Goal: Contribute content: Contribute content

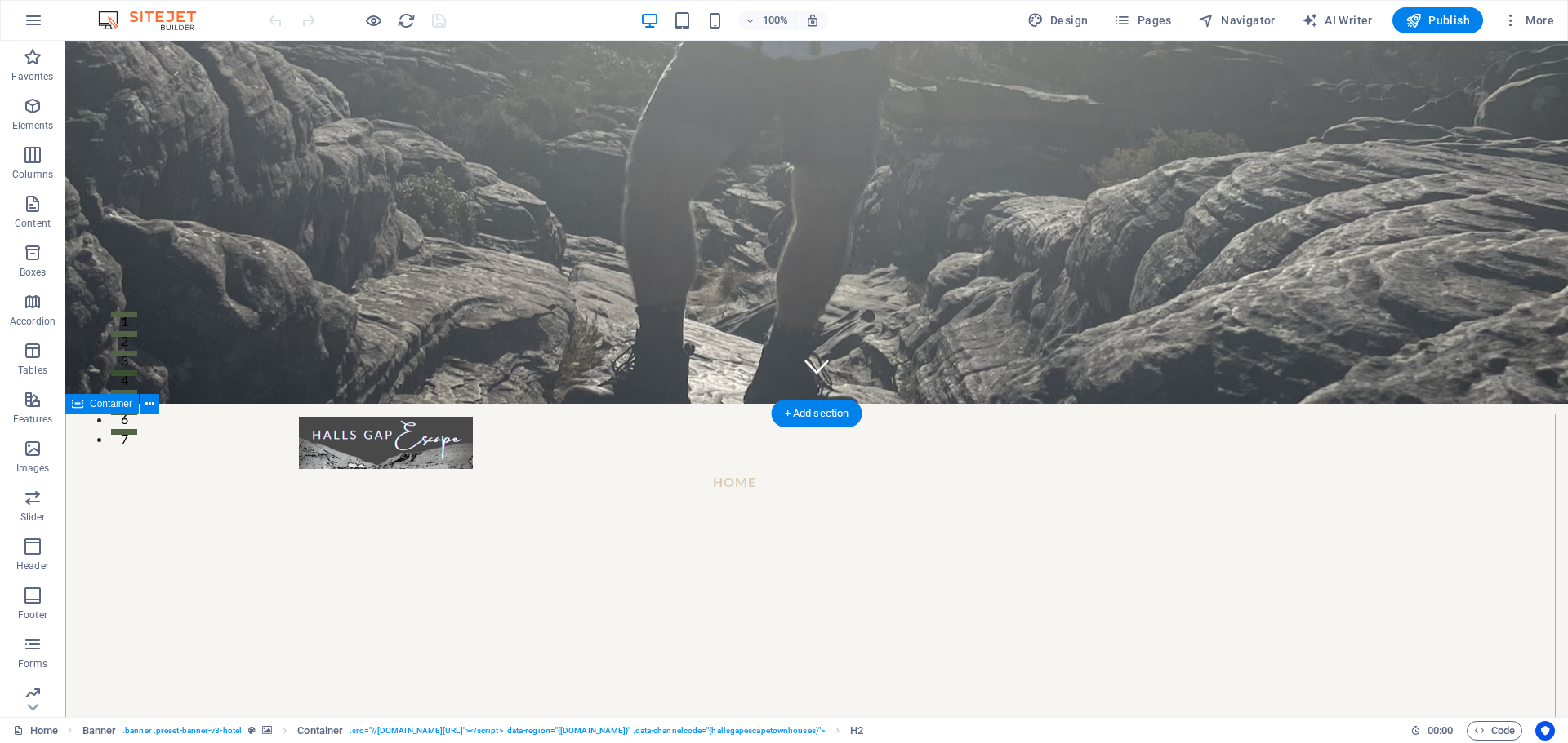
scroll to position [435, 0]
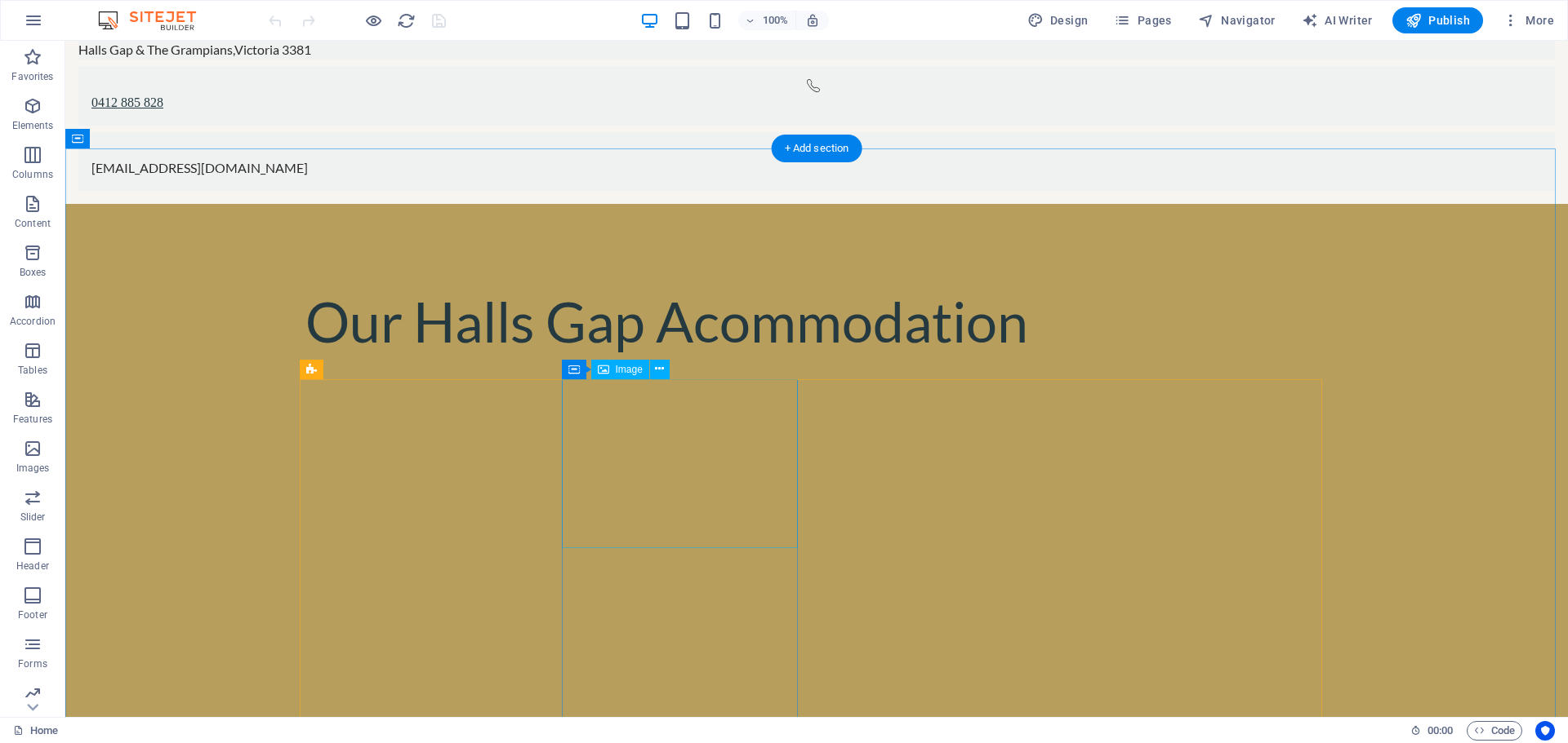
scroll to position [1523, 0]
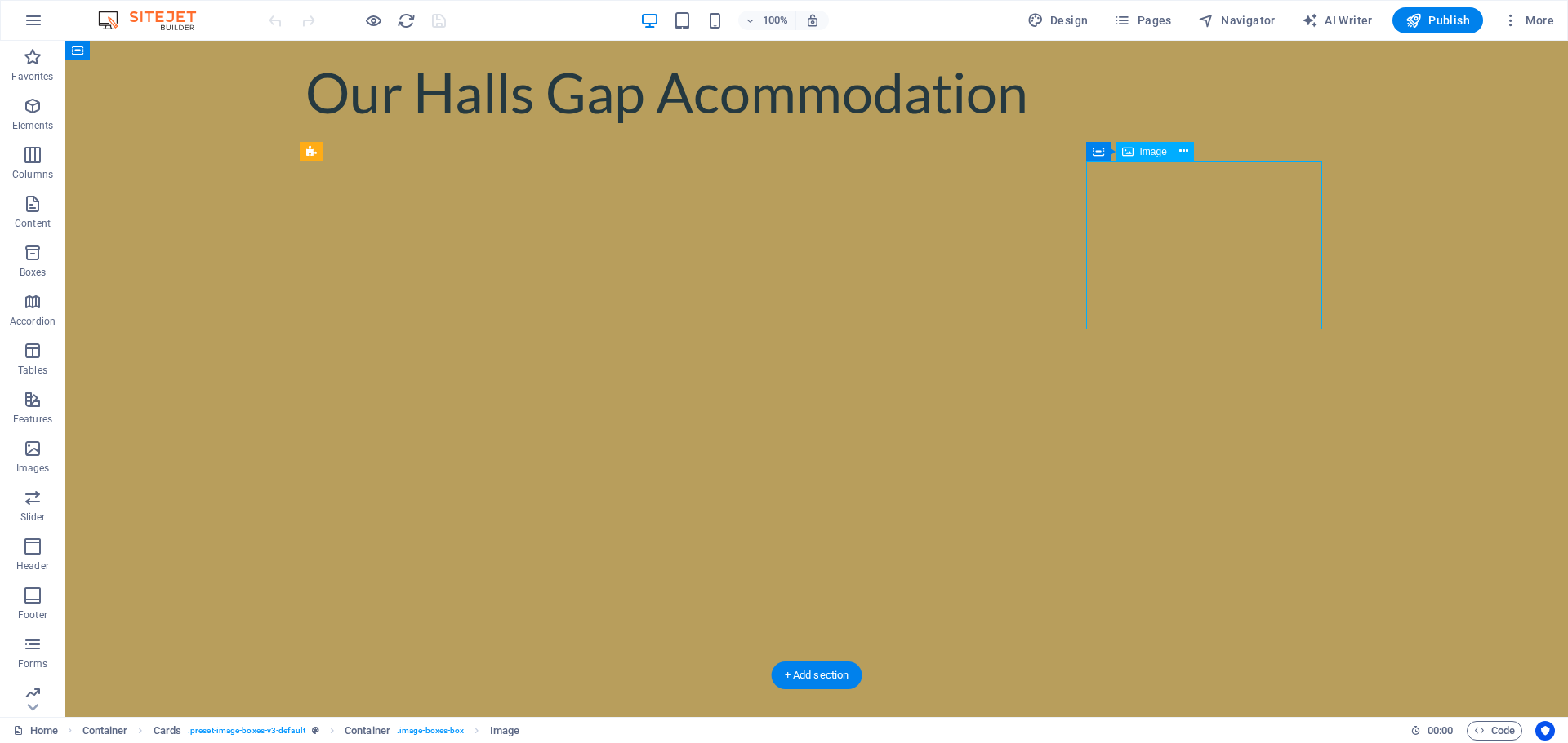
select select "px"
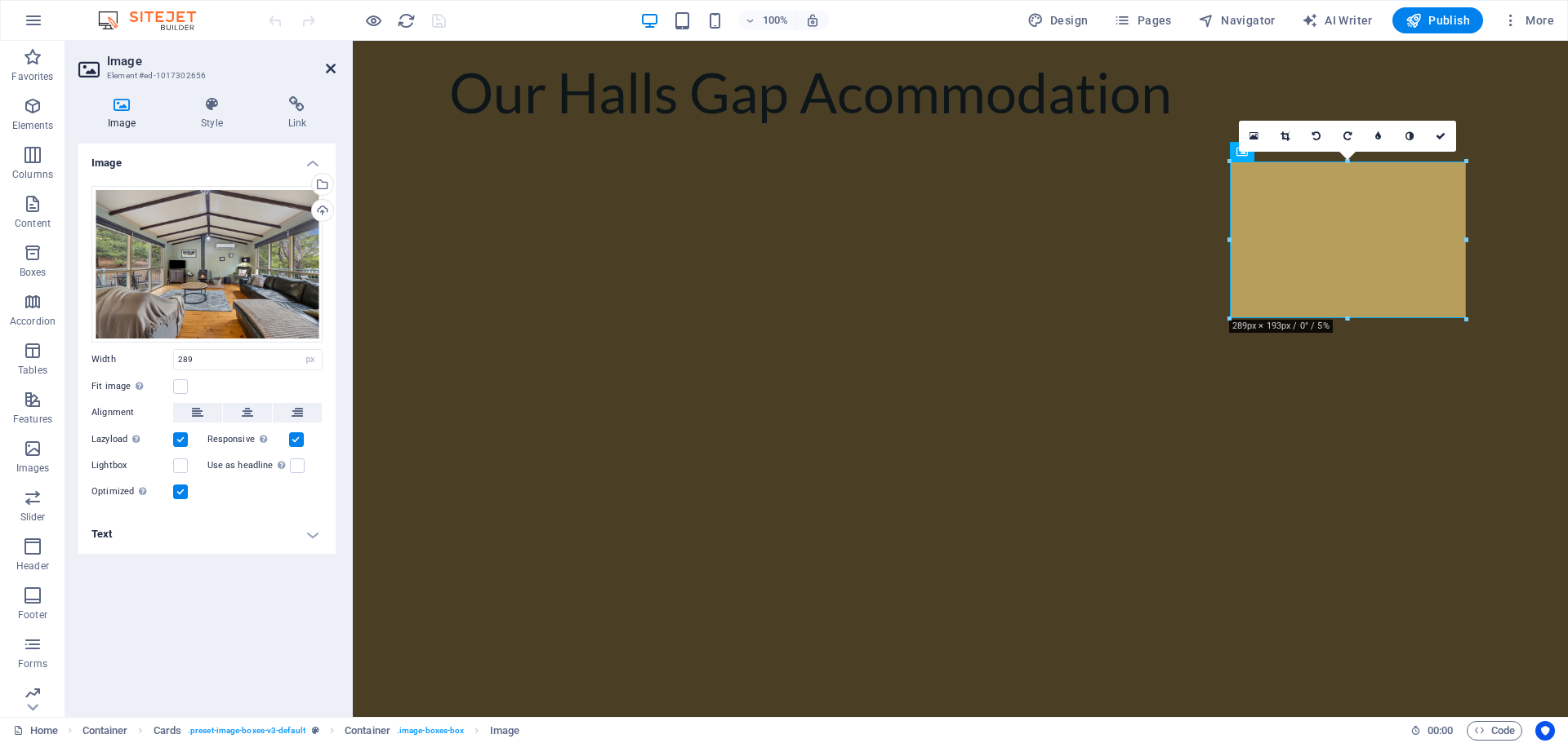
click at [333, 67] on icon at bounding box center [331, 69] width 10 height 13
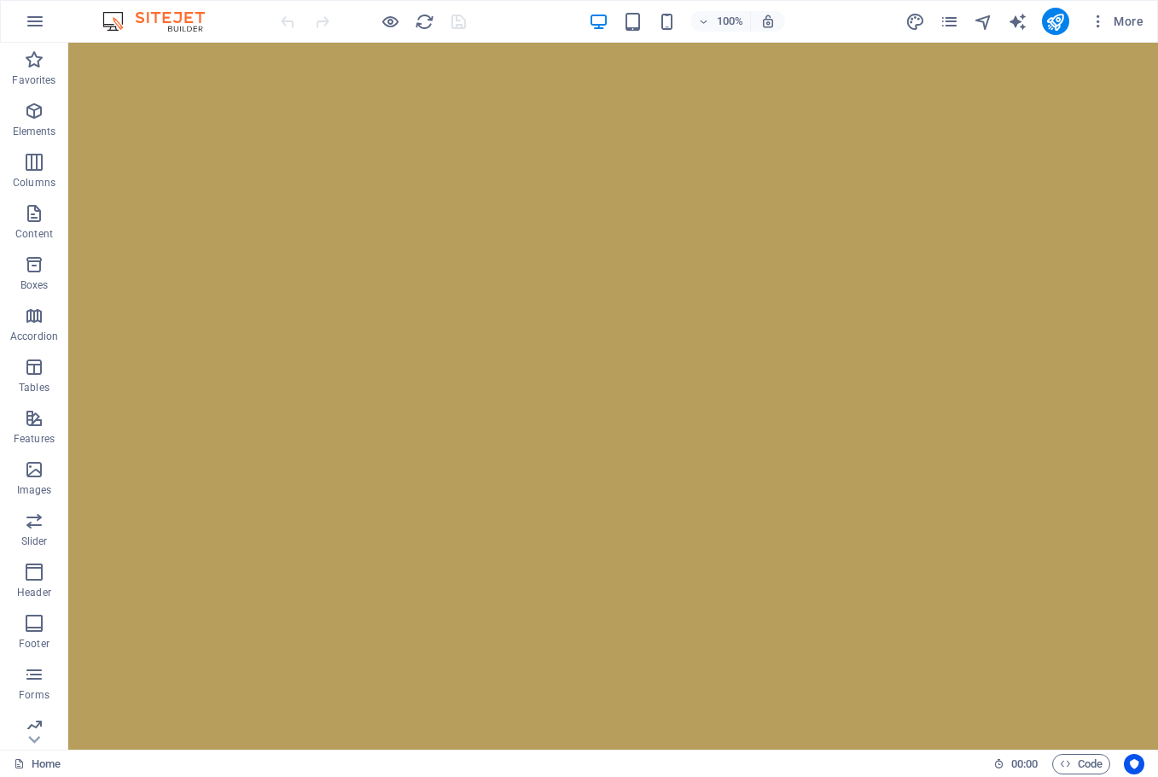
scroll to position [2125, 0]
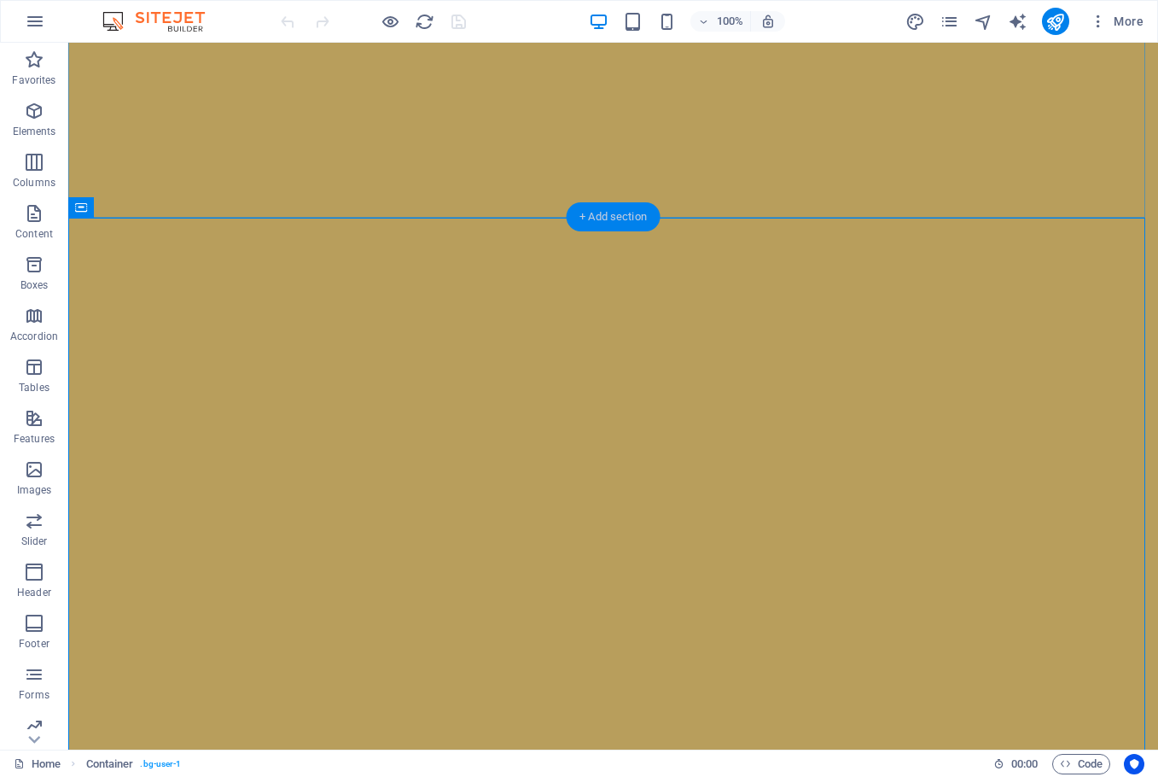
click at [604, 218] on div "+ Add section" at bounding box center [613, 216] width 95 height 29
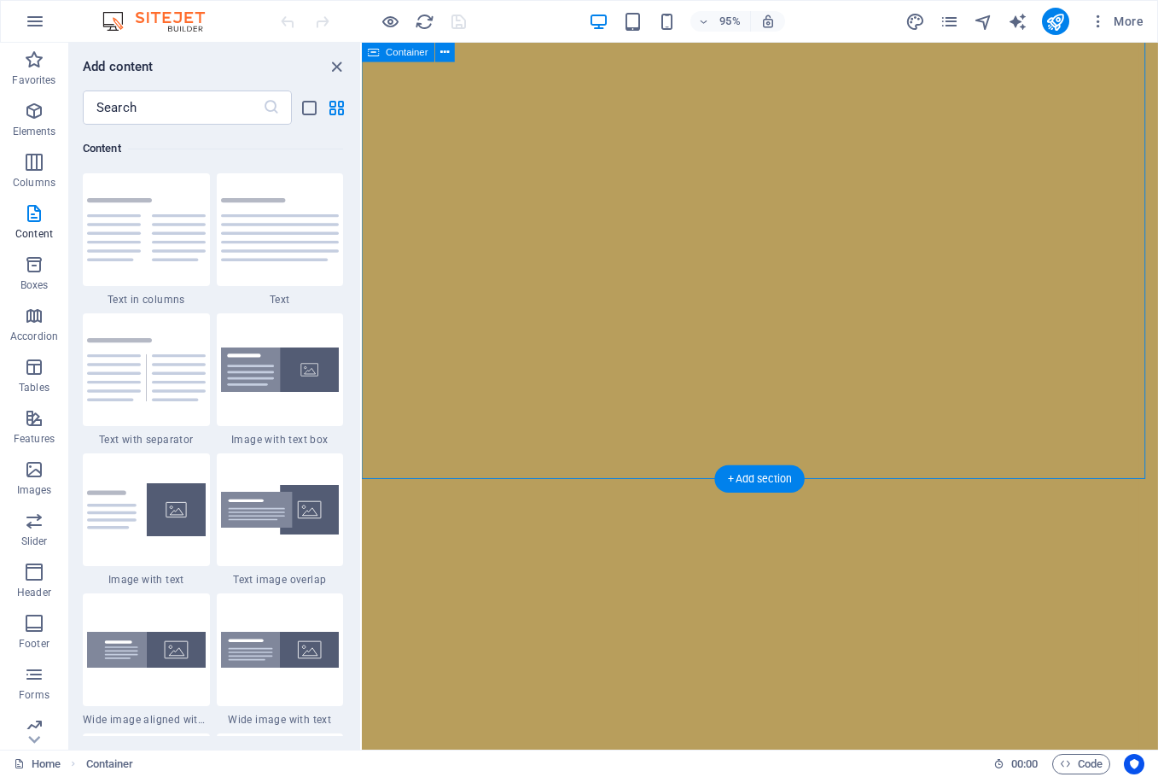
scroll to position [2123, 0]
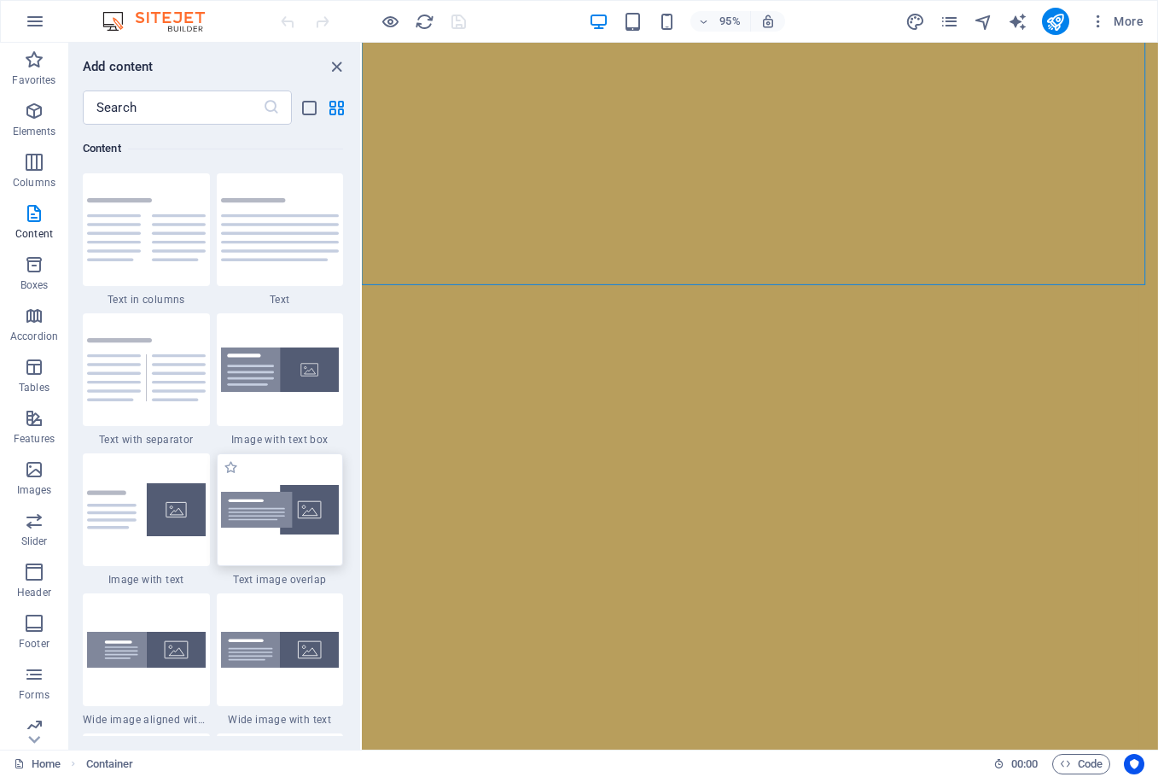
click at [299, 507] on img at bounding box center [280, 510] width 119 height 50
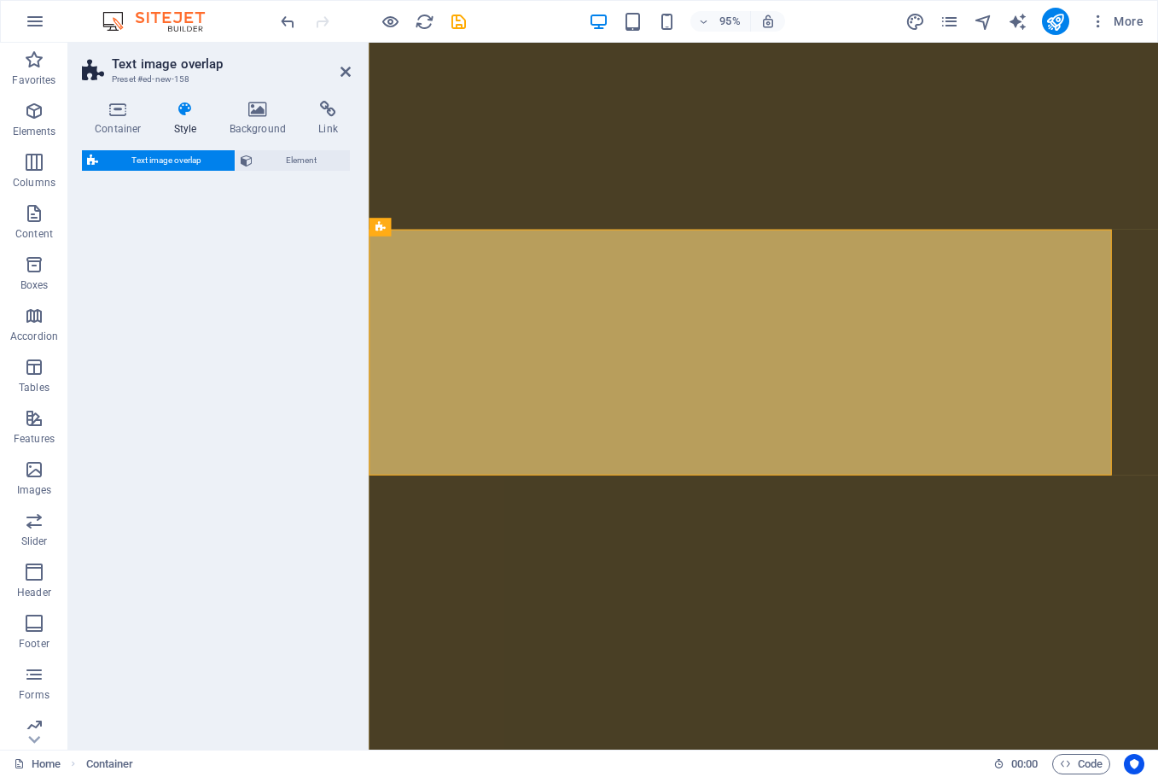
select select "rem"
select select "px"
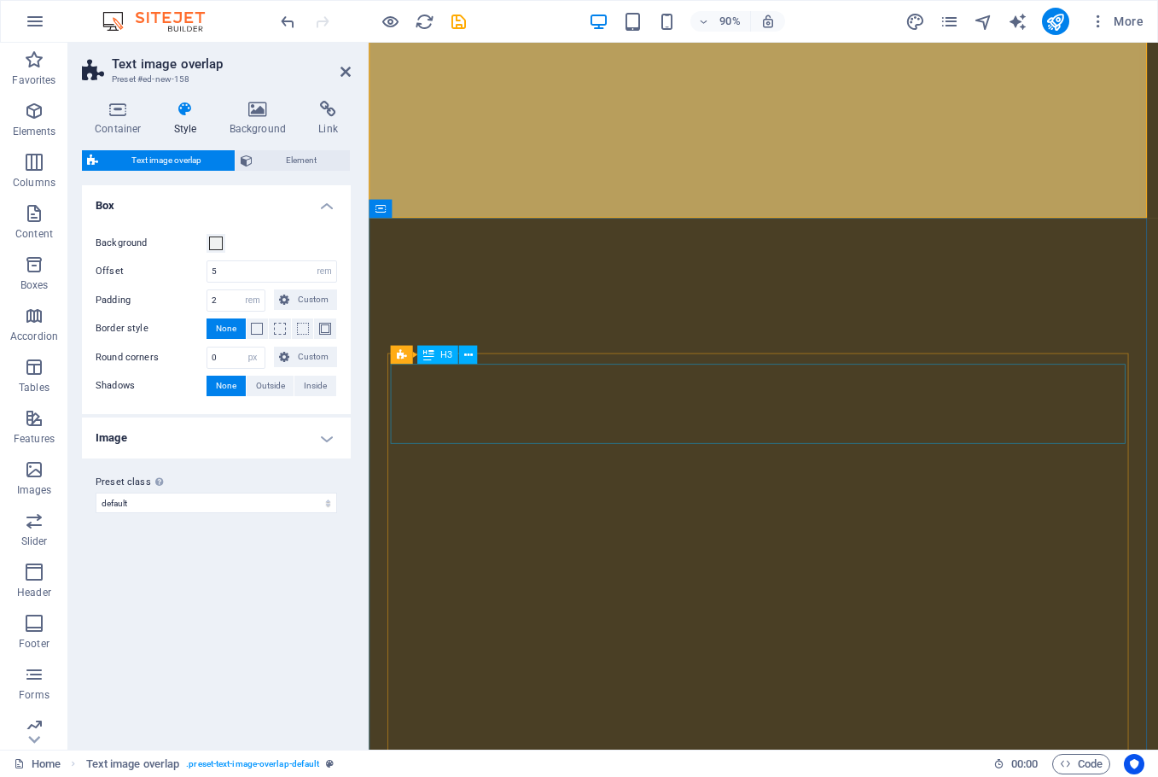
scroll to position [2180, 0]
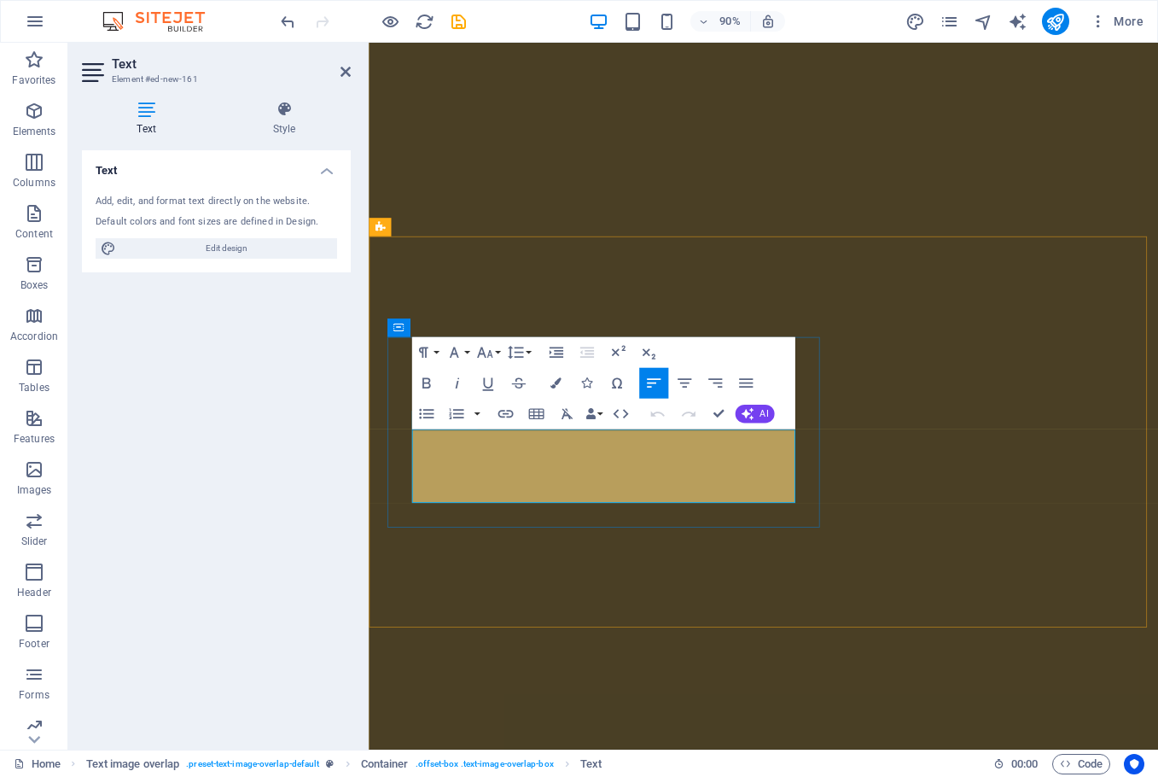
drag, startPoint x: 743, startPoint y: 542, endPoint x: 417, endPoint y: 478, distance: 332.2
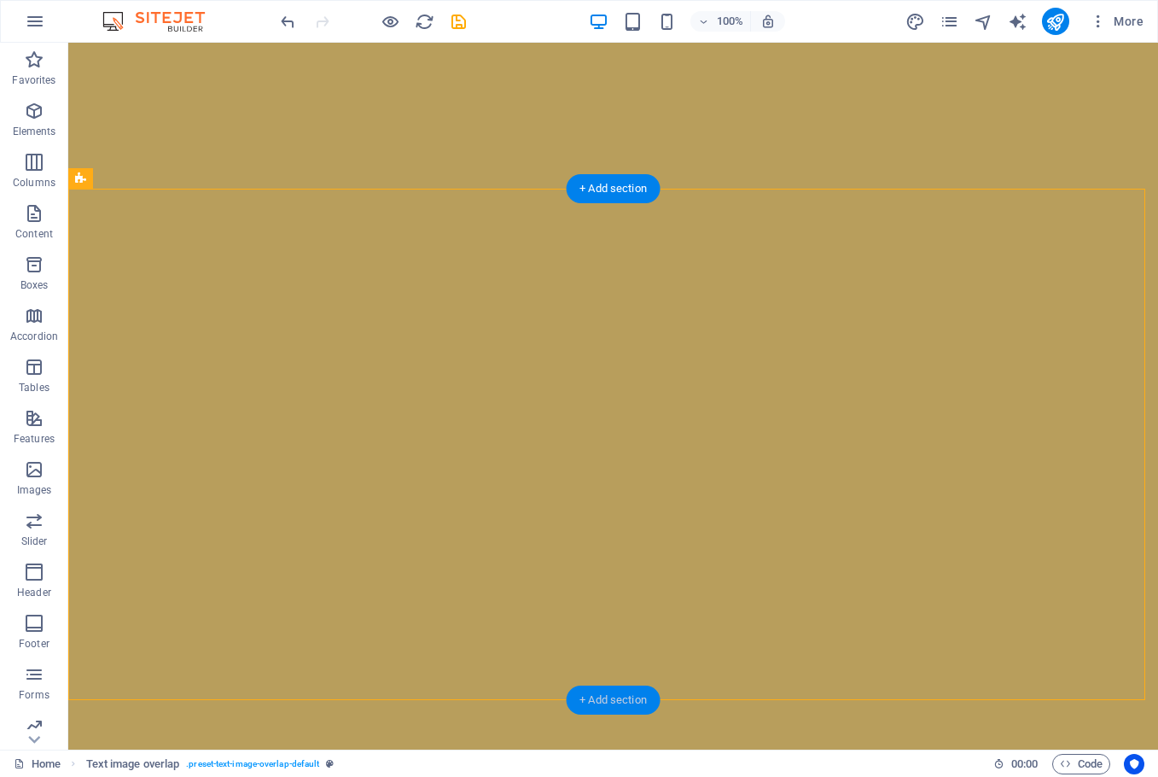
click at [612, 707] on div "+ Add section" at bounding box center [613, 699] width 95 height 29
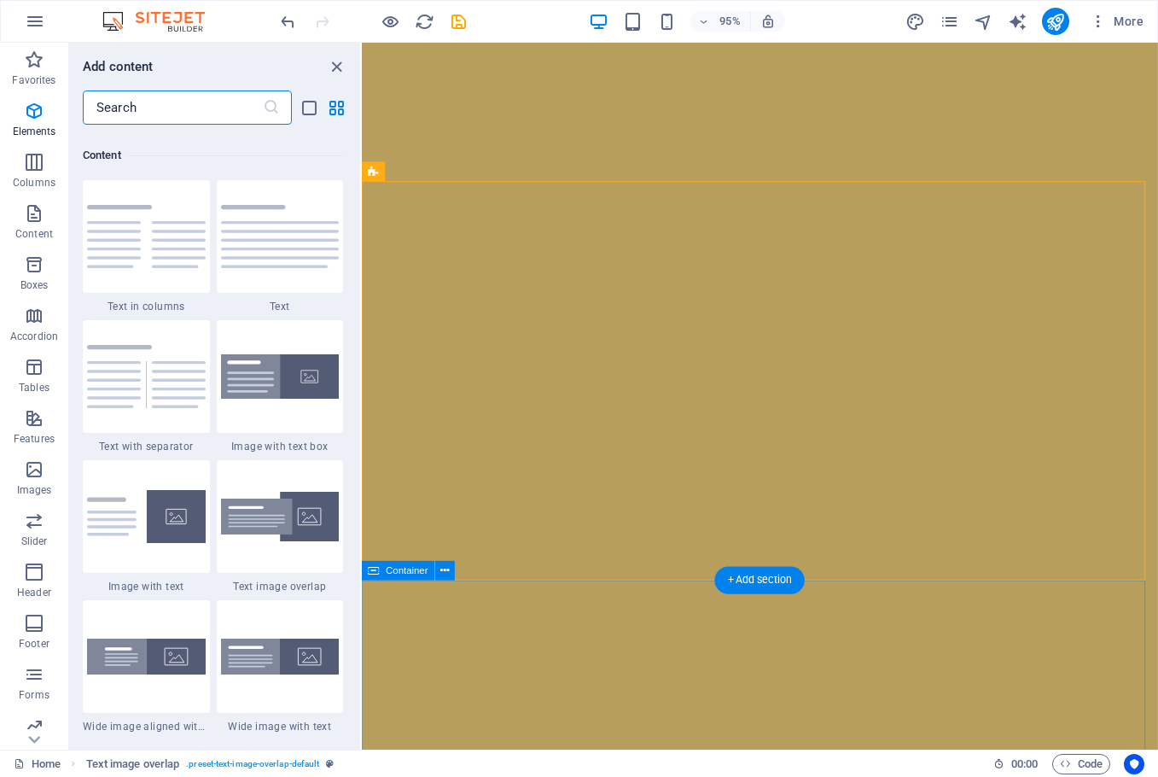
scroll to position [2986, 0]
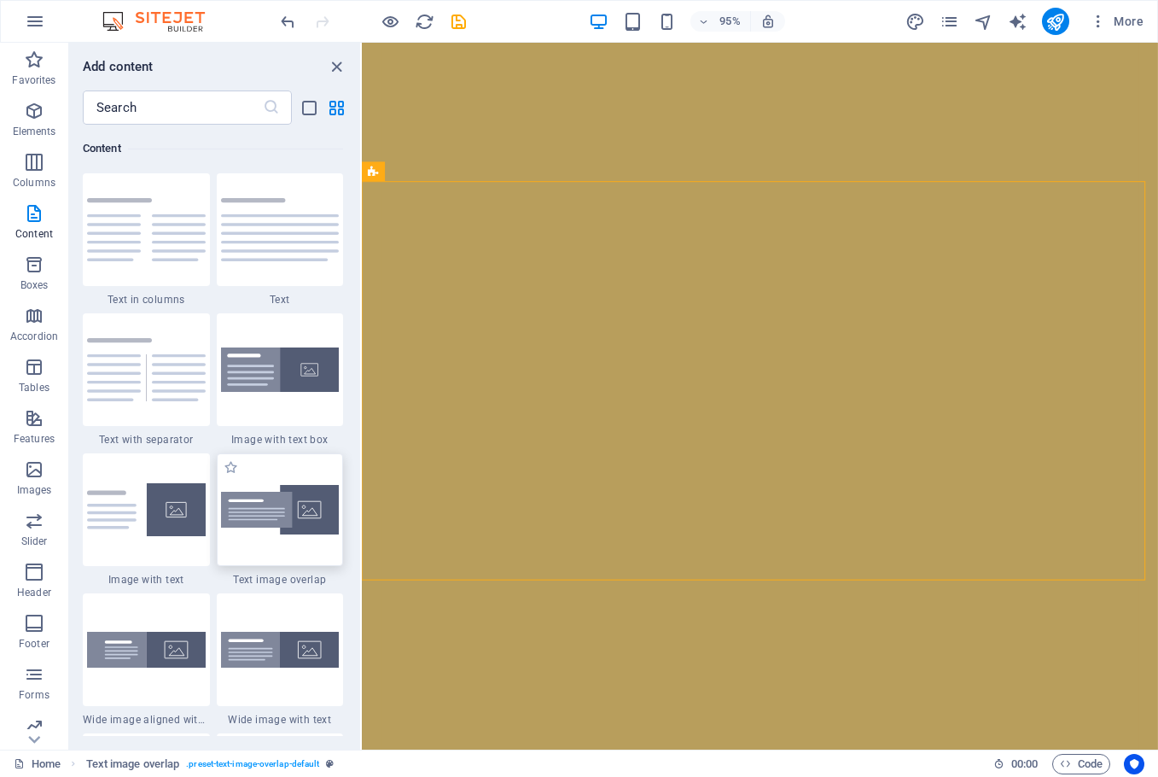
click at [304, 521] on img at bounding box center [280, 510] width 119 height 50
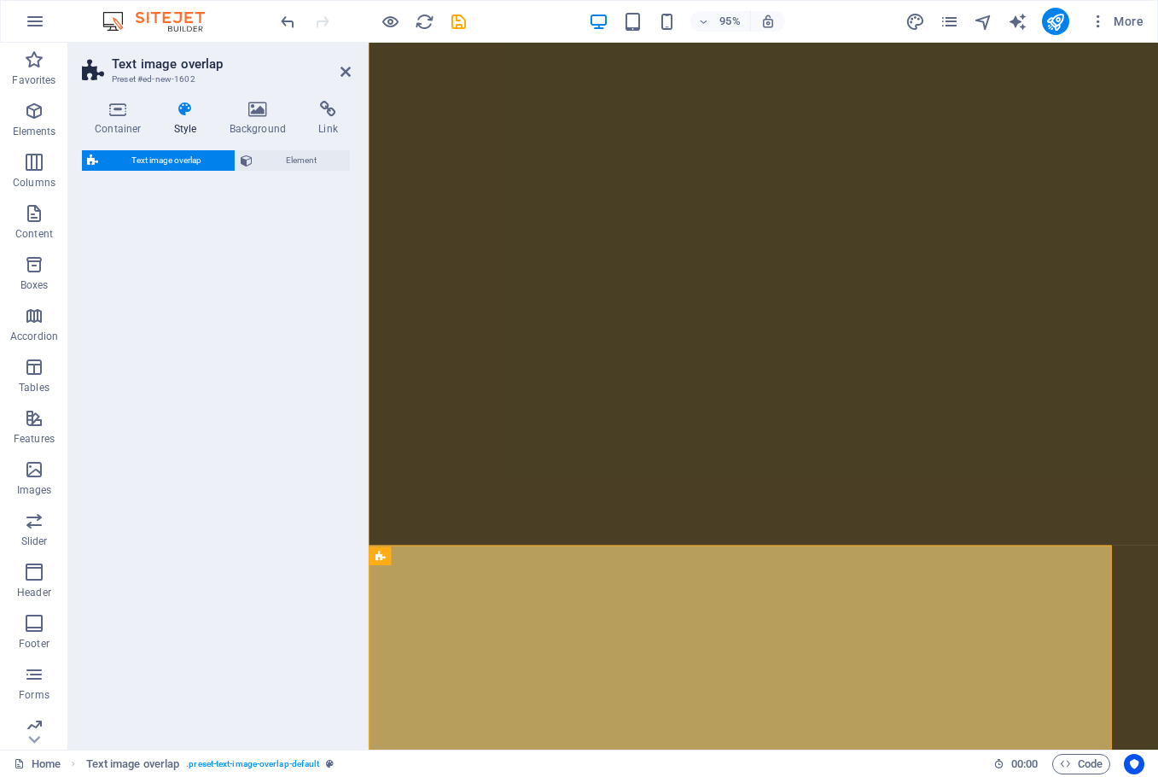
select select "rem"
select select "px"
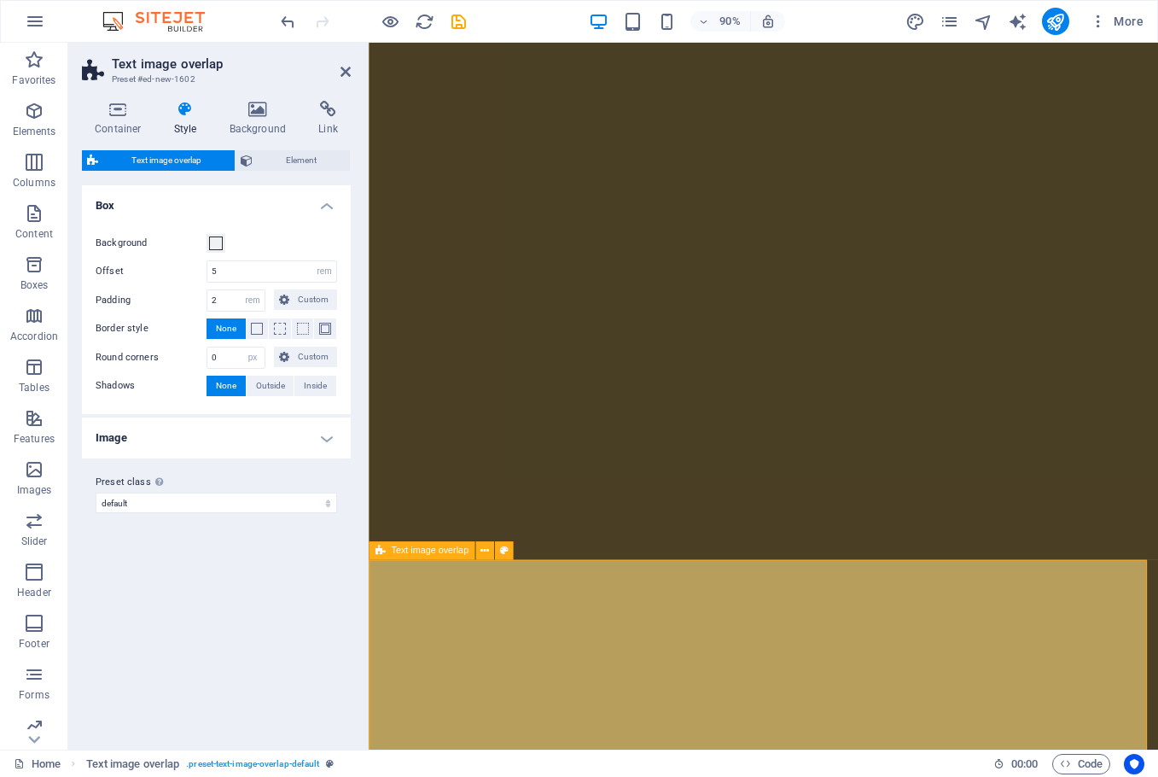
scroll to position [2477, 0]
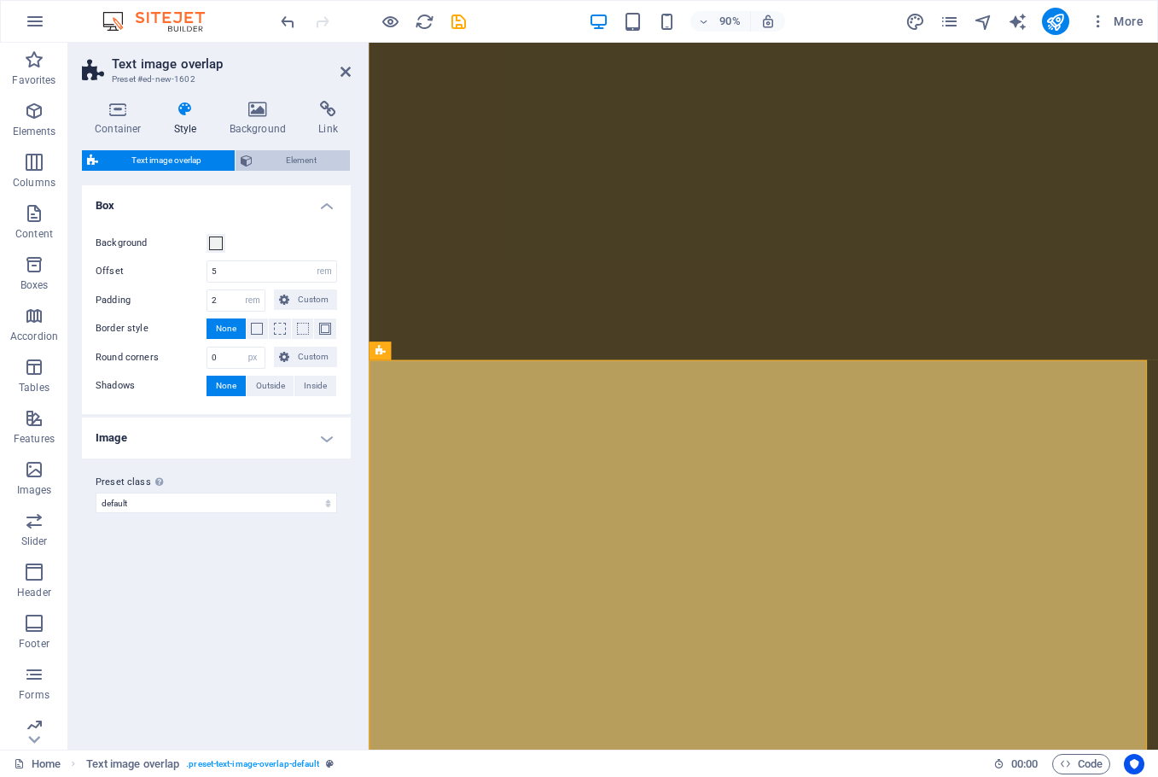
click at [288, 160] on span "Element" at bounding box center [301, 160] width 87 height 20
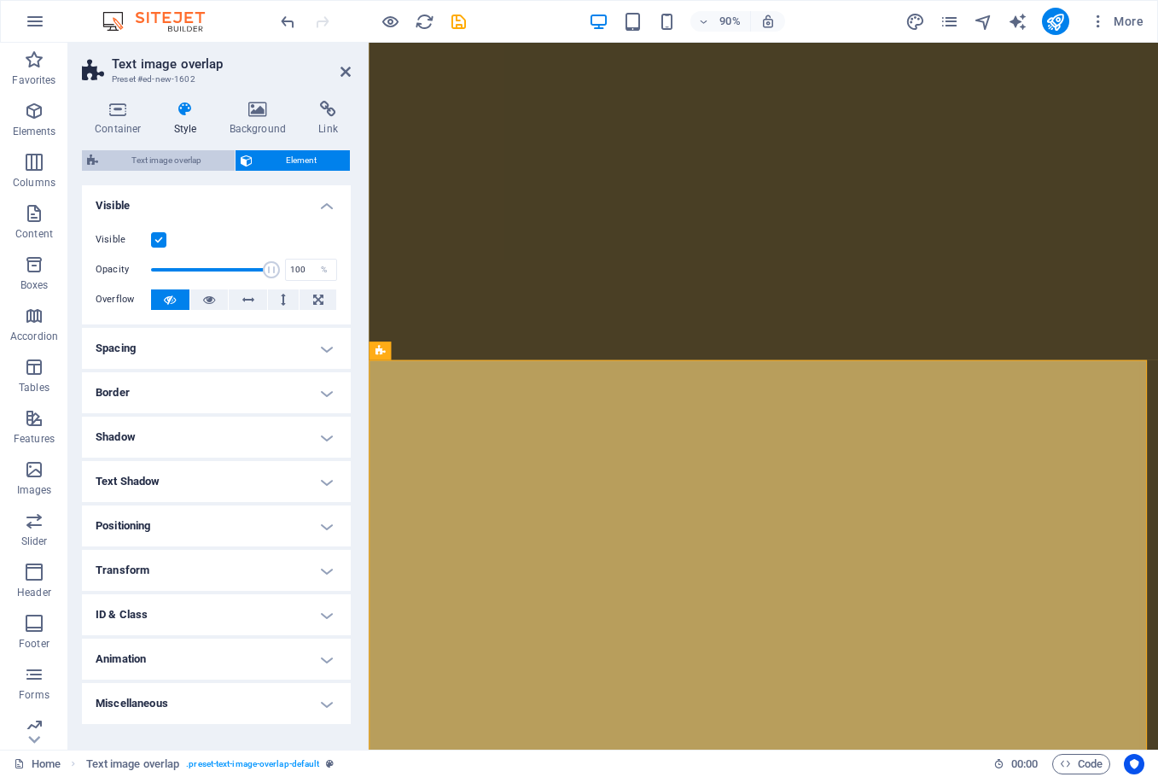
click at [154, 166] on span "Text image overlap" at bounding box center [166, 160] width 126 height 20
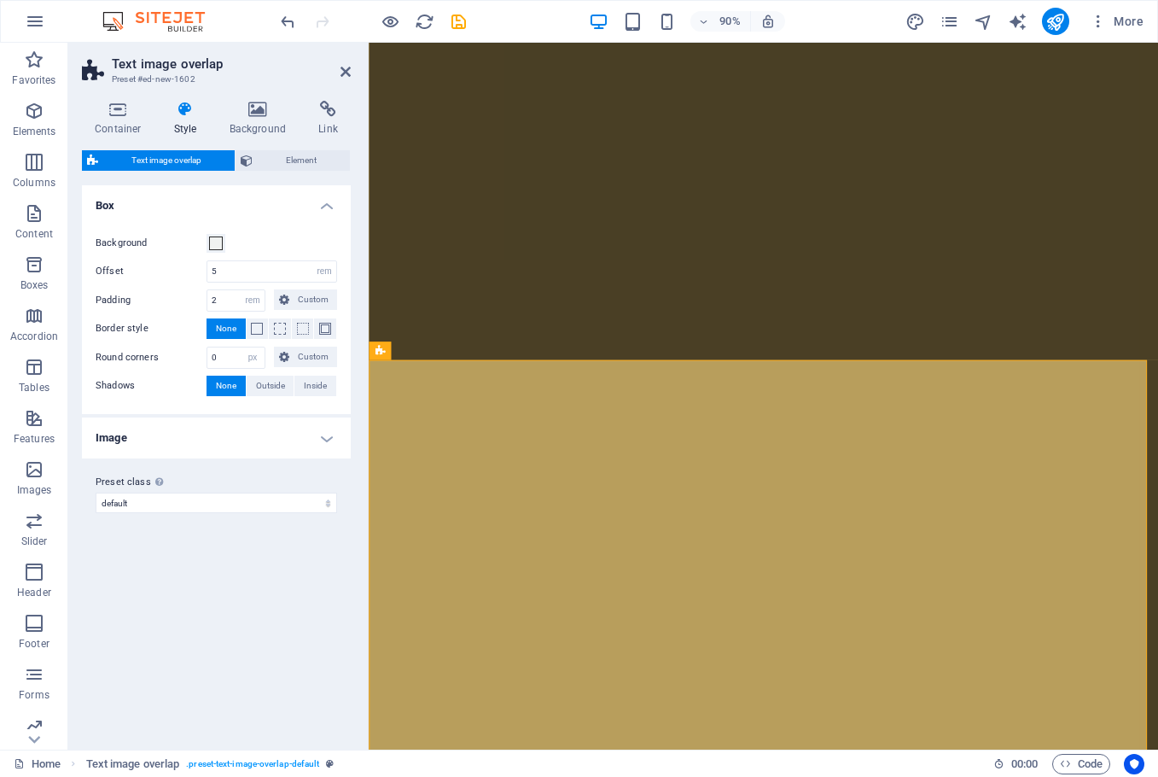
click at [129, 450] on h4 "Image" at bounding box center [216, 437] width 269 height 41
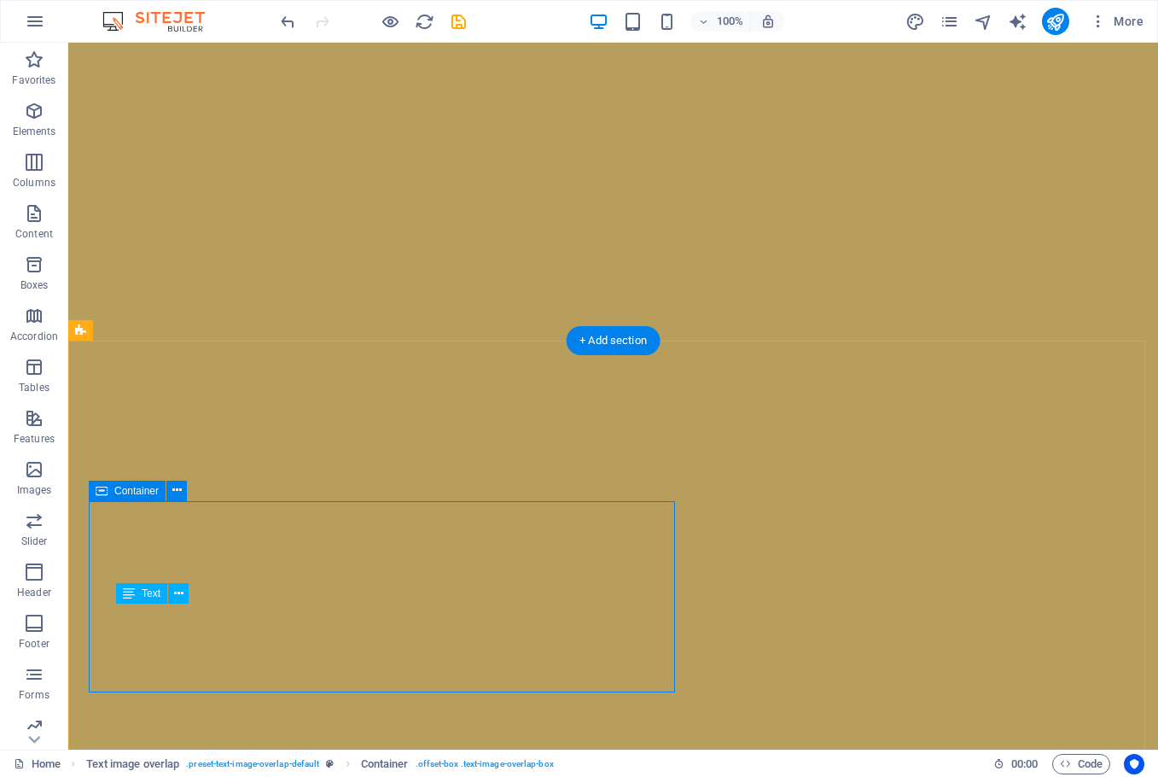
scroll to position [2507, 0]
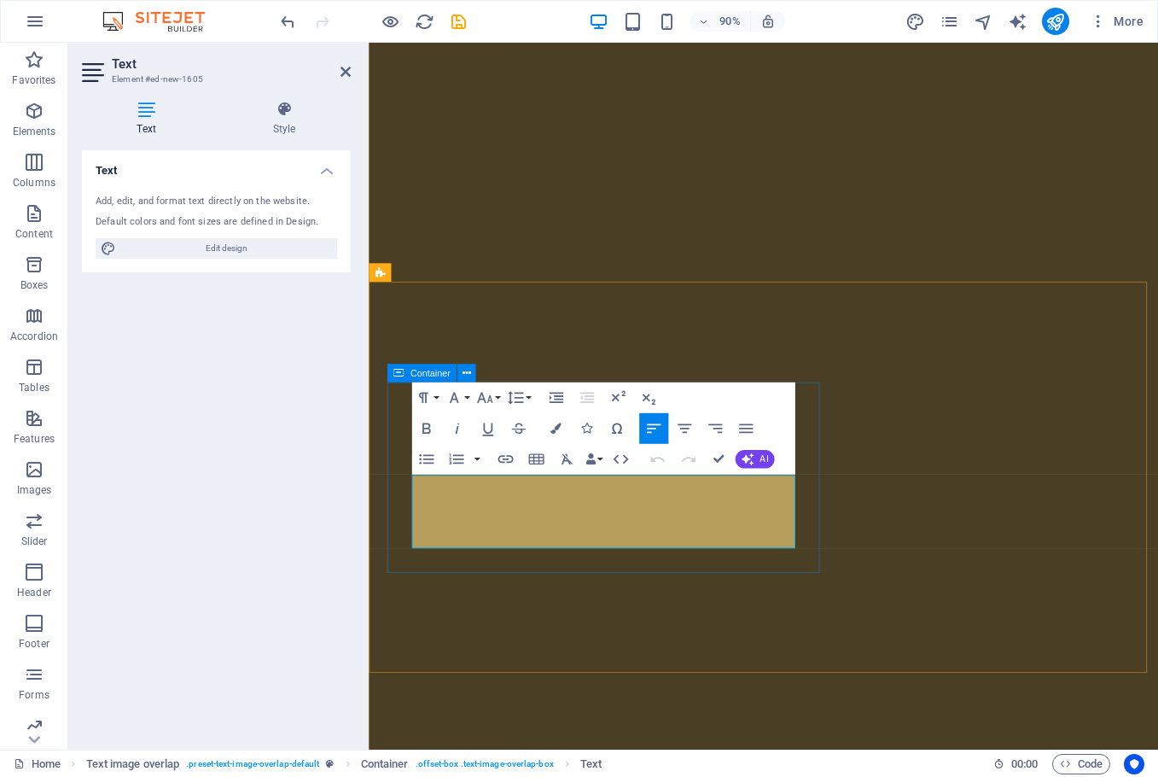
drag, startPoint x: 737, startPoint y: 595, endPoint x: 404, endPoint y: 518, distance: 342.4
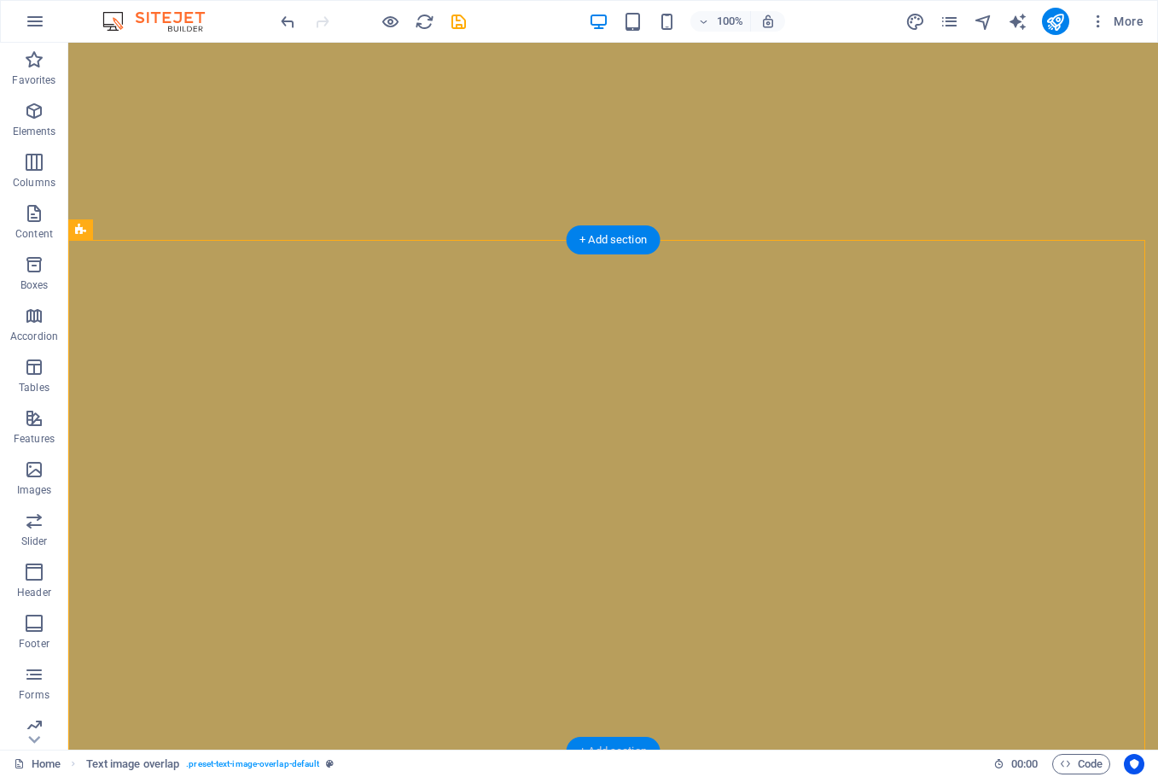
click at [618, 740] on div "+ Add section" at bounding box center [613, 751] width 95 height 29
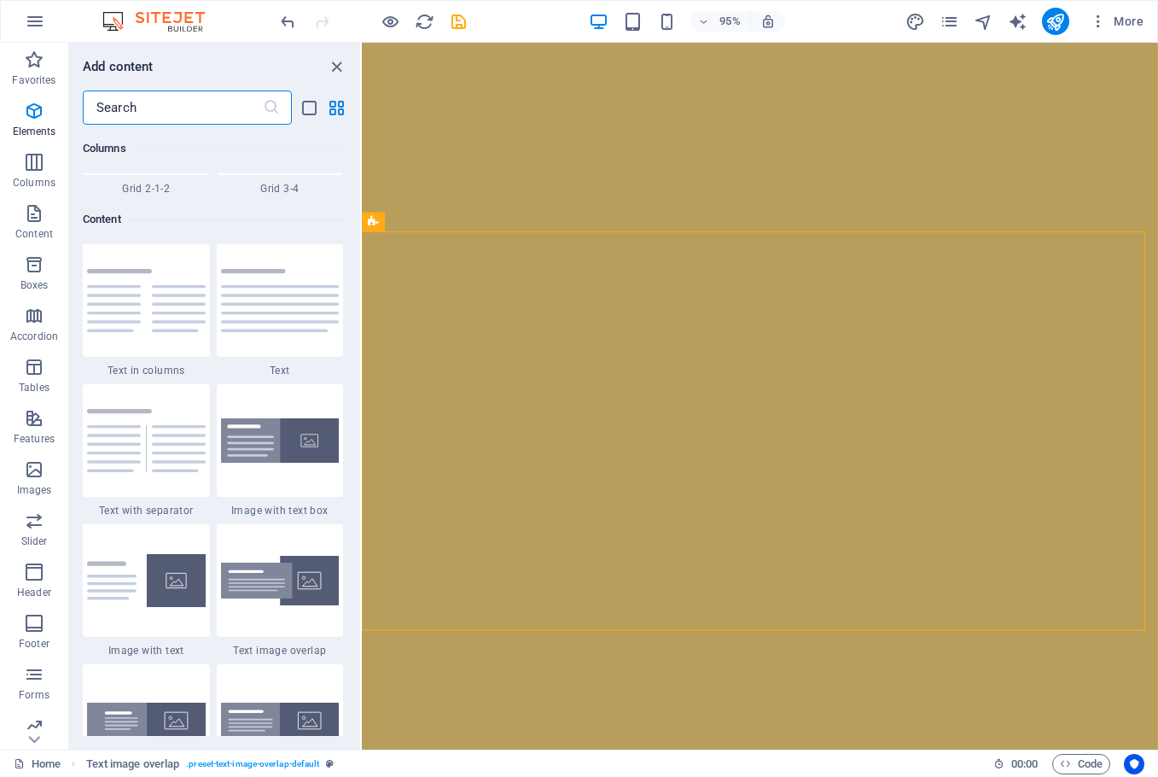
scroll to position [2986, 0]
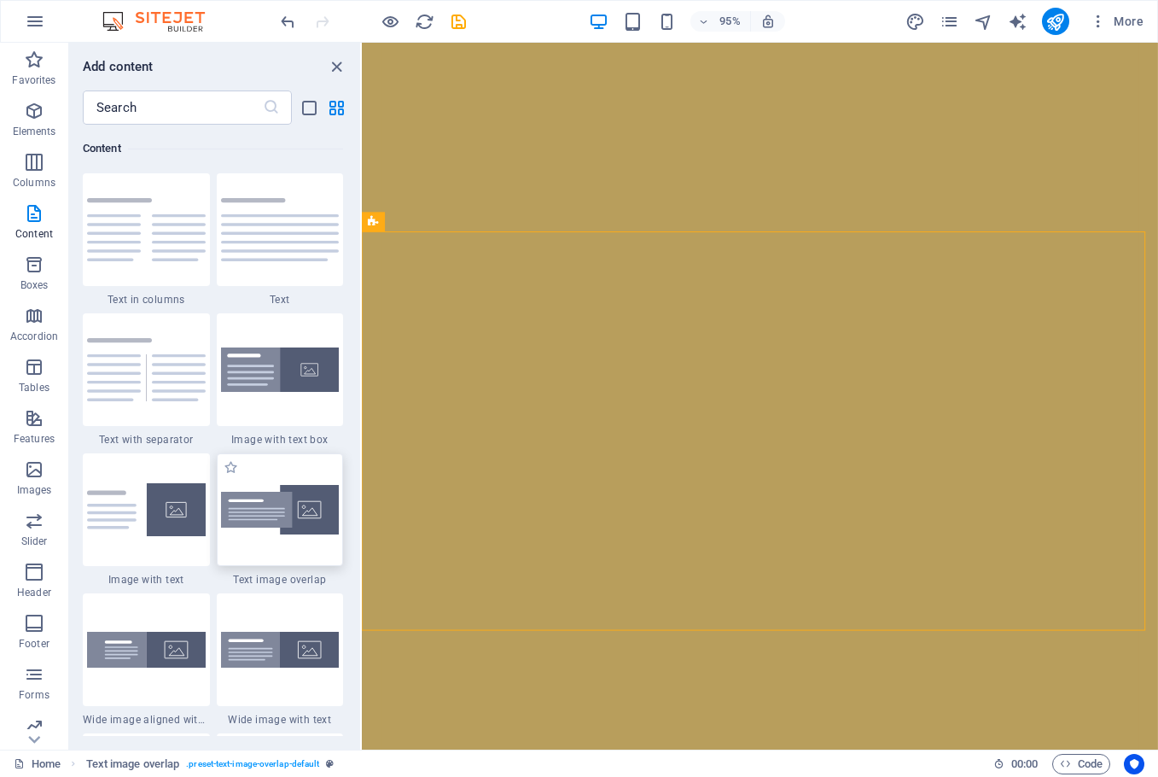
click at [295, 517] on img at bounding box center [280, 510] width 119 height 50
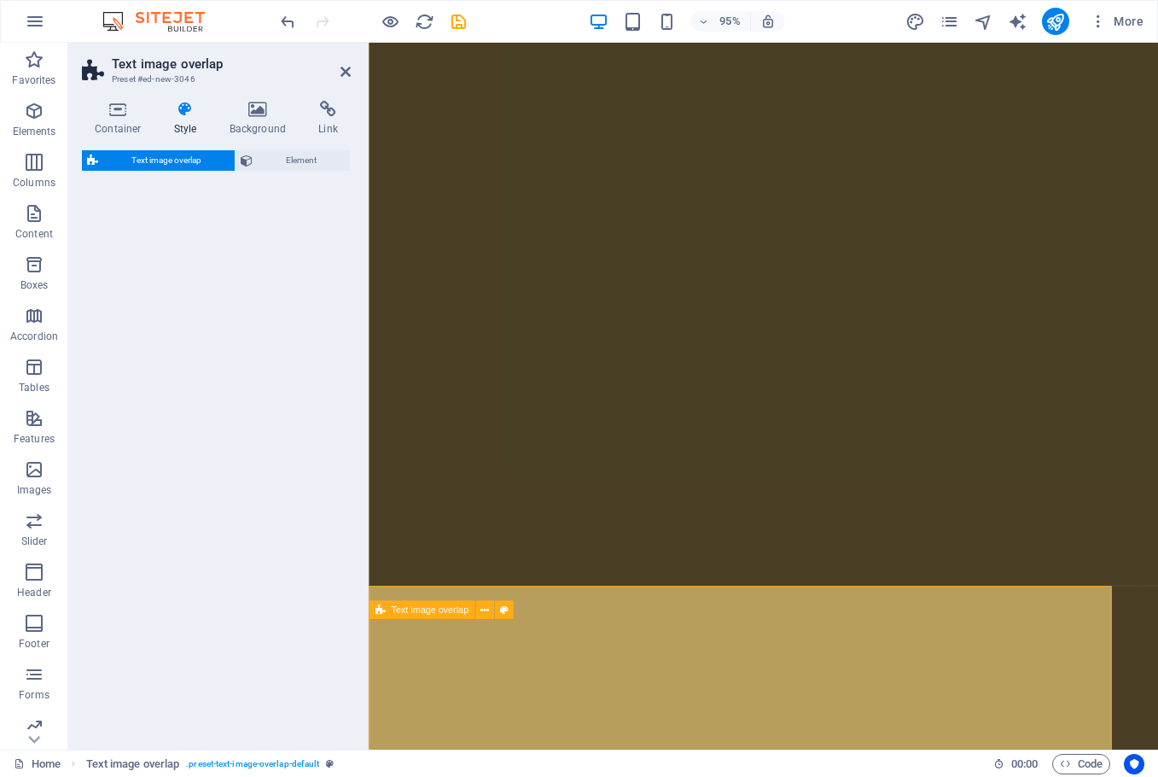
scroll to position [2624, 0]
select select "rem"
select select "px"
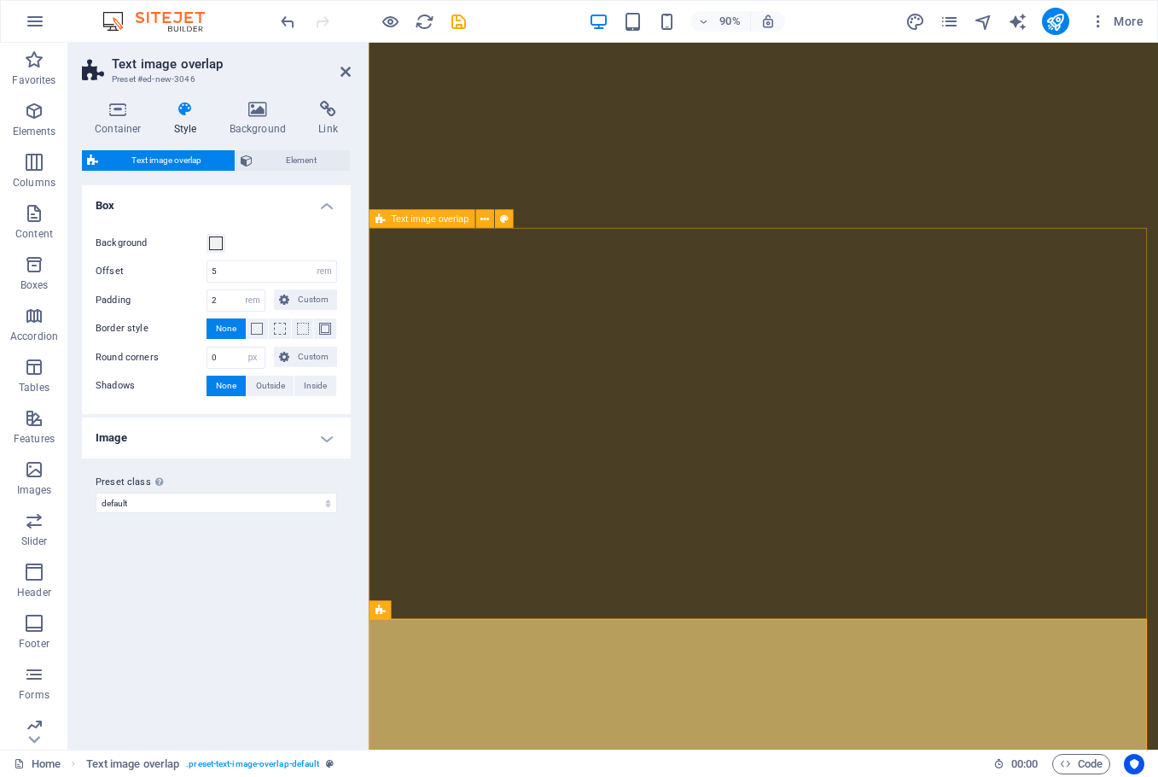
scroll to position [2851, 0]
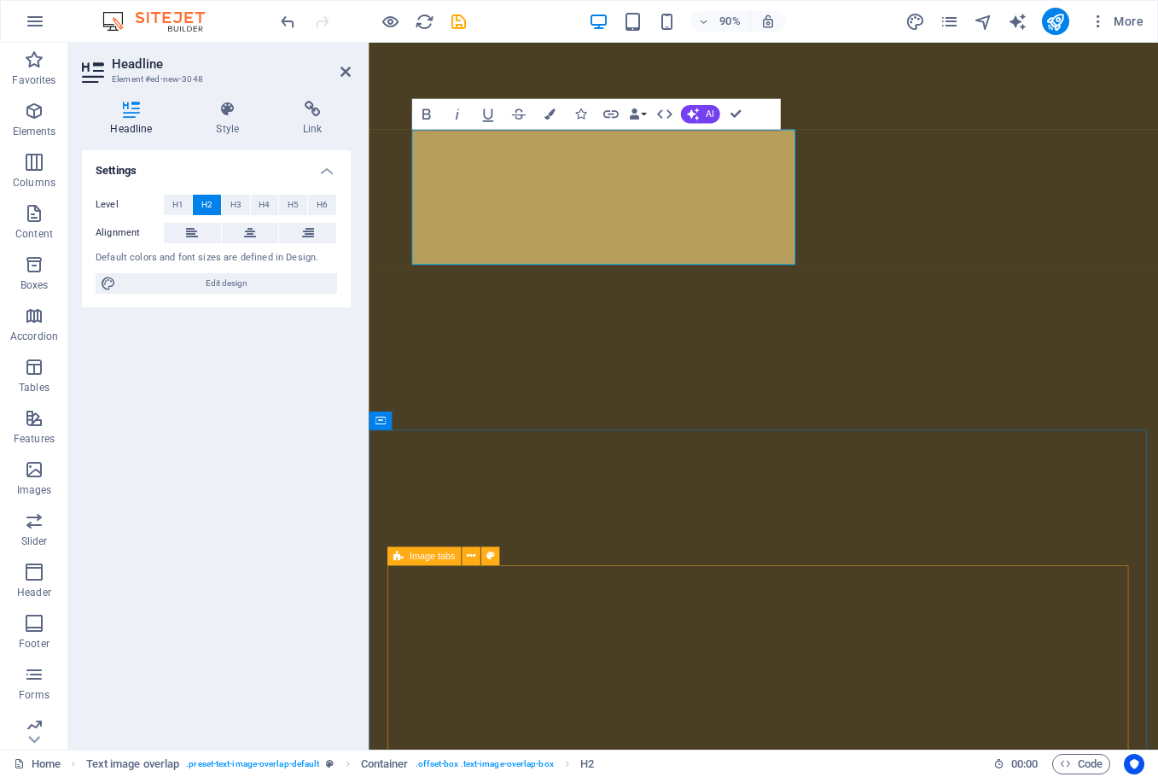
scroll to position [3269, 0]
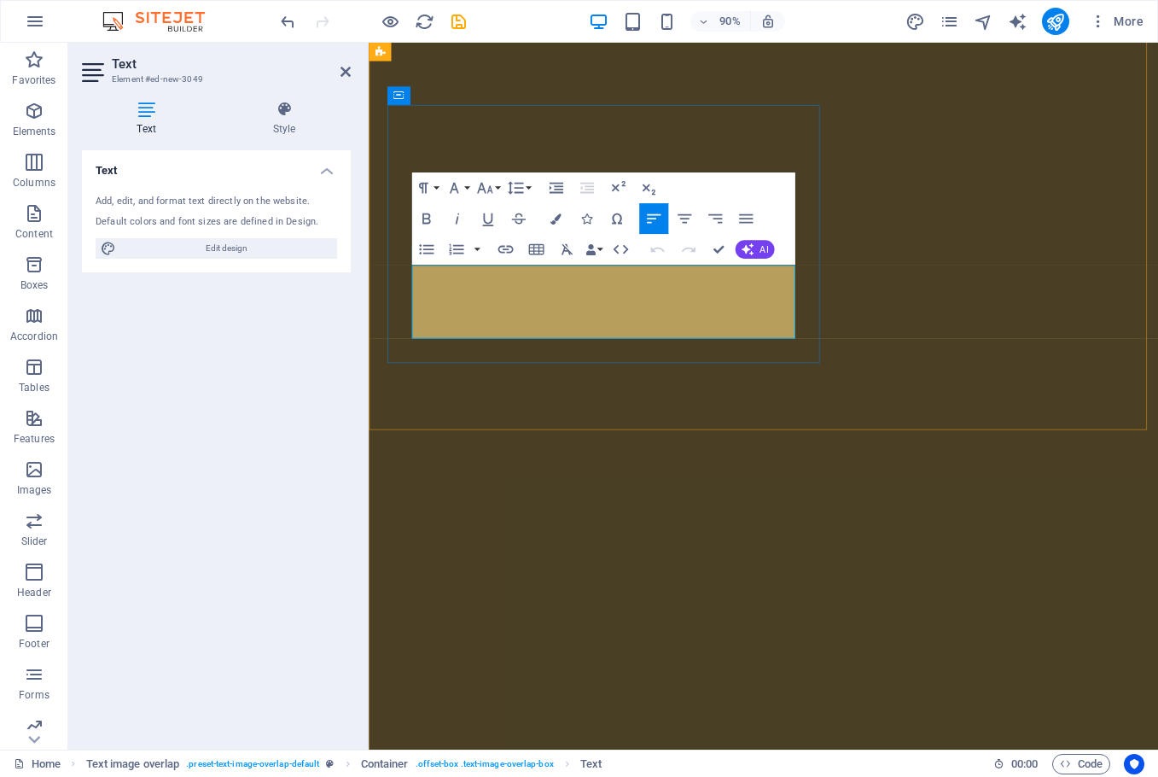
drag, startPoint x: 721, startPoint y: 365, endPoint x: 409, endPoint y: 294, distance: 320.5
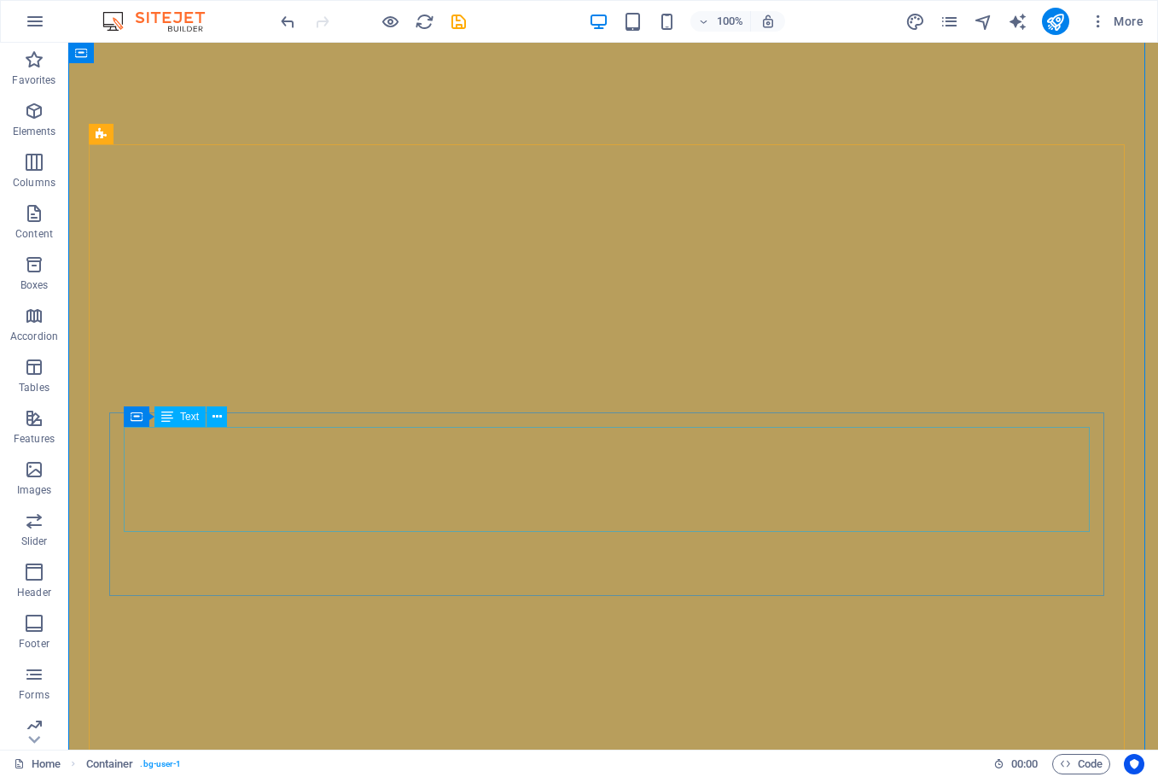
scroll to position [3433, 0]
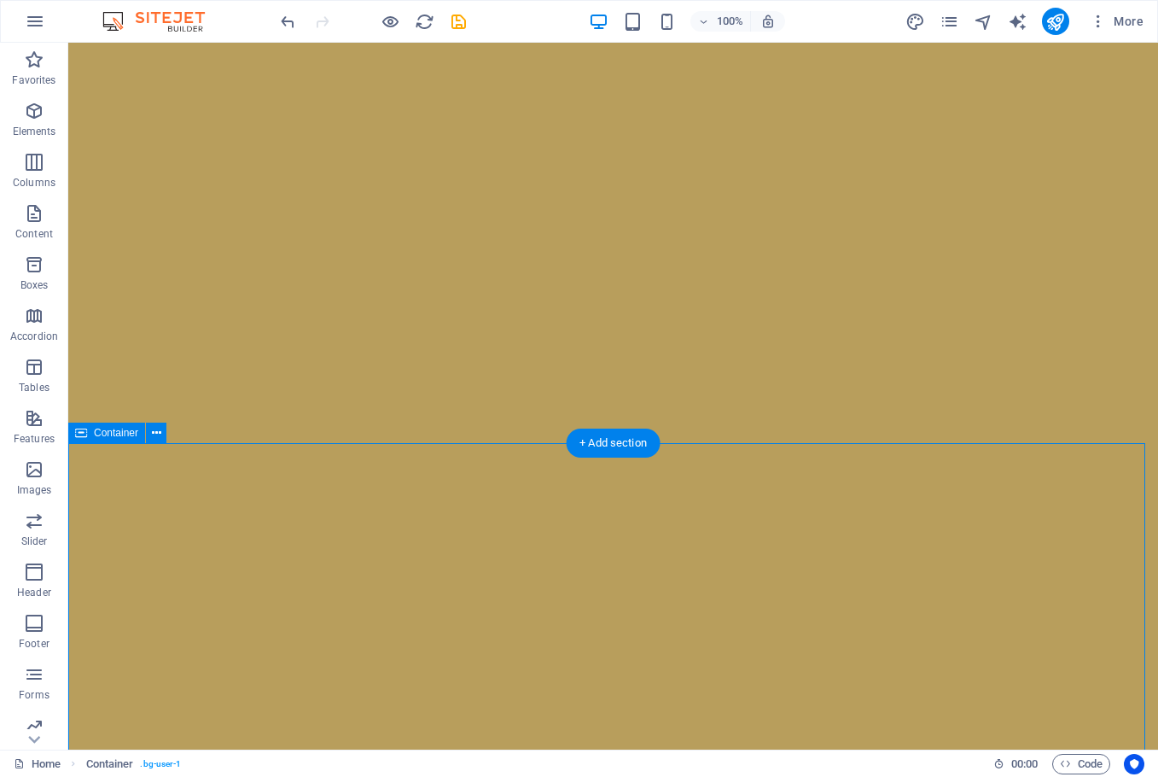
click at [152, 428] on icon at bounding box center [156, 433] width 9 height 18
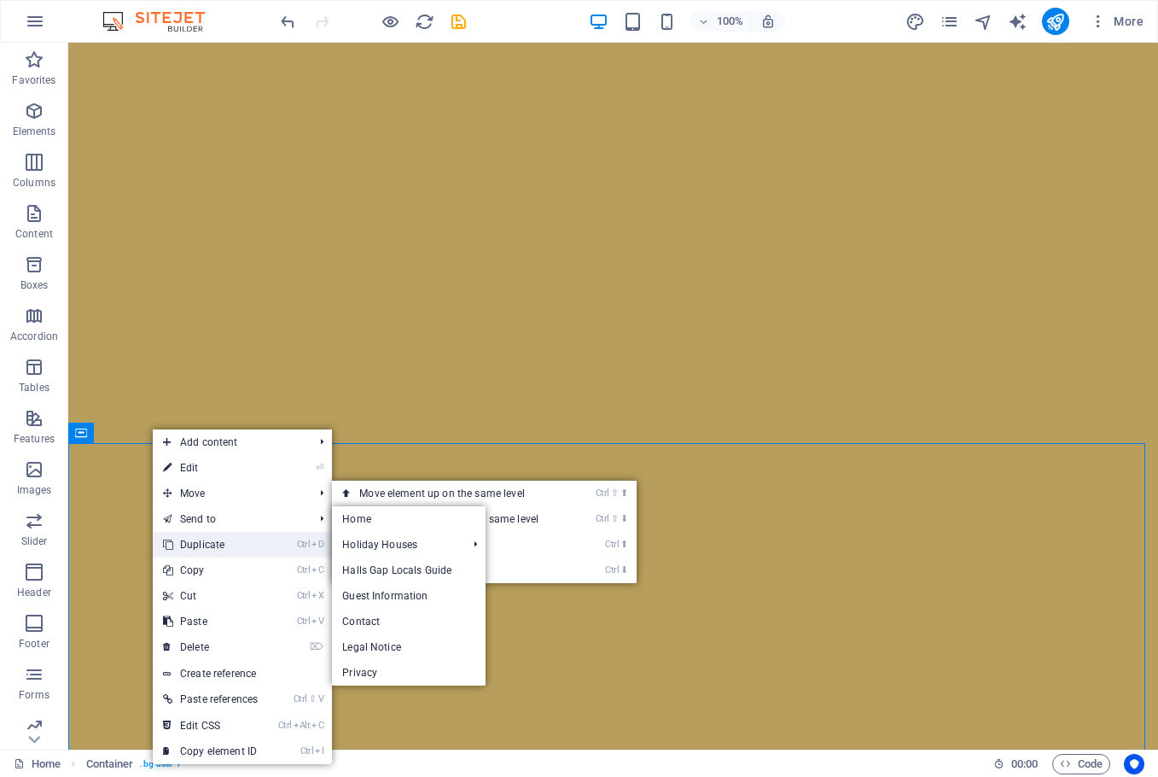
click at [235, 549] on link "Ctrl D Duplicate" at bounding box center [210, 545] width 115 height 26
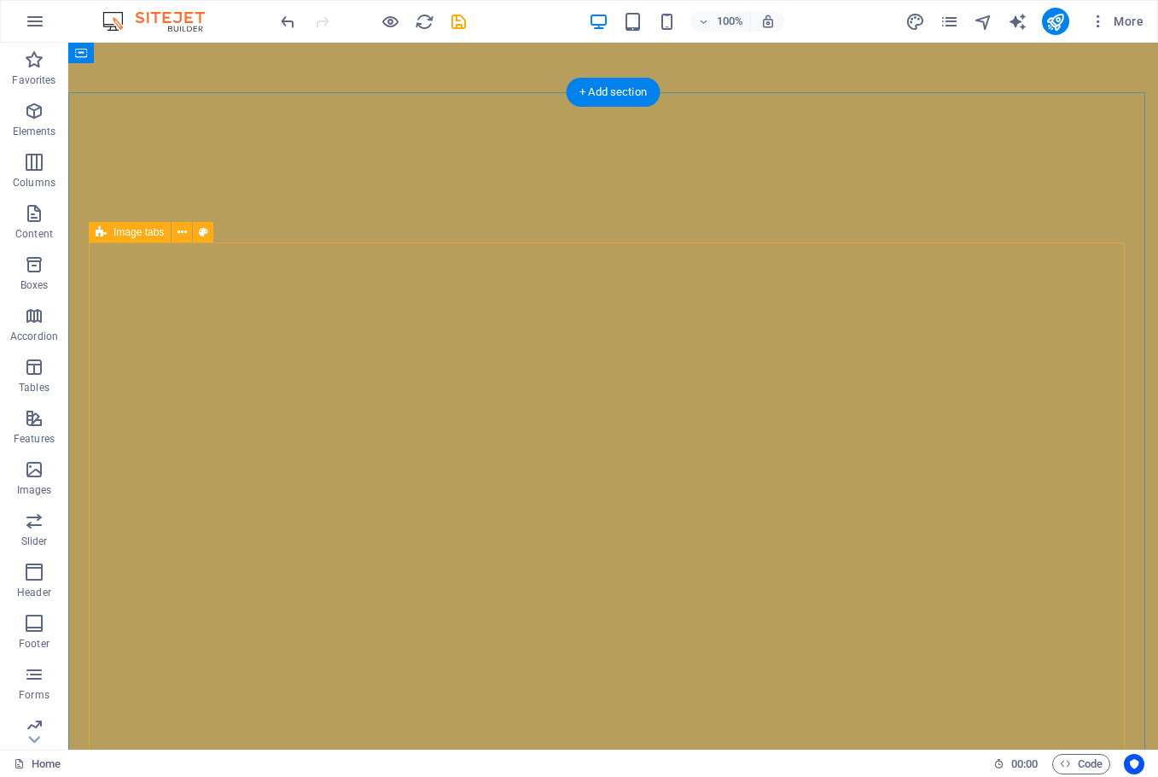
scroll to position [3784, 0]
click at [174, 234] on button at bounding box center [182, 232] width 20 height 20
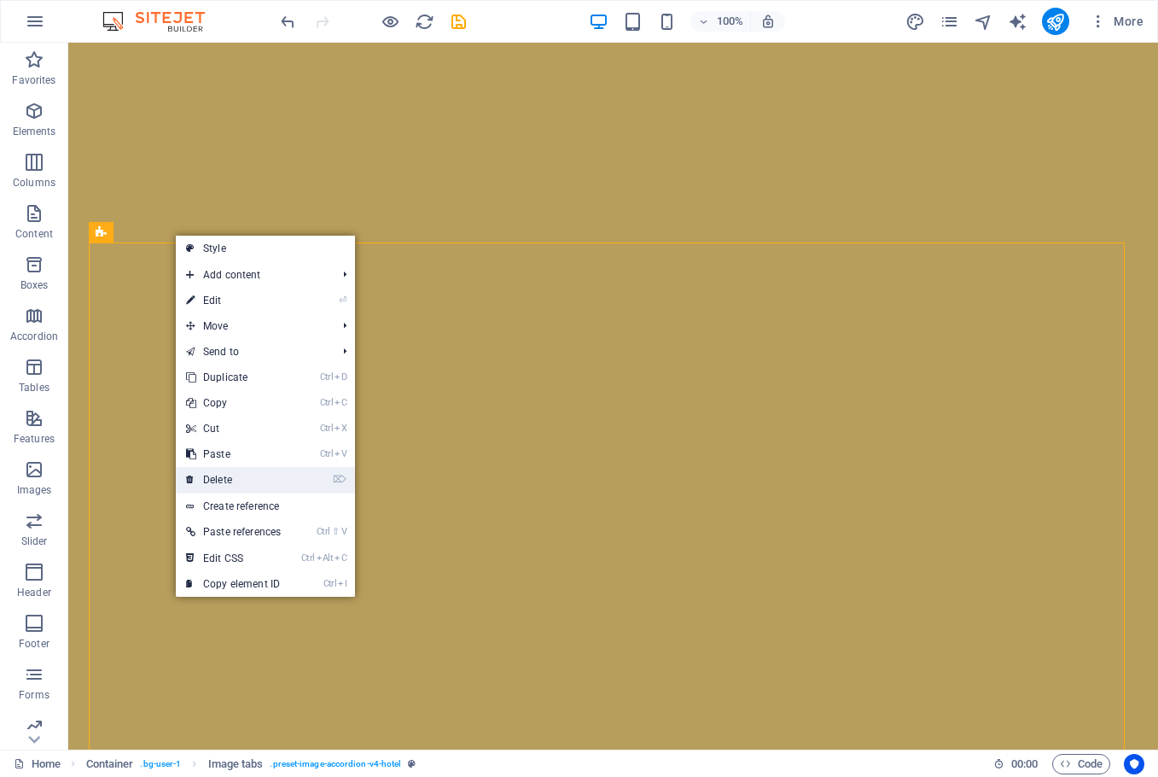
click at [286, 471] on link "⌦ Delete" at bounding box center [233, 480] width 115 height 26
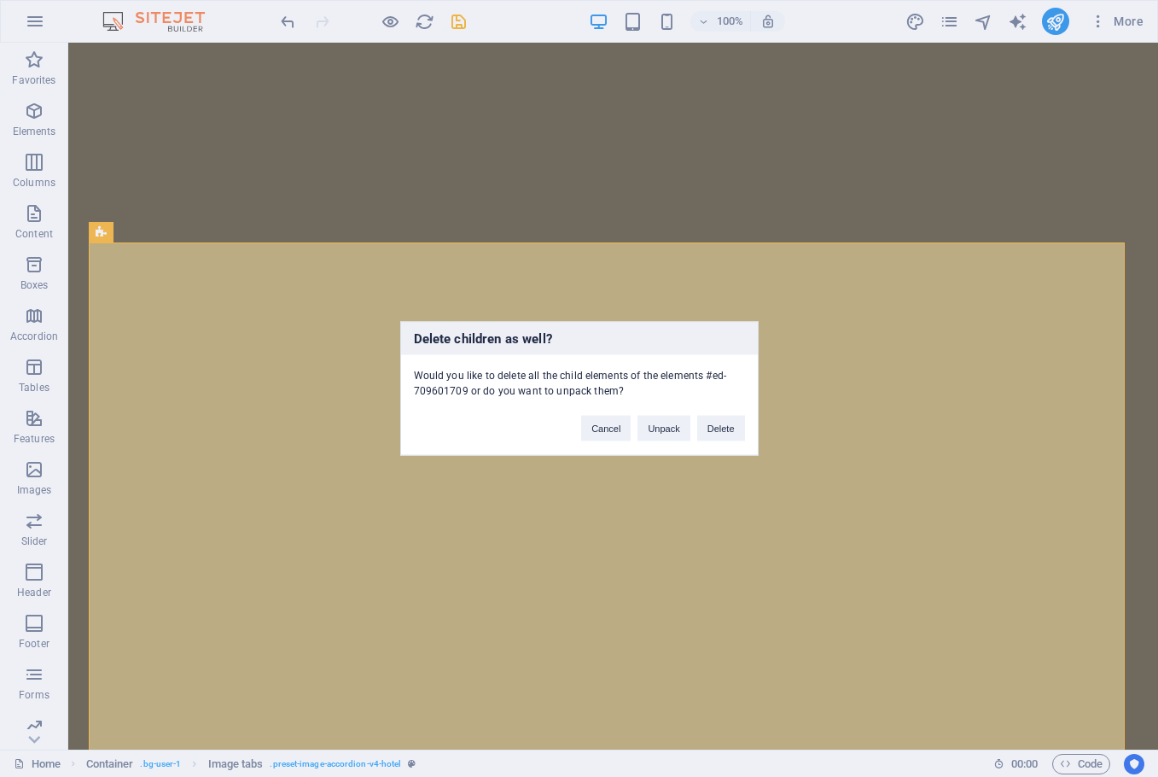
click at [760, 429] on div "Delete children as well? Would you like to delete all the child elements of the…" at bounding box center [579, 388] width 1158 height 777
click at [731, 428] on button "Delete" at bounding box center [721, 429] width 48 height 26
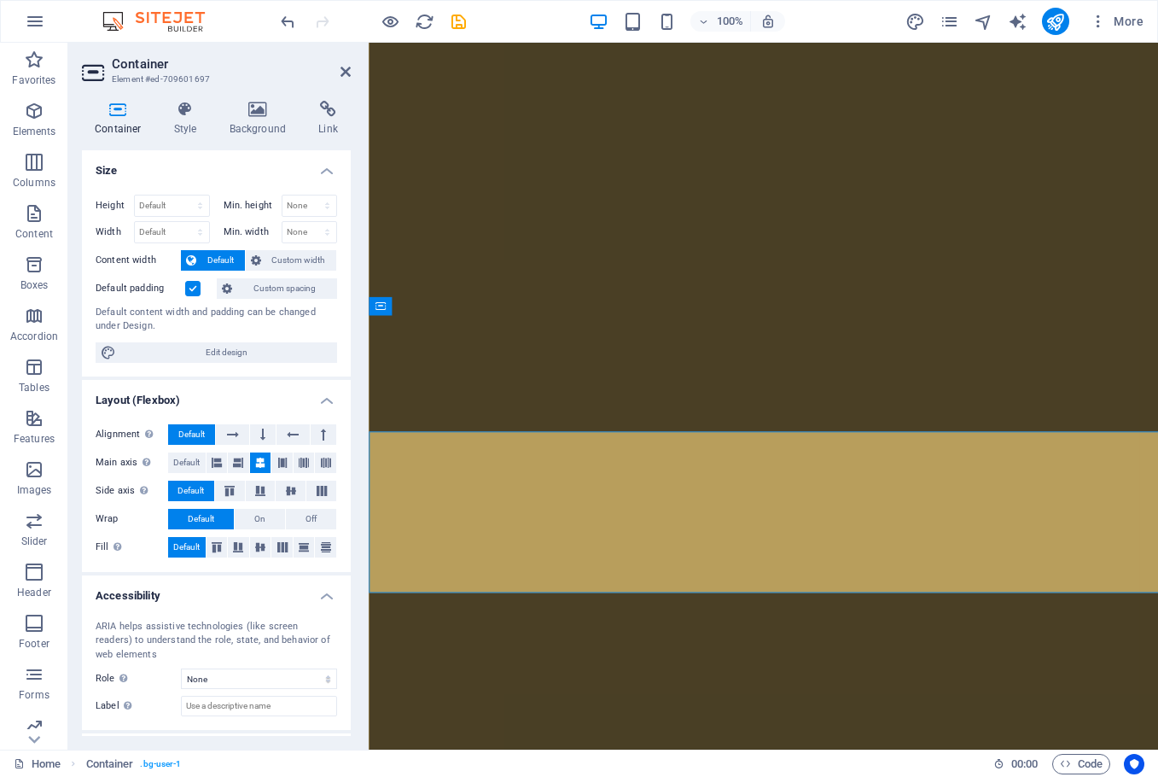
scroll to position [3396, 0]
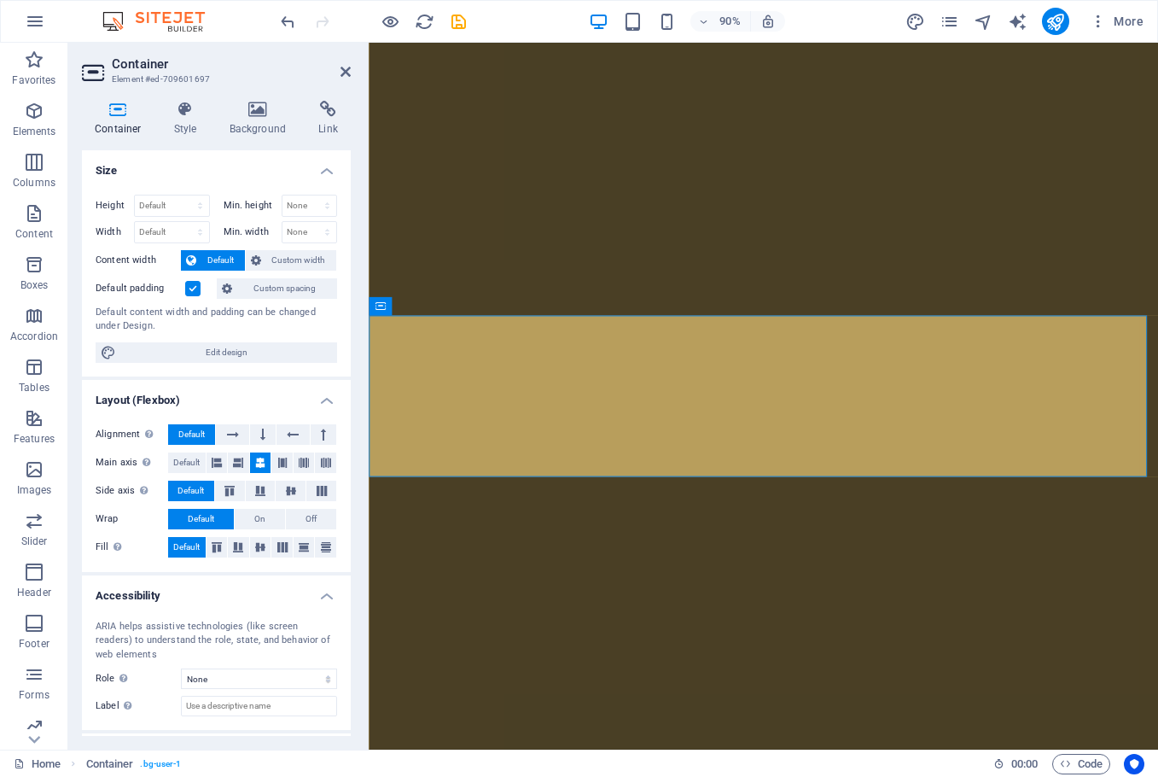
click at [352, 61] on aside "Container Element #ed-709601697 Container Style Background Link Size Height Def…" at bounding box center [218, 396] width 300 height 707
click at [347, 72] on icon at bounding box center [346, 72] width 10 height 14
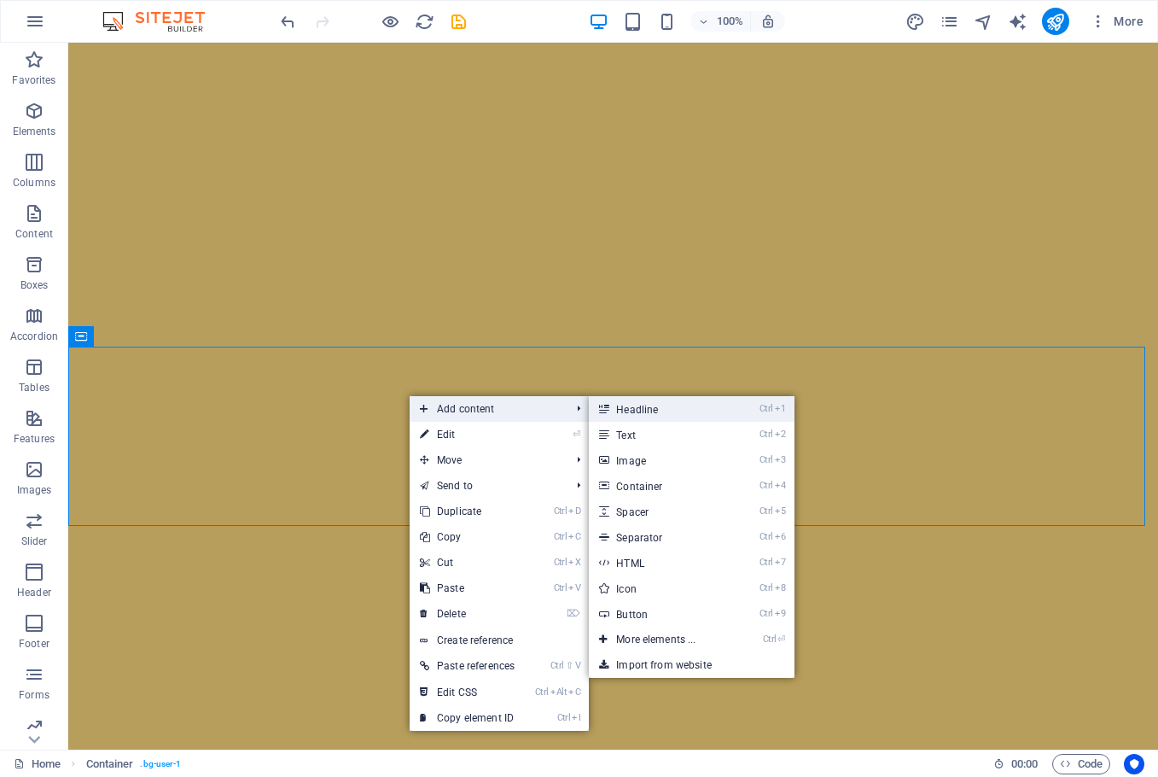
click at [665, 410] on link "Ctrl 1 Headline" at bounding box center [659, 409] width 141 height 26
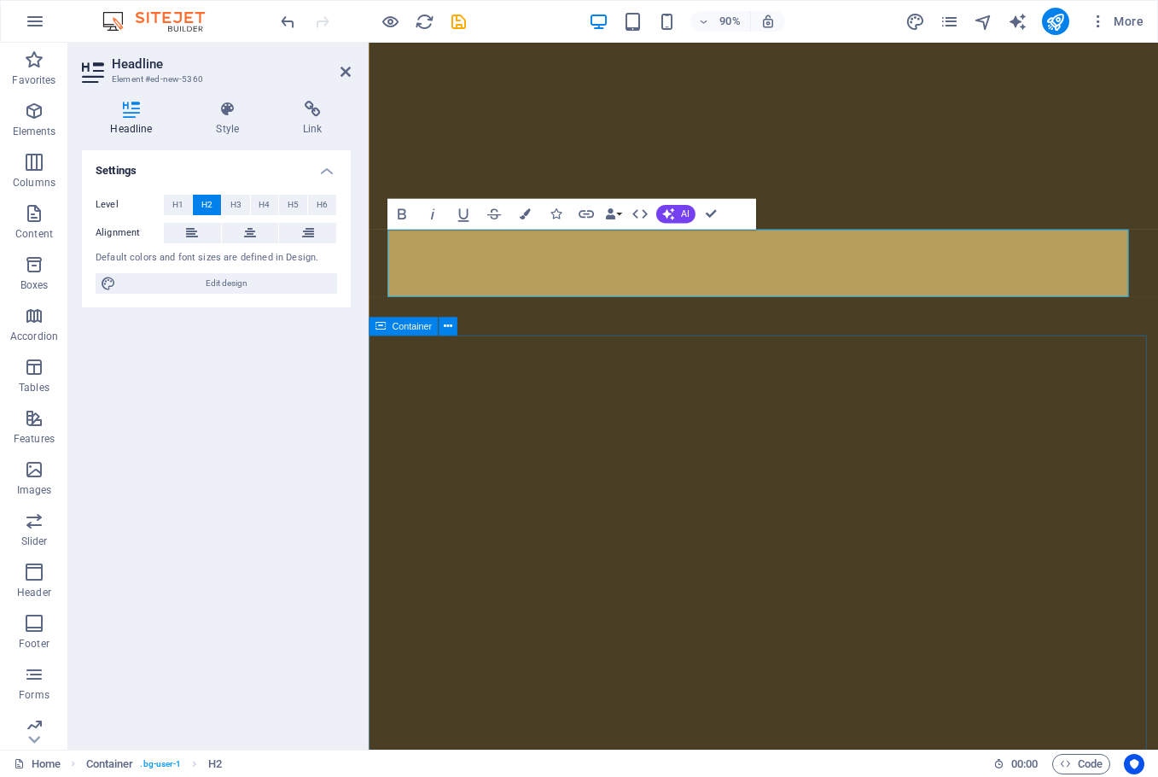
scroll to position [3628, 0]
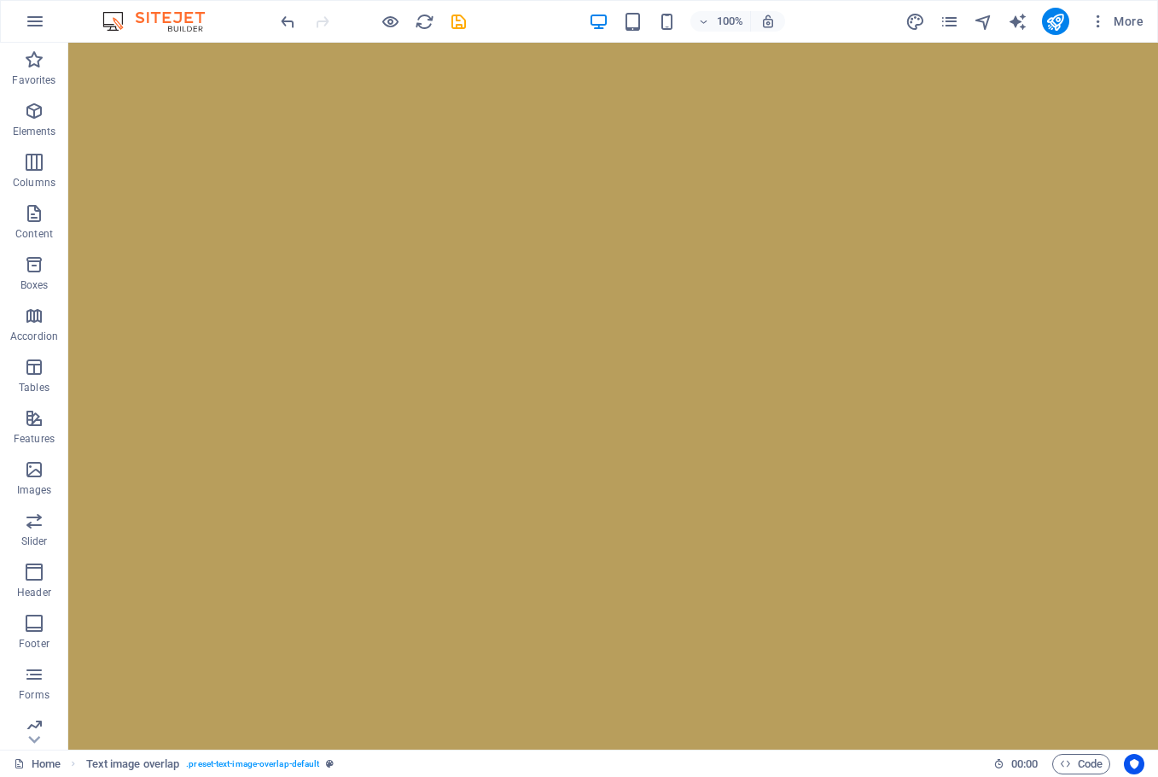
scroll to position [3637, 0]
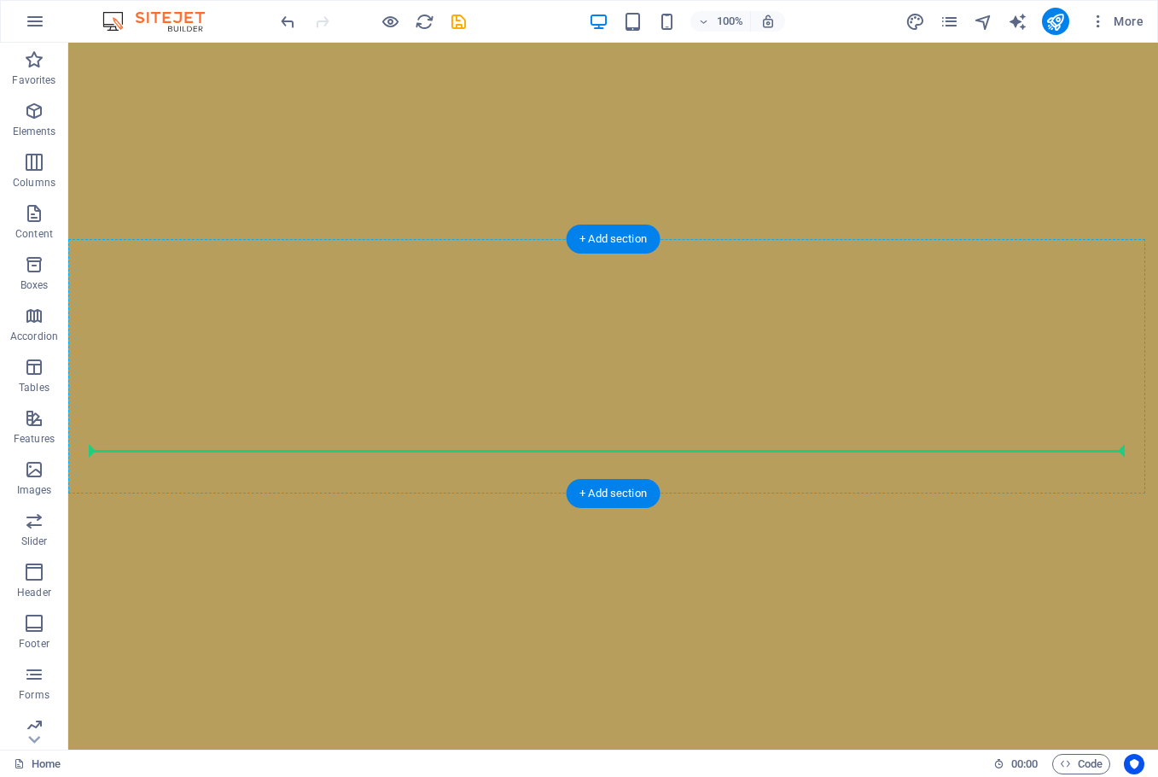
drag, startPoint x: 142, startPoint y: 187, endPoint x: 280, endPoint y: 416, distance: 267.3
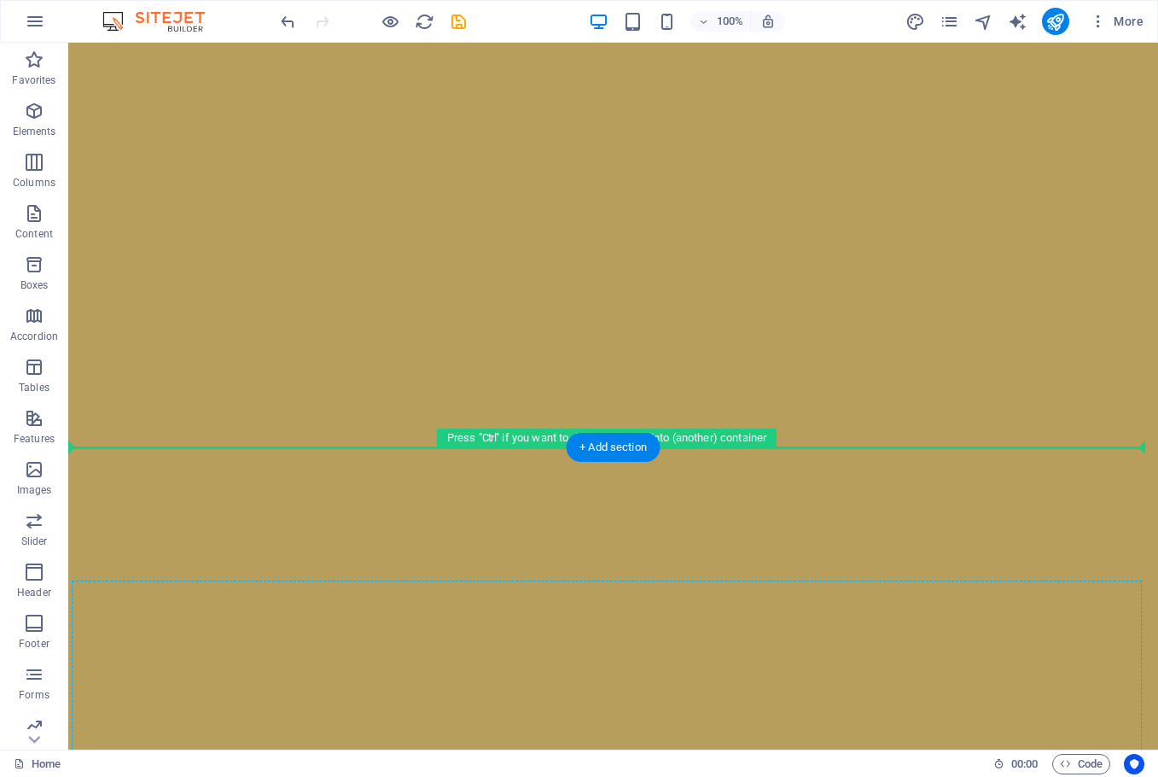
scroll to position [3725, 0]
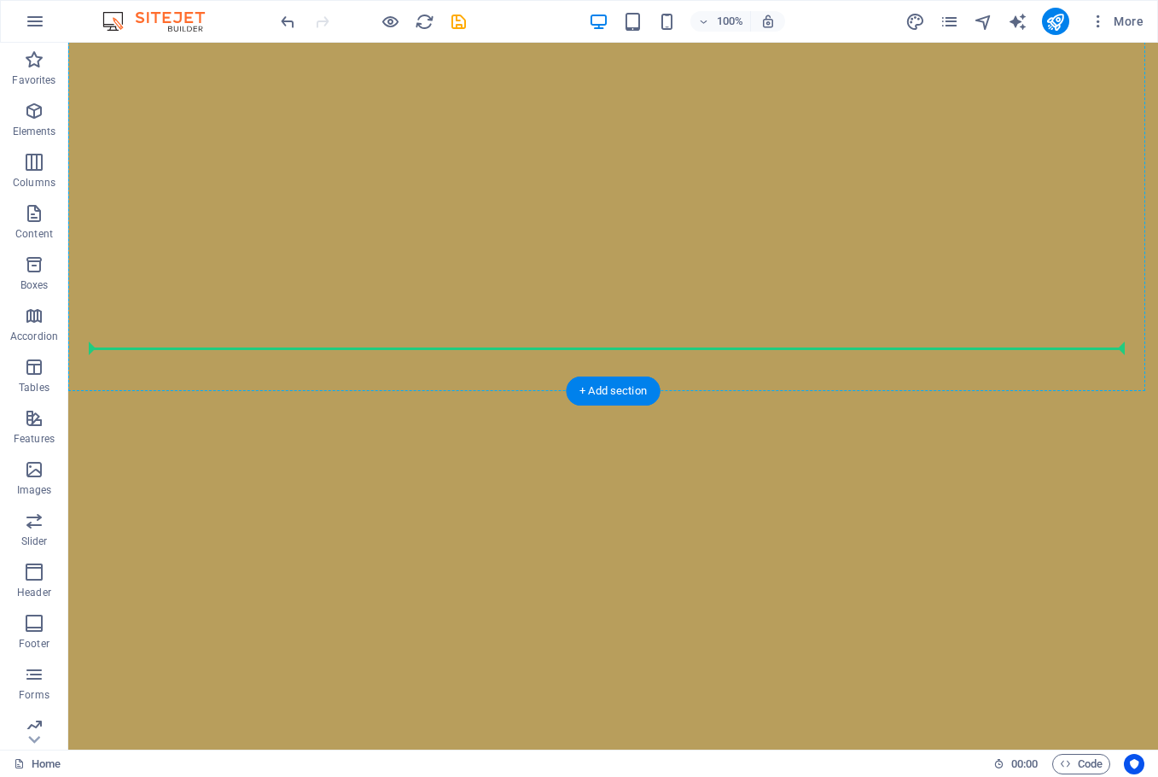
drag, startPoint x: 117, startPoint y: 128, endPoint x: 290, endPoint y: 285, distance: 233.8
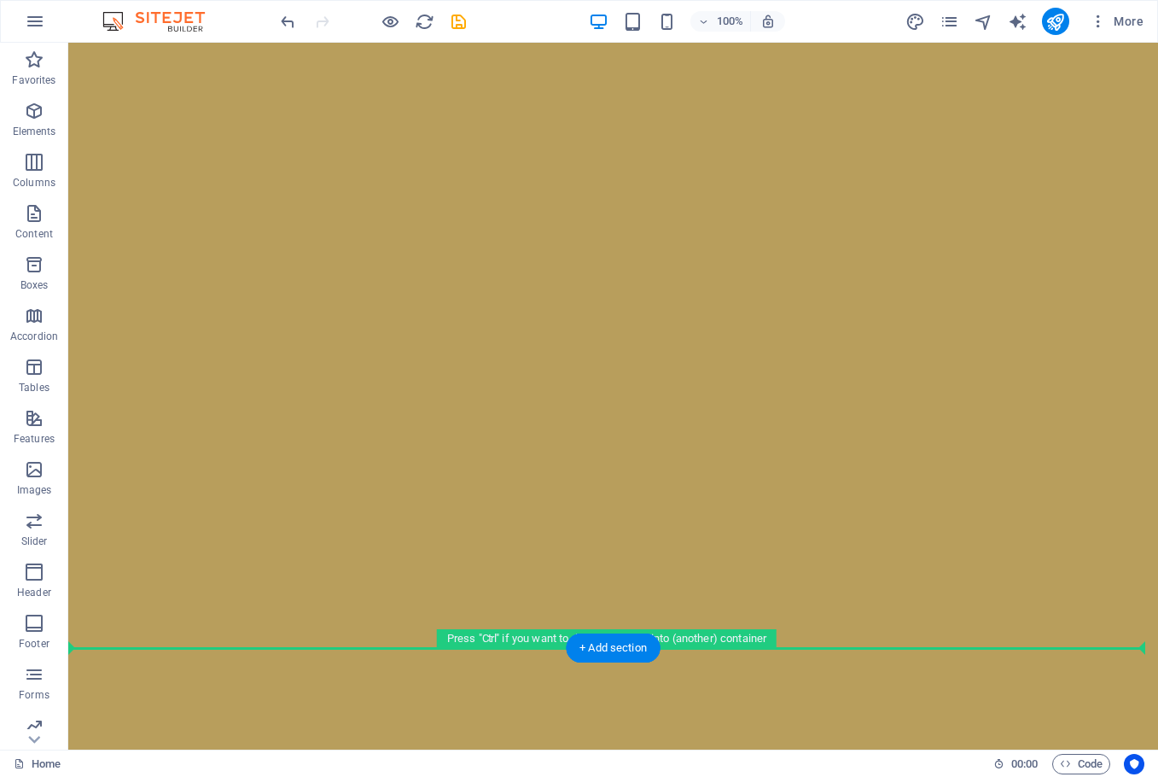
scroll to position [3454, 0]
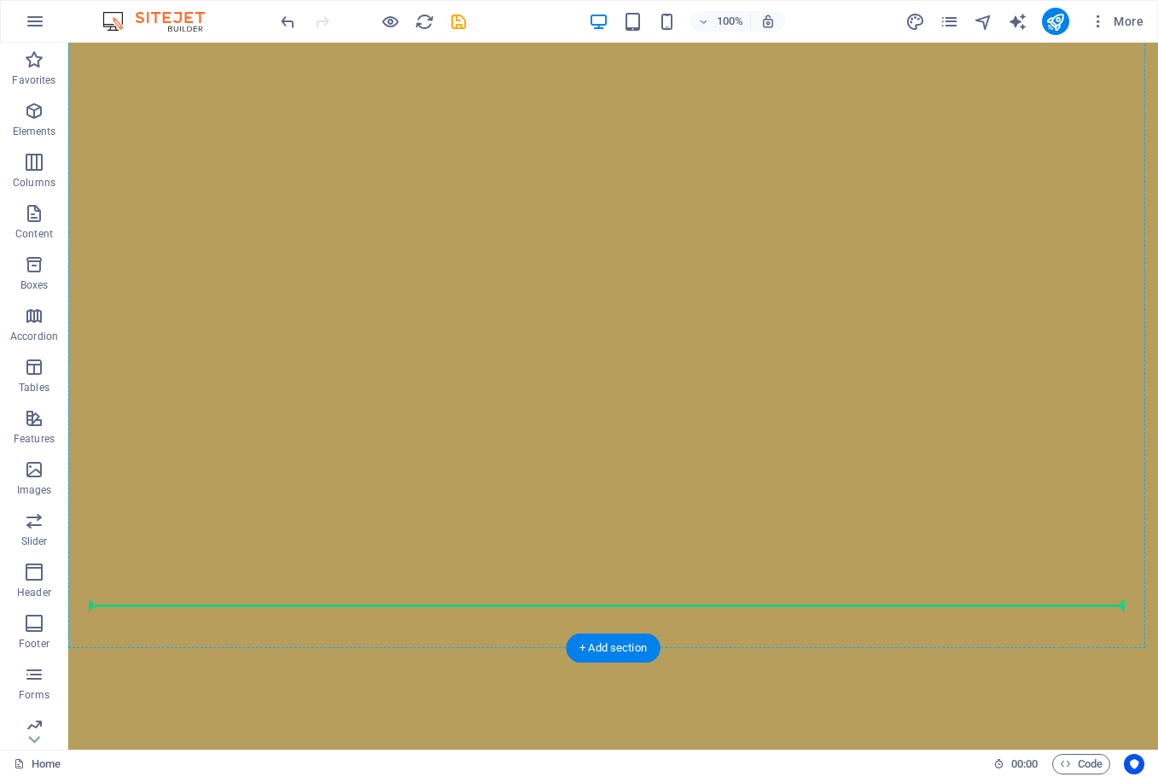
drag, startPoint x: 188, startPoint y: 300, endPoint x: 279, endPoint y: 566, distance: 281.5
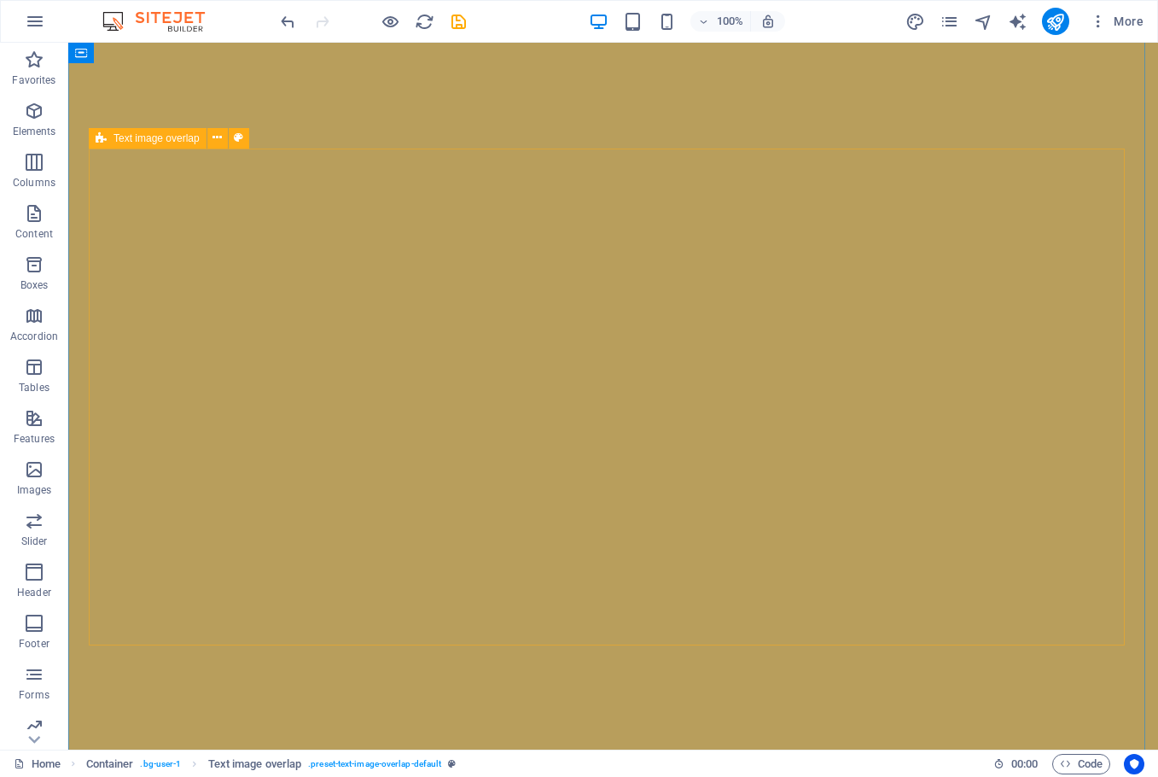
scroll to position [2260, 0]
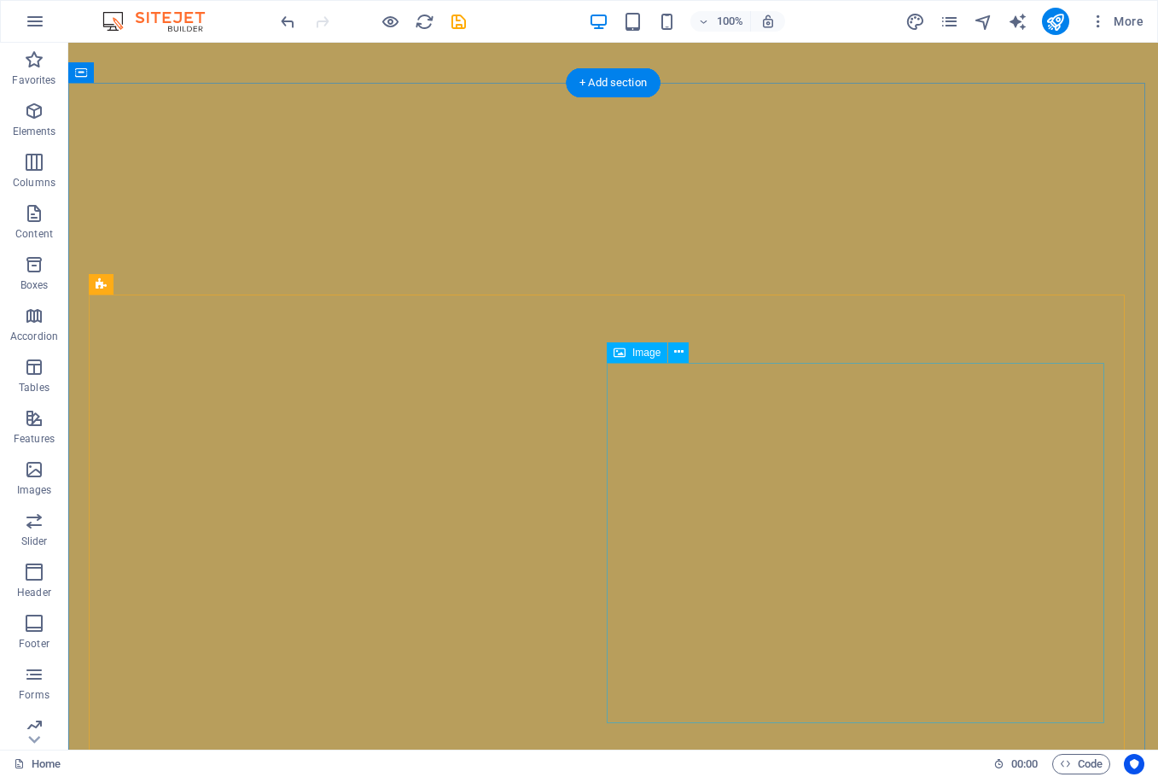
select select "%"
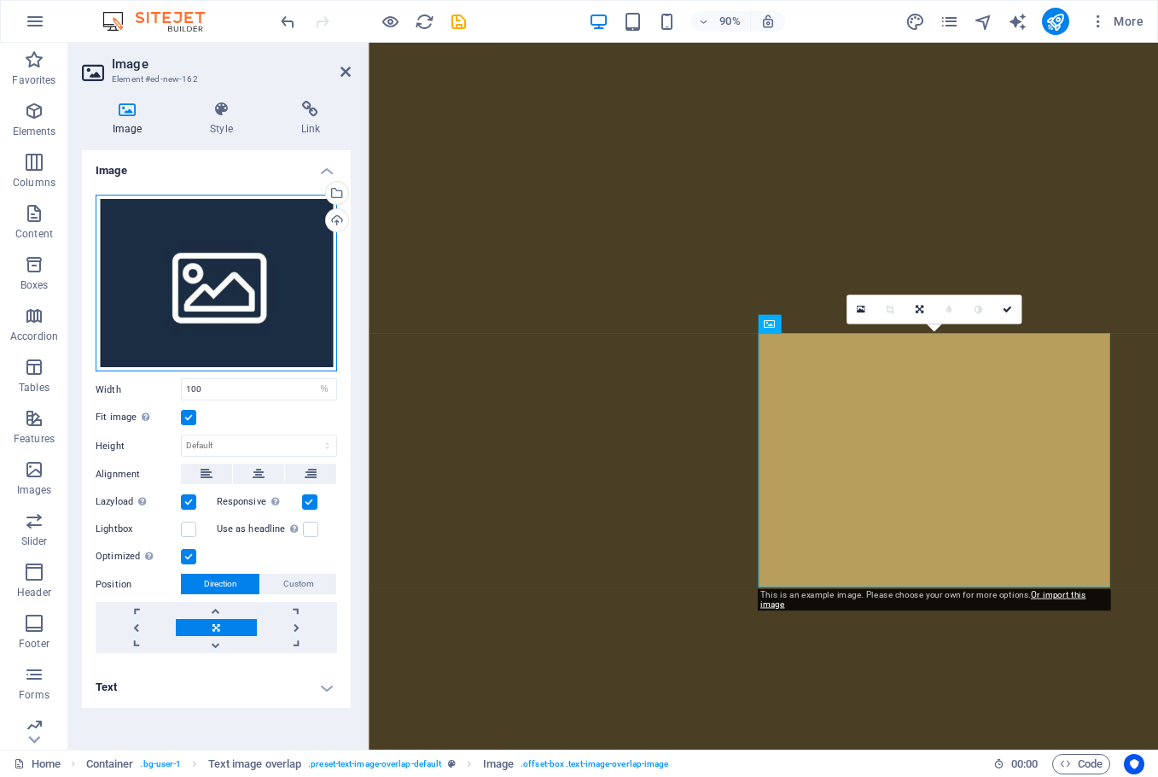
click at [224, 288] on div "Drag files here, click to choose files or select files from Files or our free s…" at bounding box center [217, 284] width 242 height 178
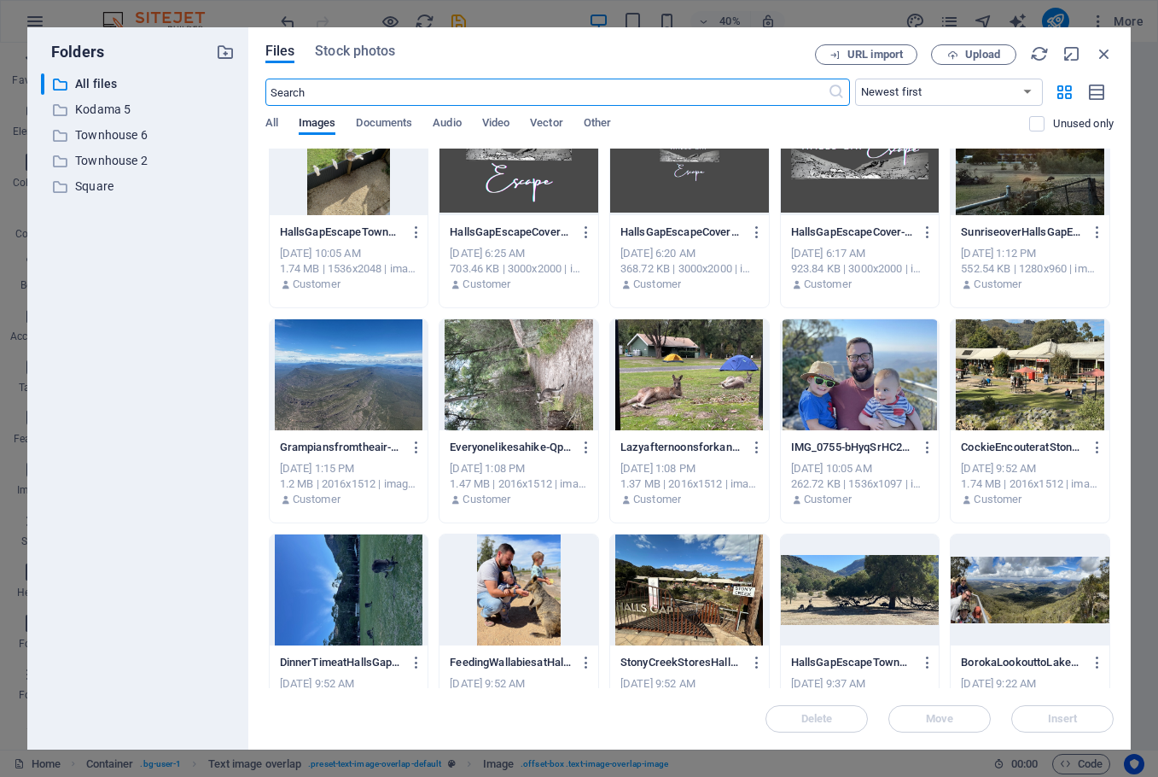
scroll to position [1366, 0]
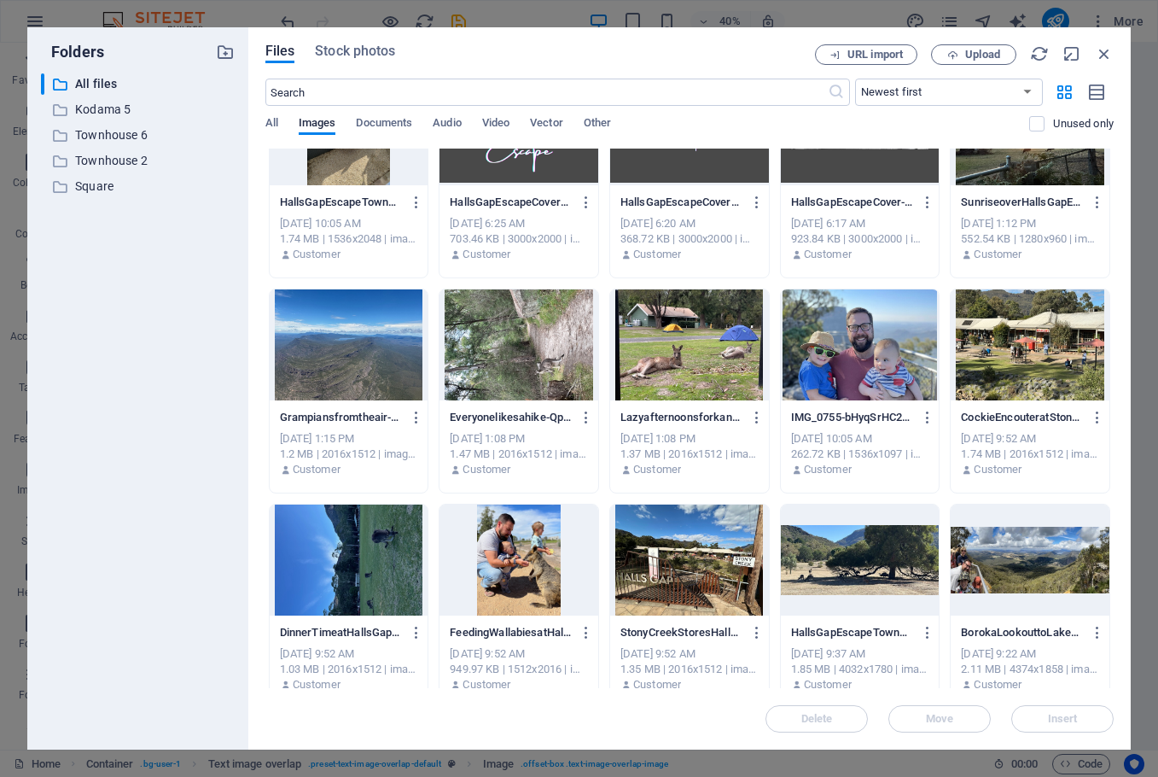
click at [882, 336] on div at bounding box center [860, 344] width 159 height 111
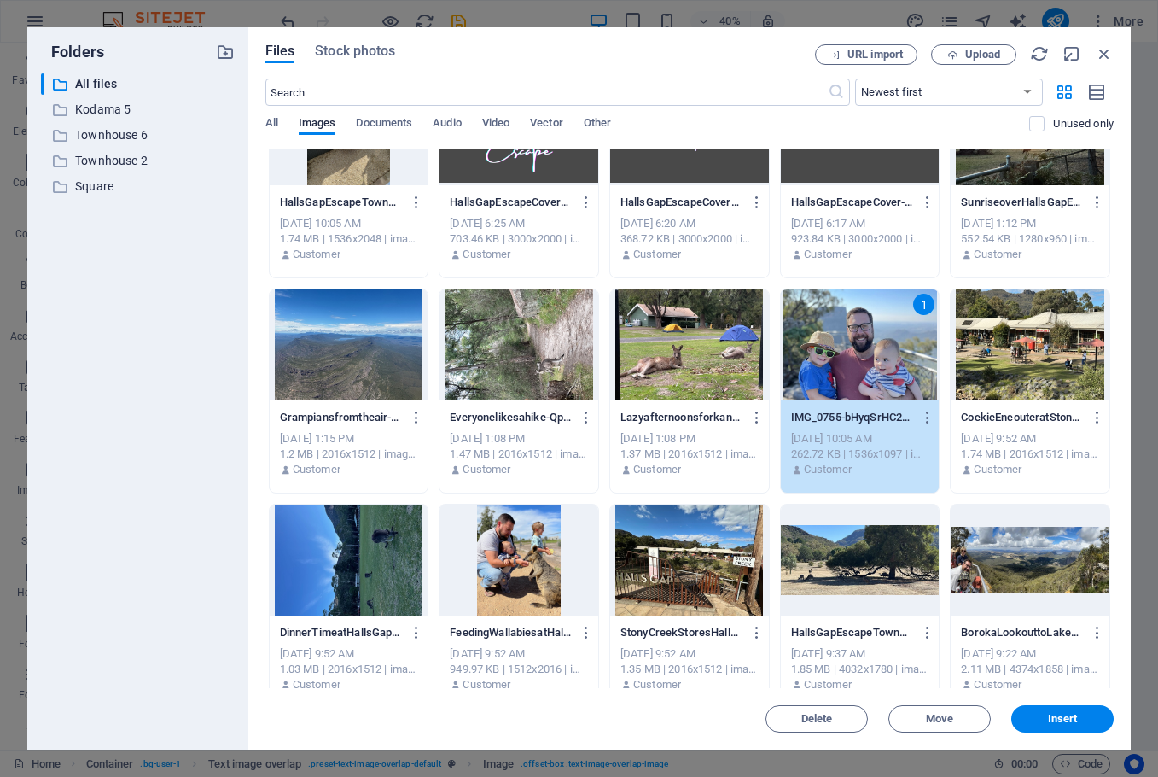
click at [882, 336] on div "1" at bounding box center [860, 344] width 159 height 111
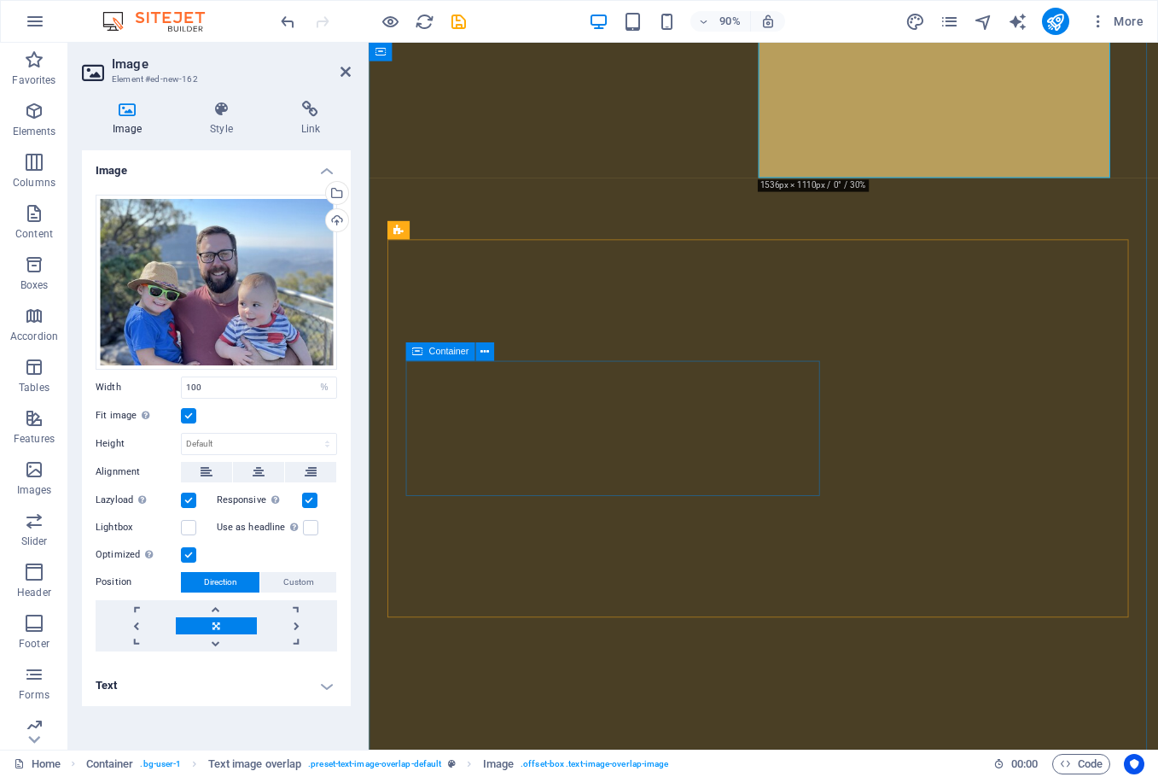
scroll to position [2806, 0]
select select "%"
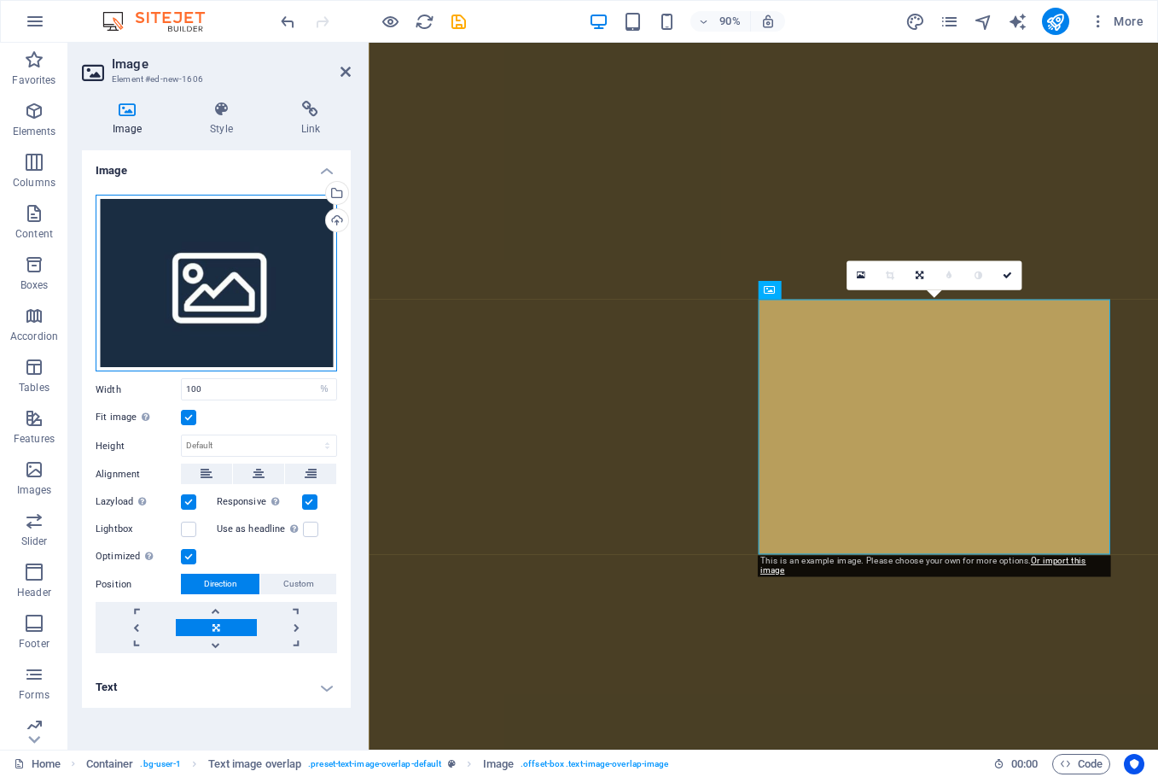
click at [242, 276] on div "Drag files here, click to choose files or select files from Files or our free s…" at bounding box center [217, 284] width 242 height 178
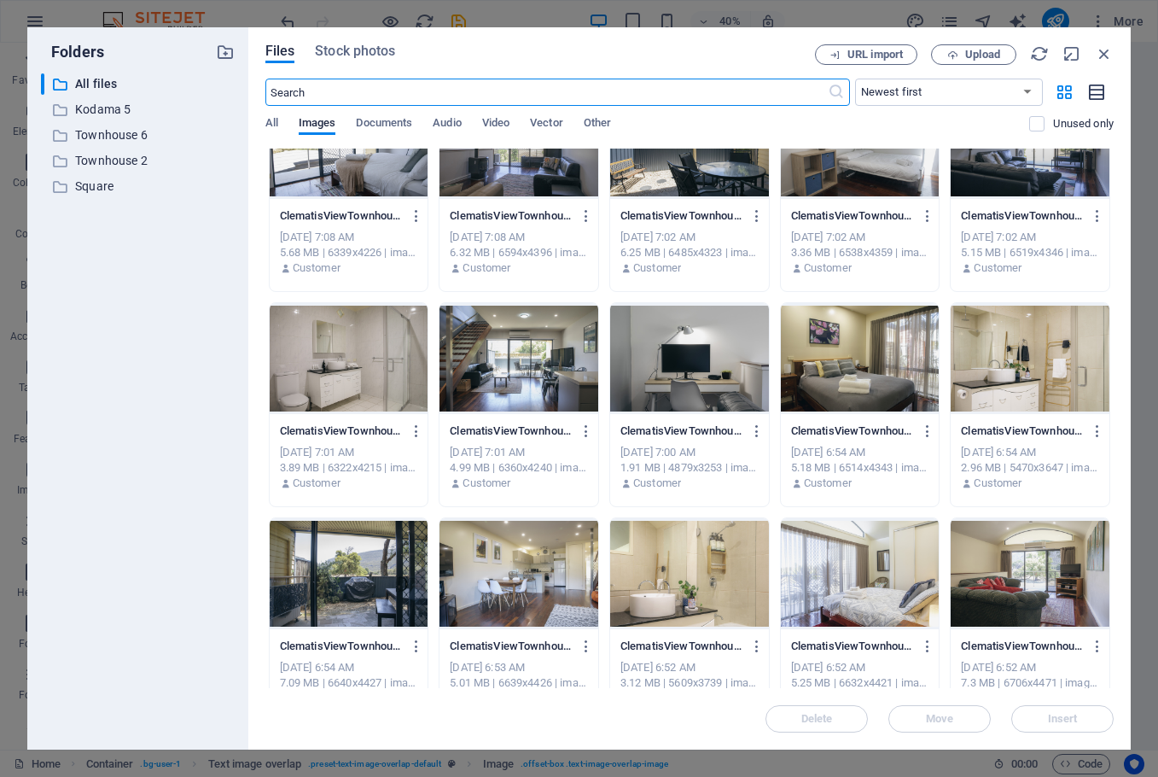
scroll to position [8801, 0]
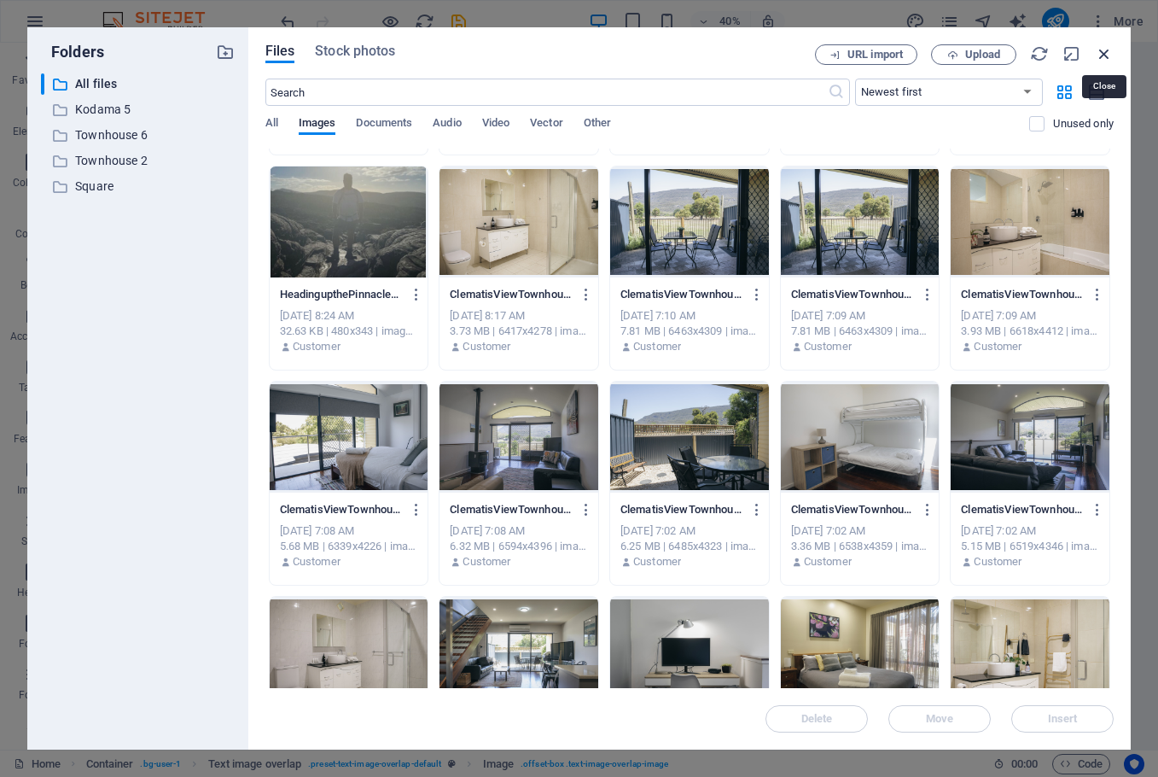
click at [1098, 55] on icon "button" at bounding box center [1104, 53] width 19 height 19
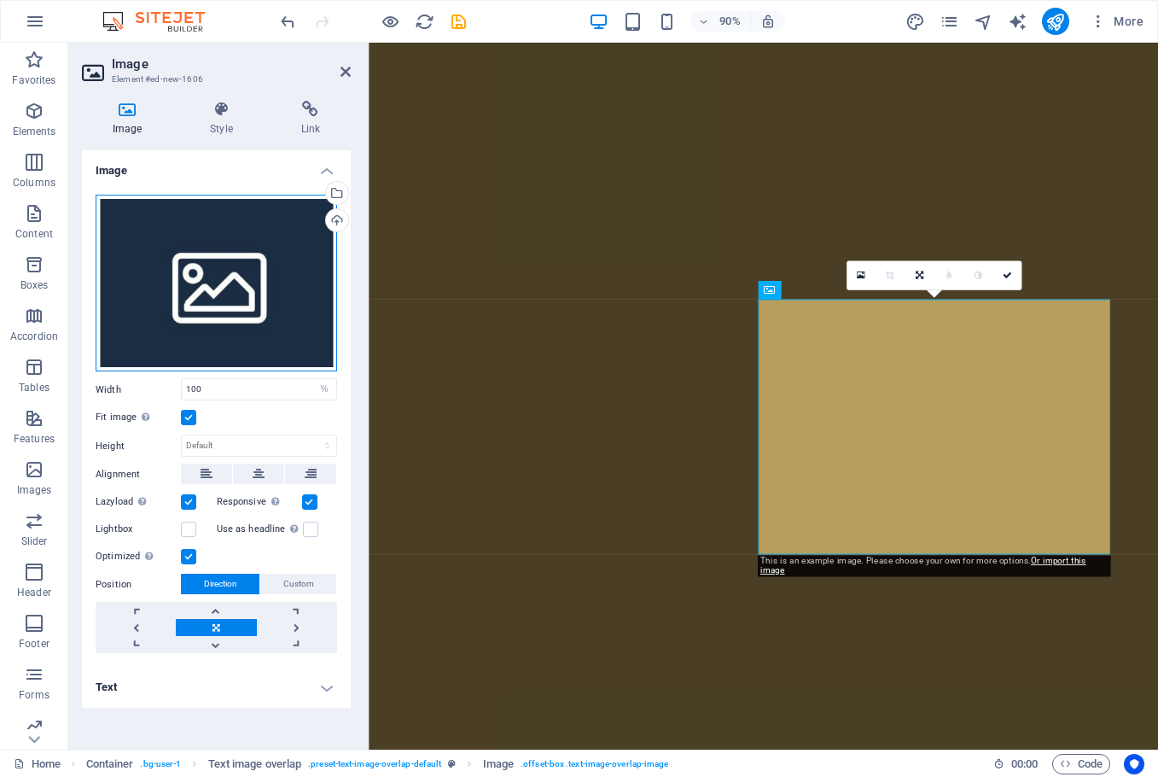
click at [189, 284] on div "Drag files here, click to choose files or select files from Files or our free s…" at bounding box center [217, 284] width 242 height 178
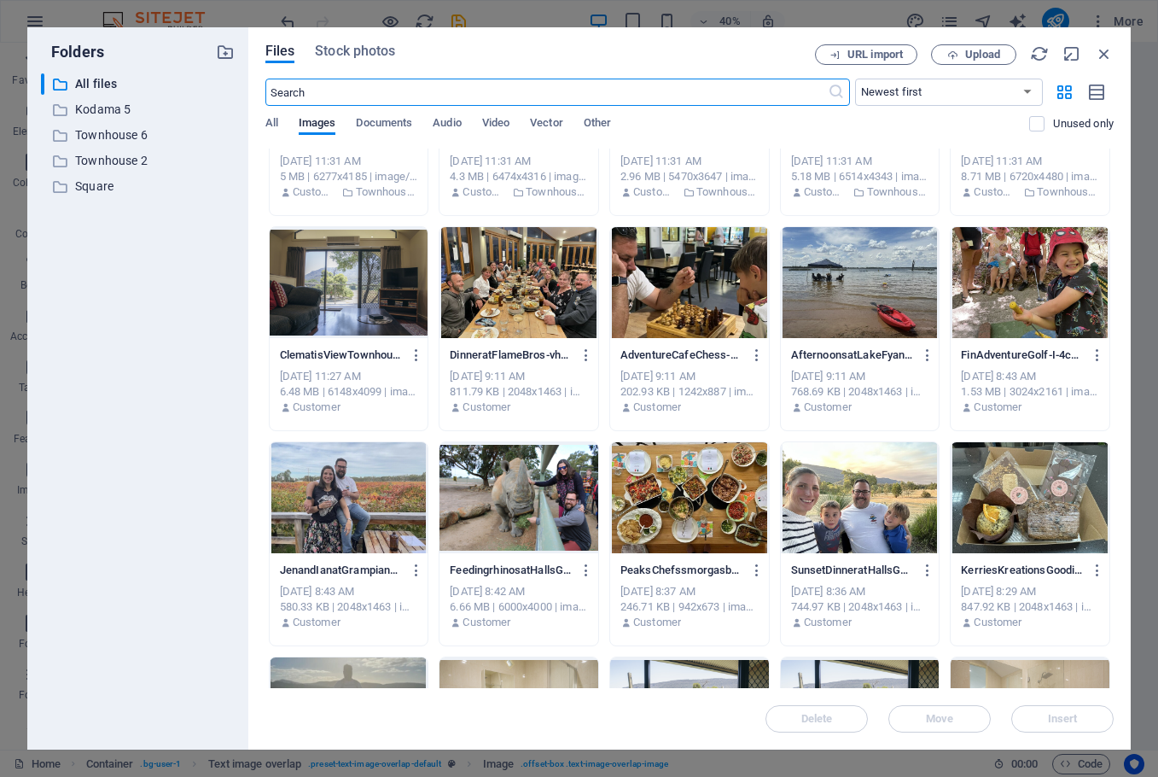
scroll to position [8331, 0]
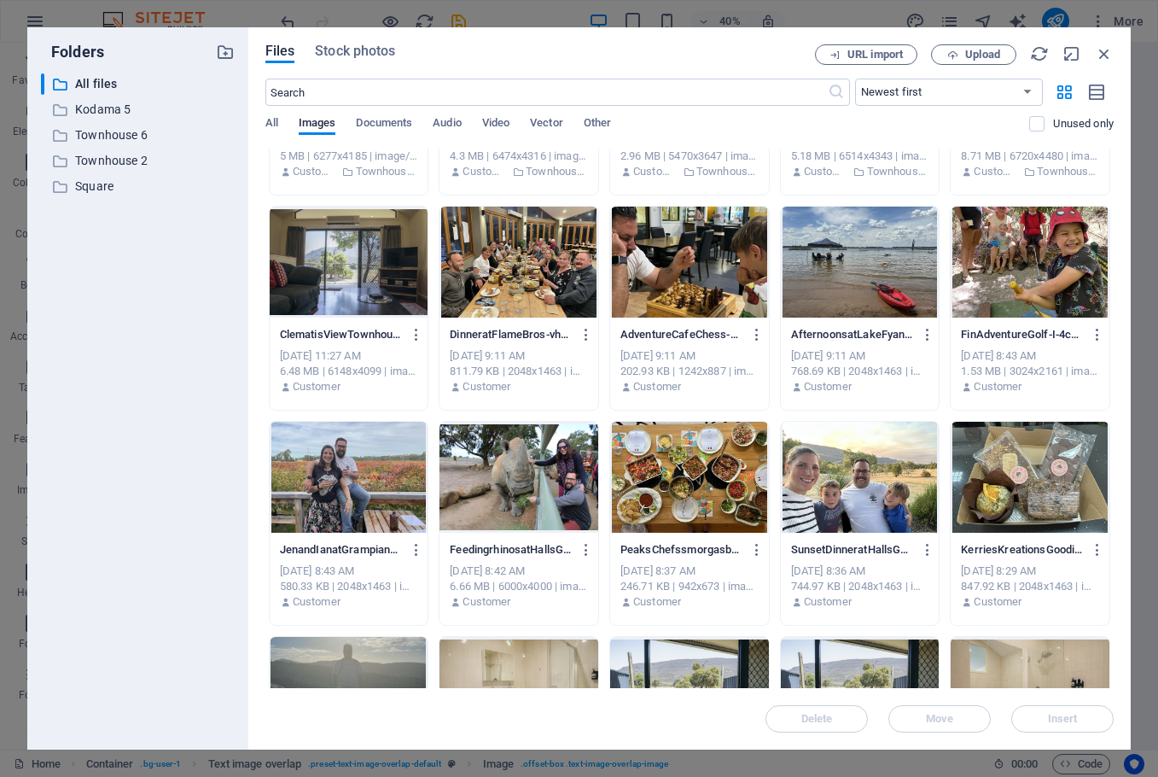
click at [540, 303] on div at bounding box center [519, 262] width 159 height 111
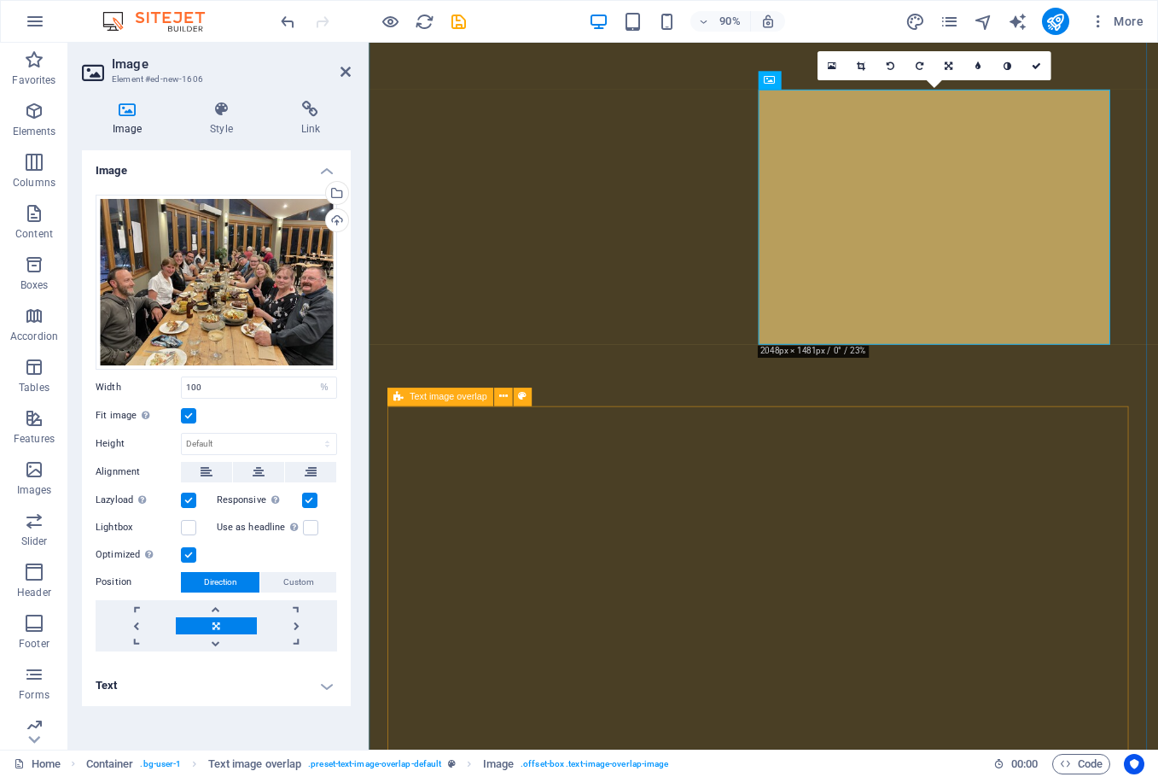
scroll to position [3262, 0]
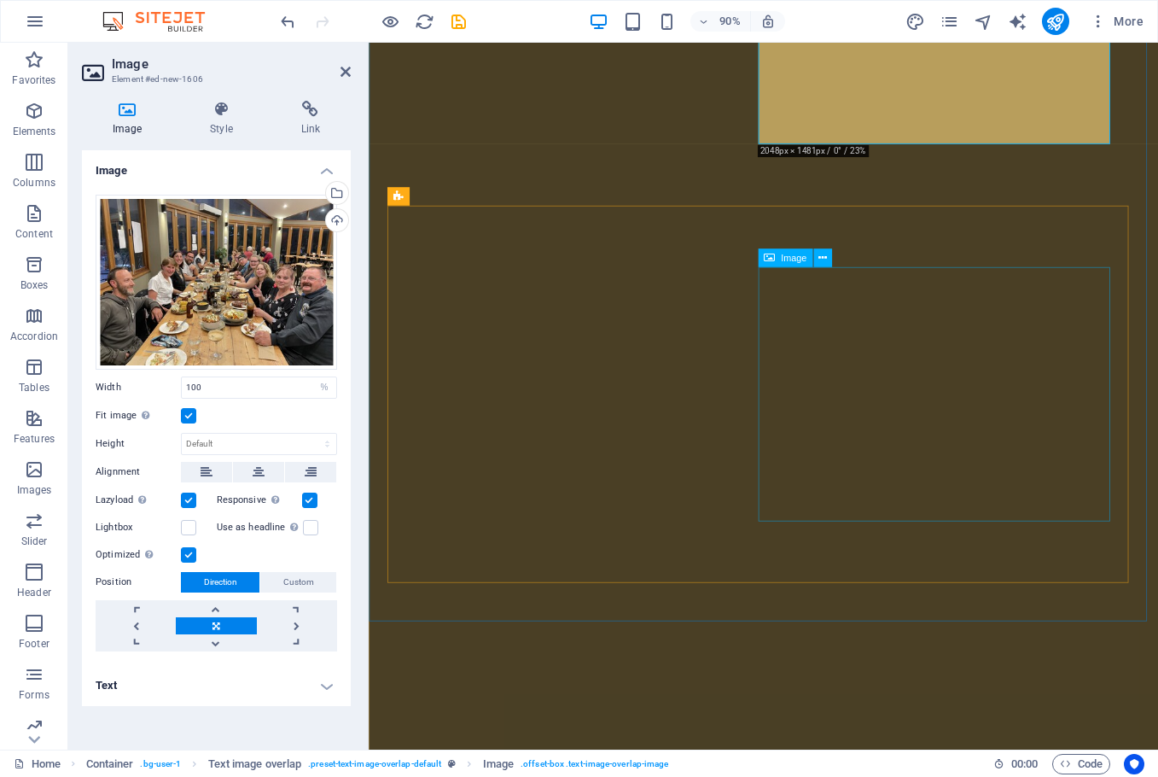
select select "%"
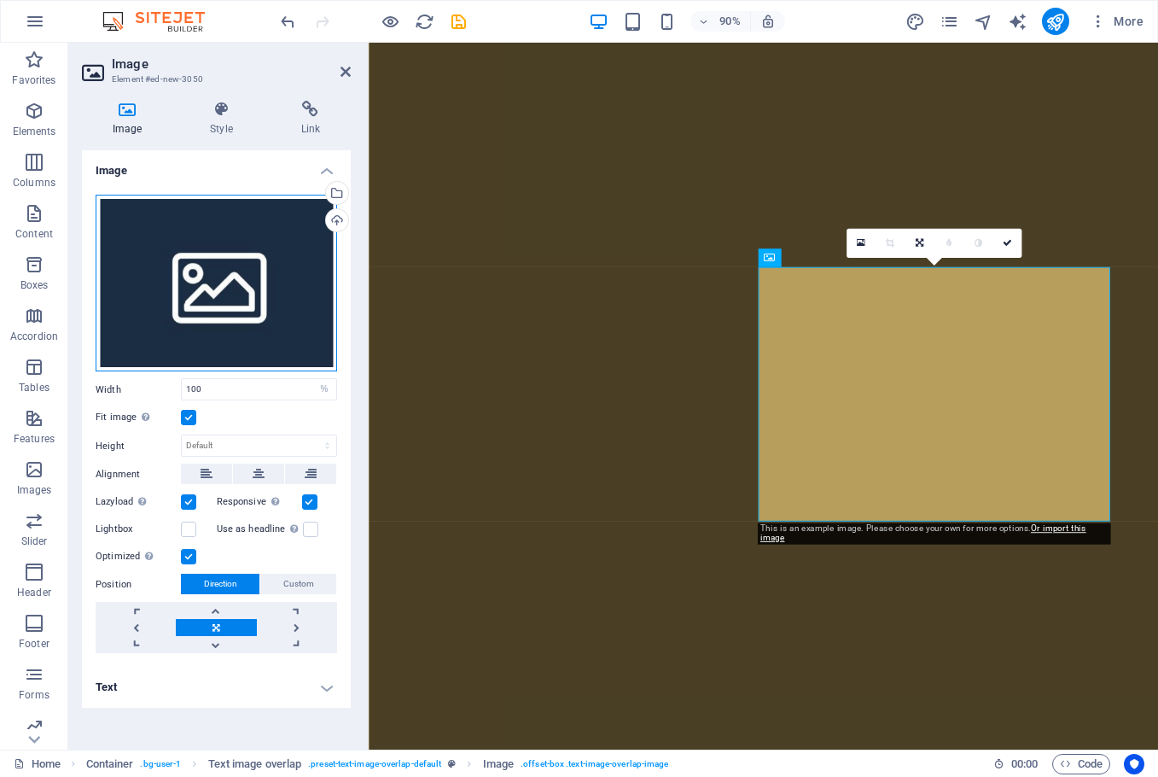
click at [224, 292] on div "Drag files here, click to choose files or select files from Files or our free s…" at bounding box center [217, 284] width 242 height 178
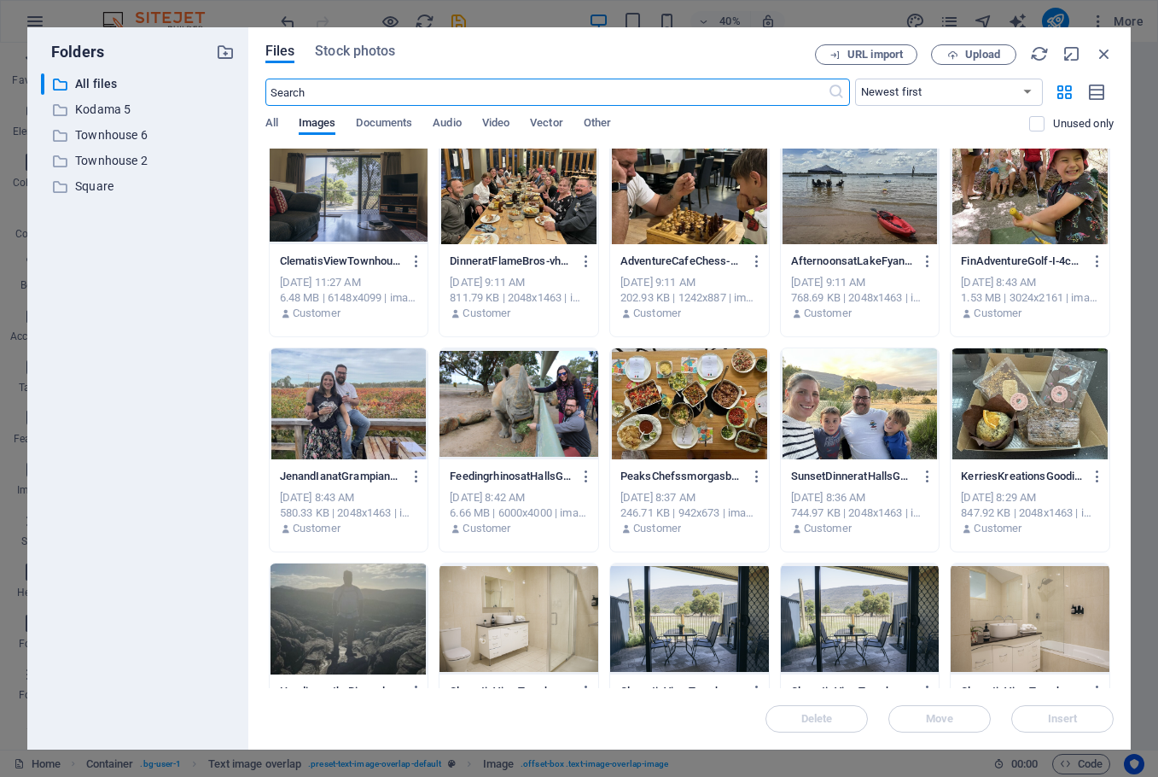
scroll to position [8421, 0]
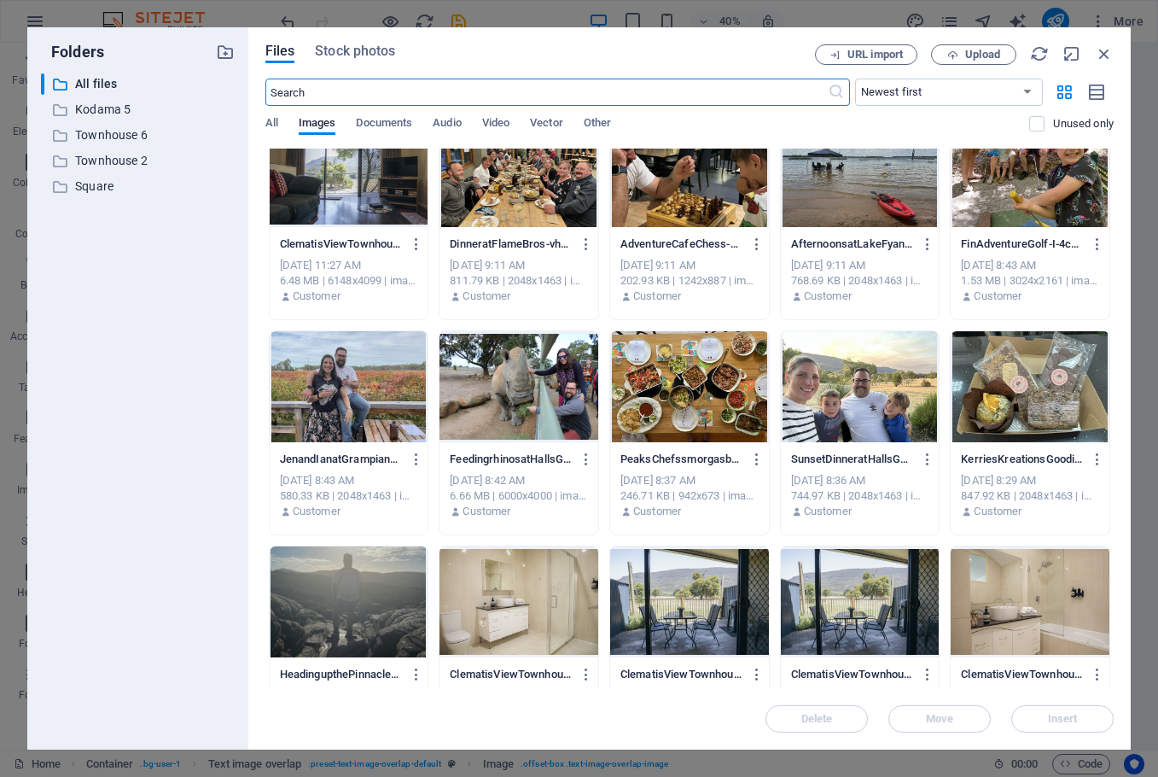
click at [530, 377] on div at bounding box center [519, 386] width 159 height 111
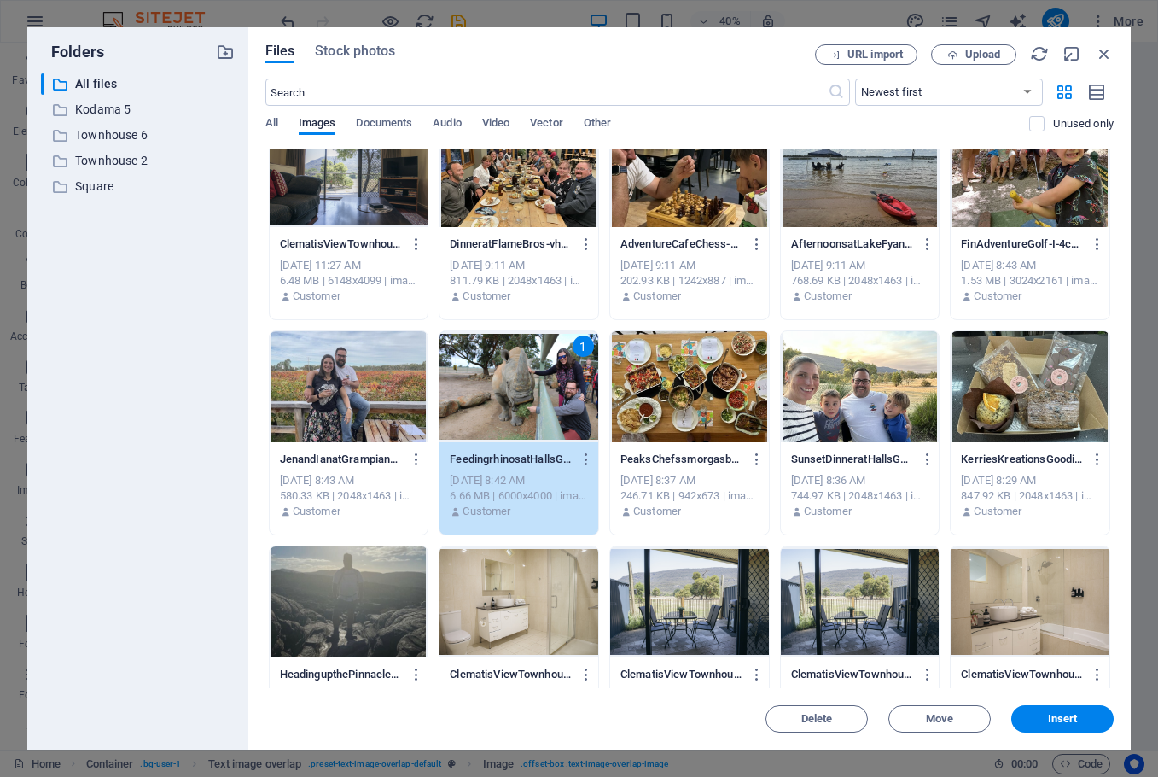
click at [530, 377] on div "1" at bounding box center [519, 386] width 159 height 111
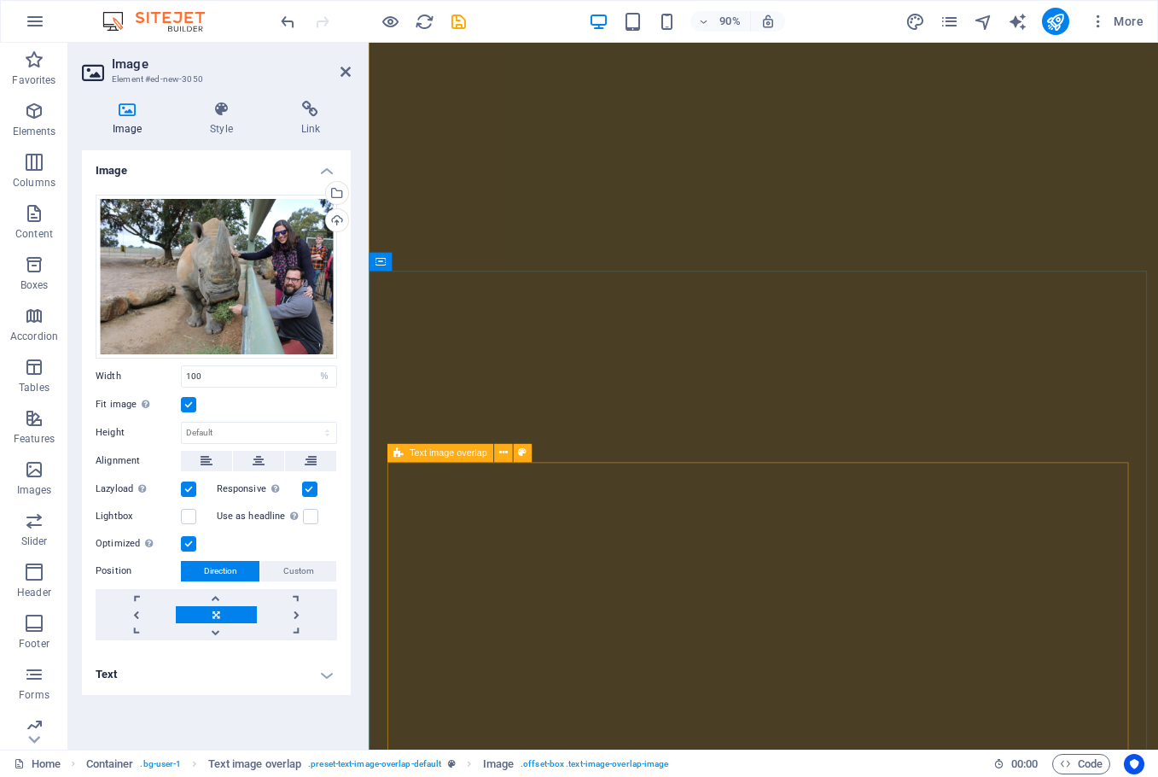
scroll to position [2122, 0]
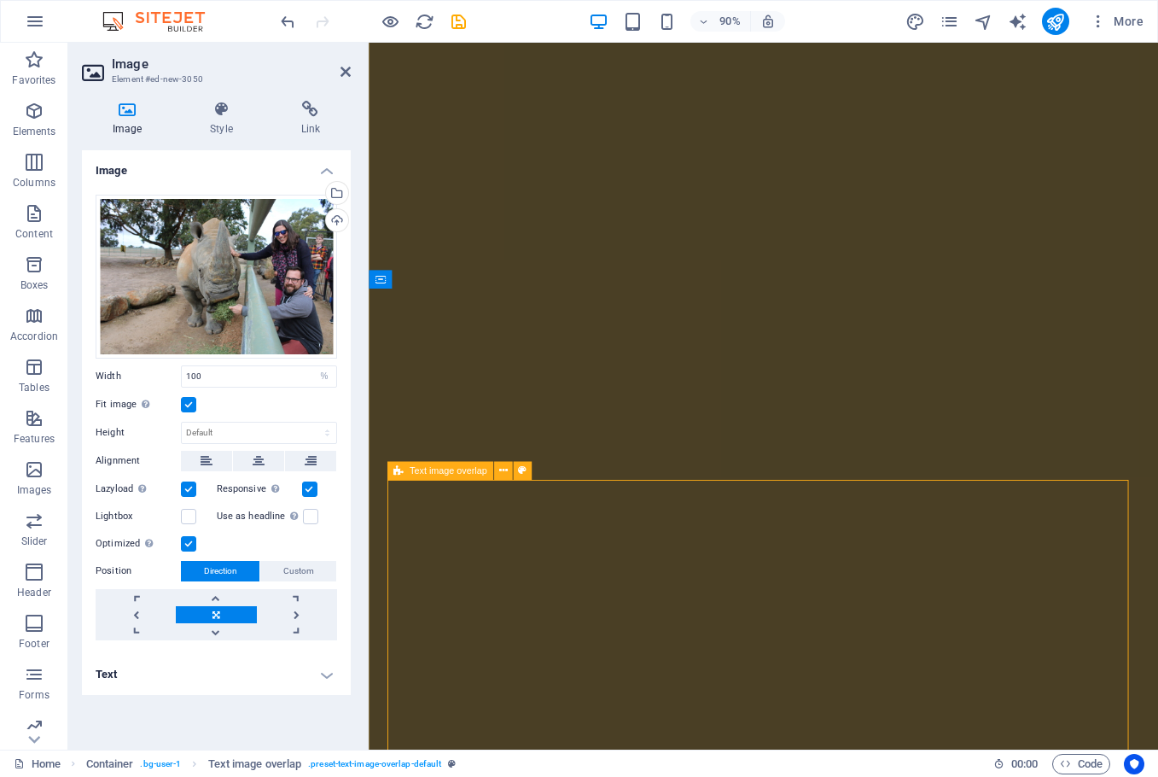
scroll to position [2067, 0]
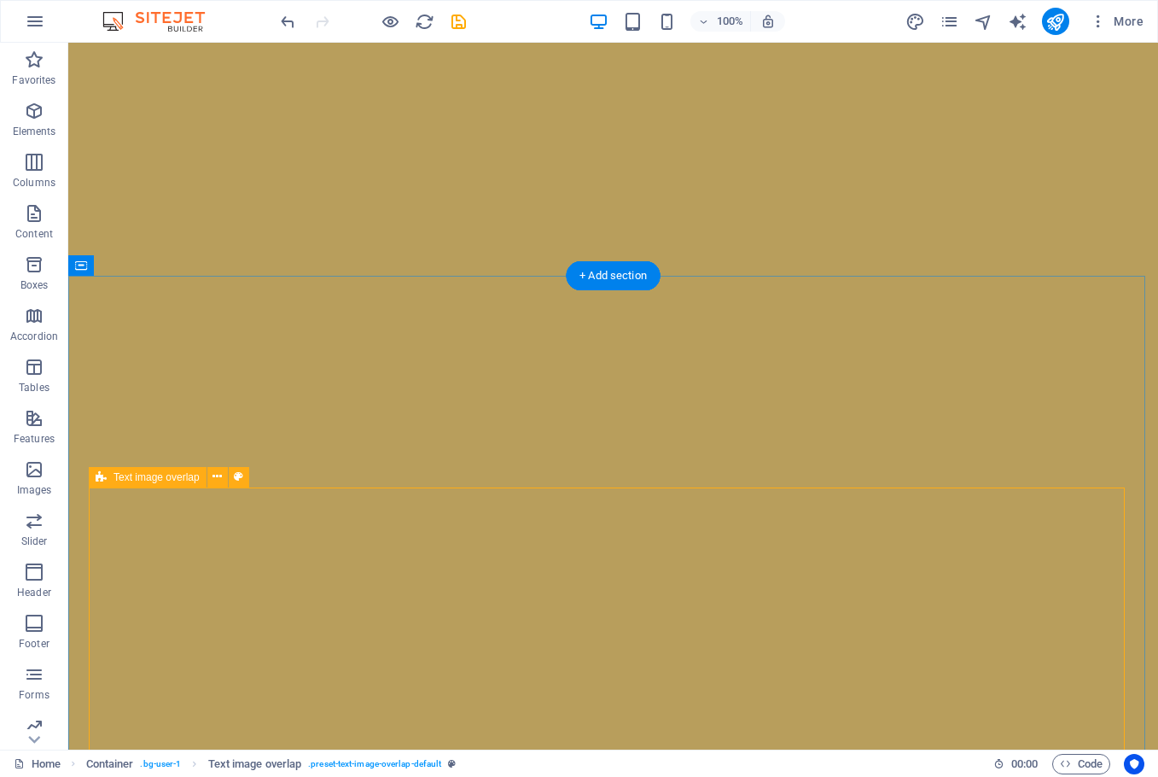
select select "rem"
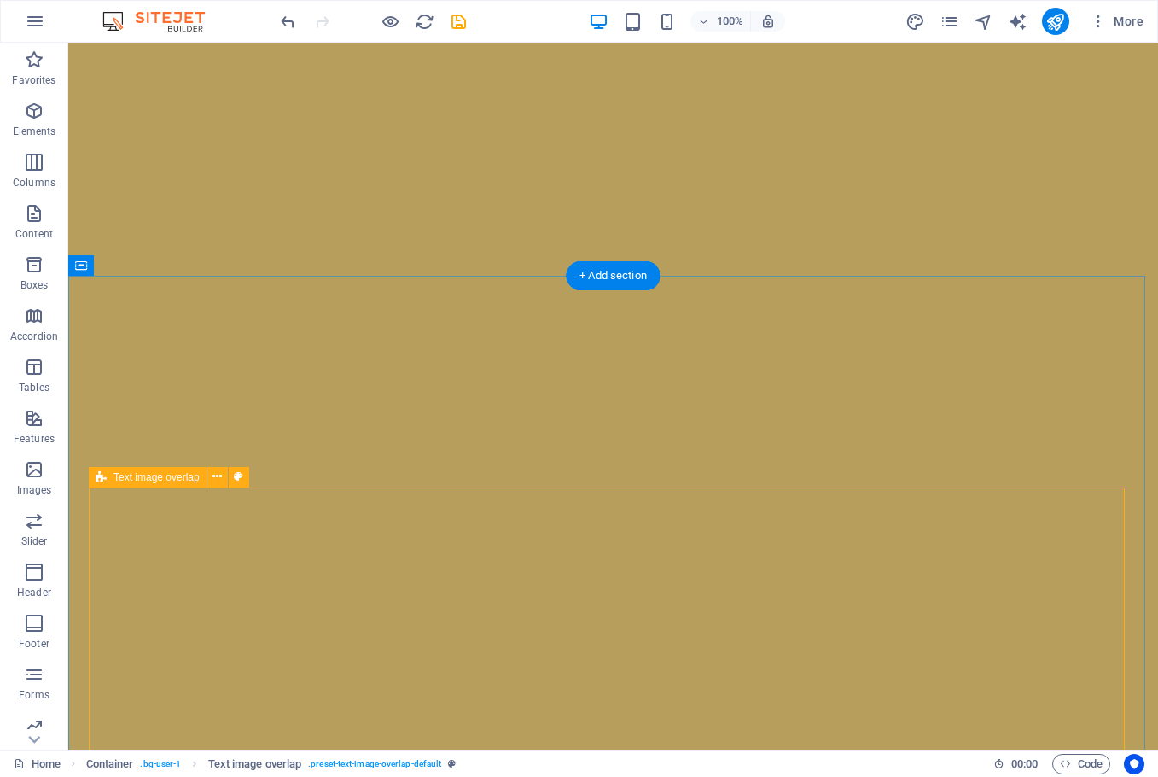
select select "px"
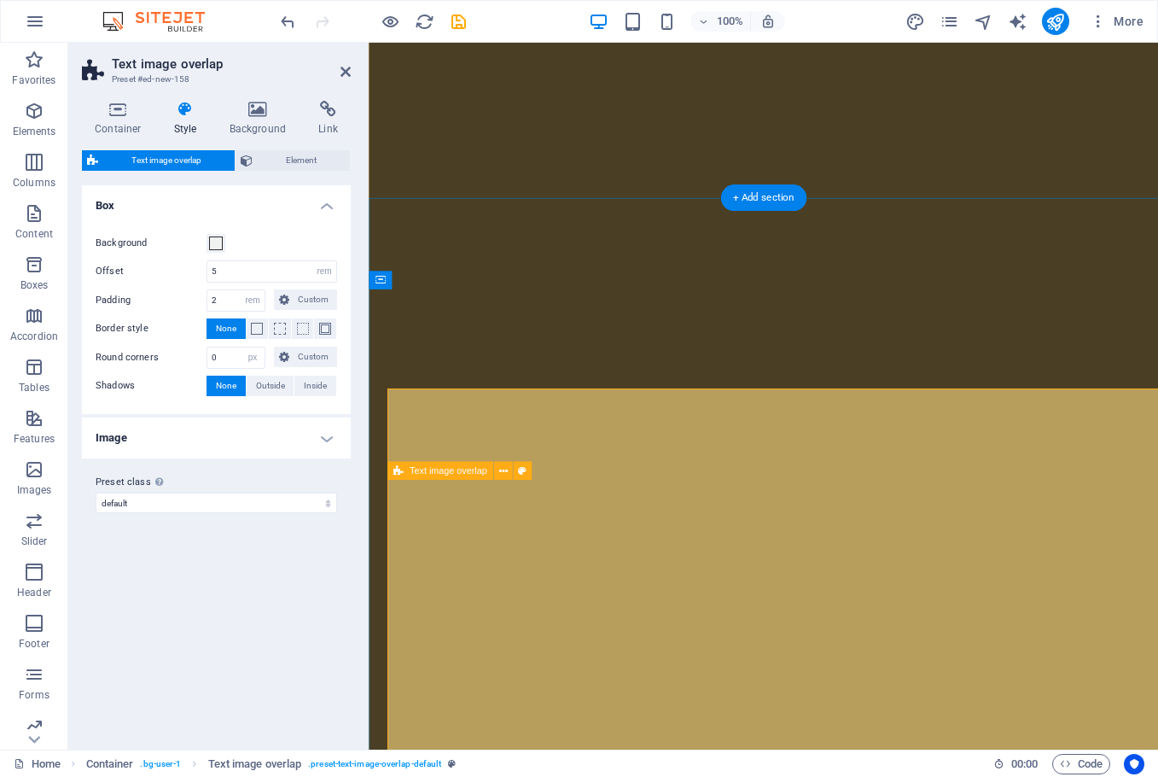
scroll to position [2122, 0]
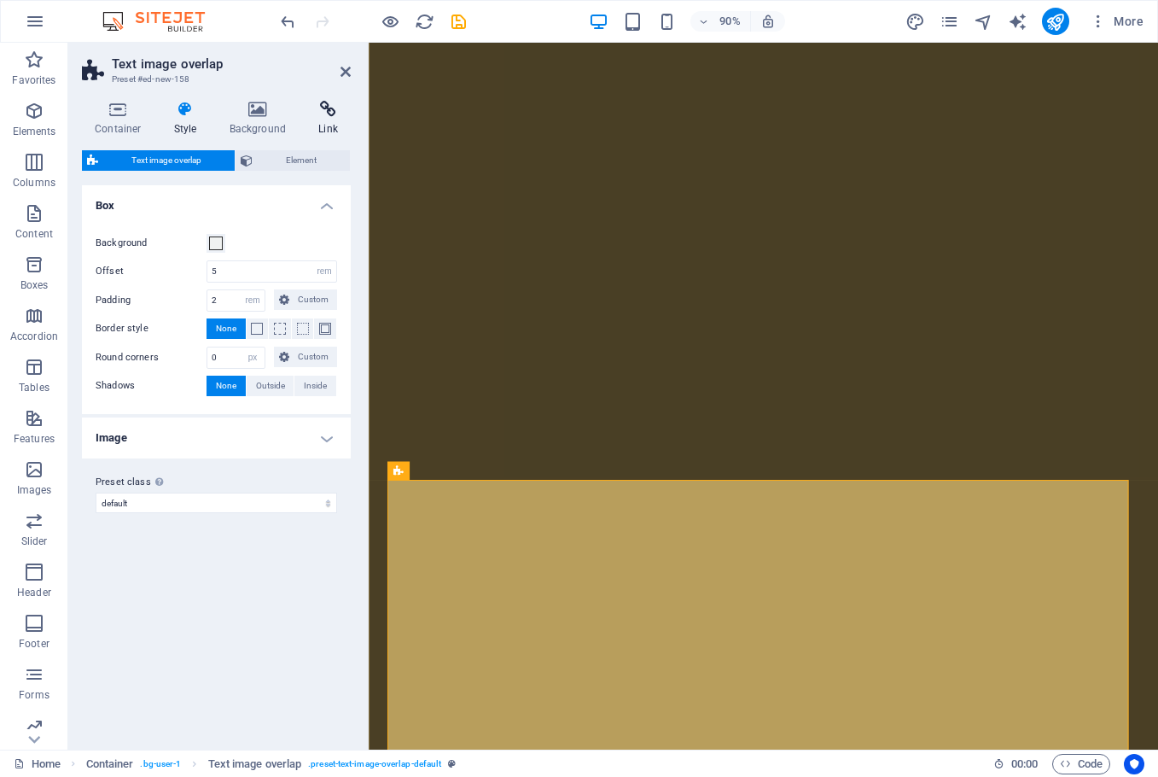
click at [324, 120] on h4 "Link" at bounding box center [328, 119] width 45 height 36
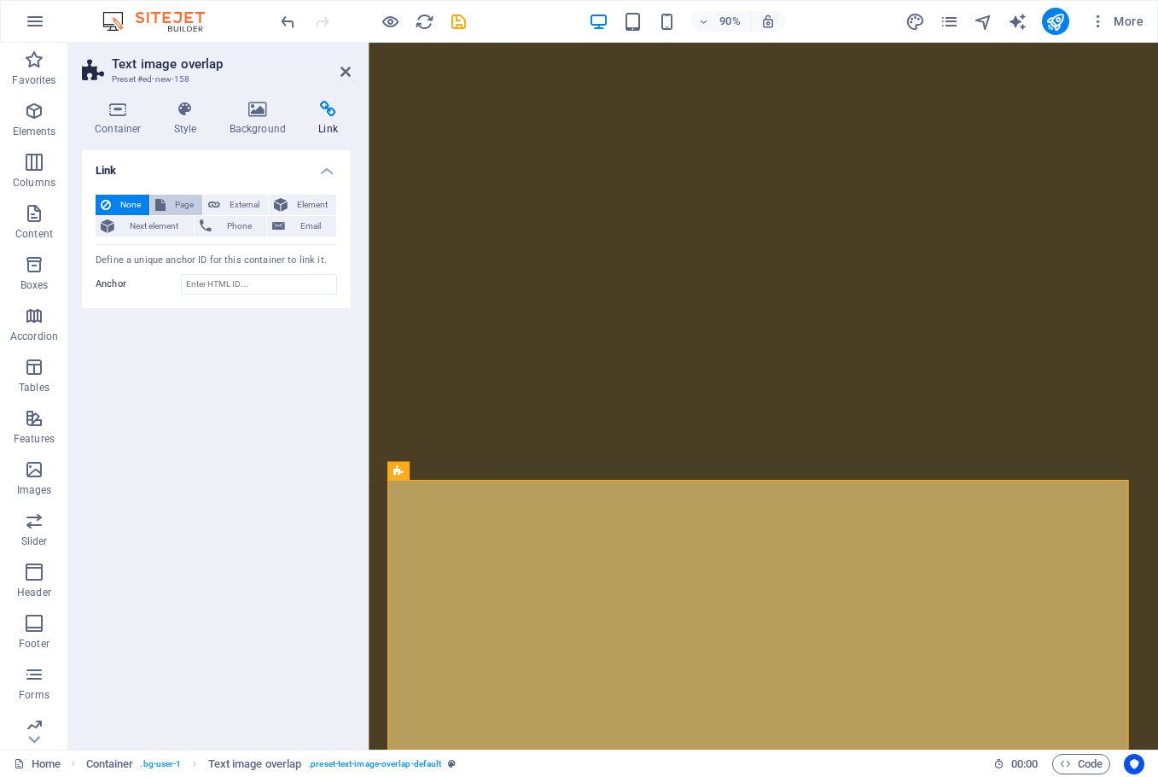
click at [184, 204] on span "Page" at bounding box center [184, 205] width 26 height 20
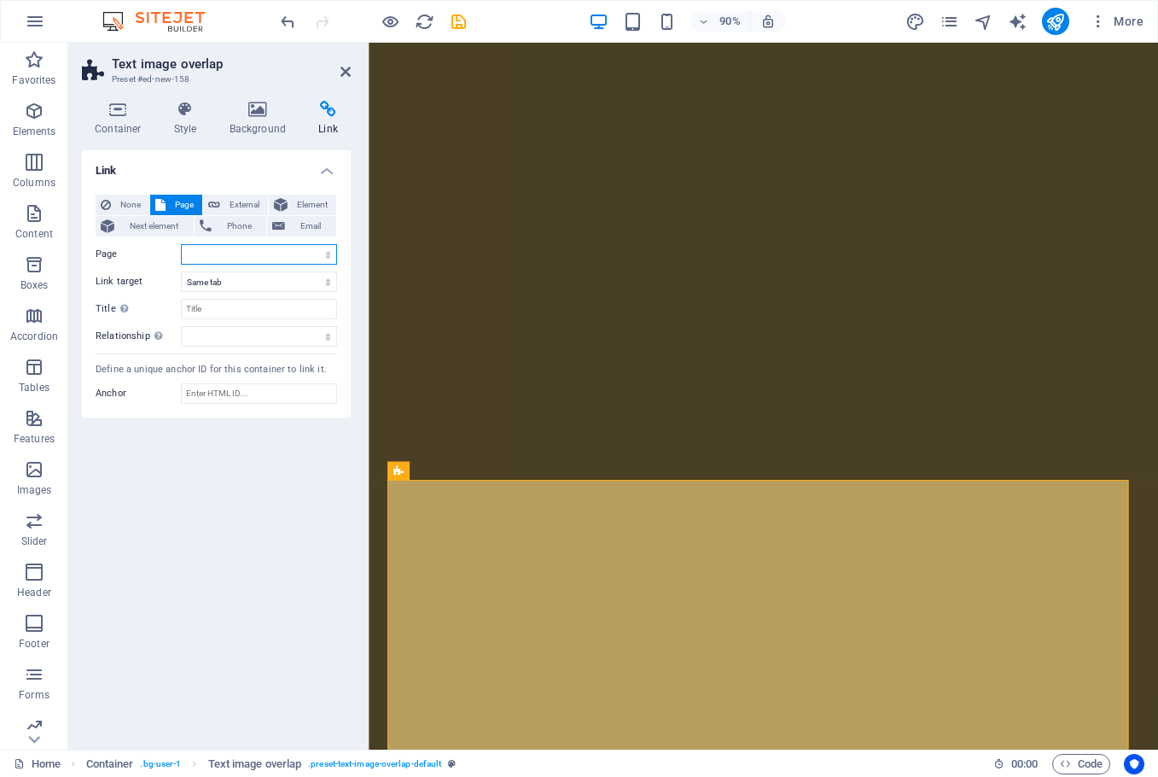
click at [253, 251] on select "Home Holiday Houses -- [GEOGRAPHIC_DATA] 2 -- [GEOGRAPHIC_DATA] 4 -- [GEOGRAPHI…" at bounding box center [259, 254] width 156 height 20
select select "6"
click at [181, 244] on select "Home Holiday Houses -- [GEOGRAPHIC_DATA] 2 -- [GEOGRAPHIC_DATA] 4 -- [GEOGRAPHI…" at bounding box center [259, 254] width 156 height 20
click at [344, 71] on icon at bounding box center [346, 72] width 10 height 14
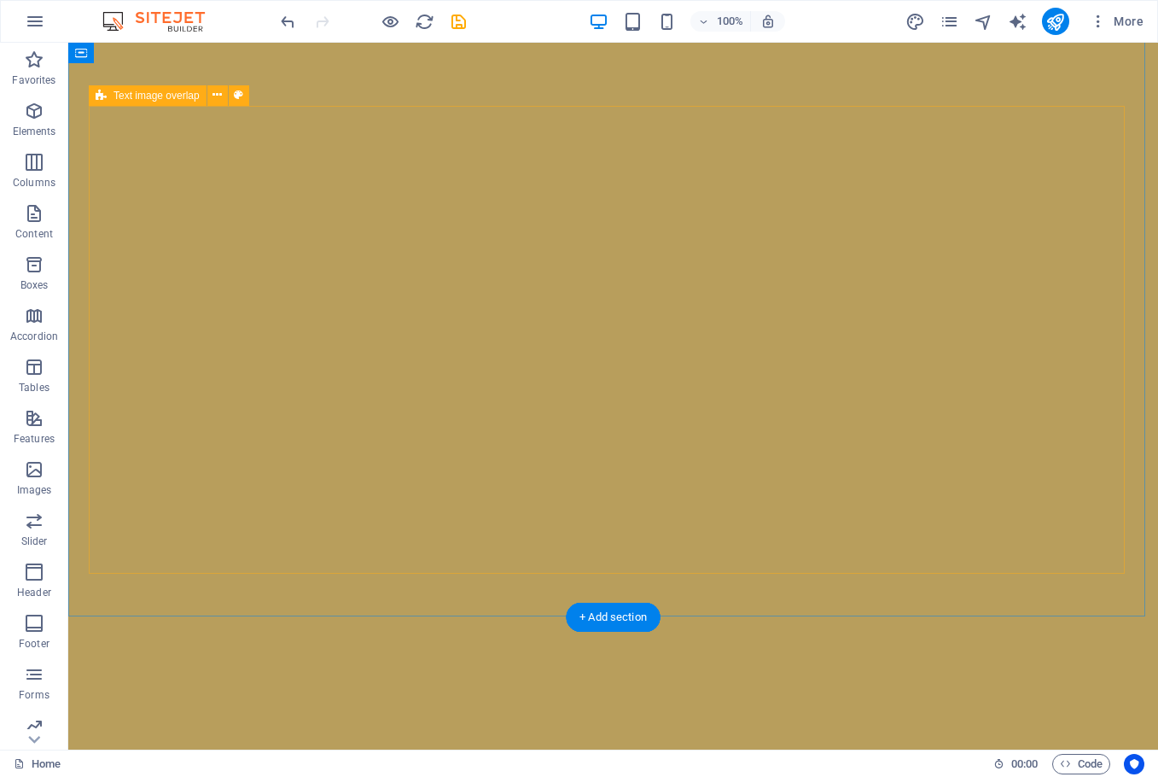
scroll to position [3888, 0]
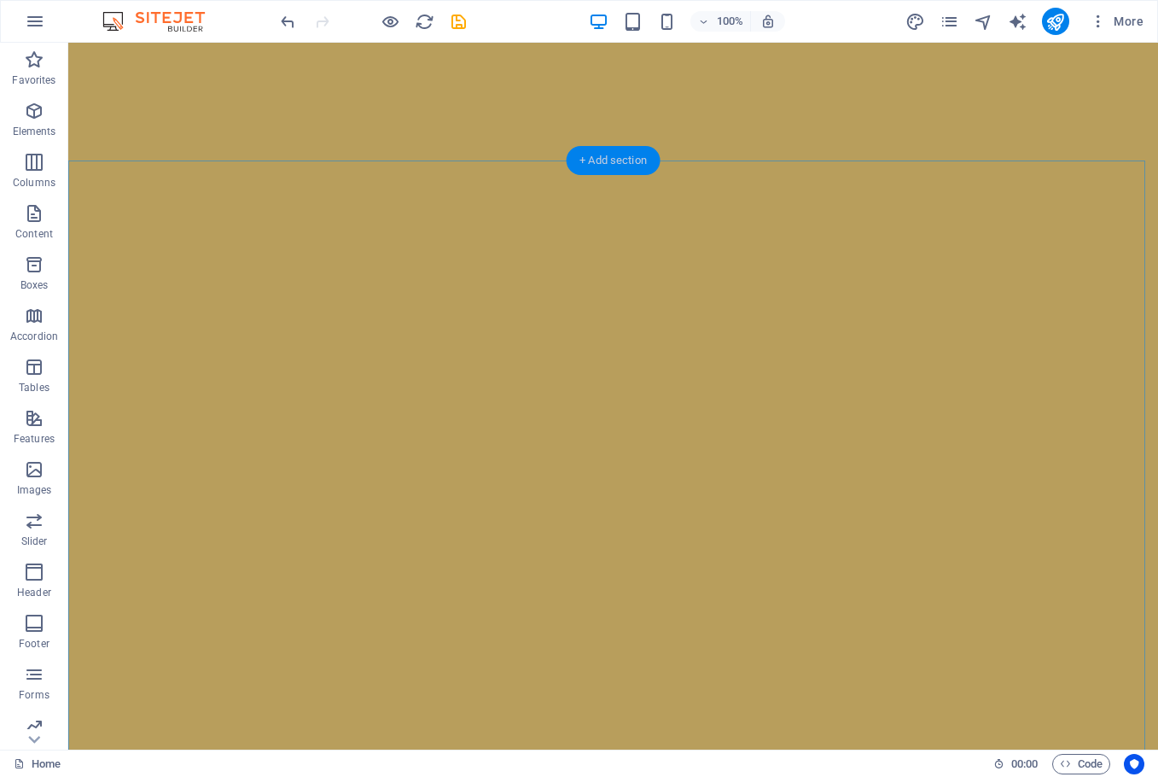
click at [617, 154] on div "+ Add section" at bounding box center [613, 160] width 95 height 29
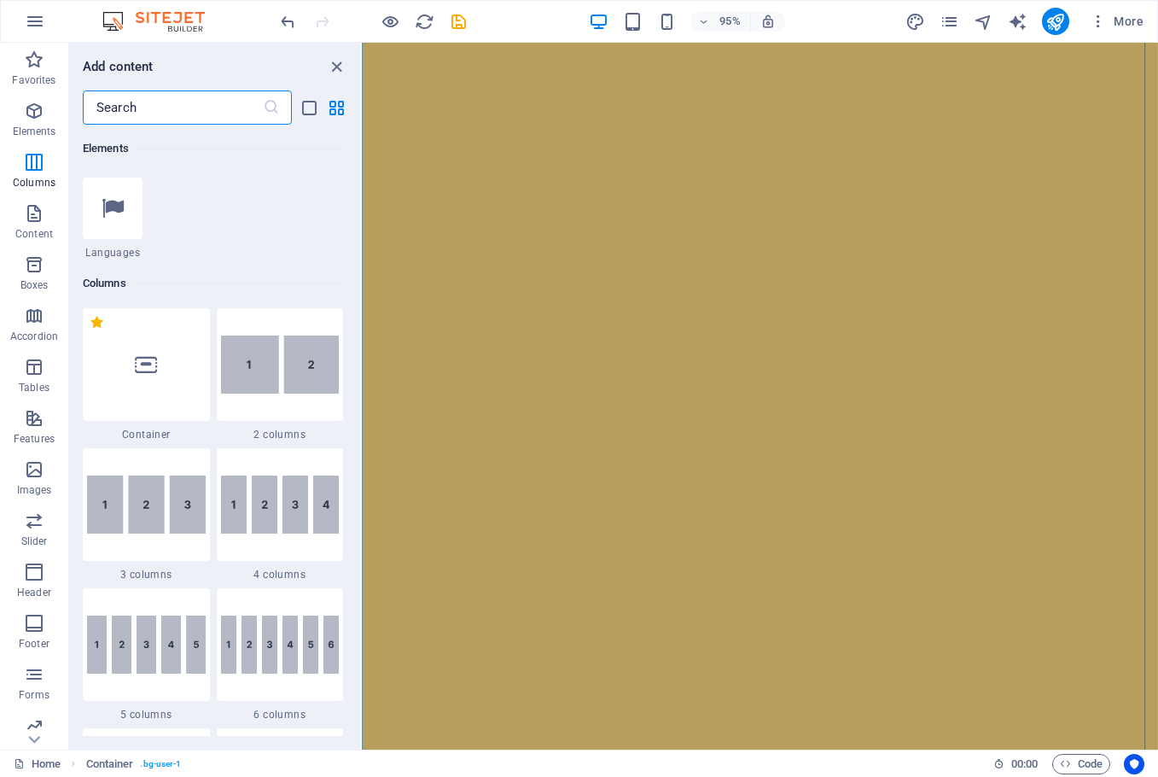
scroll to position [0, 0]
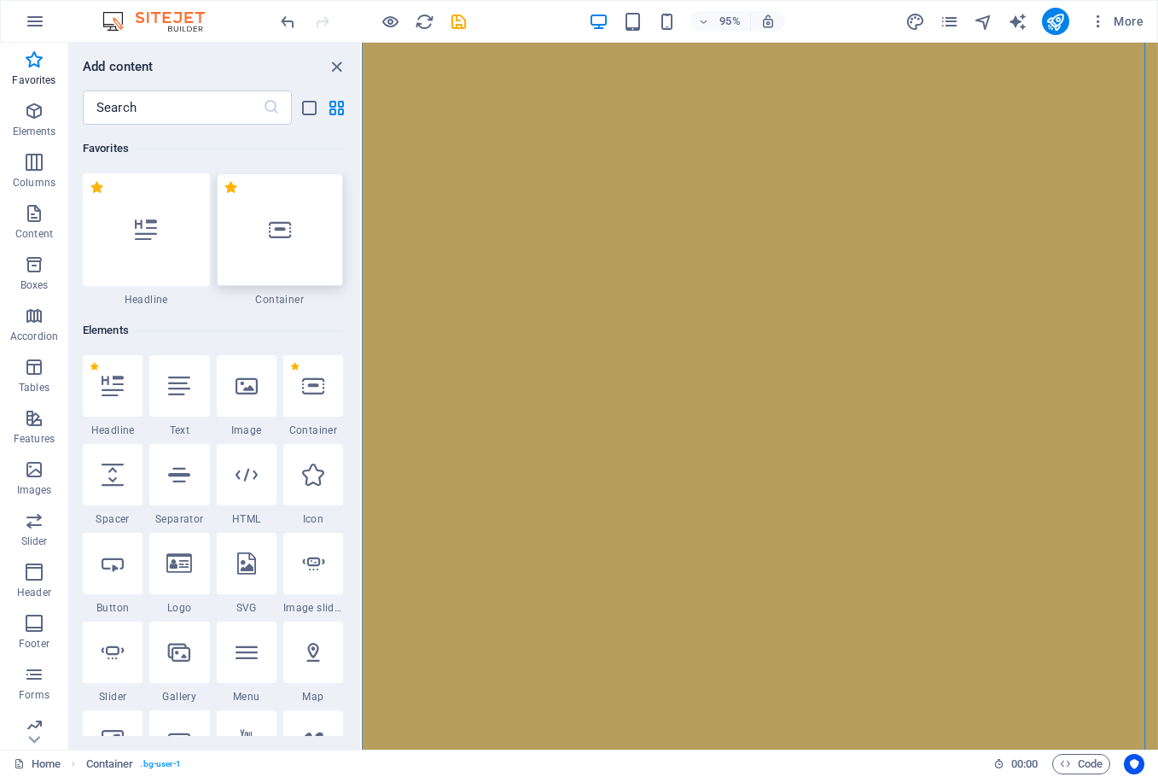
click at [274, 230] on icon at bounding box center [280, 229] width 22 height 22
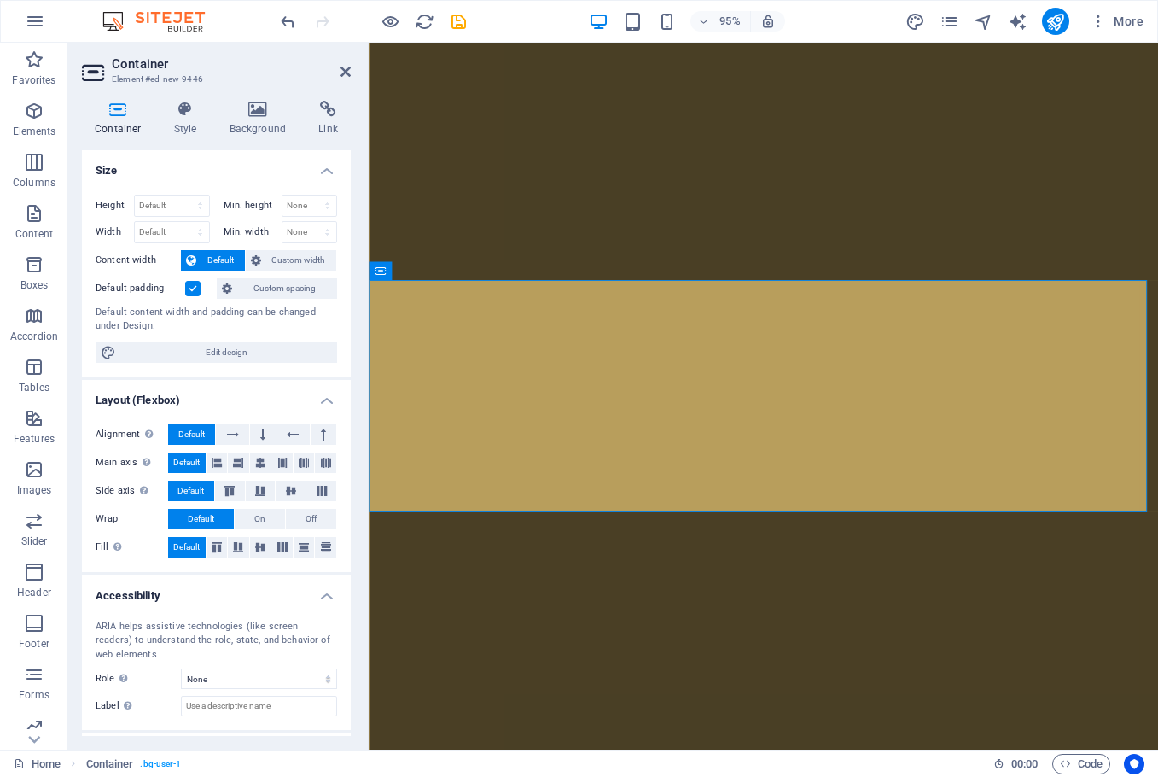
scroll to position [3615, 0]
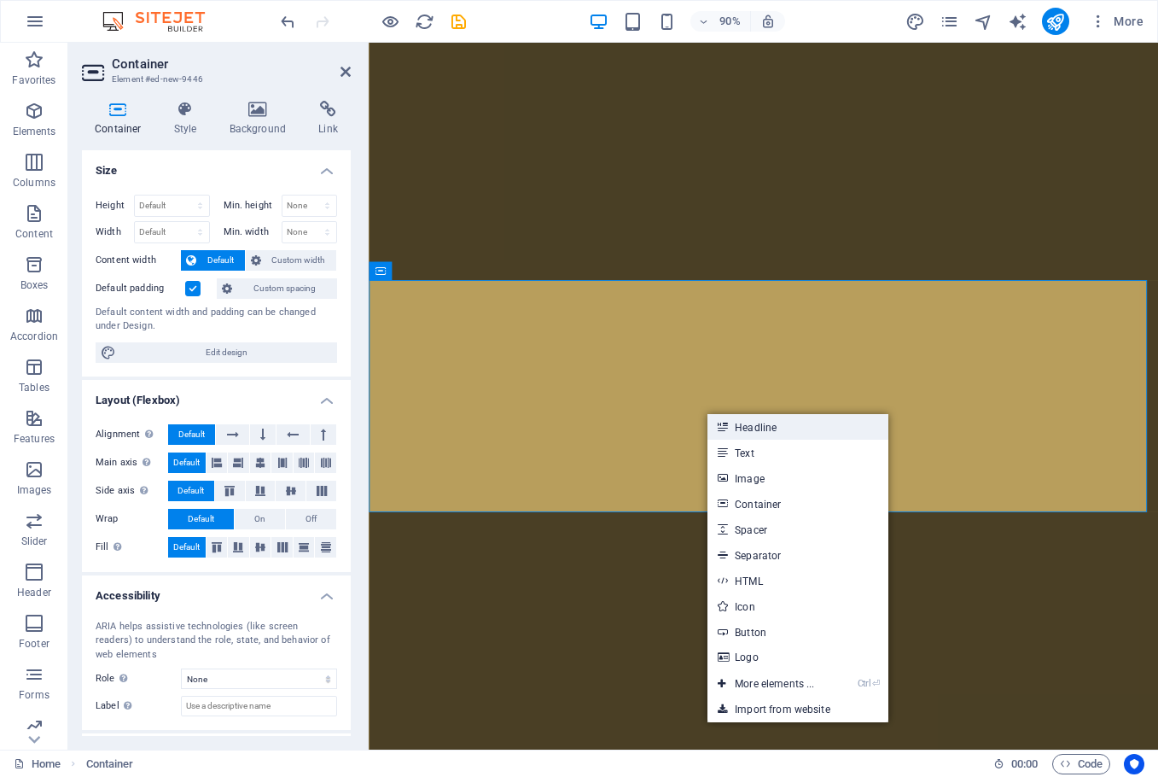
click at [779, 426] on link "Headline" at bounding box center [798, 427] width 181 height 26
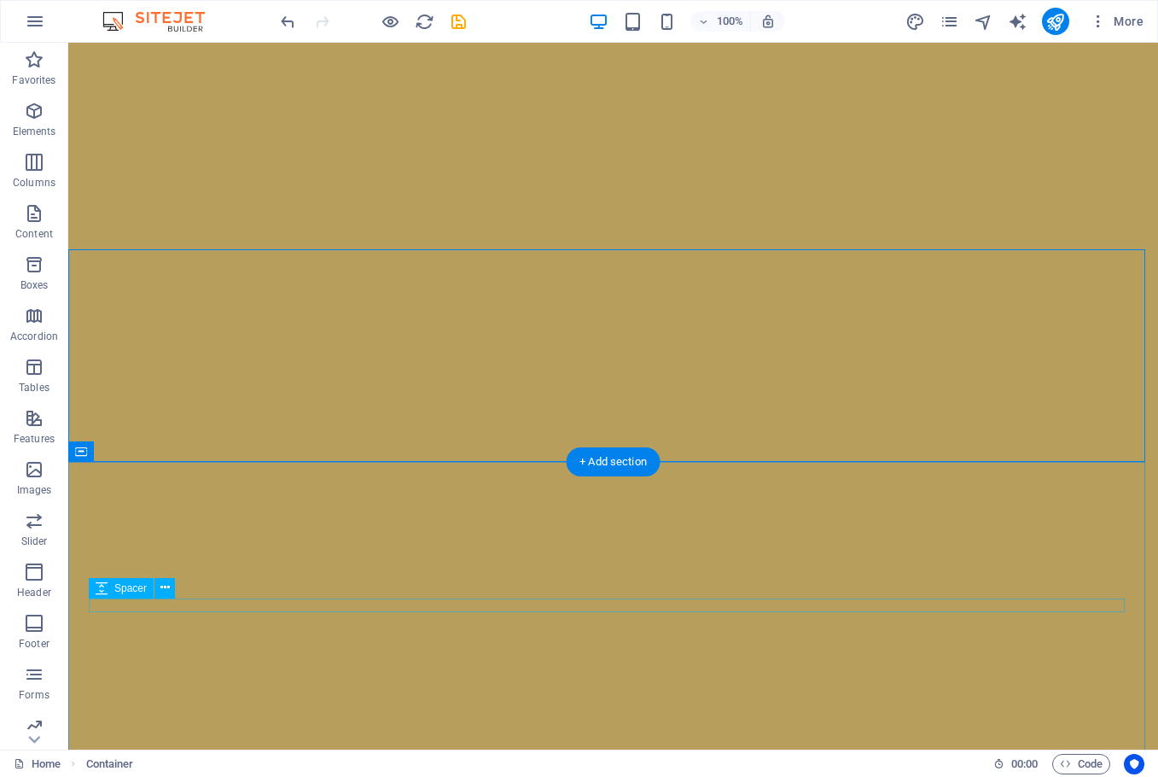
scroll to position [4198, 0]
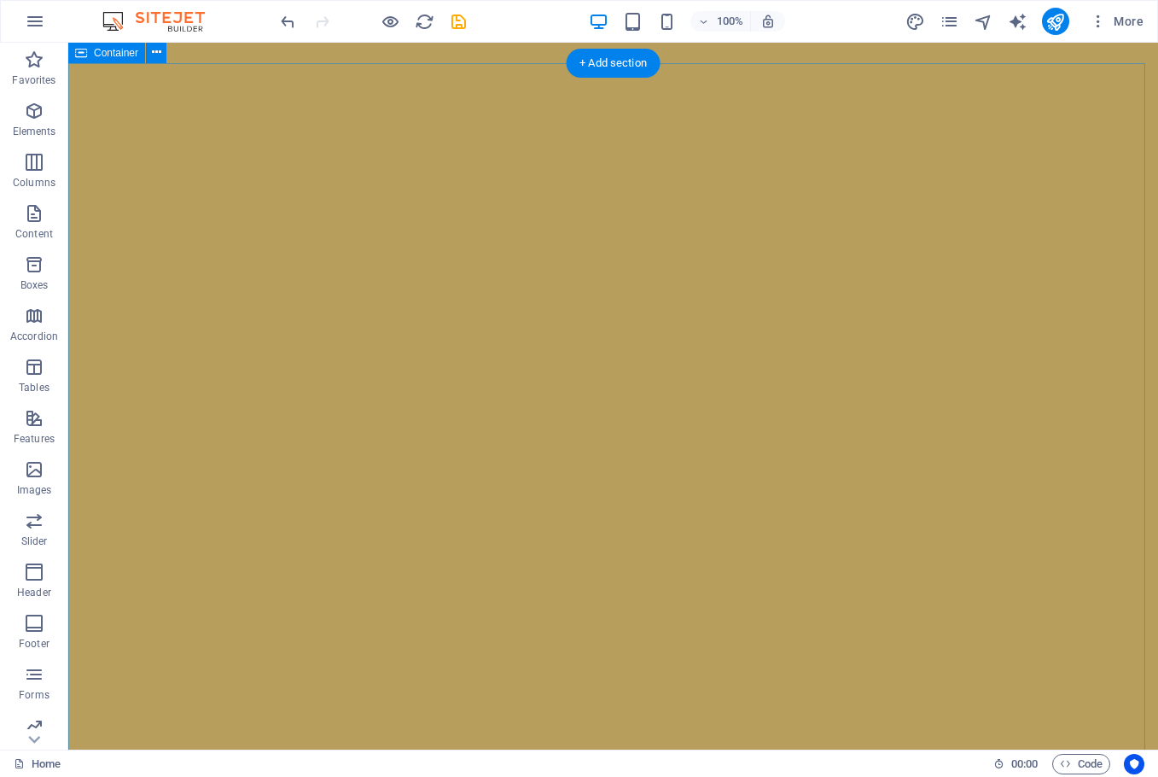
click at [153, 52] on icon at bounding box center [156, 53] width 9 height 18
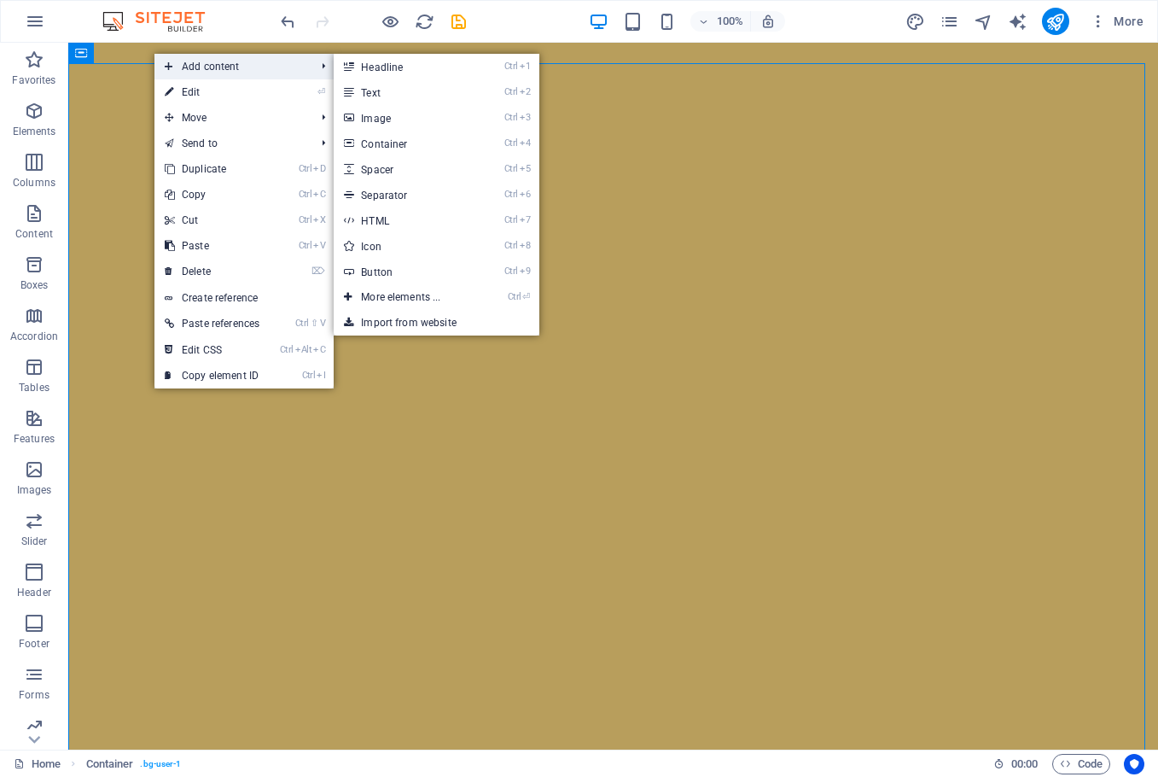
click at [230, 61] on span "Add content" at bounding box center [231, 67] width 154 height 26
click at [431, 290] on link "Ctrl ⏎ More elements ..." at bounding box center [404, 297] width 141 height 26
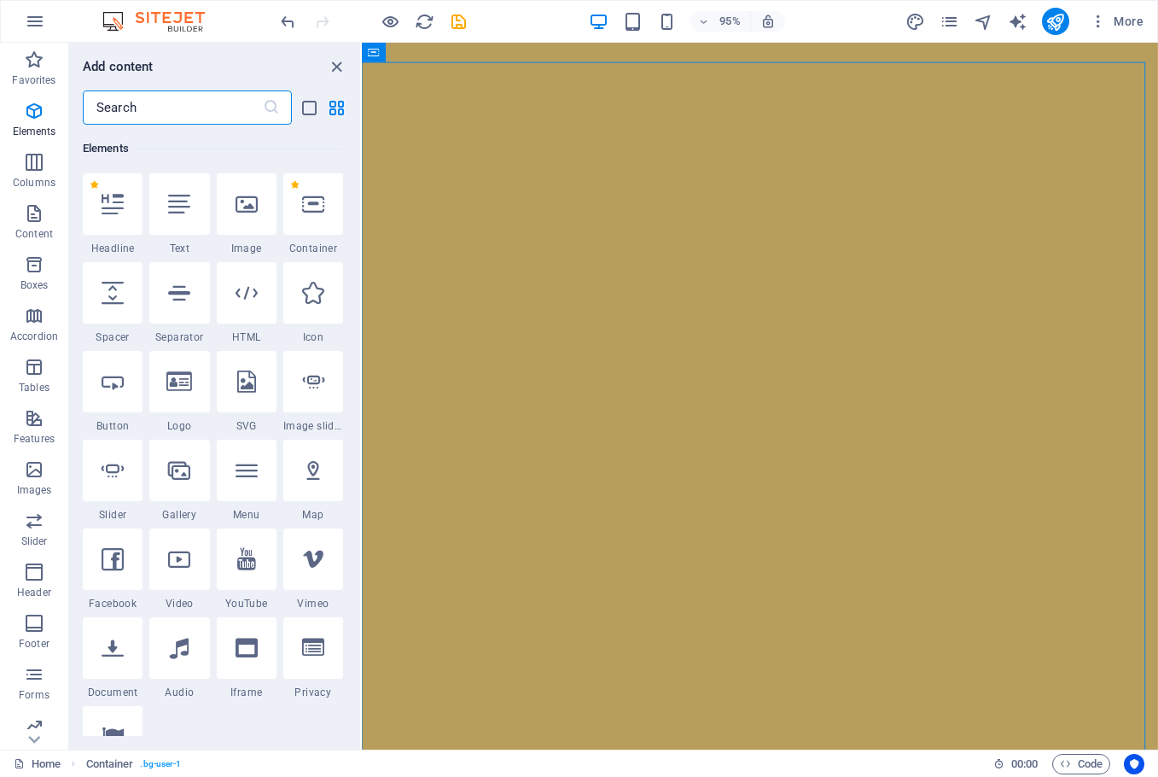
scroll to position [182, 0]
click at [255, 381] on icon at bounding box center [246, 381] width 19 height 22
select select "xMidYMid"
select select "px"
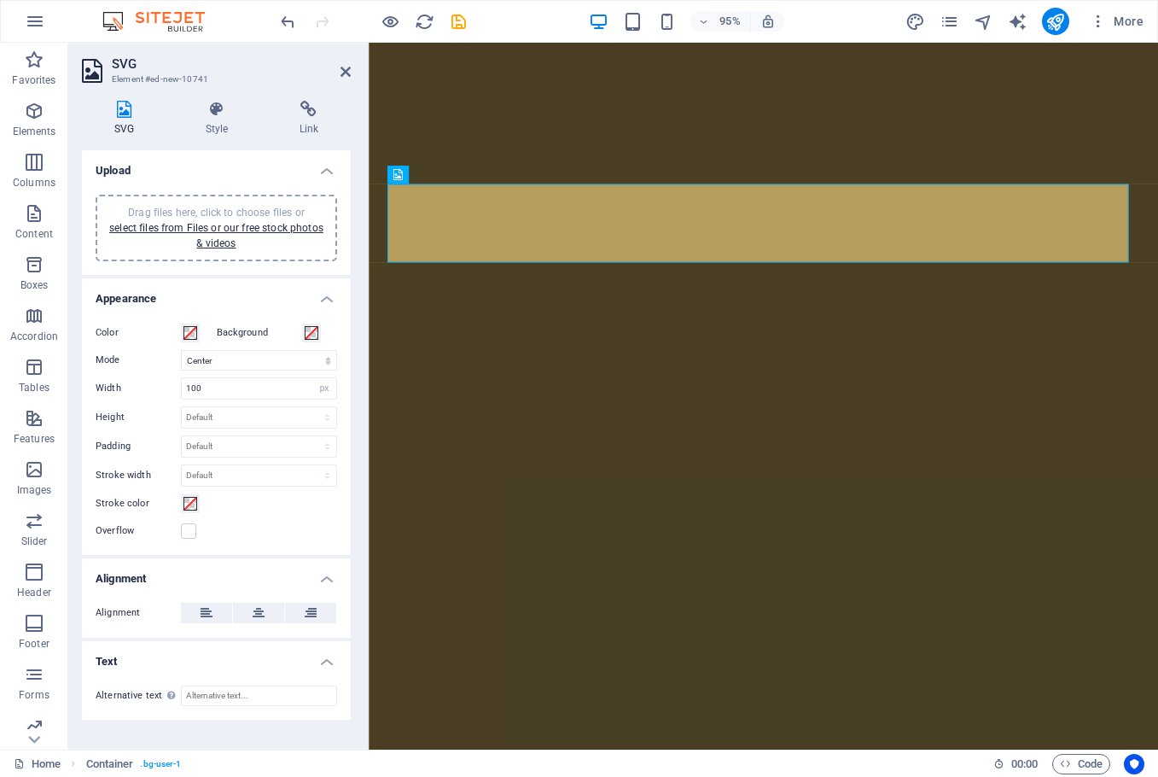
scroll to position [4071, 0]
click at [280, 16] on icon "undo" at bounding box center [288, 22] width 20 height 20
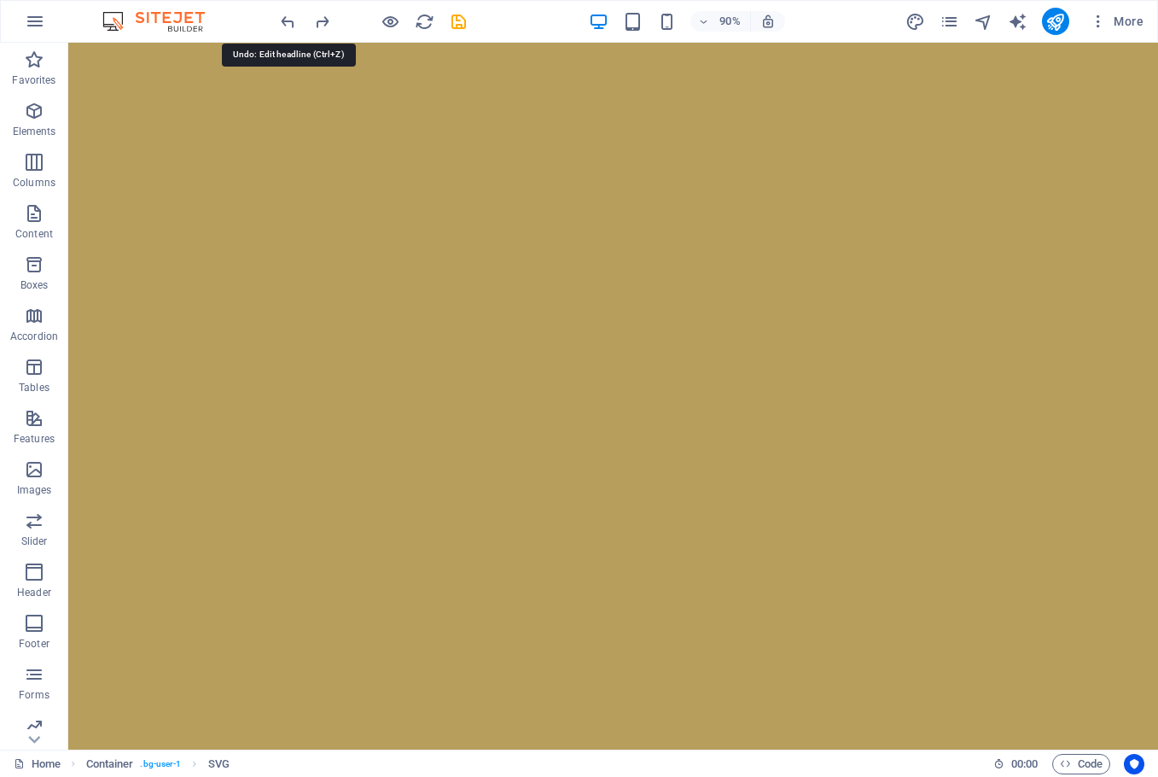
scroll to position [4198, 0]
click at [154, 53] on icon at bounding box center [156, 53] width 9 height 18
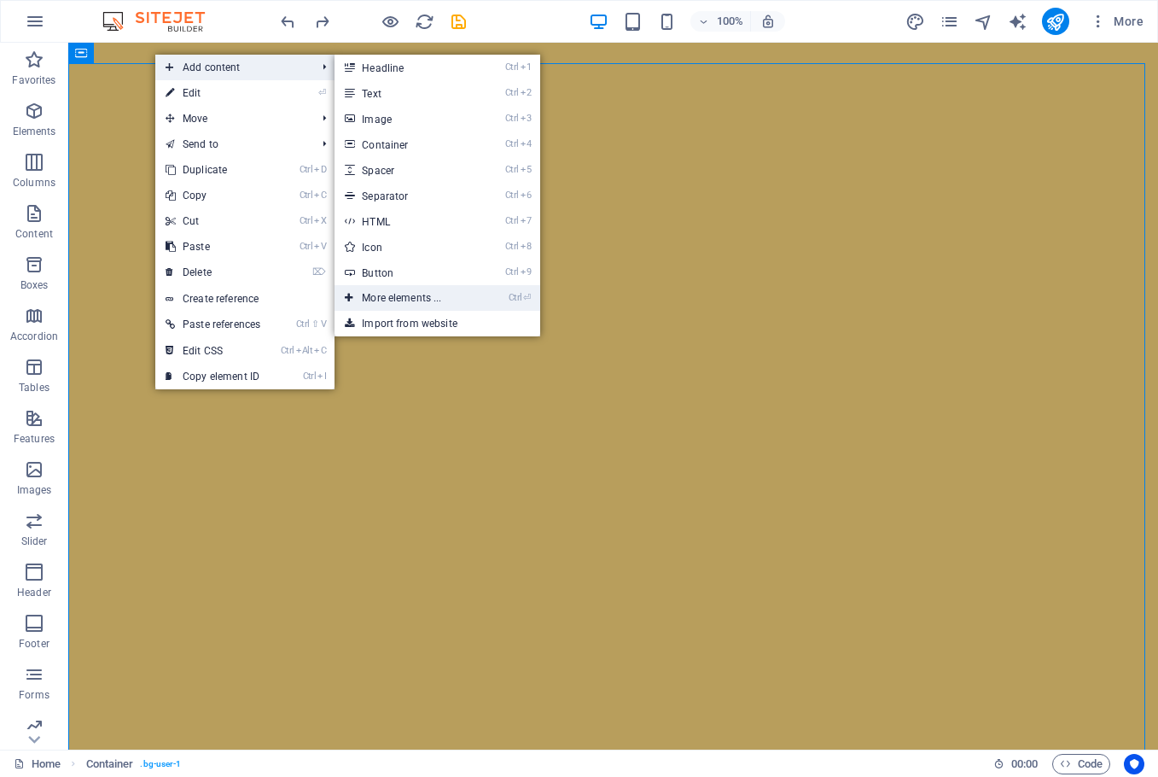
click at [451, 294] on link "Ctrl ⏎ More elements ..." at bounding box center [405, 298] width 141 height 26
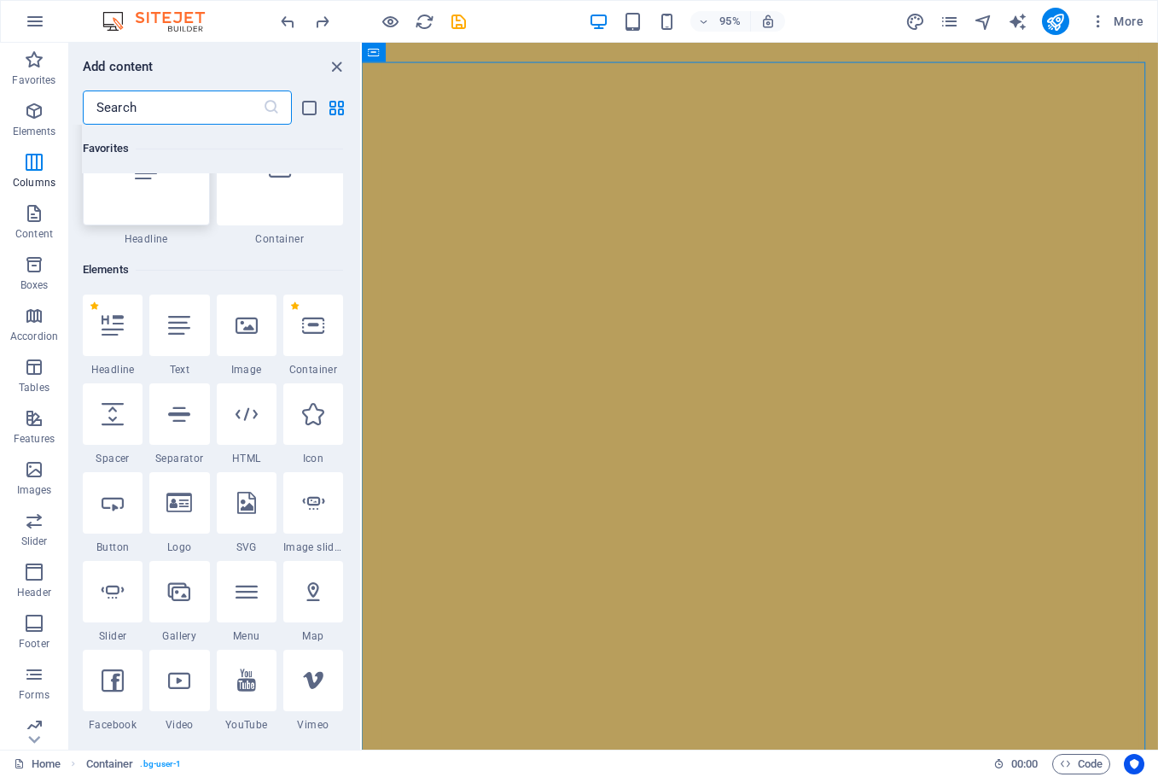
scroll to position [0, 0]
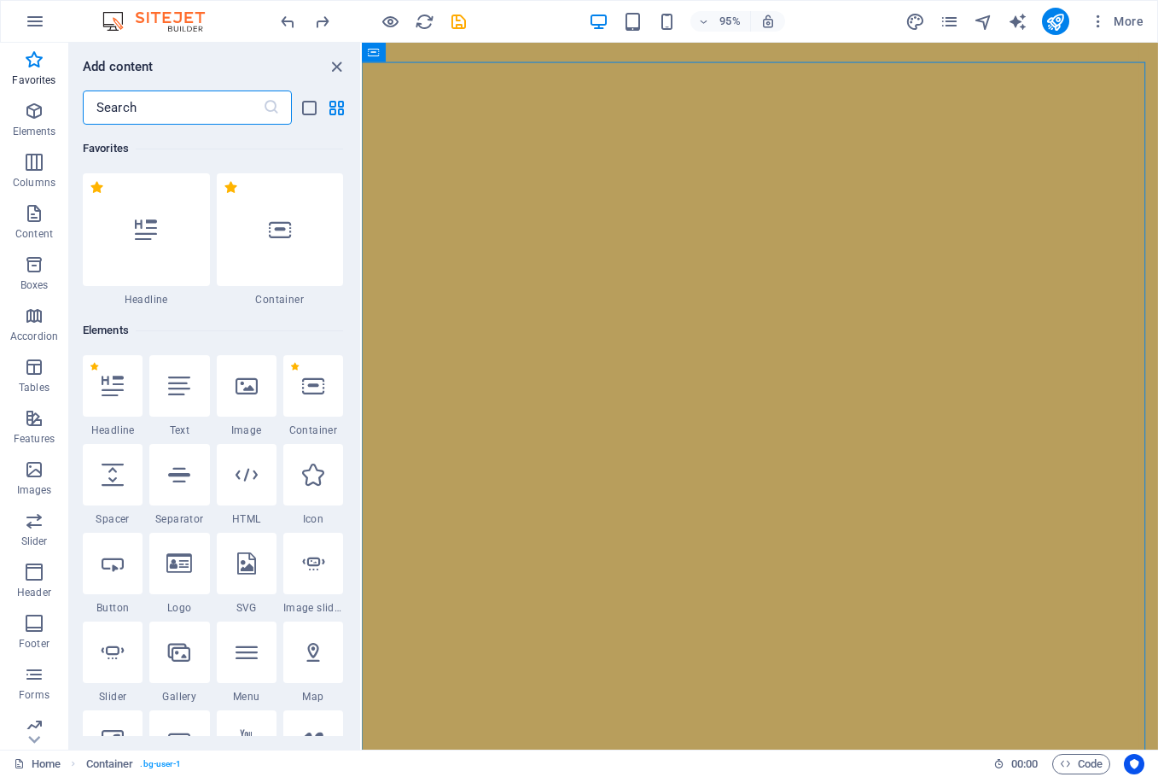
click at [178, 115] on input "text" at bounding box center [173, 107] width 180 height 34
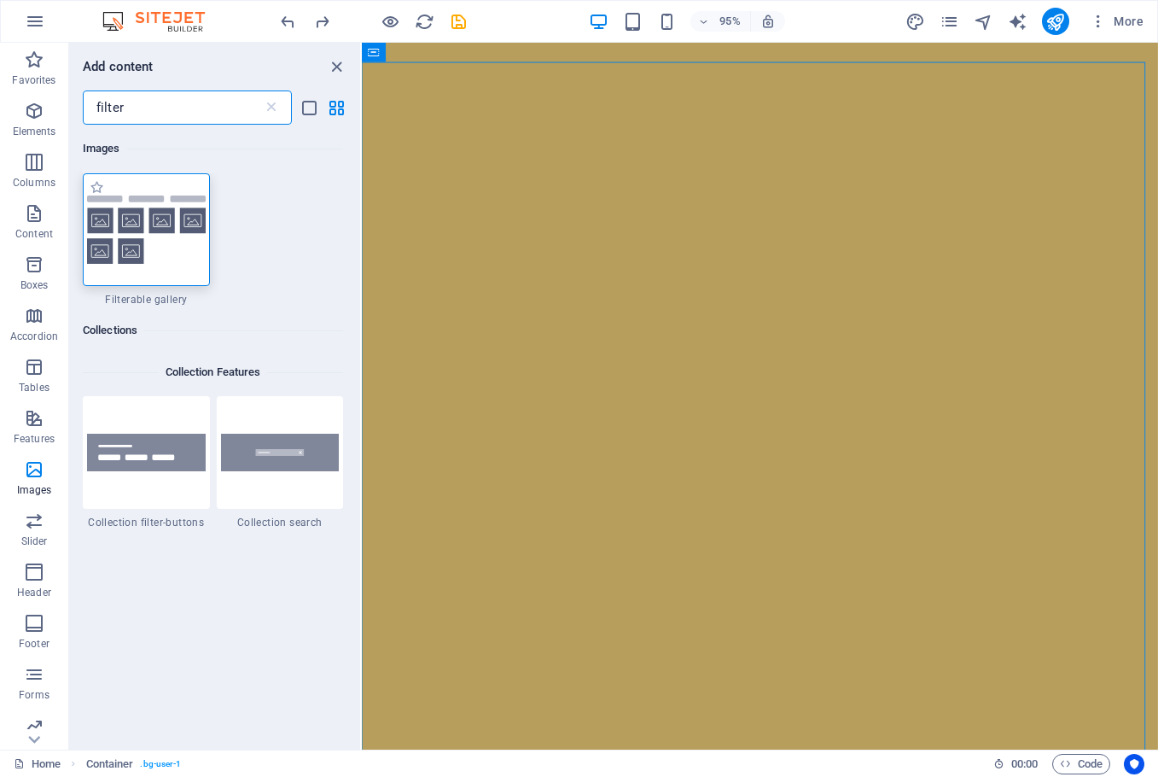
type input "filter"
click at [170, 251] on img at bounding box center [146, 229] width 119 height 69
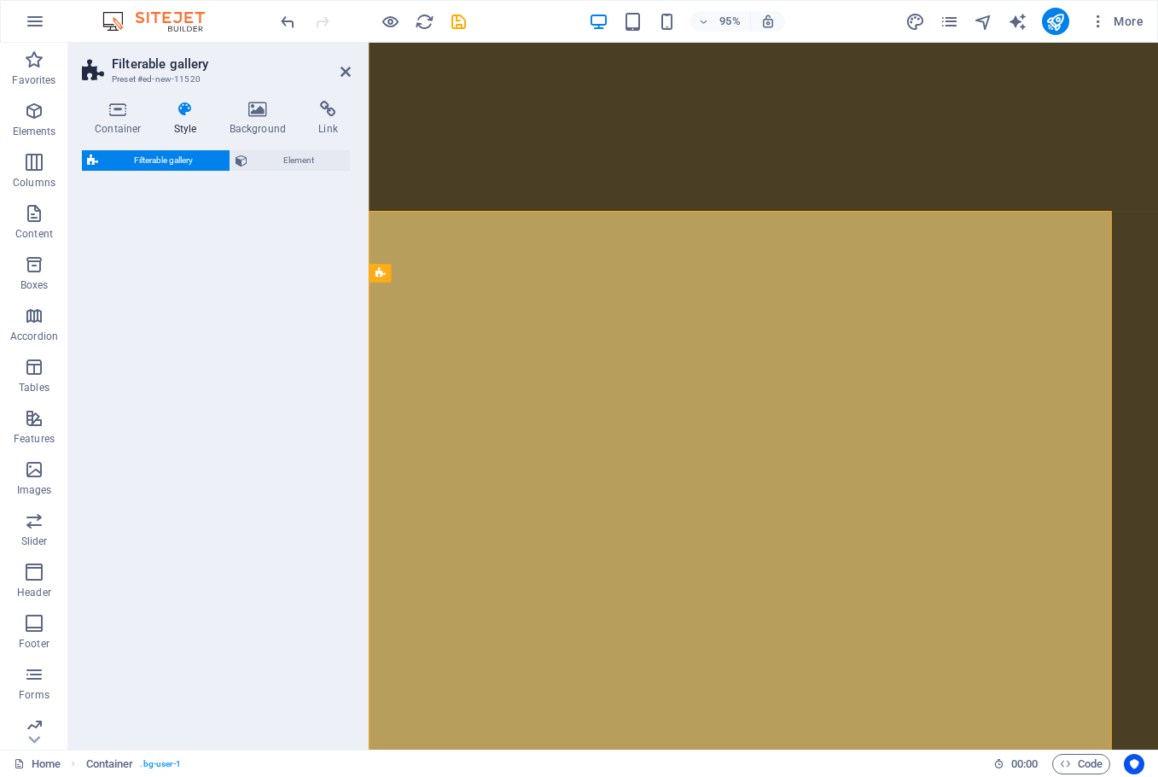
select select "rem"
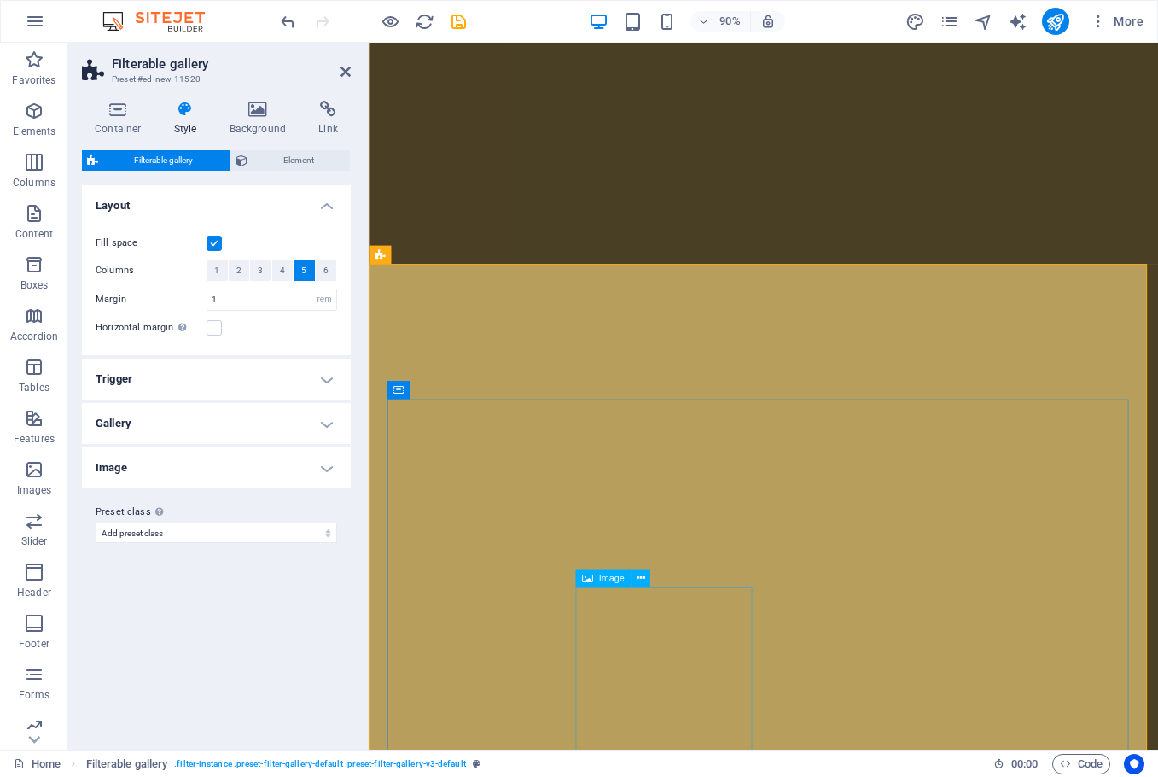
scroll to position [6055, 0]
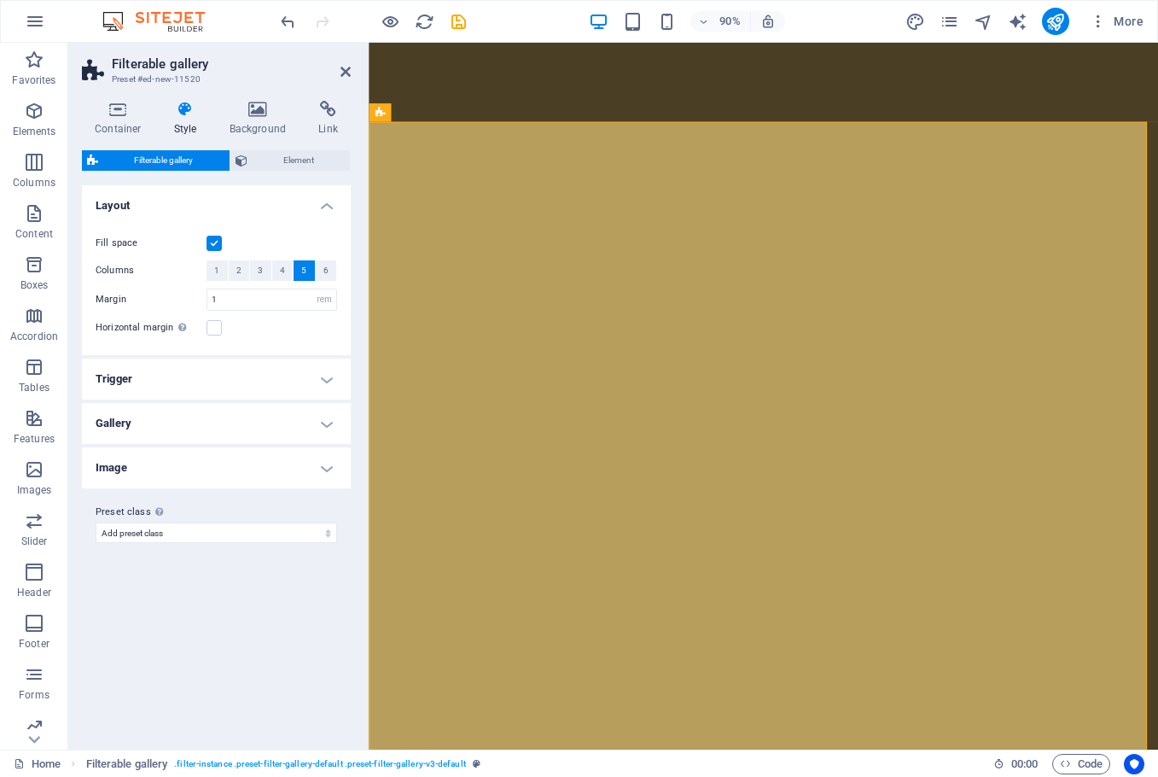
click at [229, 409] on h4 "Gallery" at bounding box center [216, 423] width 269 height 41
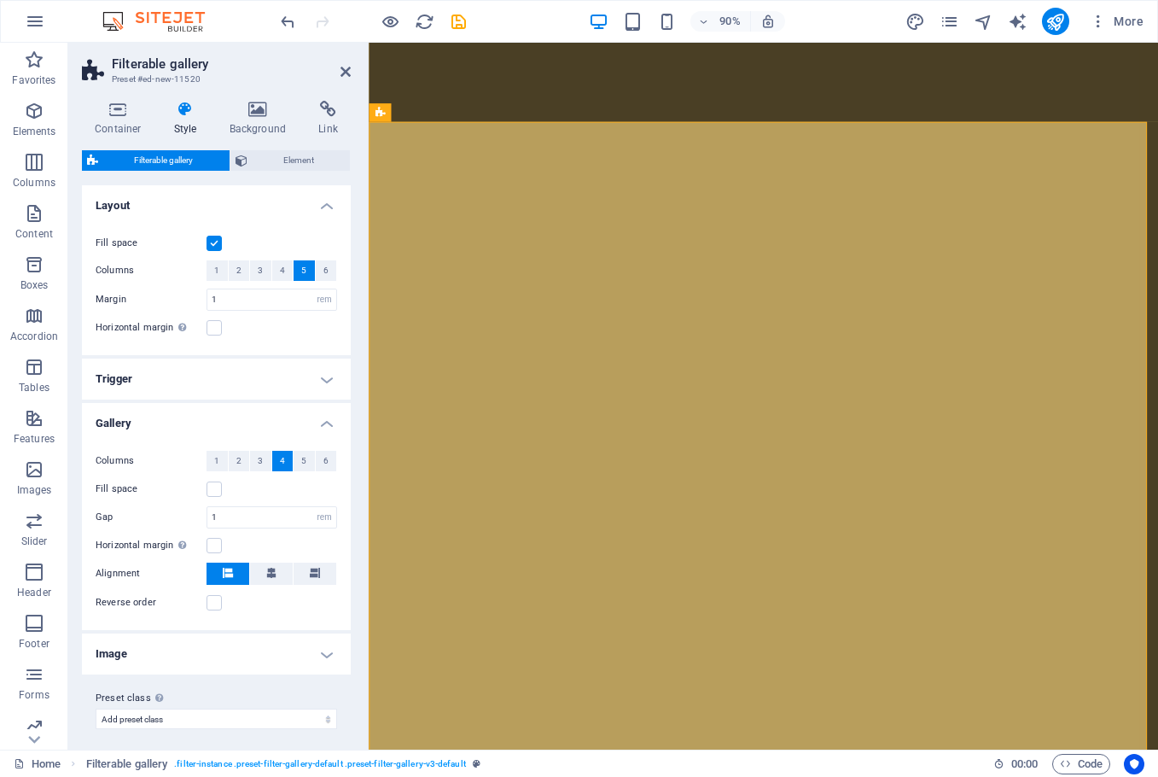
scroll to position [7, 0]
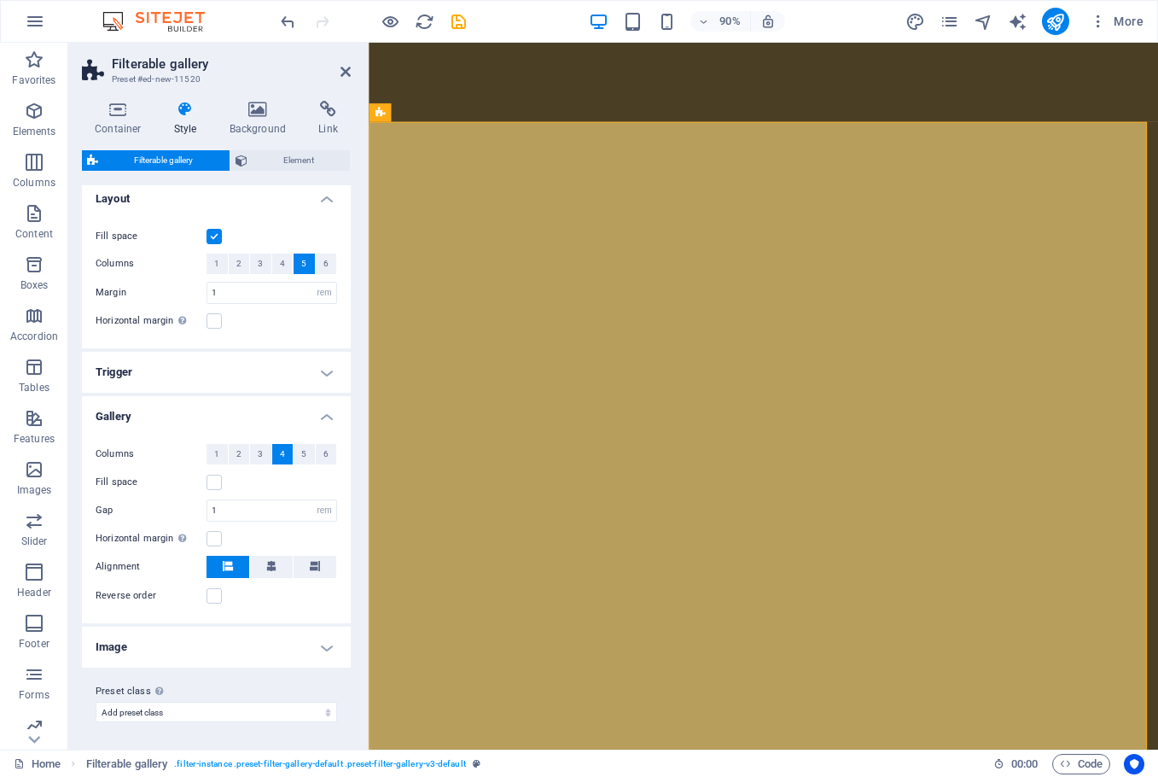
click at [202, 639] on h4 "Image" at bounding box center [216, 646] width 269 height 41
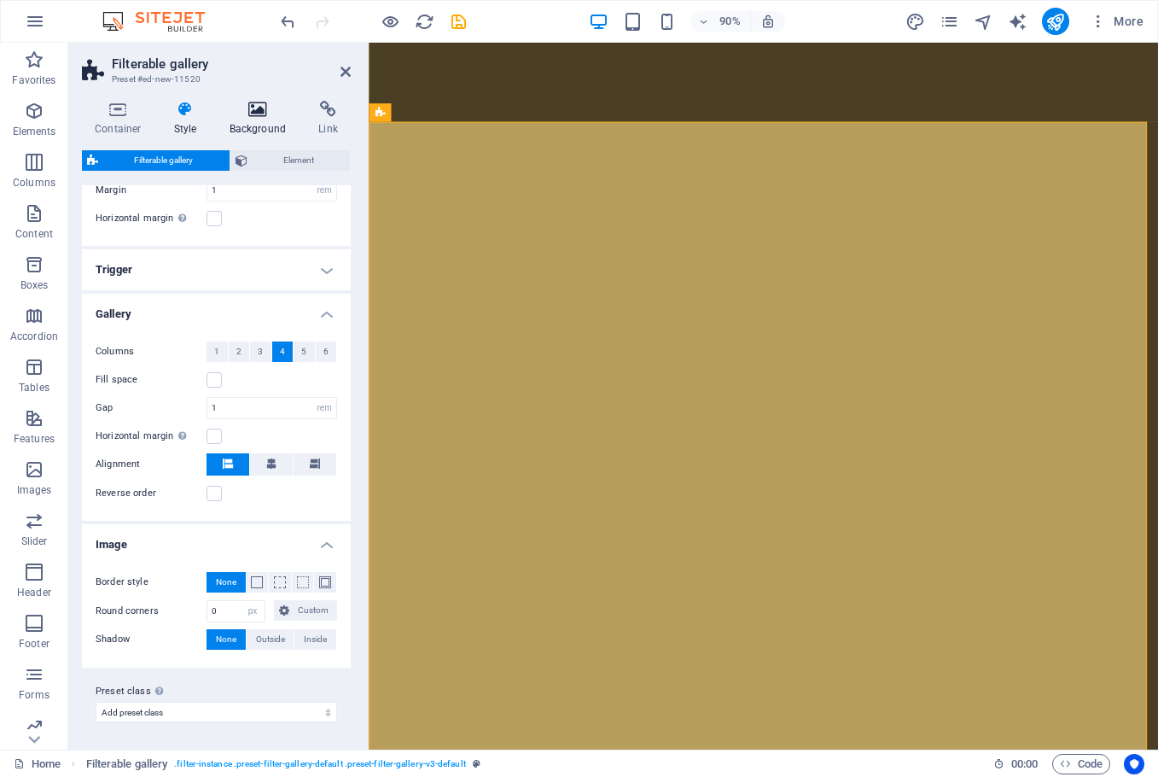
click at [251, 113] on icon at bounding box center [258, 109] width 83 height 17
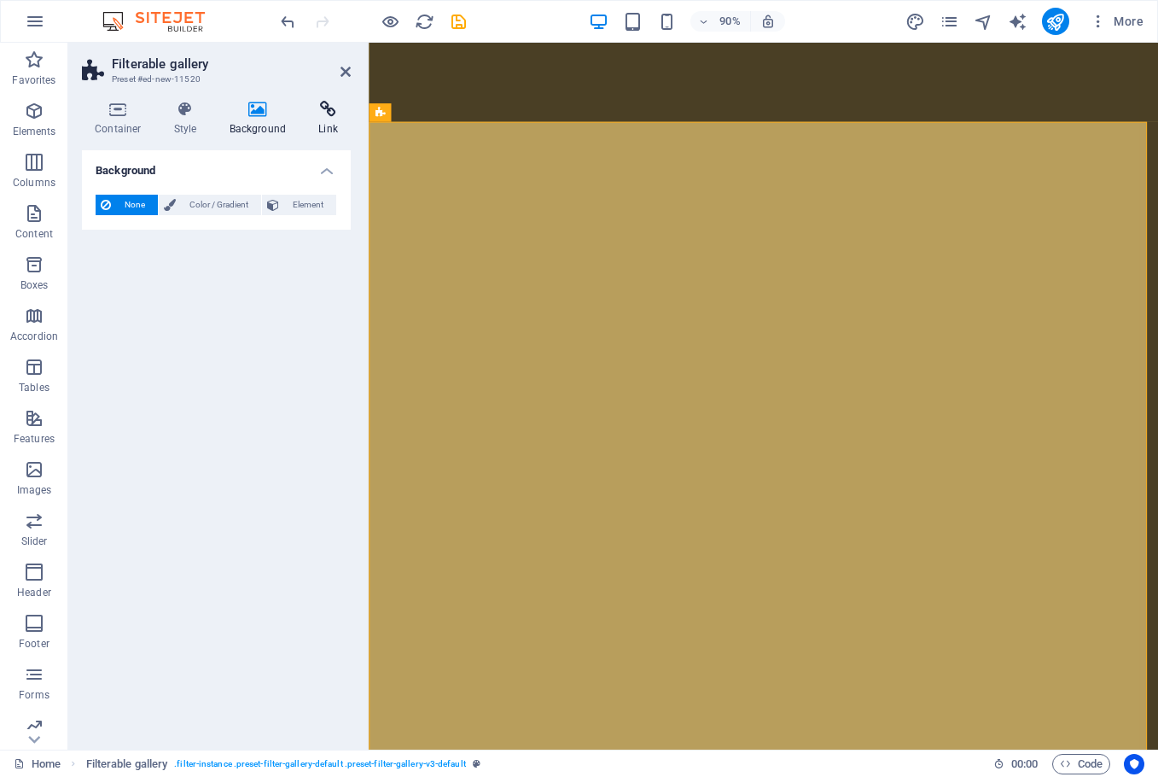
click at [328, 117] on icon at bounding box center [328, 109] width 45 height 17
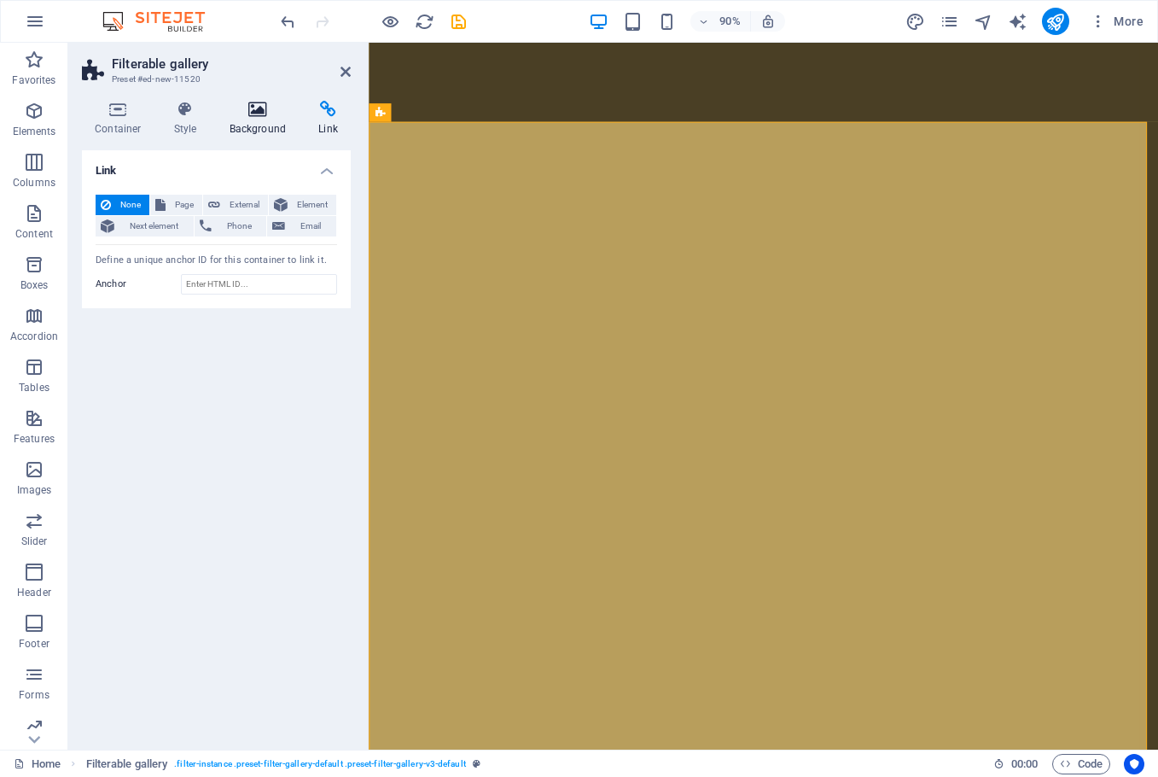
click at [259, 116] on icon at bounding box center [258, 109] width 83 height 17
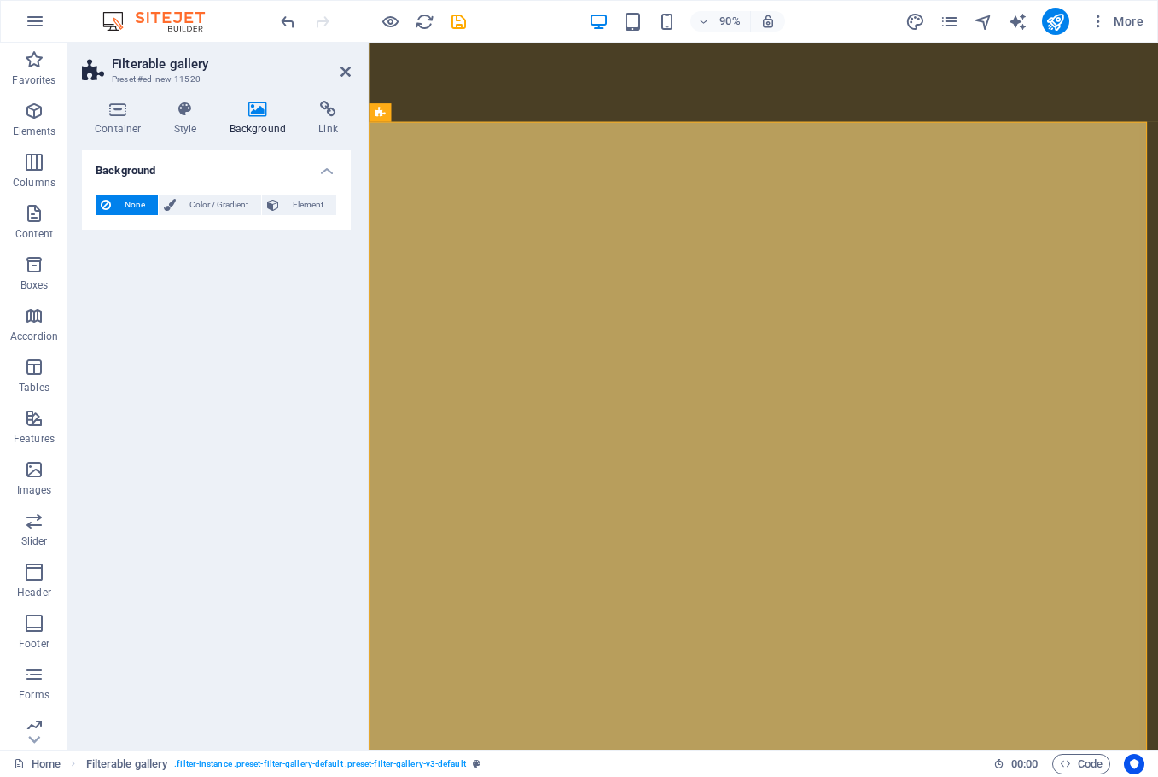
click at [109, 203] on icon at bounding box center [106, 205] width 10 height 20
click at [192, 195] on span "Color / Gradient" at bounding box center [218, 205] width 75 height 20
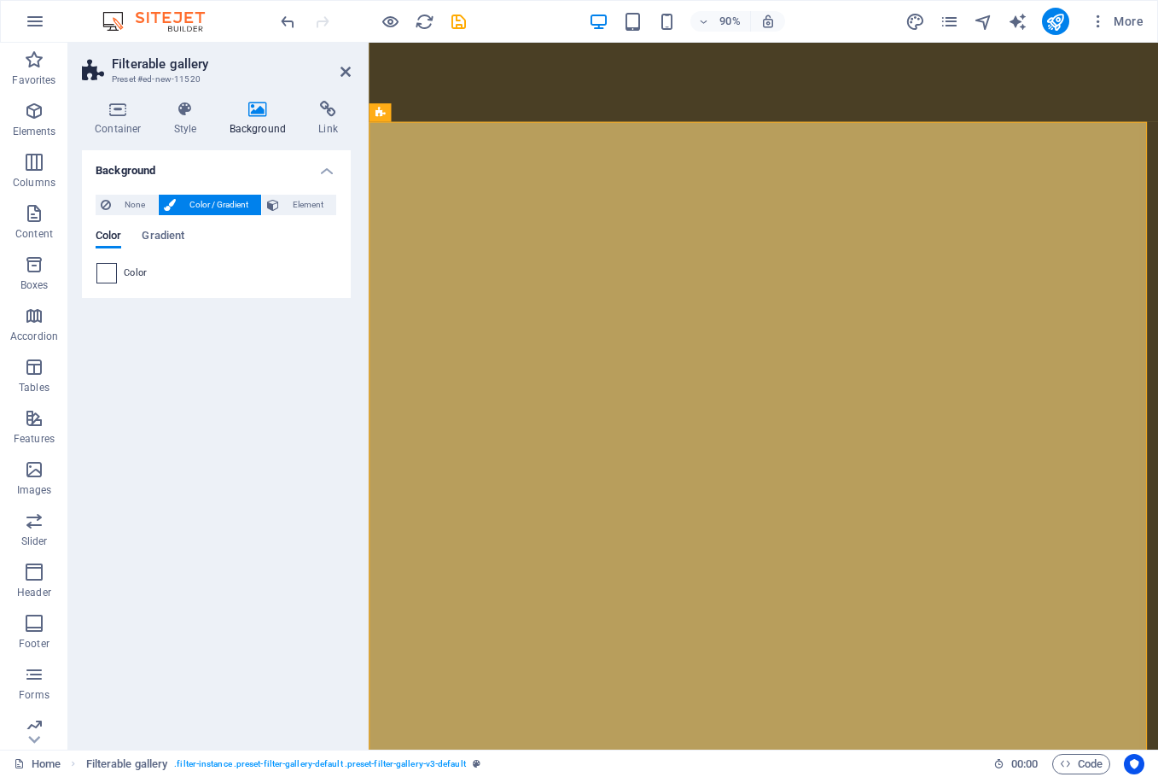
click at [107, 272] on span at bounding box center [106, 273] width 19 height 19
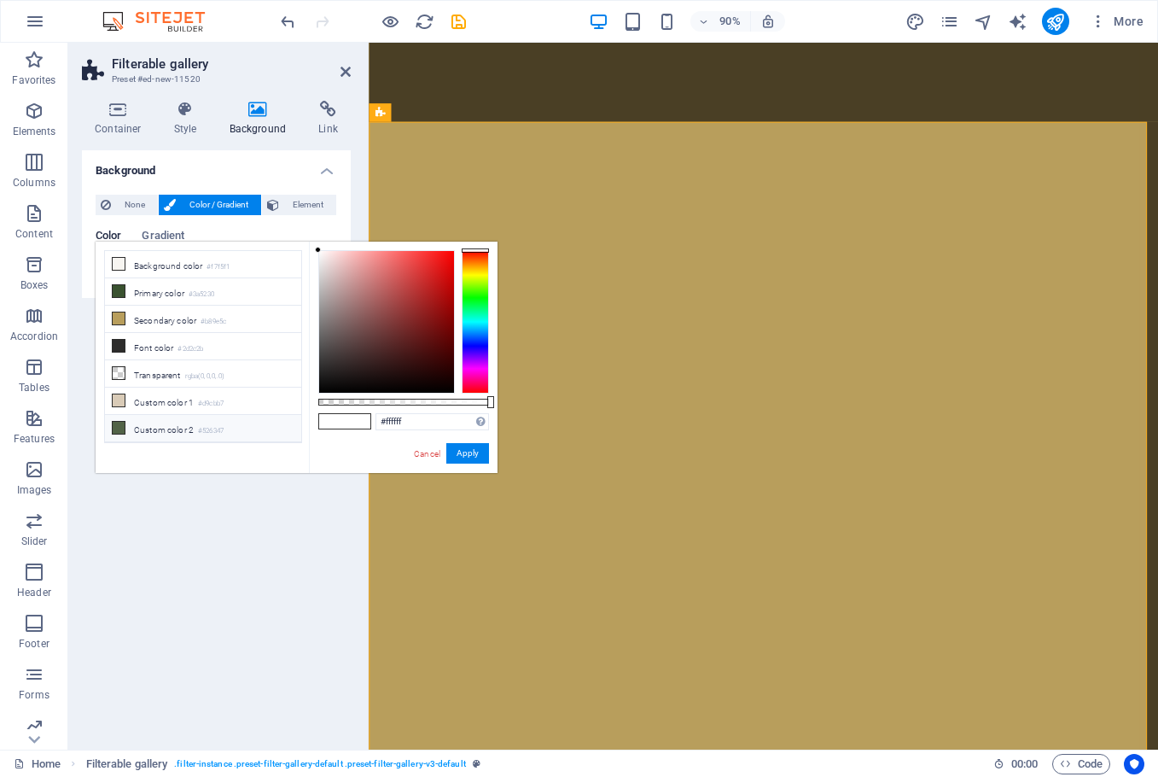
click at [115, 424] on icon at bounding box center [119, 428] width 12 height 12
type input "#526347"
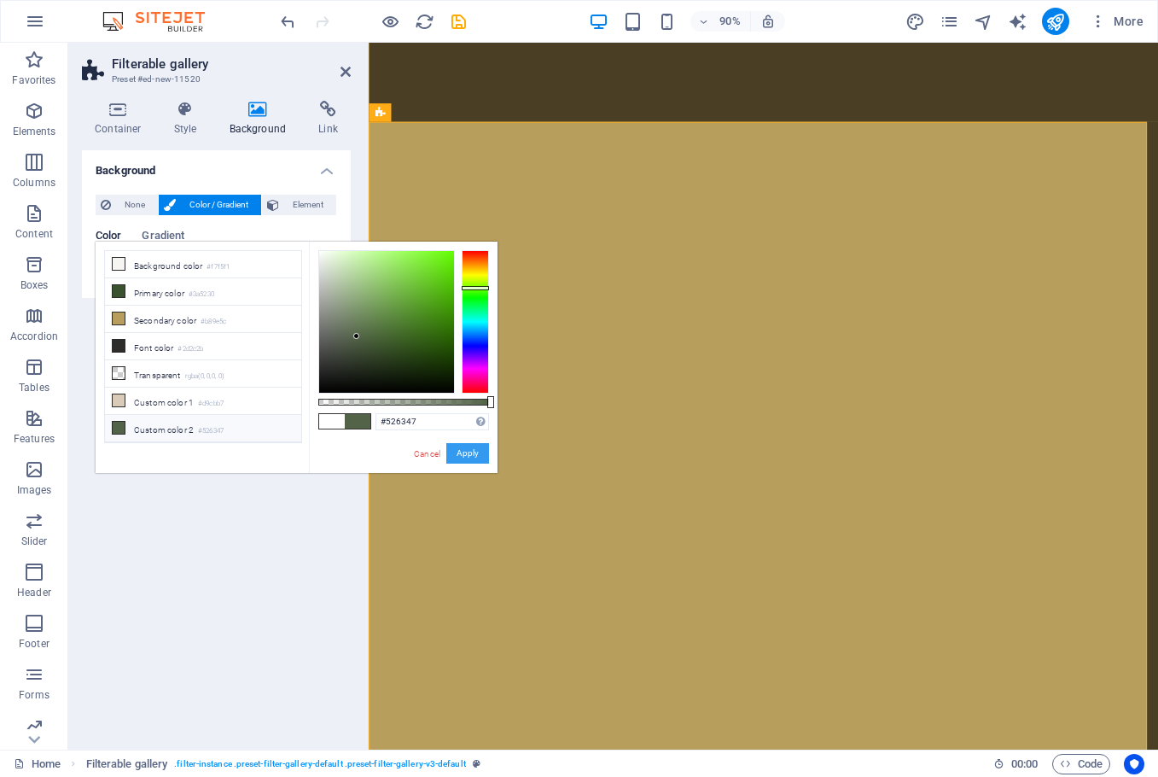
click at [464, 453] on button "Apply" at bounding box center [467, 453] width 43 height 20
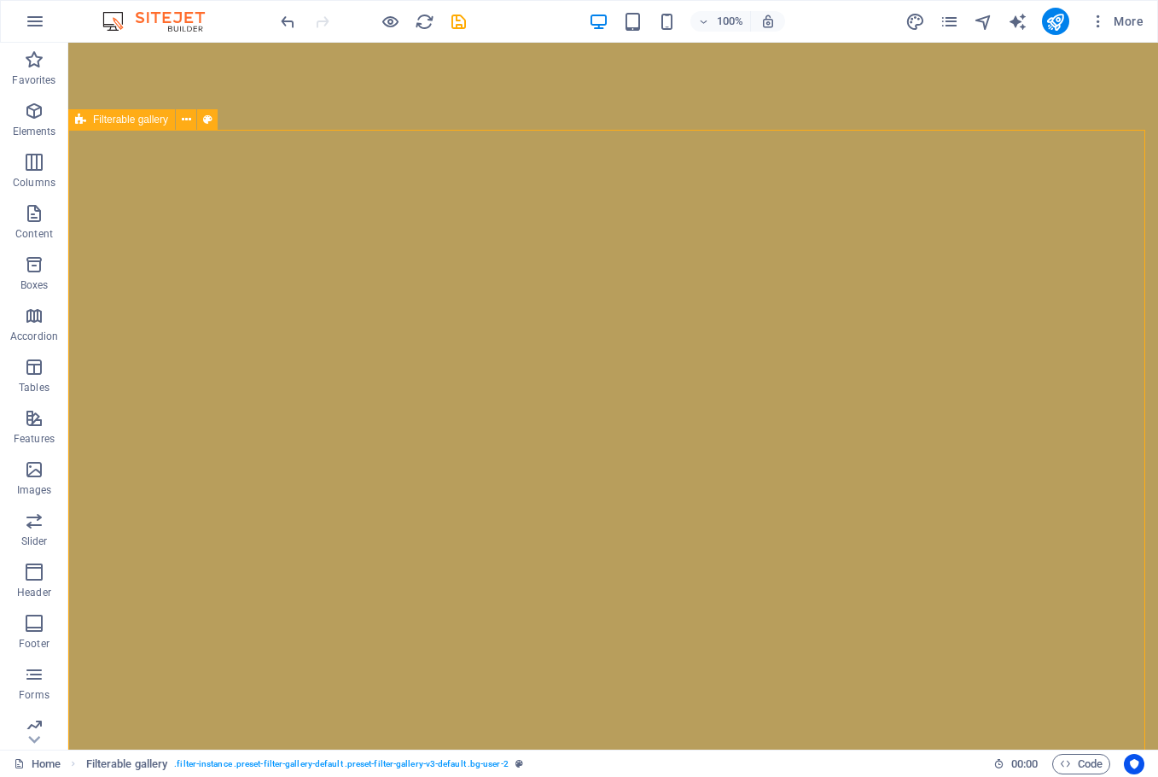
scroll to position [6154, 0]
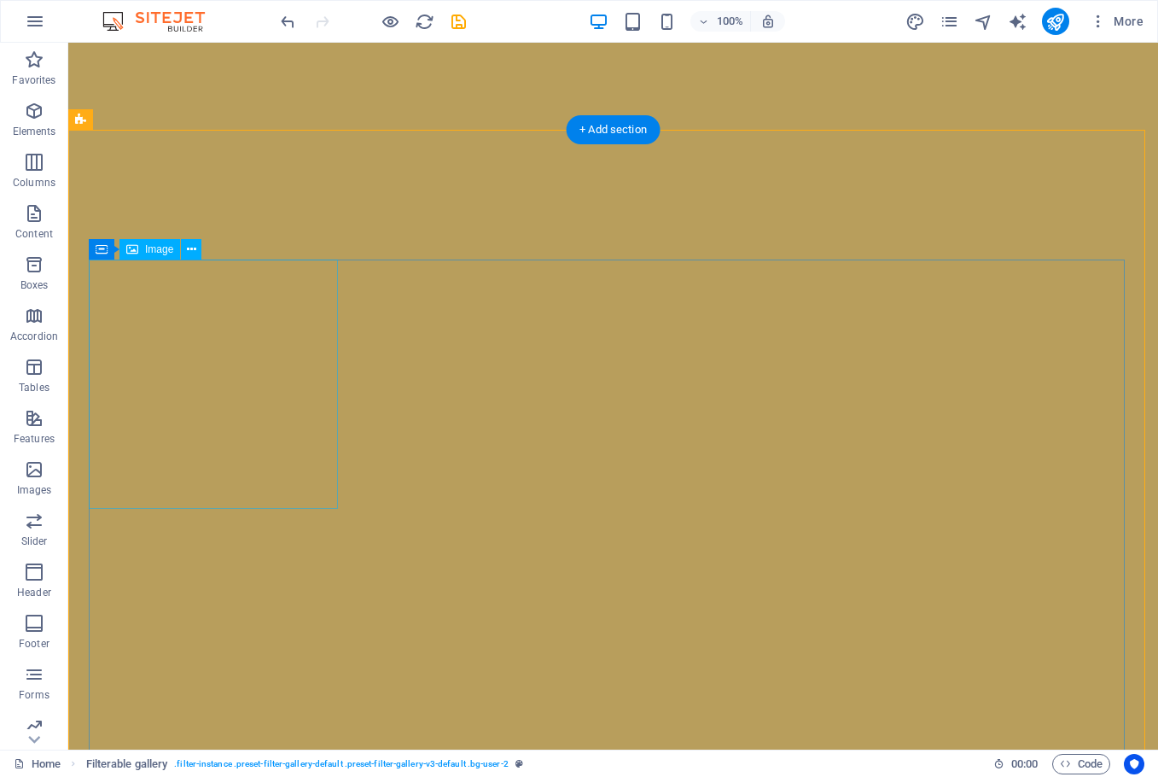
select select "%"
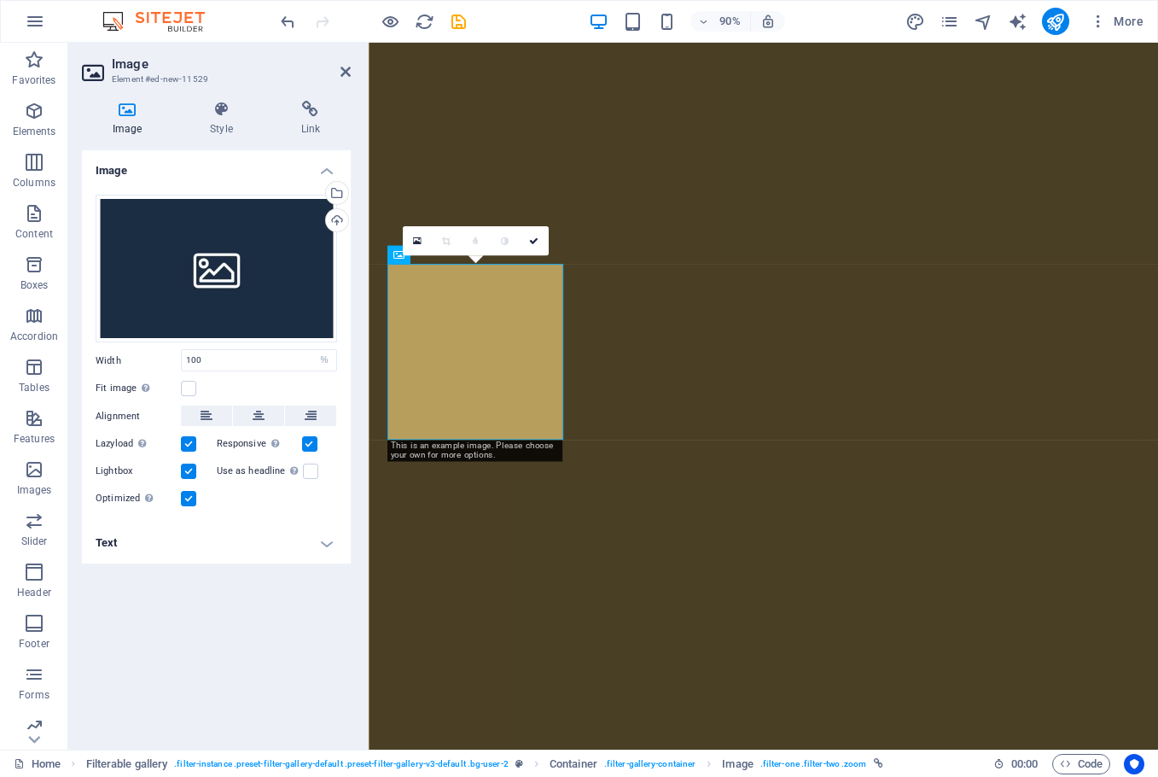
scroll to position [6027, 0]
click at [218, 267] on div "Drag files here, click to choose files or select files from Files or our free s…" at bounding box center [217, 269] width 242 height 149
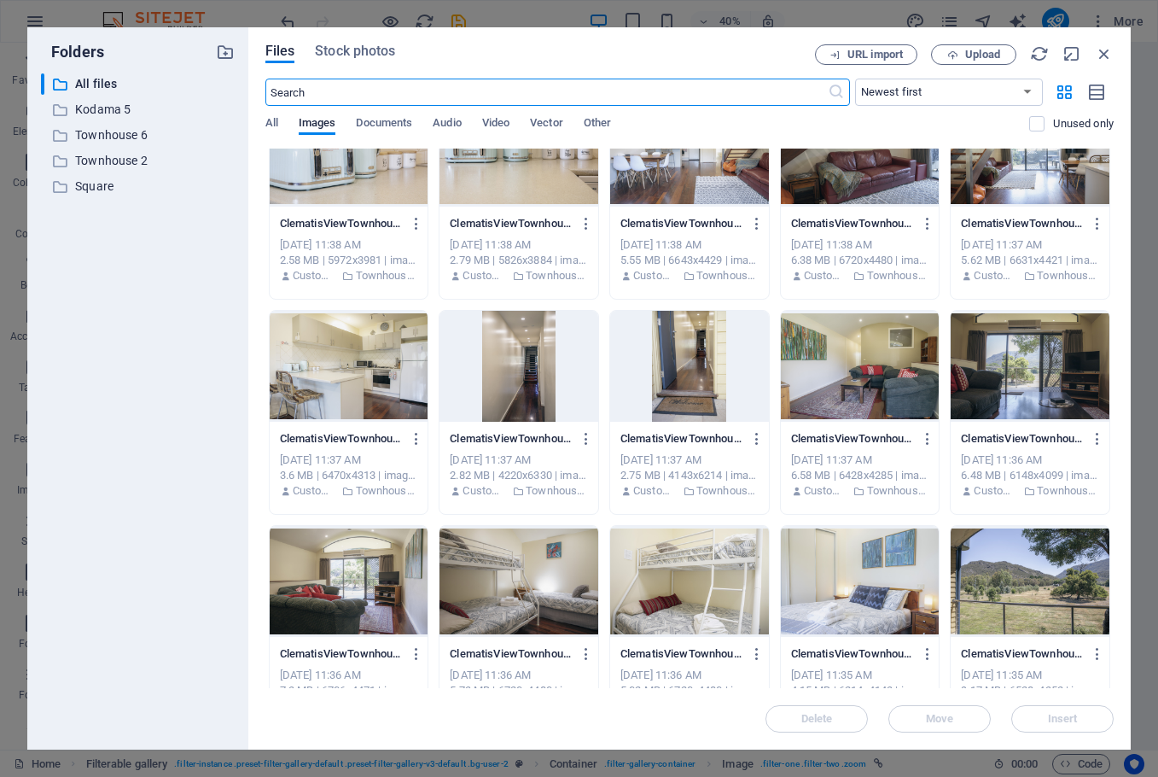
scroll to position [6735, 0]
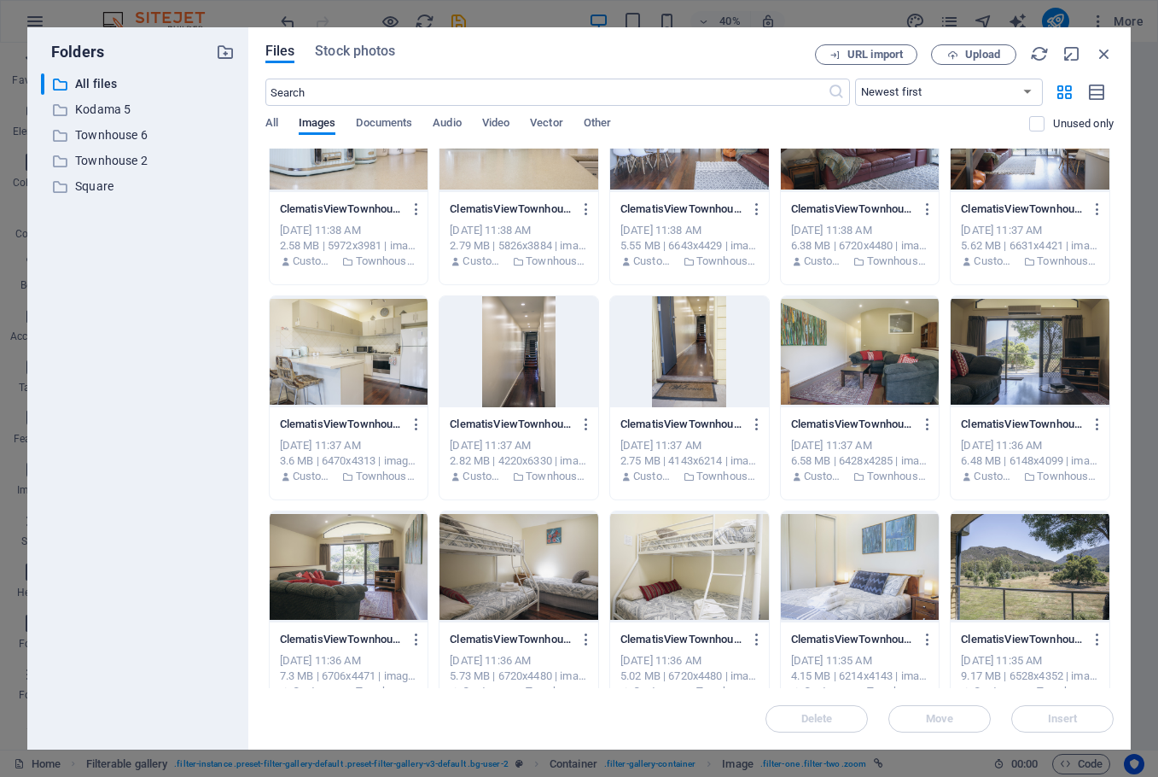
click at [1061, 328] on div at bounding box center [1030, 351] width 159 height 111
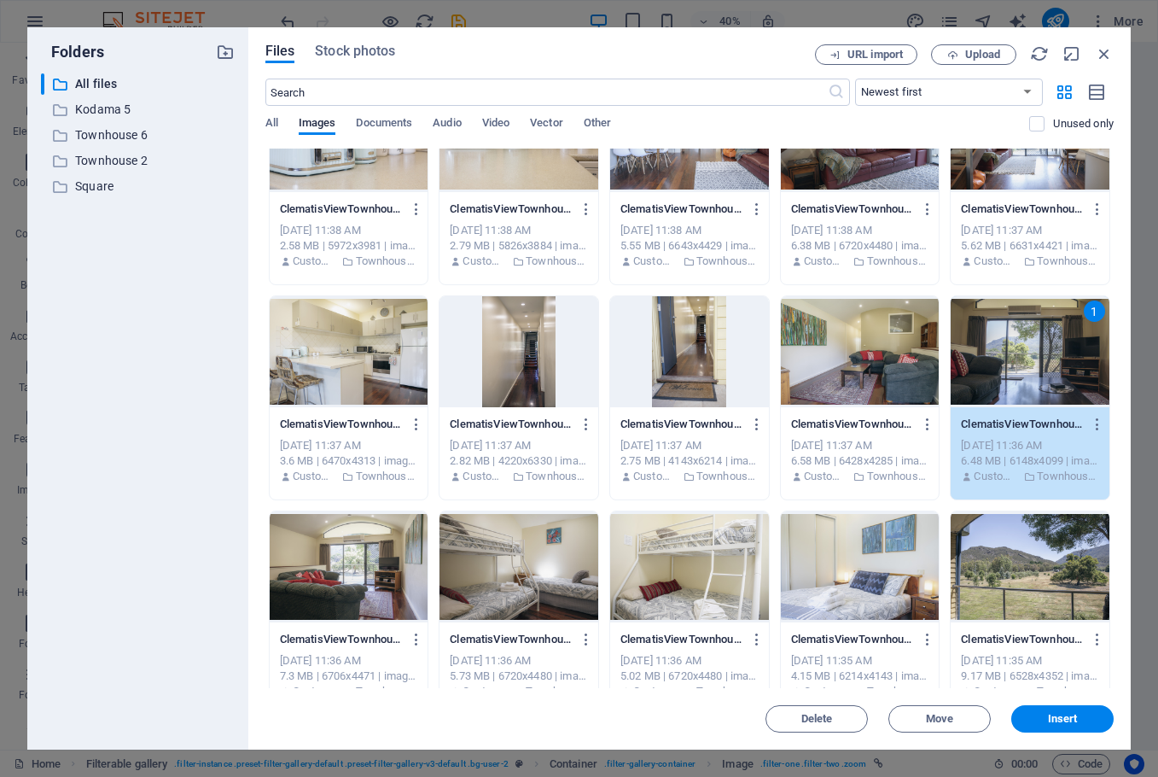
drag, startPoint x: 1061, startPoint y: 328, endPoint x: 750, endPoint y: 338, distance: 310.8
click at [1061, 328] on div "1" at bounding box center [1030, 351] width 159 height 111
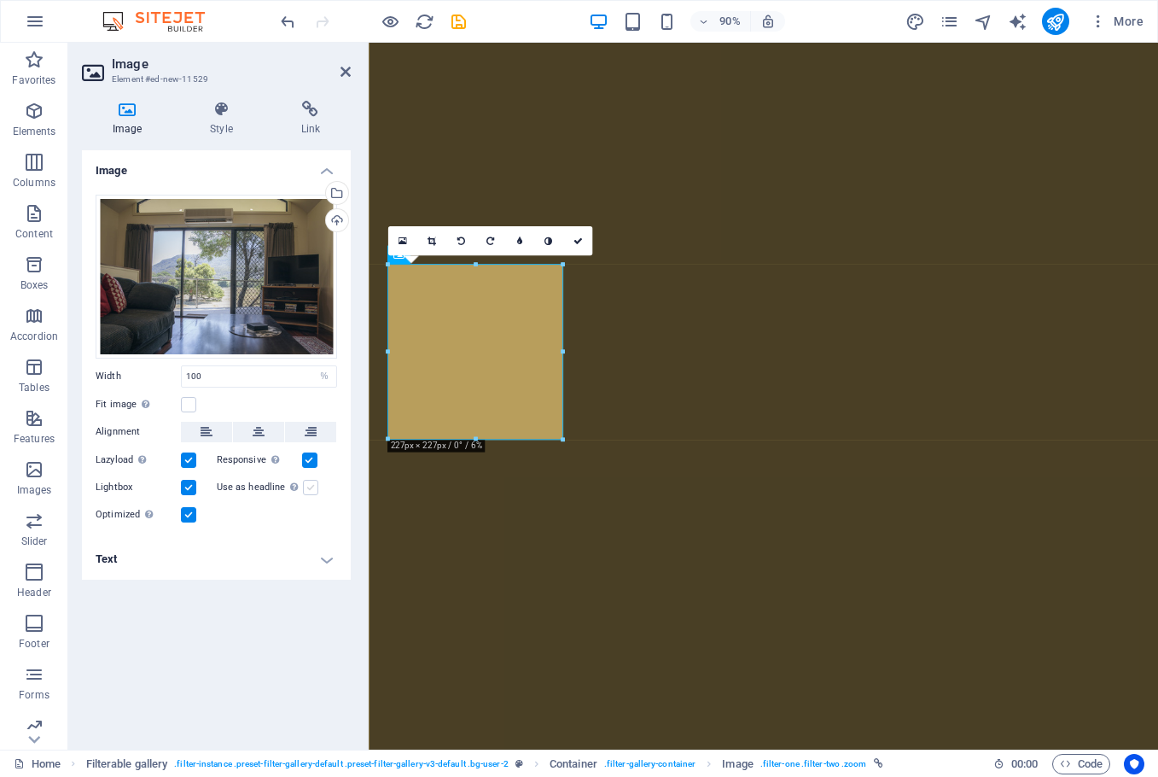
click at [314, 482] on label at bounding box center [310, 487] width 15 height 15
click at [0, 0] on input "Use as headline The image will be wrapped in an H1 headline tag. Useful for giv…" at bounding box center [0, 0] width 0 height 0
click at [303, 483] on label at bounding box center [310, 487] width 15 height 15
click at [0, 0] on input "Use as headline The image will be wrapped in an H1 headline tag. Useful for giv…" at bounding box center [0, 0] width 0 height 0
click at [275, 568] on h4 "Text" at bounding box center [216, 559] width 269 height 41
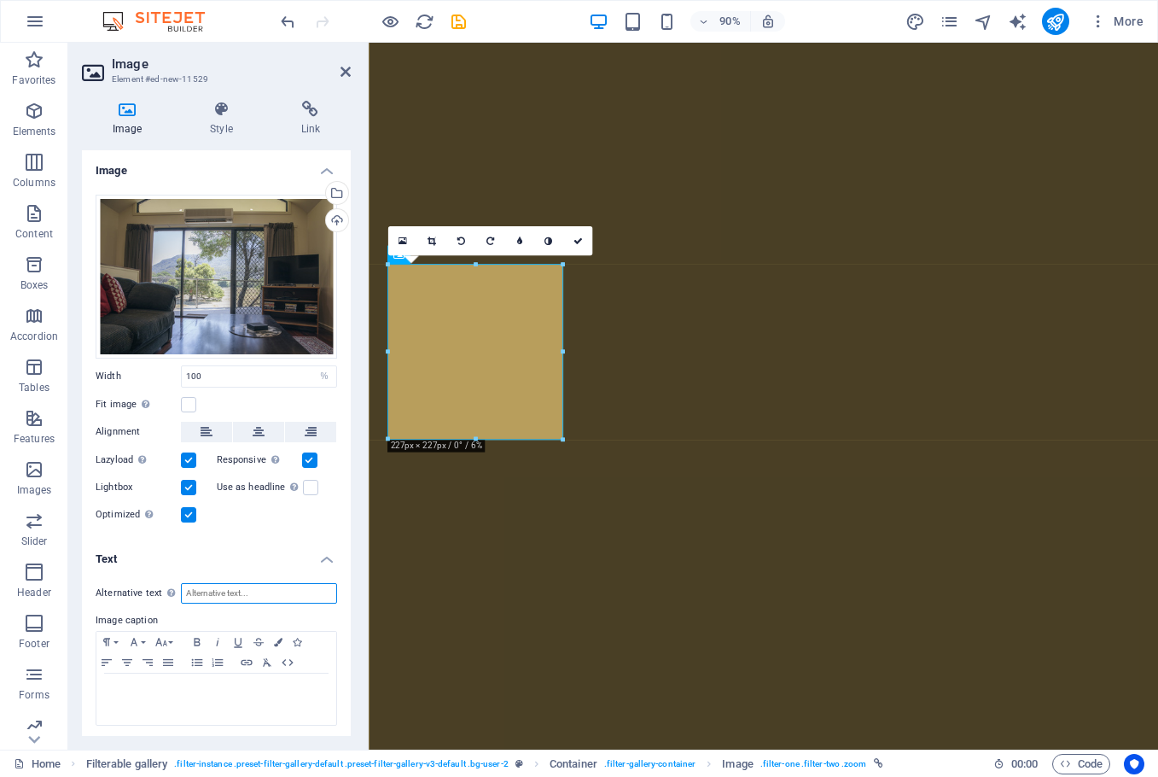
click at [249, 591] on input "Alternative text The alternative text is used by devices that cannot display im…" at bounding box center [259, 593] width 156 height 20
type input "Townhouse 2"
click at [227, 683] on p at bounding box center [216, 689] width 223 height 15
click at [323, 117] on icon at bounding box center [311, 109] width 80 height 17
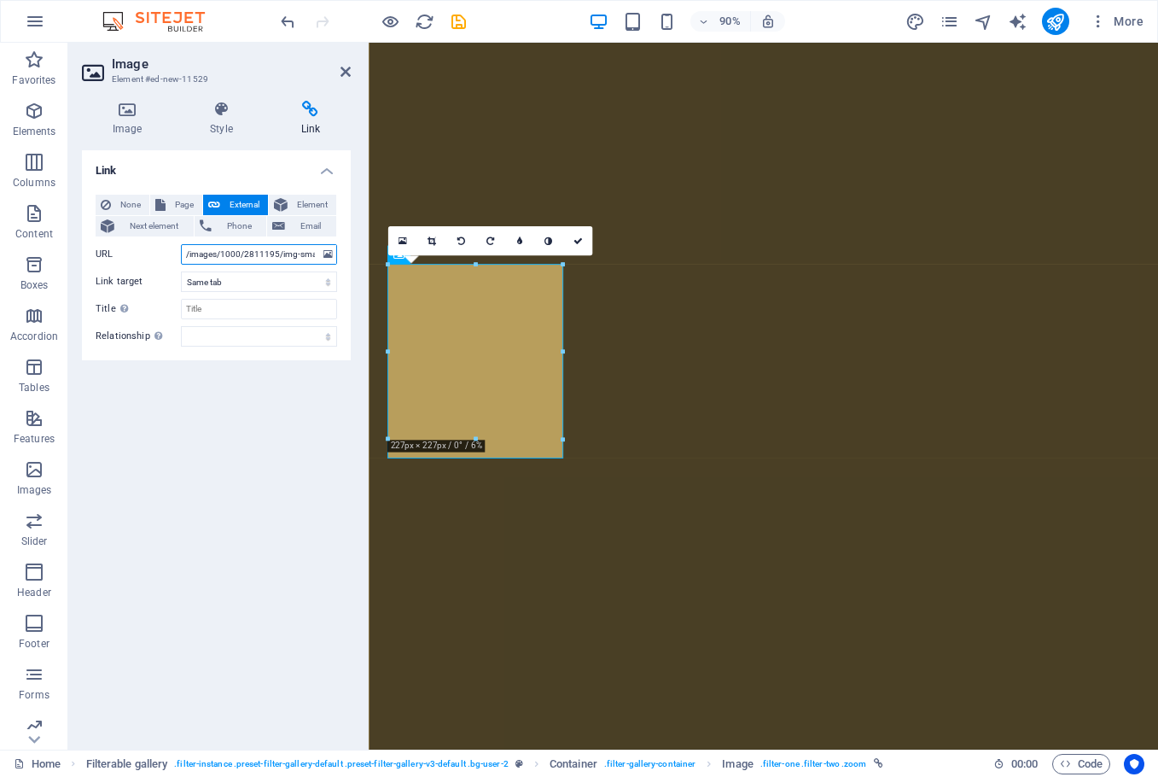
click at [253, 247] on input "/images/1000/2811195/img-small.jpg" at bounding box center [259, 254] width 156 height 20
paste input "[URL][DOMAIN_NAME]"
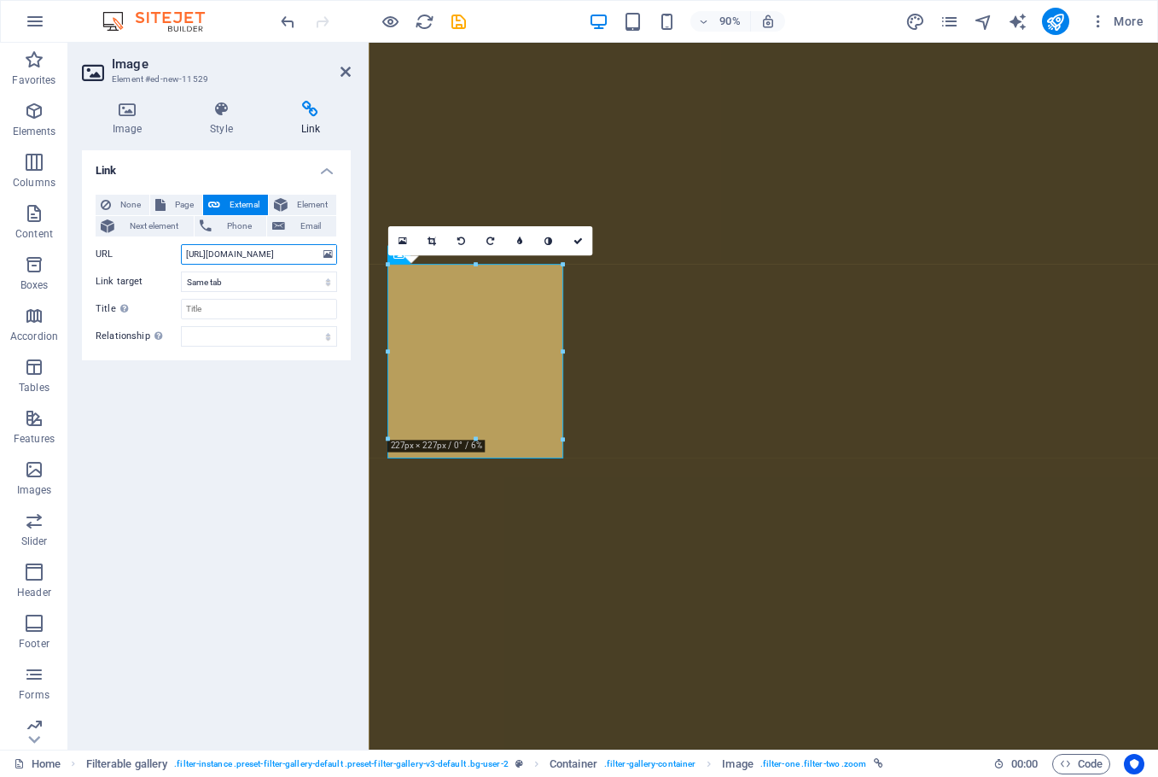
type input "[URL][DOMAIN_NAME]"
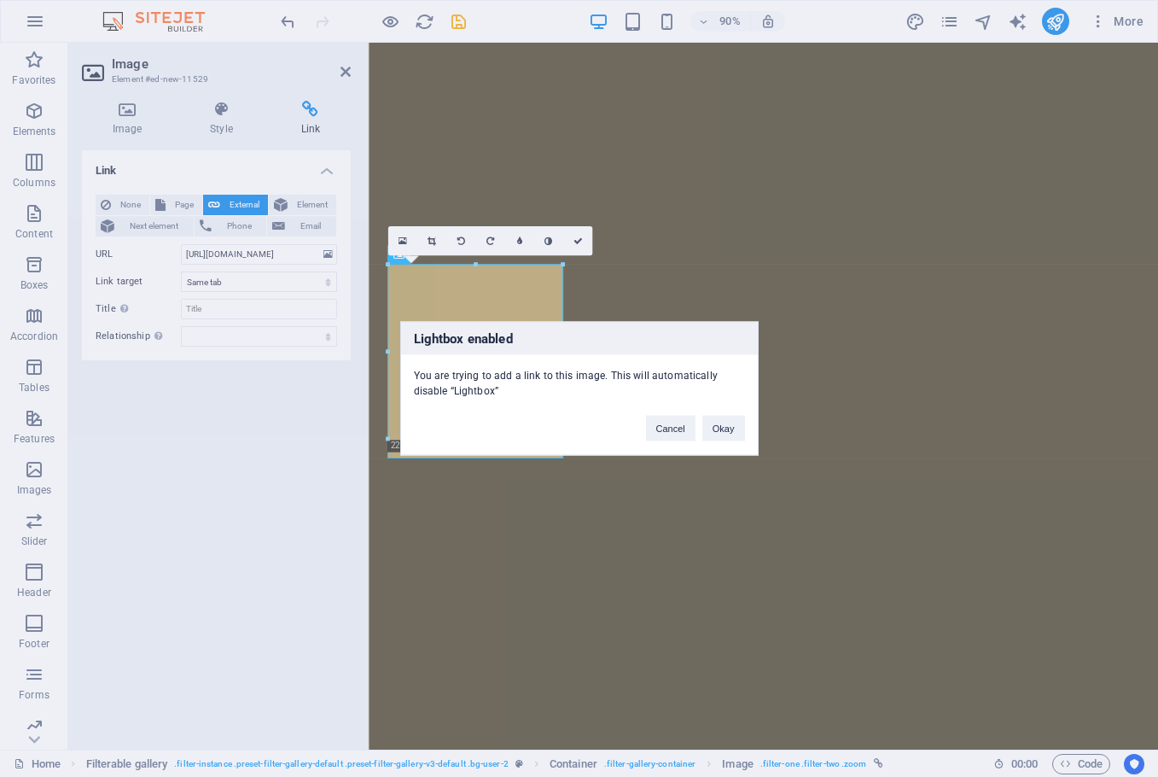
scroll to position [0, 0]
click at [263, 398] on div "Lightbox enabled You are trying to add a link to this image. This will automati…" at bounding box center [579, 388] width 1158 height 777
click at [725, 428] on button "Okay" at bounding box center [723, 429] width 43 height 26
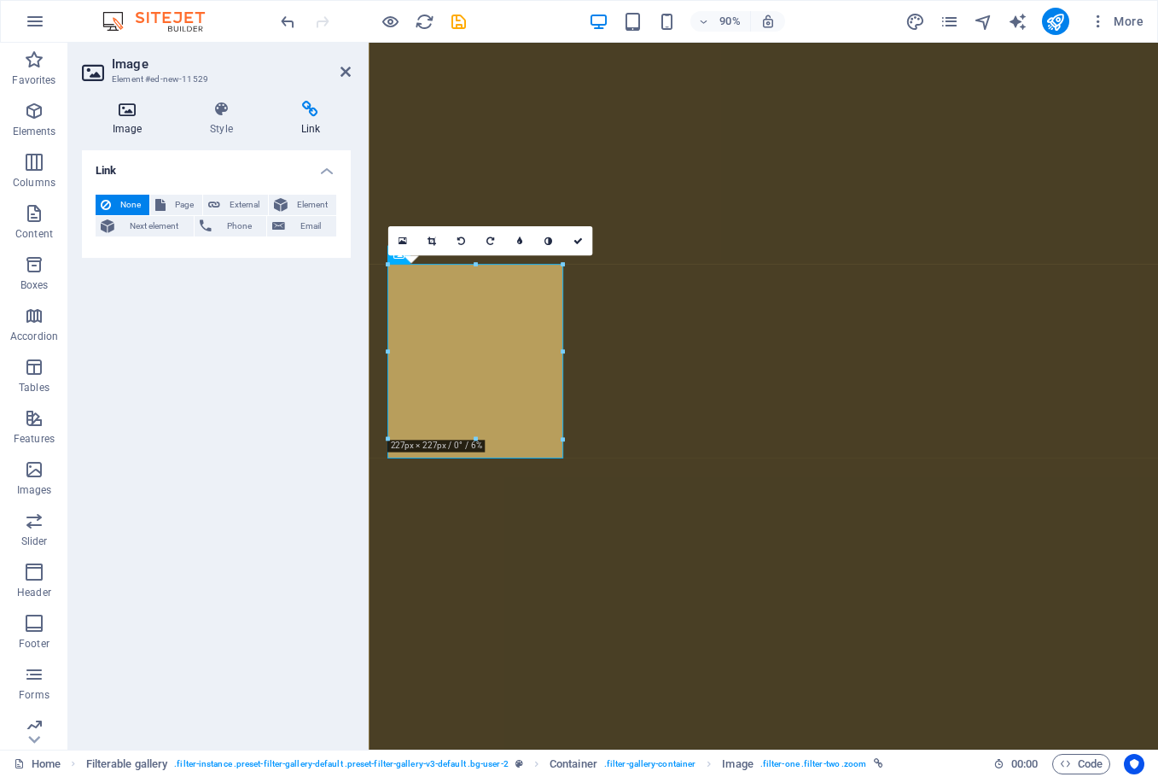
click at [126, 110] on icon at bounding box center [127, 109] width 90 height 17
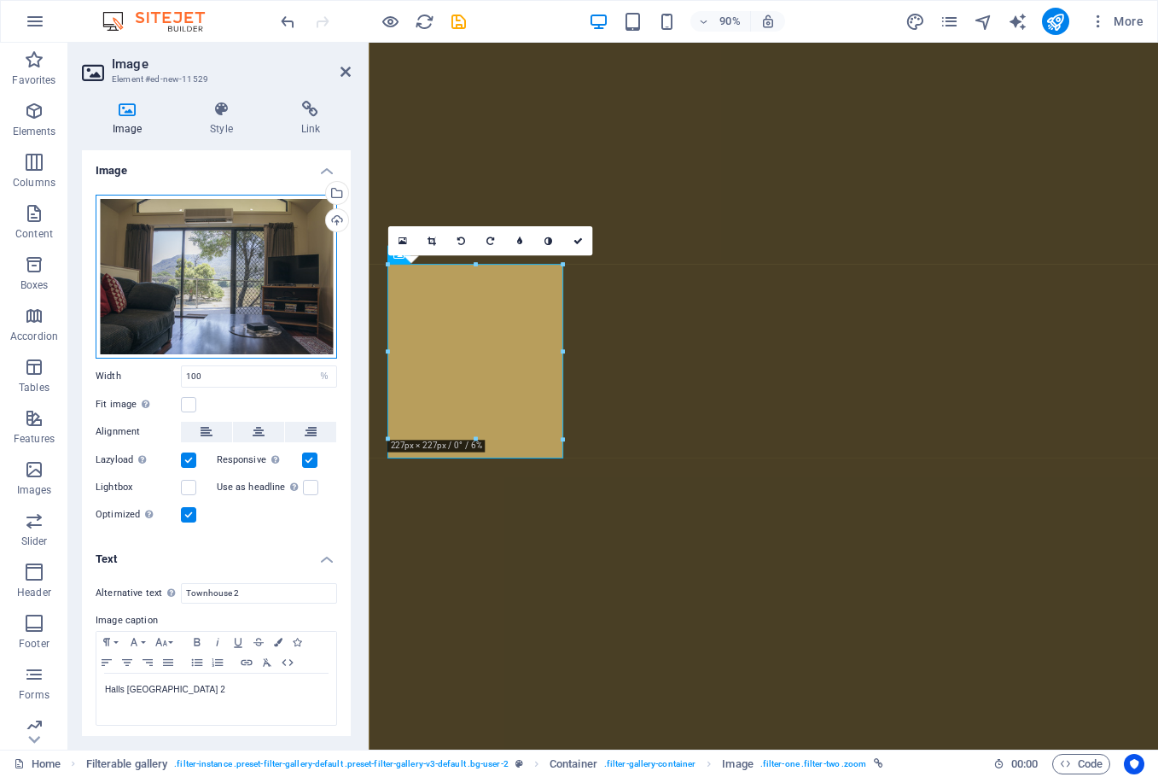
click at [241, 246] on div "Drag files here, click to choose files or select files from Files or our free s…" at bounding box center [217, 277] width 242 height 164
click at [241, 246] on body "[DOMAIN_NAME] Home Favorites Elements Columns Content Boxes Accordion Tables Fe…" at bounding box center [579, 388] width 1158 height 777
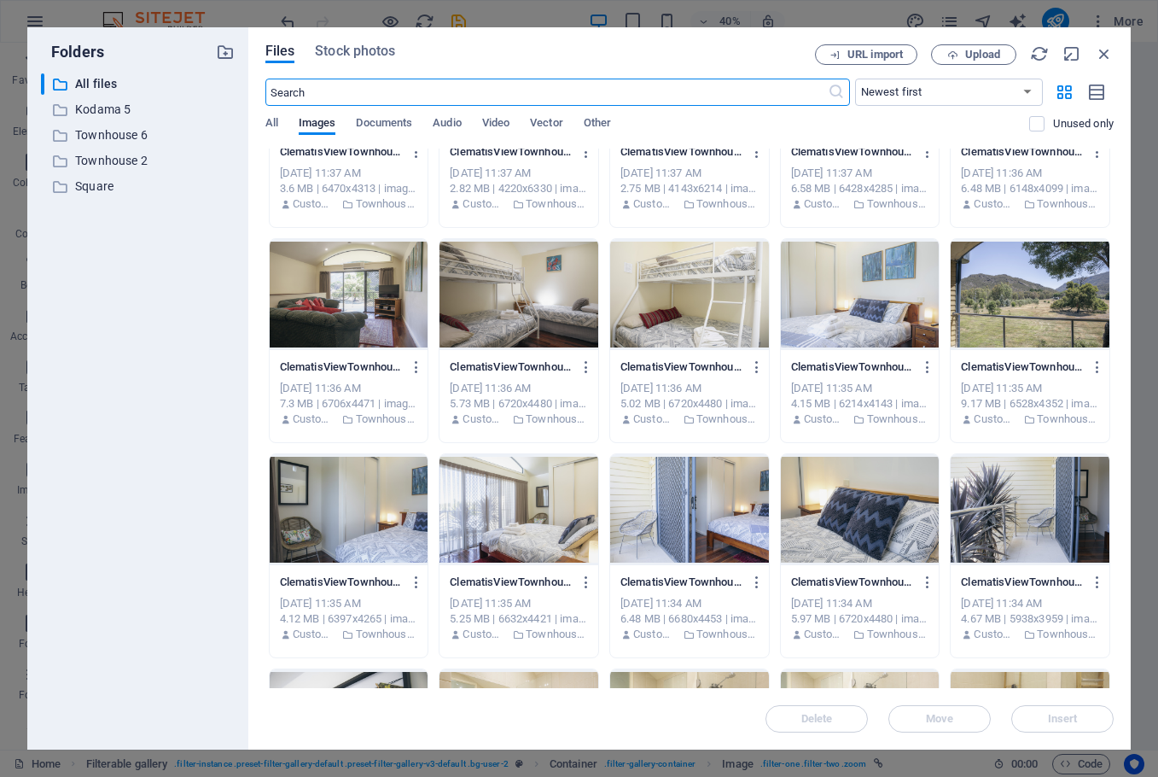
scroll to position [7040, 0]
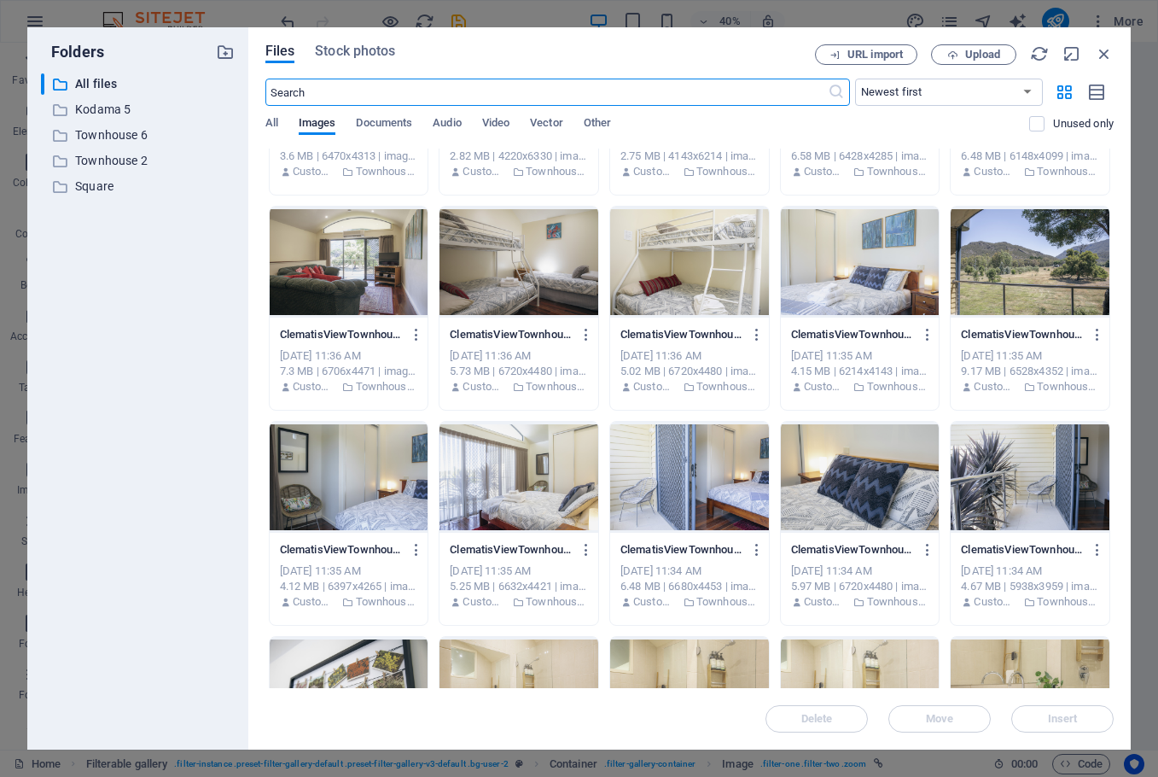
click at [533, 465] on div at bounding box center [519, 477] width 159 height 111
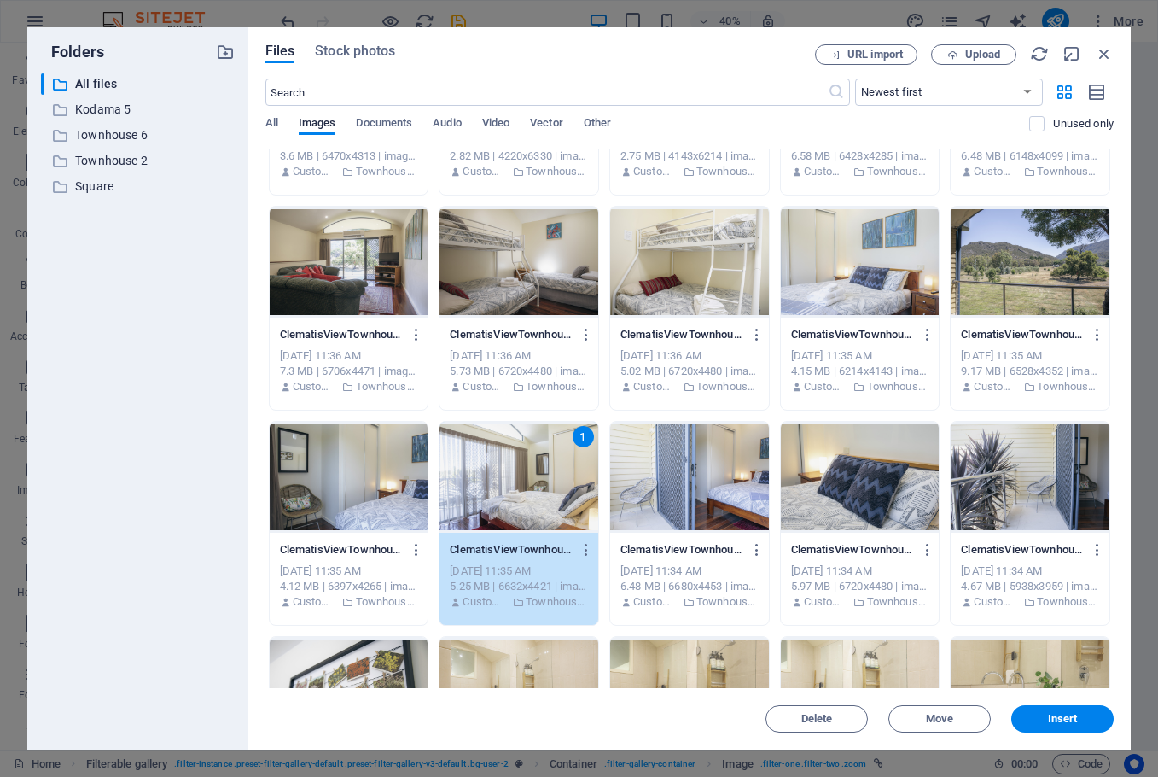
drag, startPoint x: 533, startPoint y: 465, endPoint x: 189, endPoint y: 465, distance: 343.9
click at [533, 465] on div "1" at bounding box center [519, 477] width 159 height 111
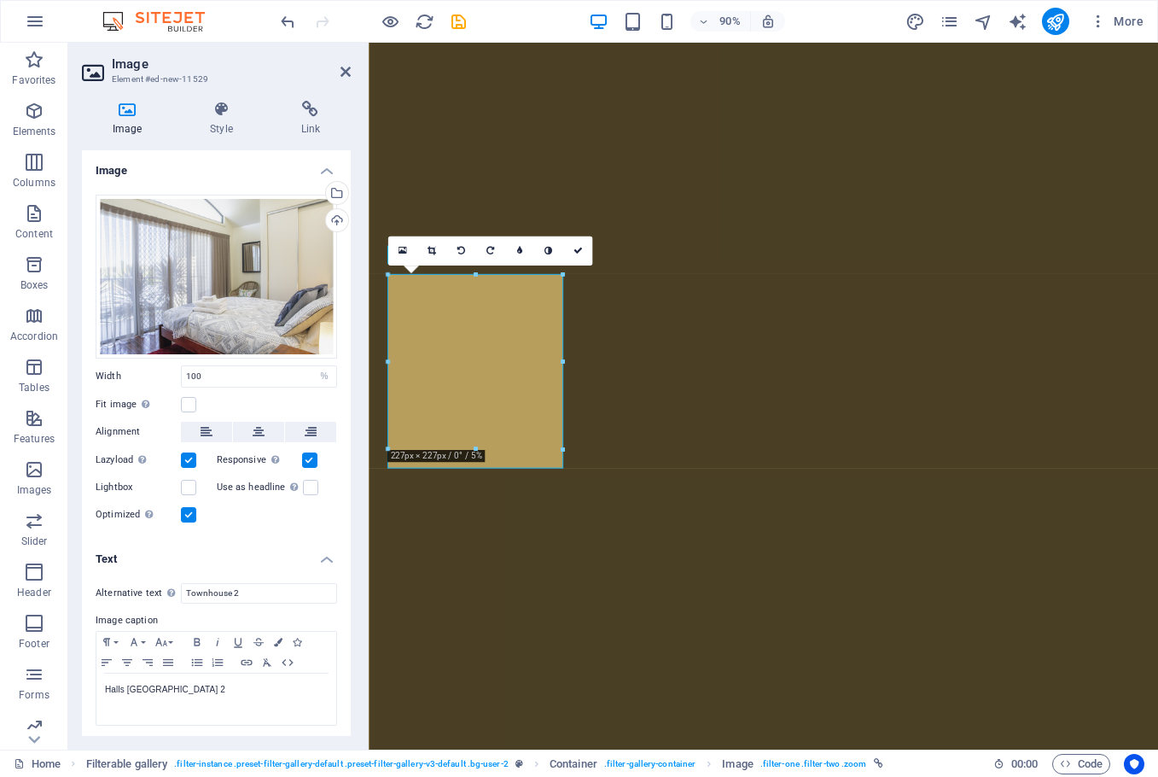
scroll to position [6027, 0]
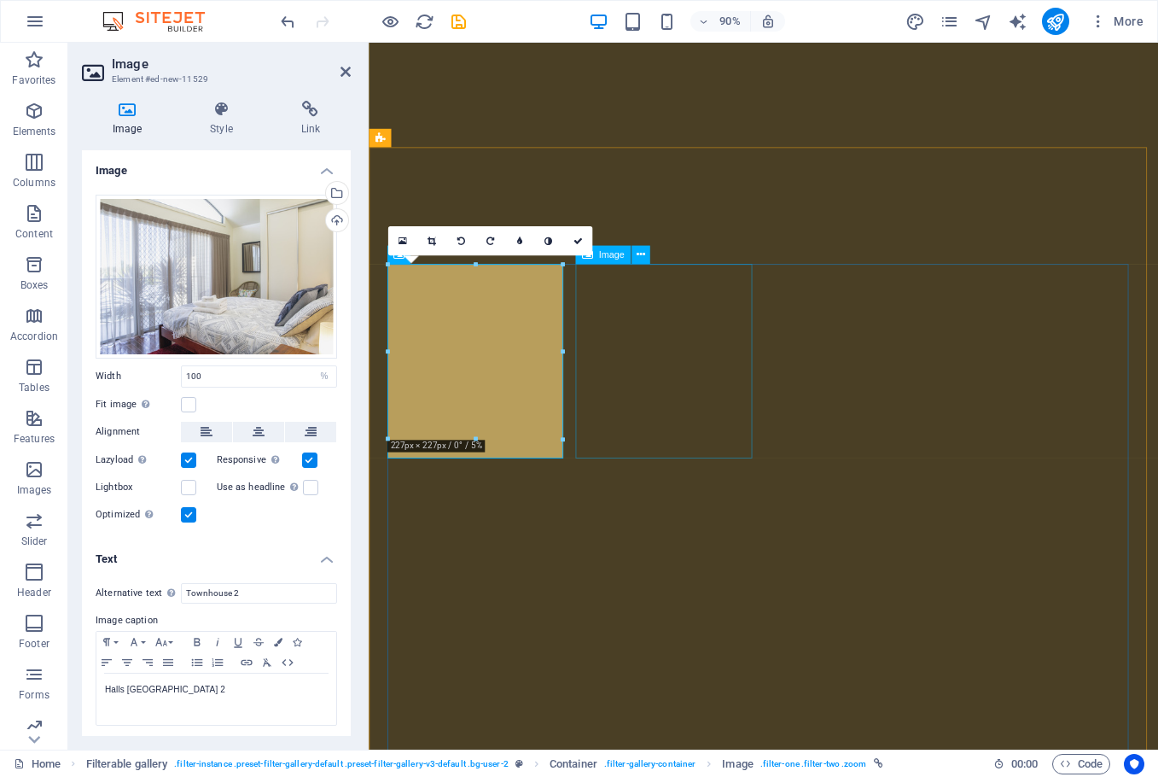
select select "%"
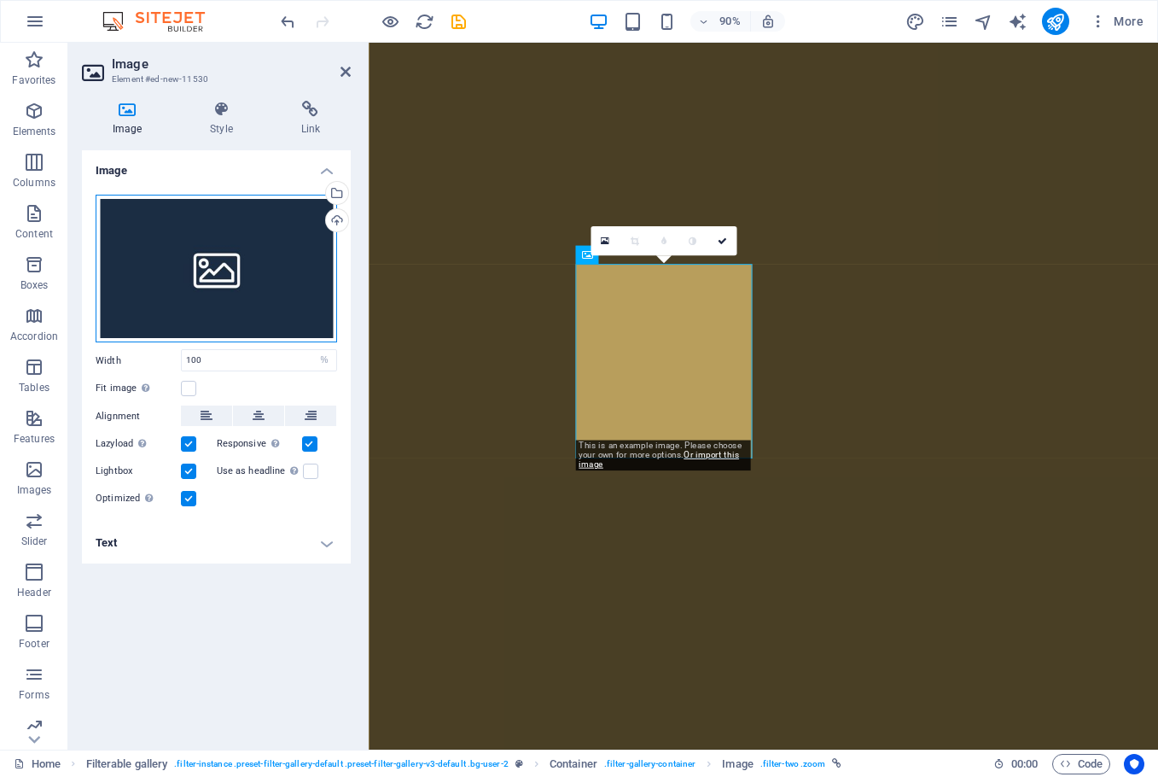
click at [219, 260] on div "Drag files here, click to choose files or select files from Files or our free s…" at bounding box center [217, 269] width 242 height 149
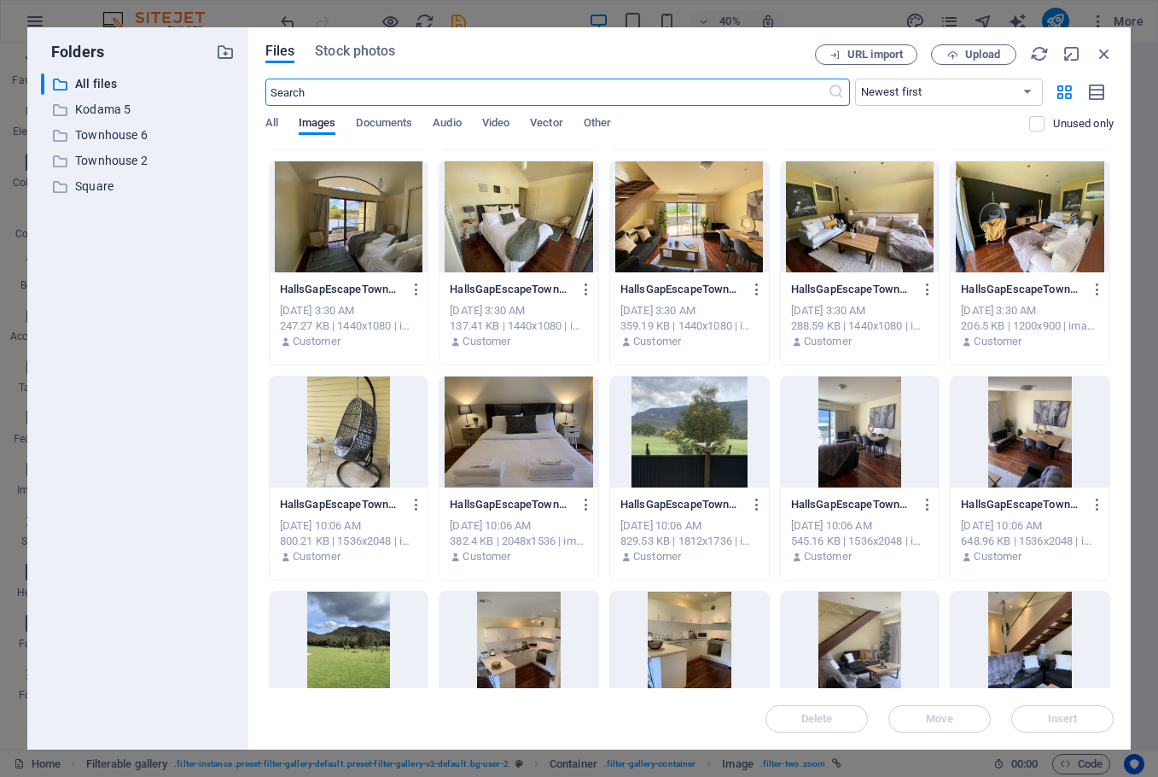
scroll to position [455, 0]
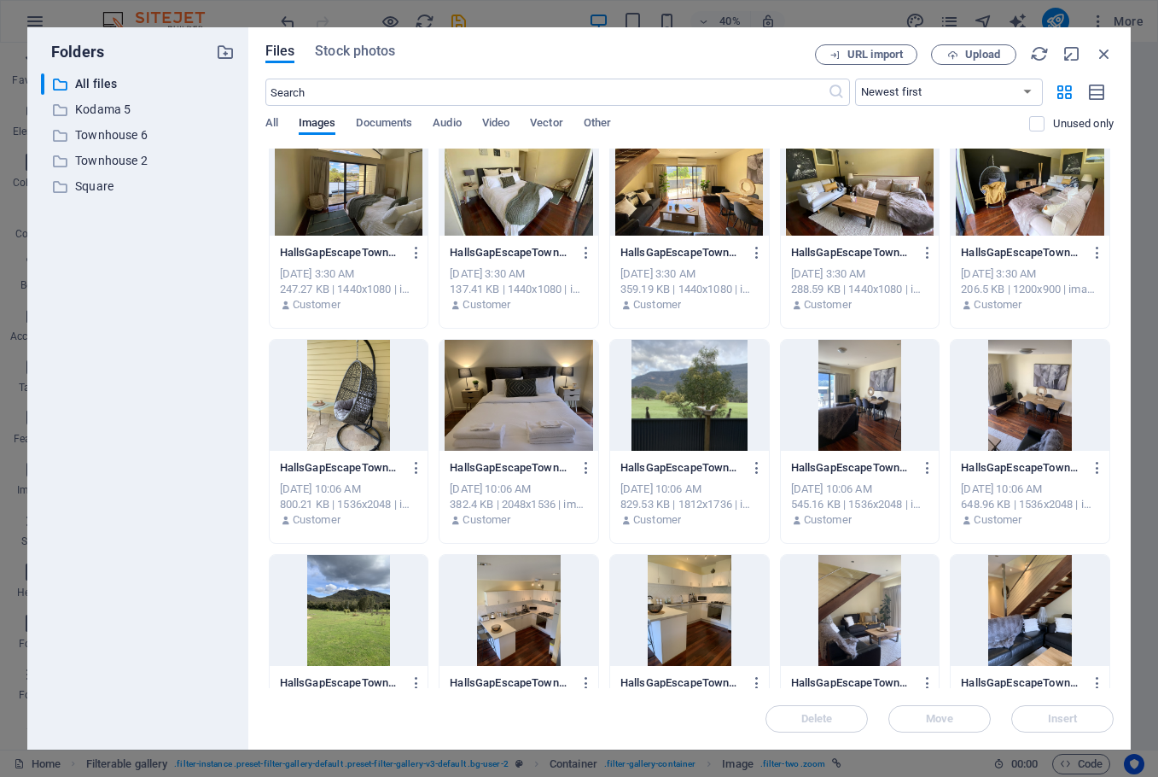
click at [723, 214] on div at bounding box center [689, 180] width 159 height 111
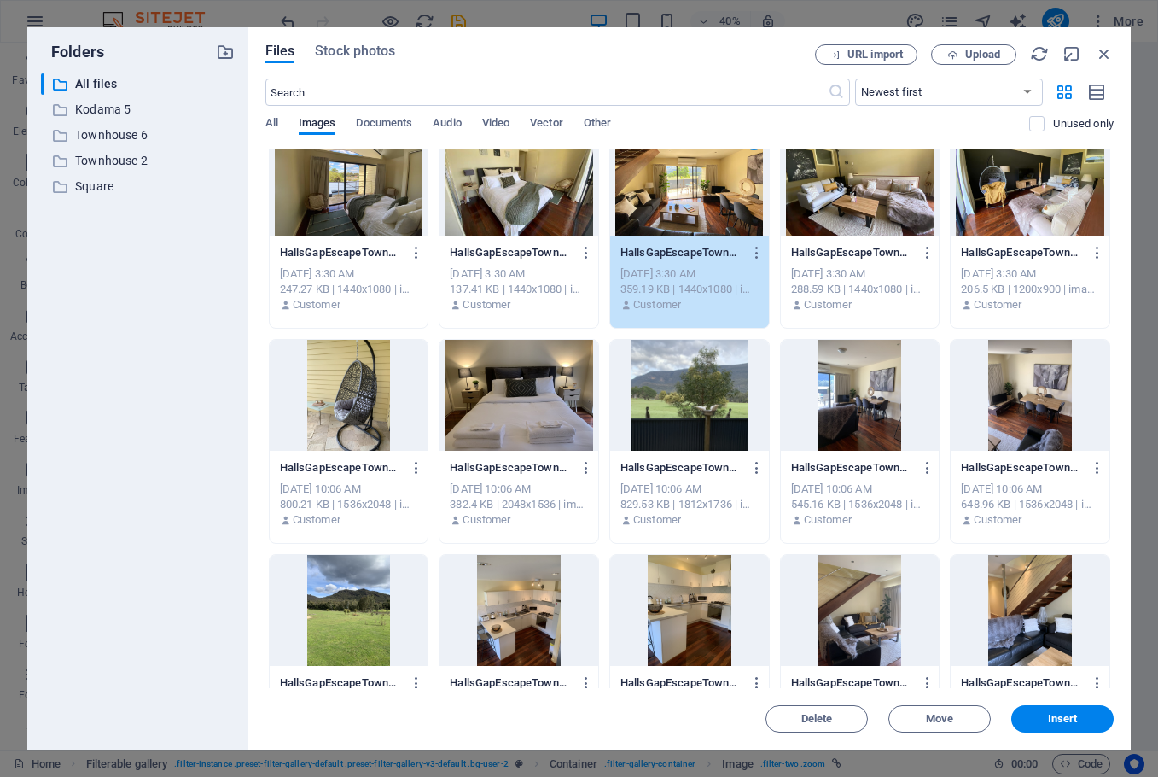
click at [723, 214] on div "1" at bounding box center [689, 180] width 159 height 111
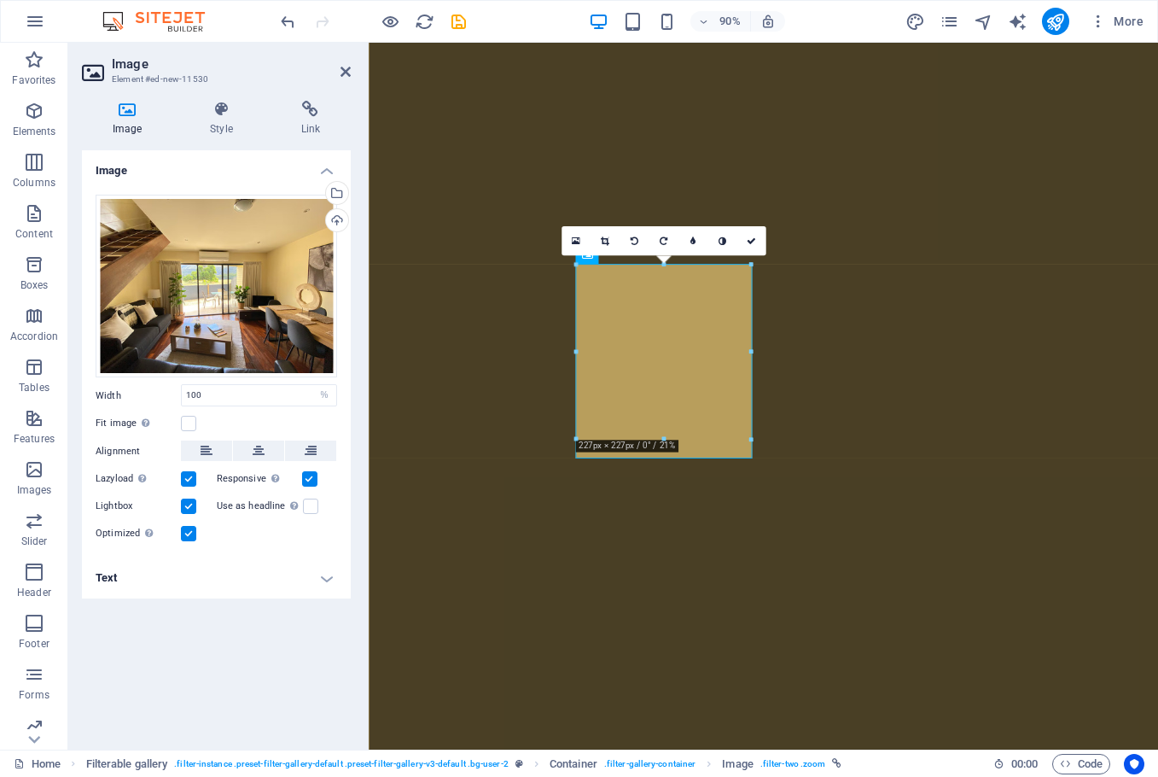
click at [193, 578] on h4 "Text" at bounding box center [216, 577] width 269 height 41
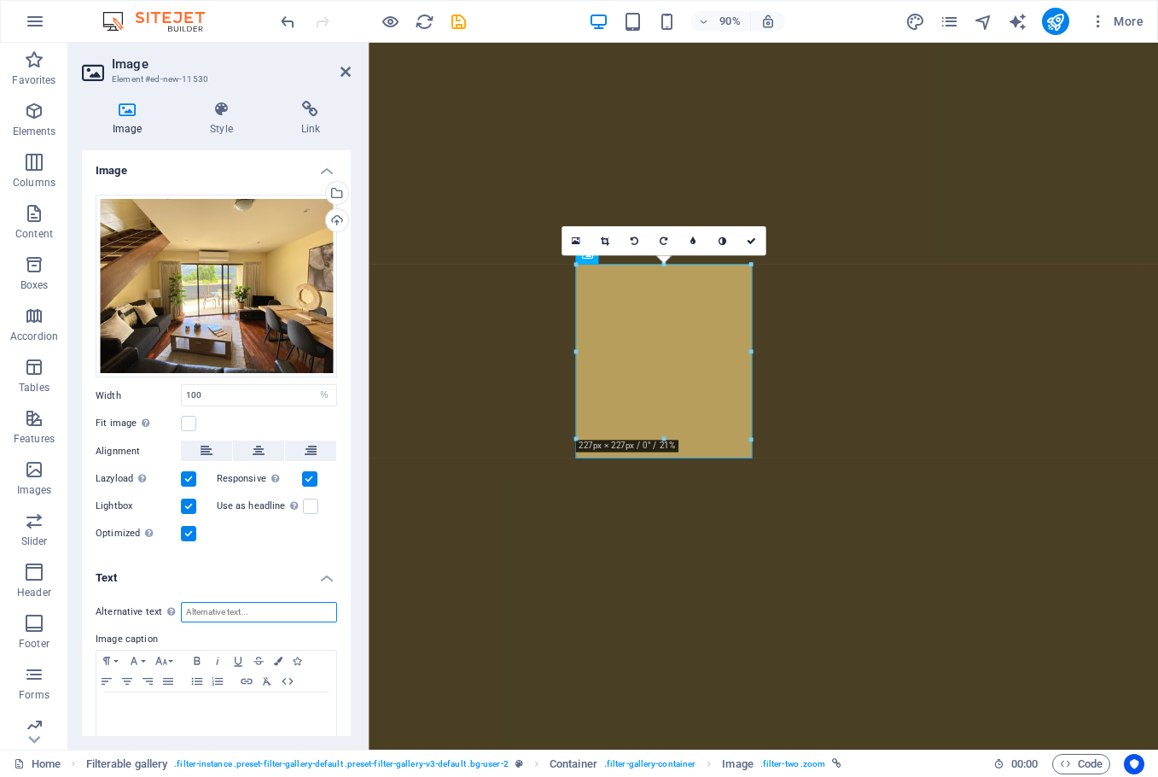
click at [218, 609] on input "Alternative text The alternative text is used by devices that cannot display im…" at bounding box center [259, 612] width 156 height 20
type input "Townhouse 4"
click at [207, 710] on p at bounding box center [216, 708] width 223 height 15
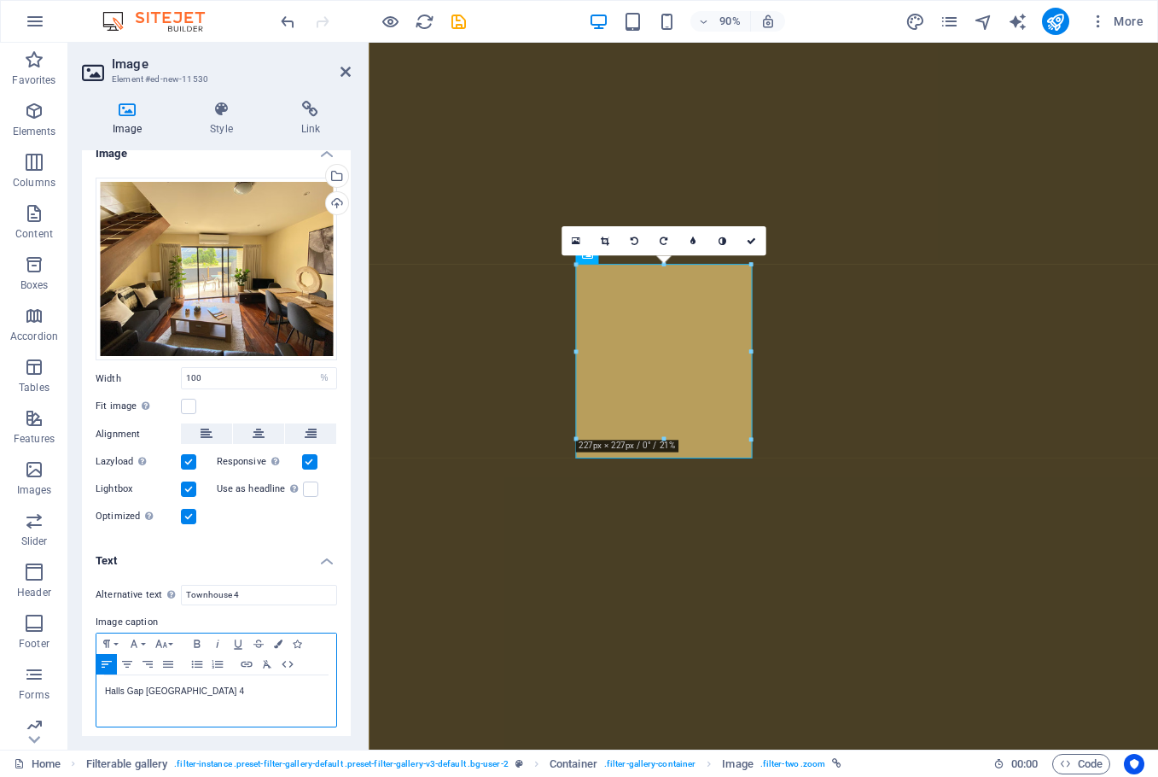
scroll to position [20, 0]
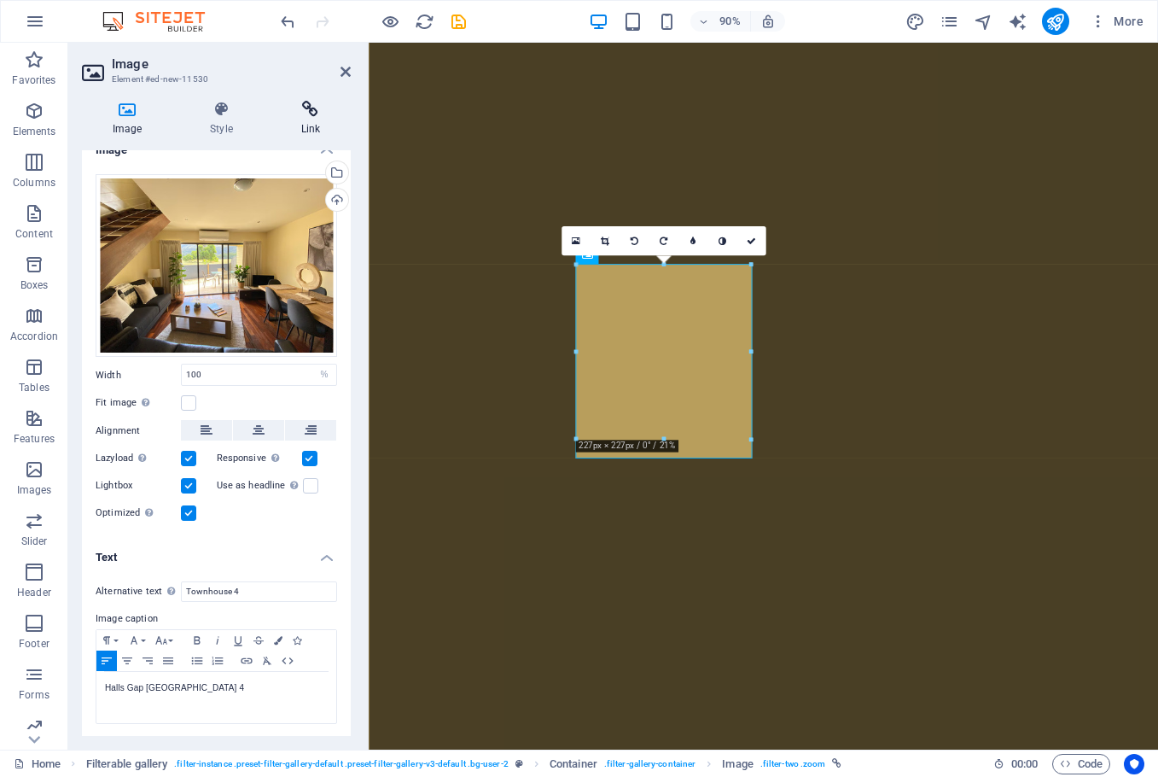
click at [304, 111] on icon at bounding box center [311, 109] width 80 height 17
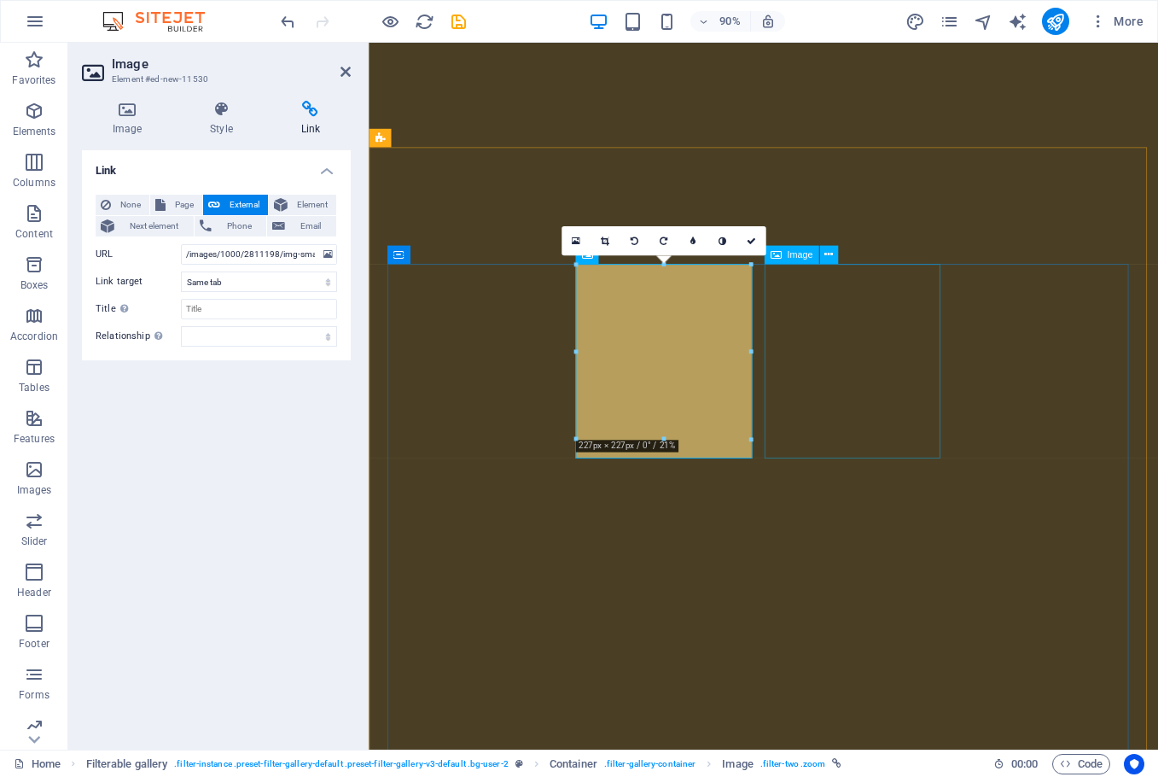
select select "%"
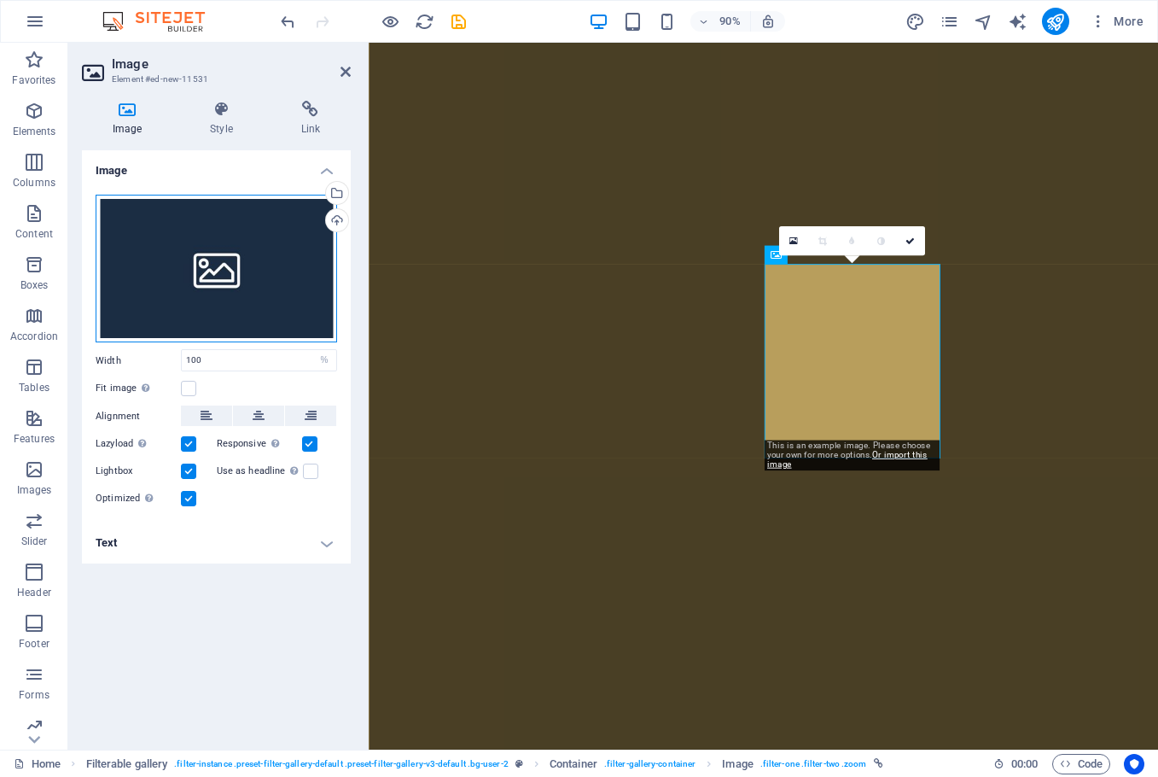
click at [229, 278] on div "Drag files here, click to choose files or select files from Files or our free s…" at bounding box center [217, 269] width 242 height 149
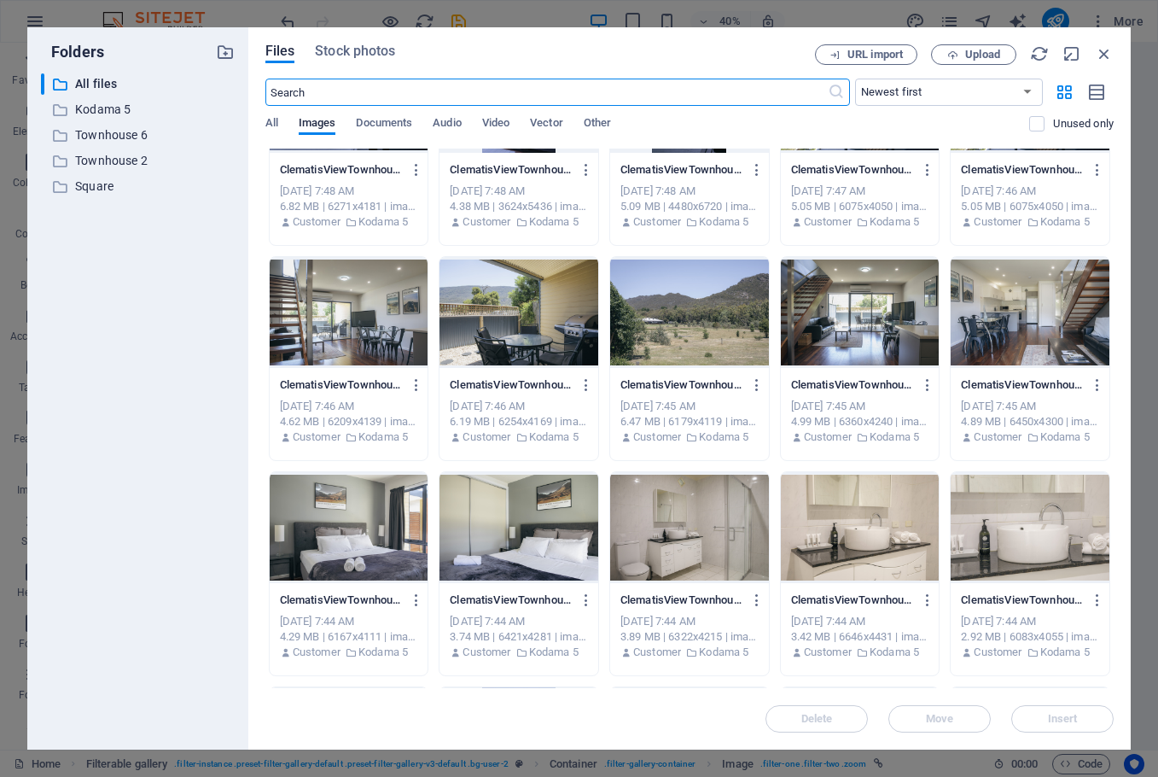
scroll to position [5292, 0]
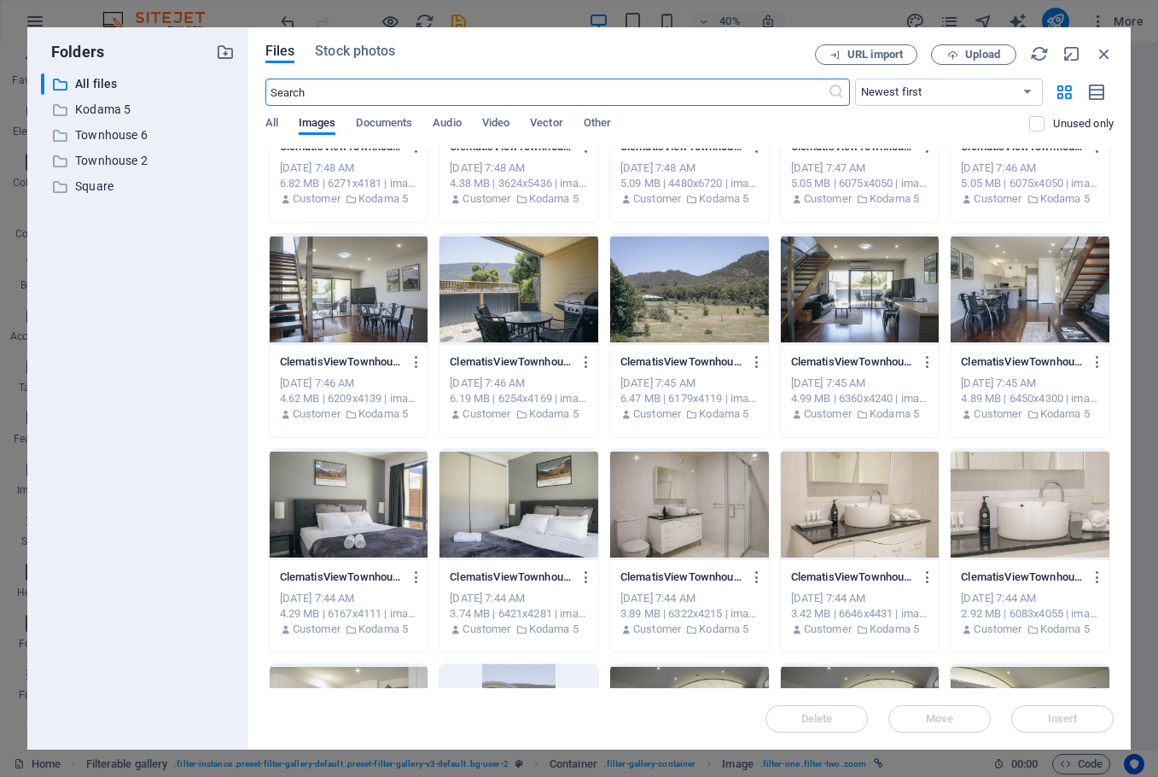
click at [531, 519] on div at bounding box center [519, 504] width 159 height 111
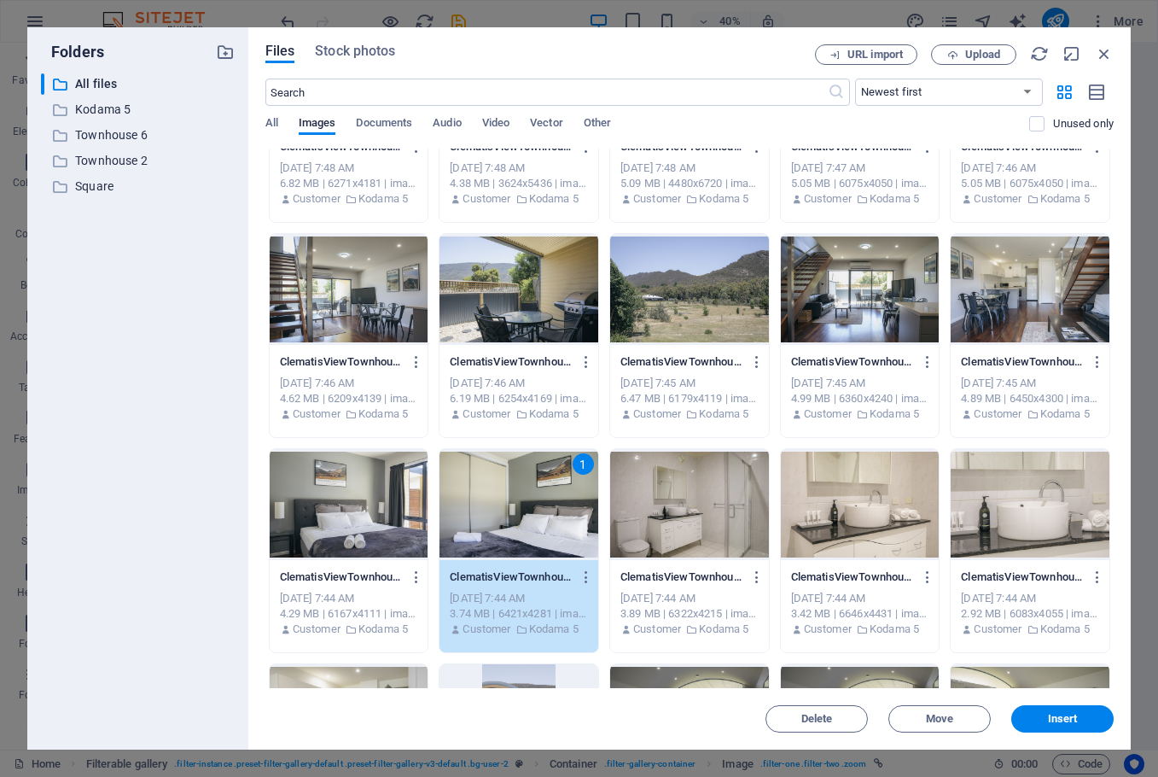
click at [531, 519] on div "1" at bounding box center [519, 504] width 159 height 111
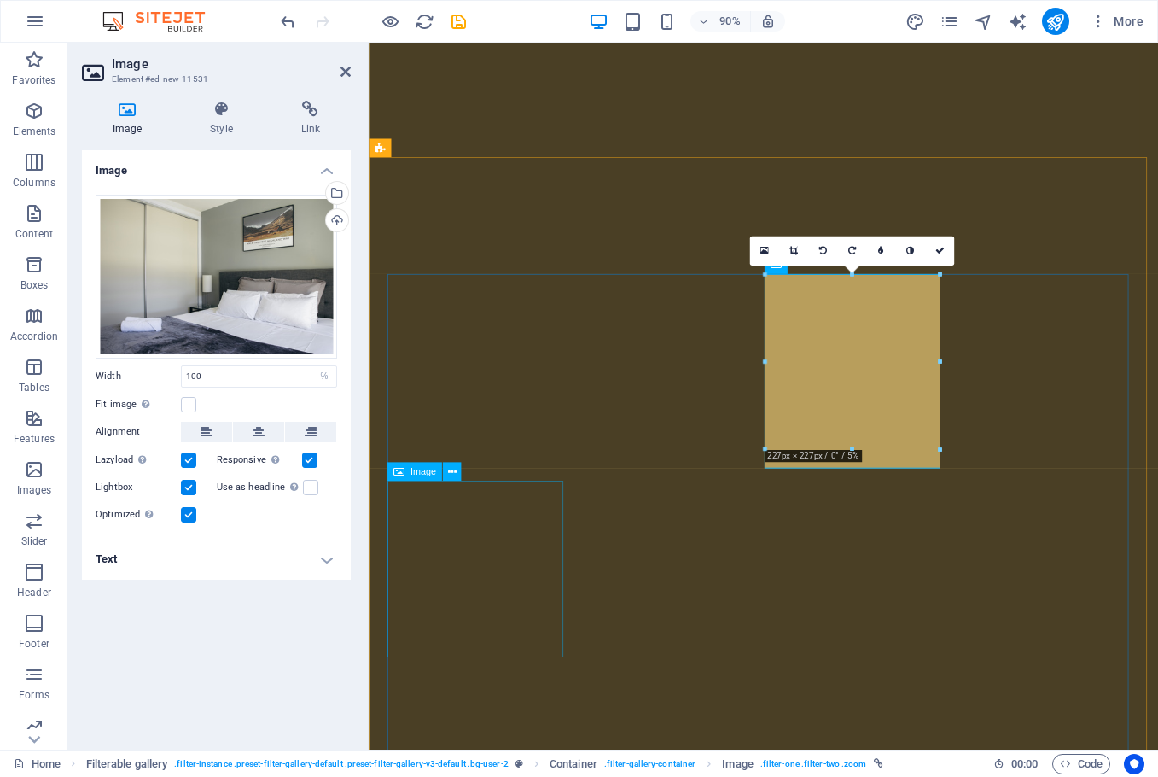
scroll to position [6027, 0]
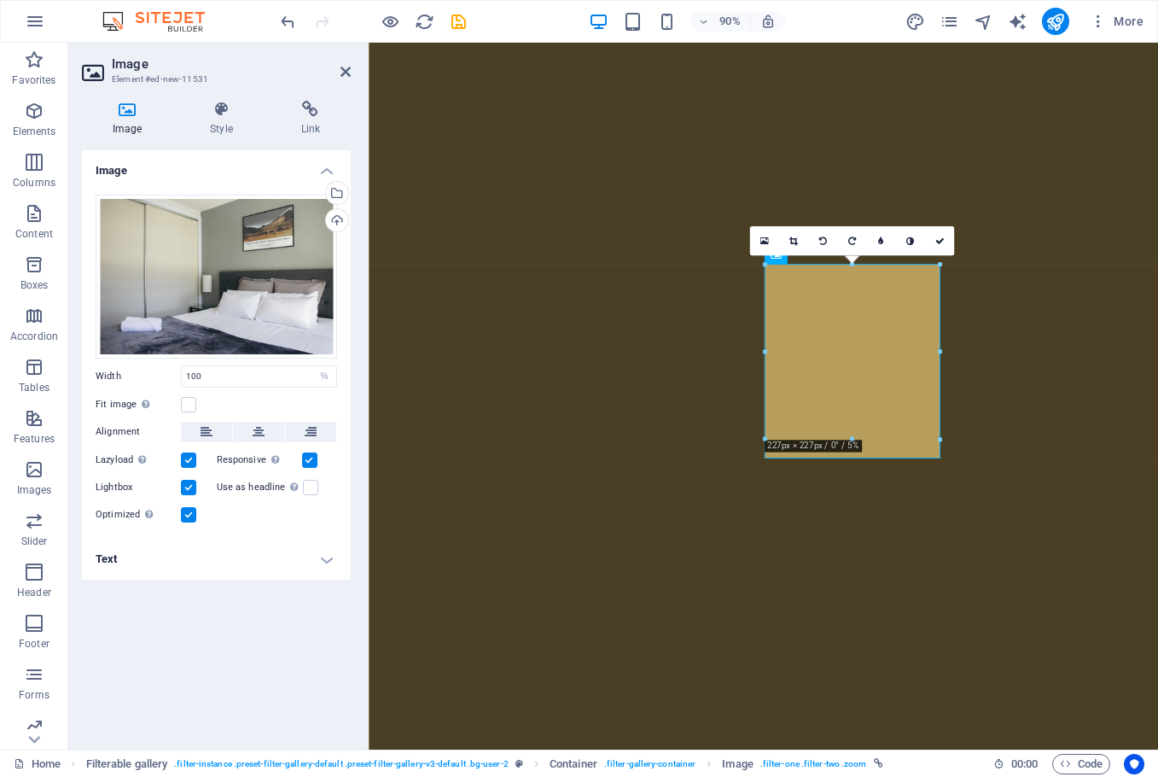
click at [148, 533] on div "Drag files here, click to choose files or select files from Files or our free s…" at bounding box center [216, 360] width 269 height 358
click at [126, 578] on h4 "Text" at bounding box center [216, 559] width 269 height 41
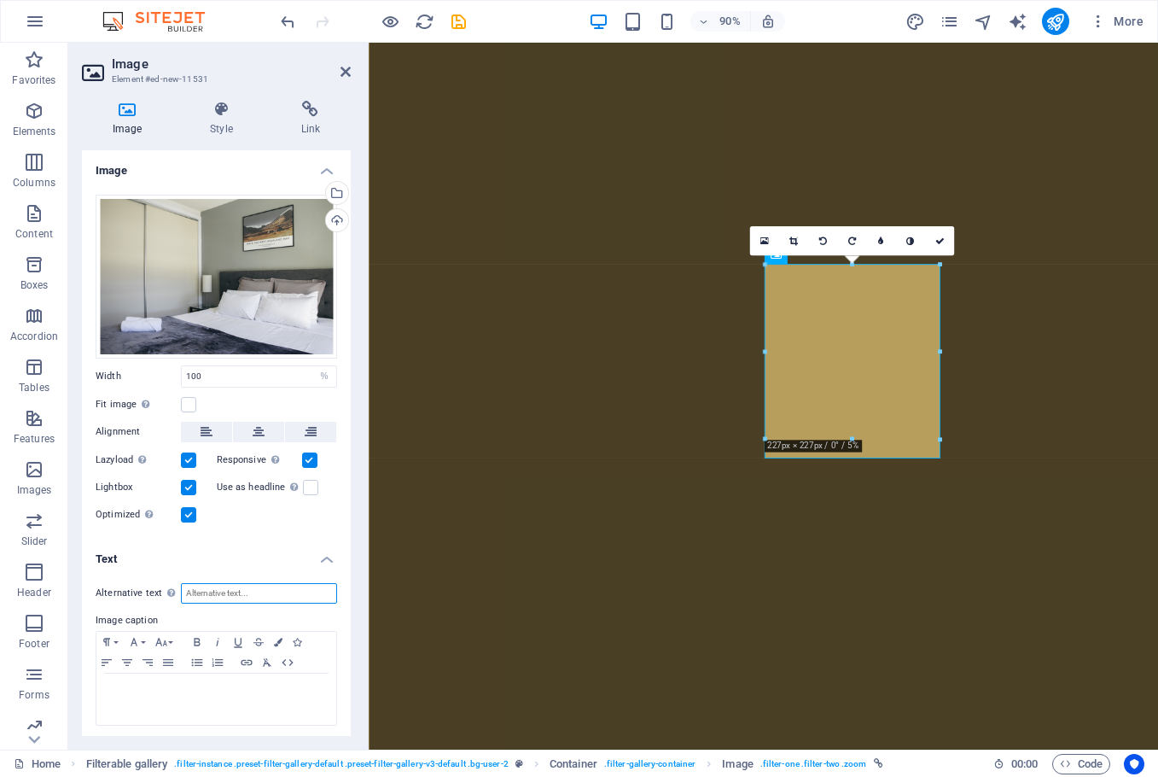
click at [224, 590] on input "Alternative text The alternative text is used by devices that cannot display im…" at bounding box center [259, 593] width 156 height 20
drag, startPoint x: 314, startPoint y: 591, endPoint x: 99, endPoint y: 579, distance: 215.4
click at [99, 579] on div "Alternative text The alternative text is used by devices that cannot display im…" at bounding box center [216, 654] width 269 height 171
type input "[GEOGRAPHIC_DATA]"
click at [226, 696] on div at bounding box center [216, 698] width 240 height 51
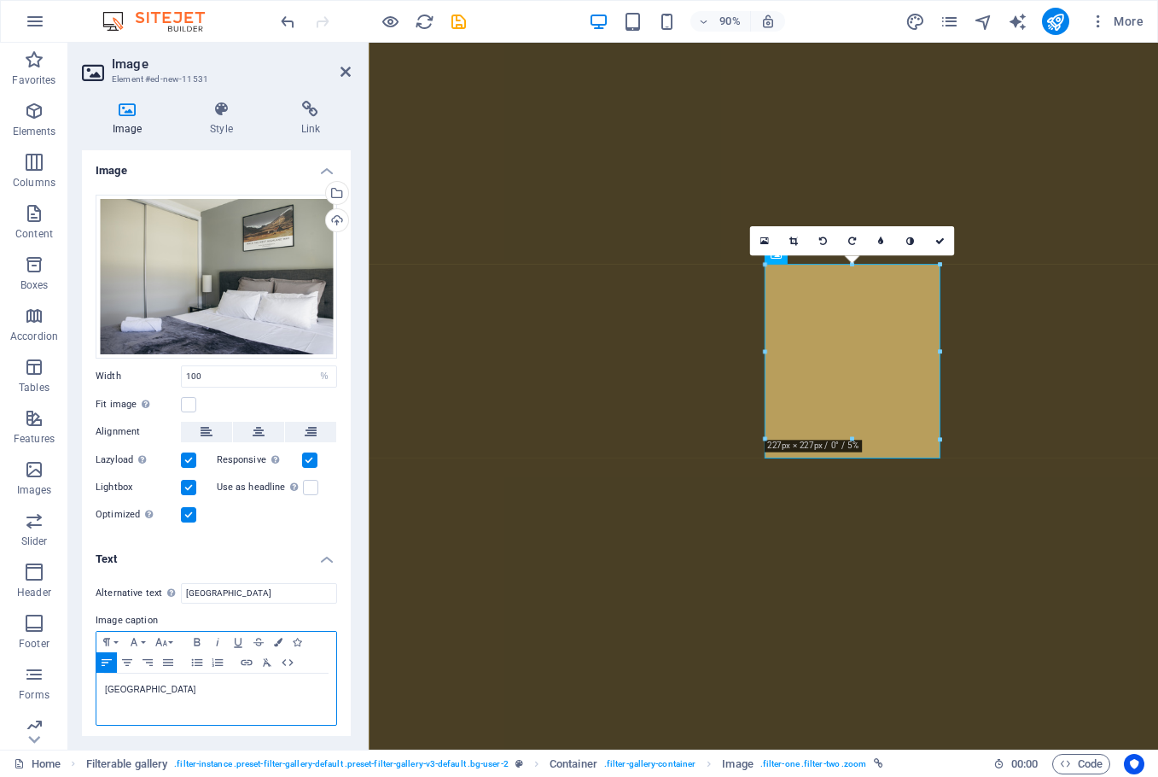
scroll to position [0, 3]
click at [304, 120] on h4 "Link" at bounding box center [311, 119] width 80 height 36
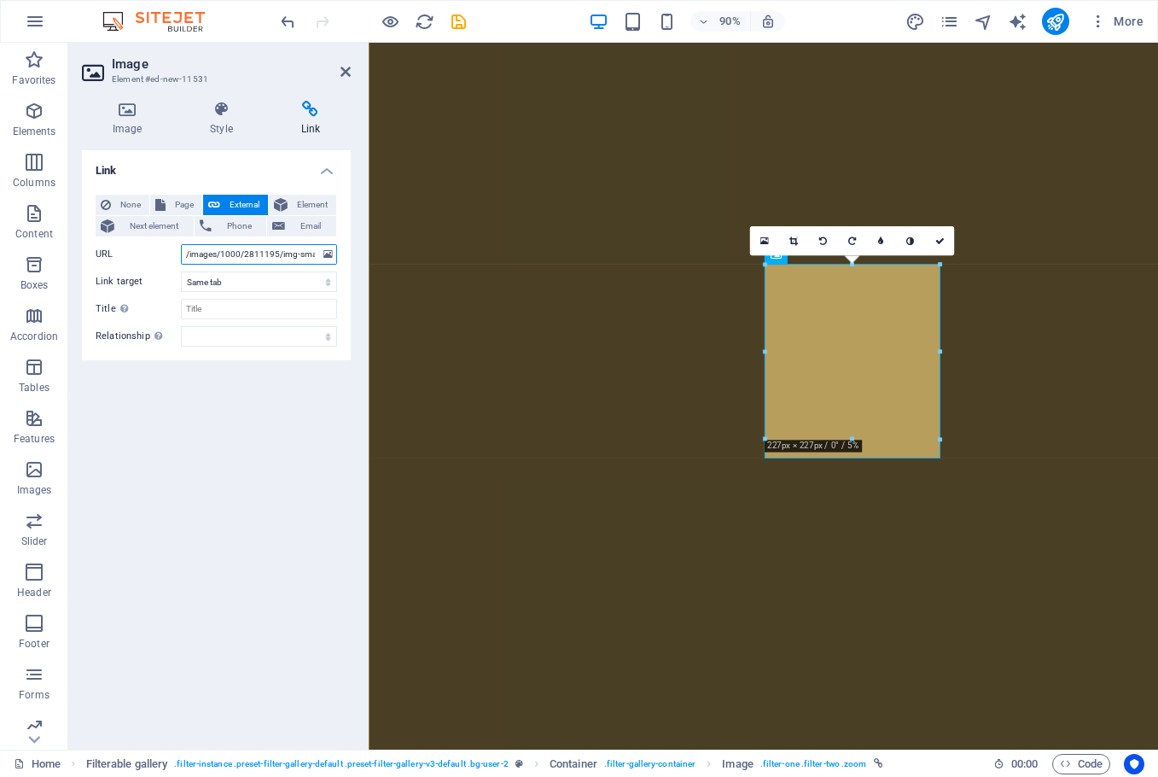
click at [229, 253] on input "/images/1000/2811195/img-small.jpg" at bounding box center [259, 254] width 156 height 20
paste input "[URL][DOMAIN_NAME]"
type input "[URL][DOMAIN_NAME]"
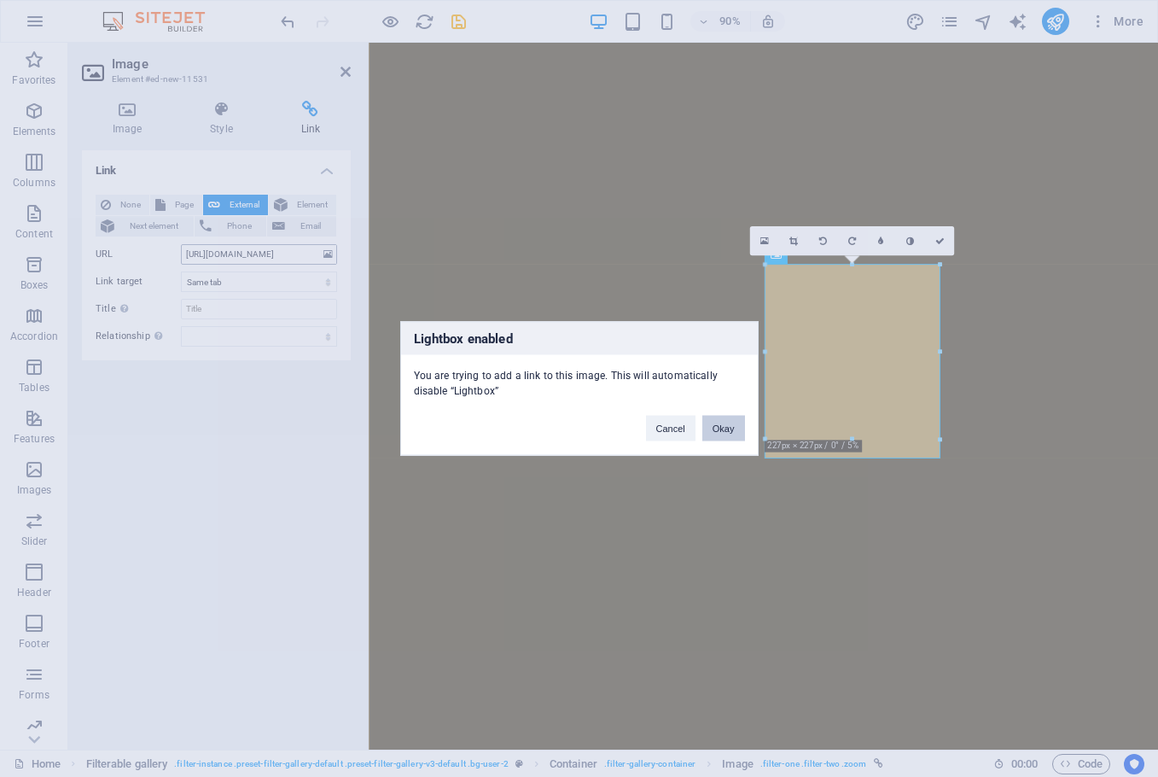
scroll to position [0, 0]
click at [729, 428] on button "Okay" at bounding box center [723, 429] width 43 height 26
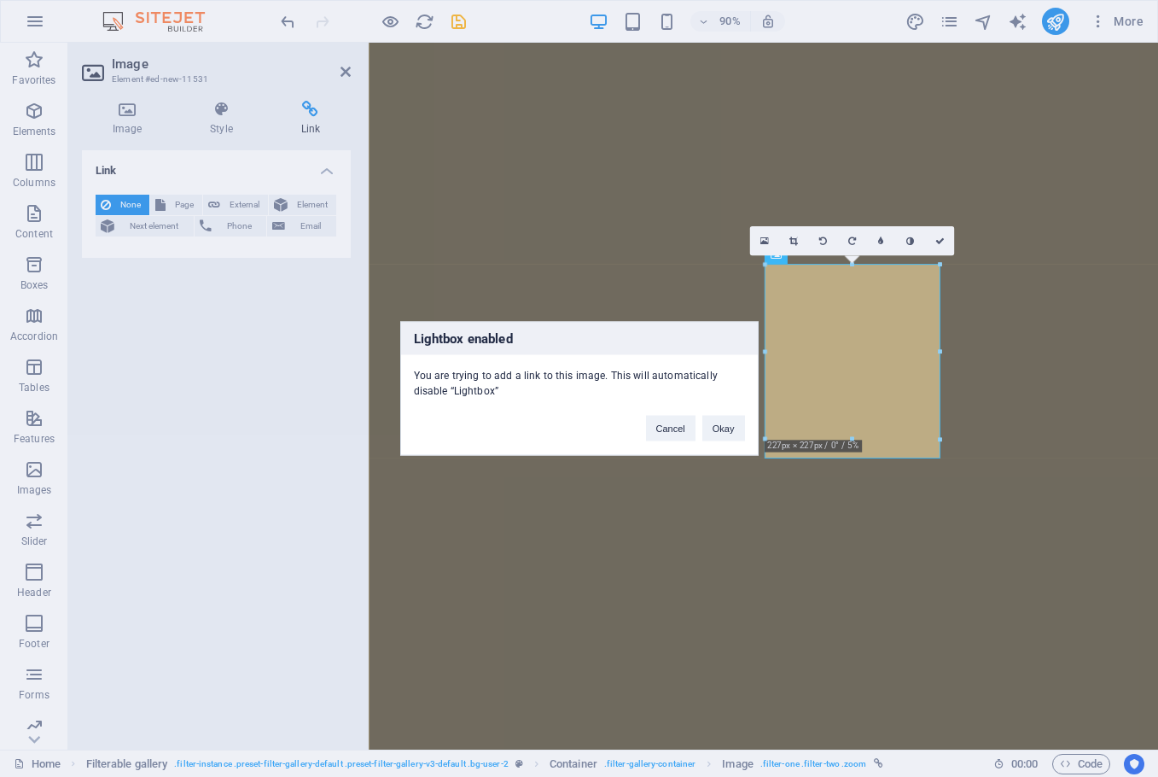
click at [234, 376] on div "Lightbox enabled You are trying to add a link to this image. This will automati…" at bounding box center [579, 388] width 1158 height 777
click at [713, 430] on button "Okay" at bounding box center [723, 429] width 43 height 26
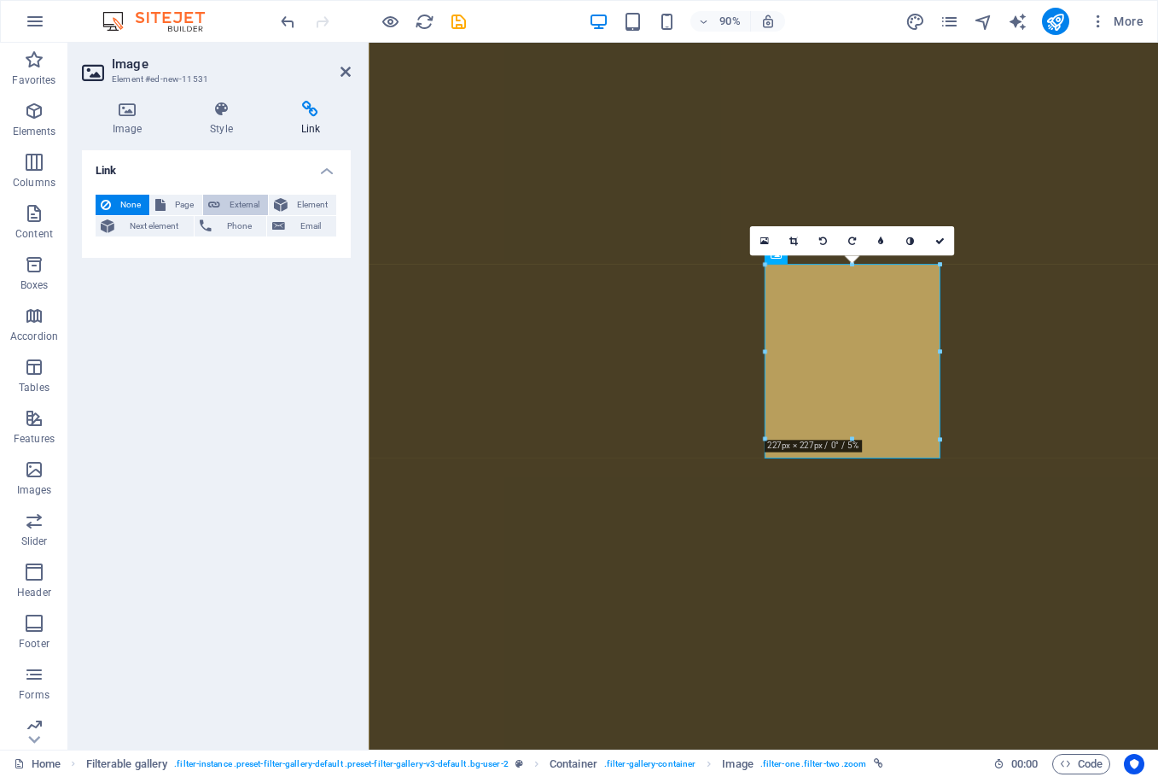
click at [237, 205] on span "External" at bounding box center [244, 205] width 38 height 20
select select "blank"
select select
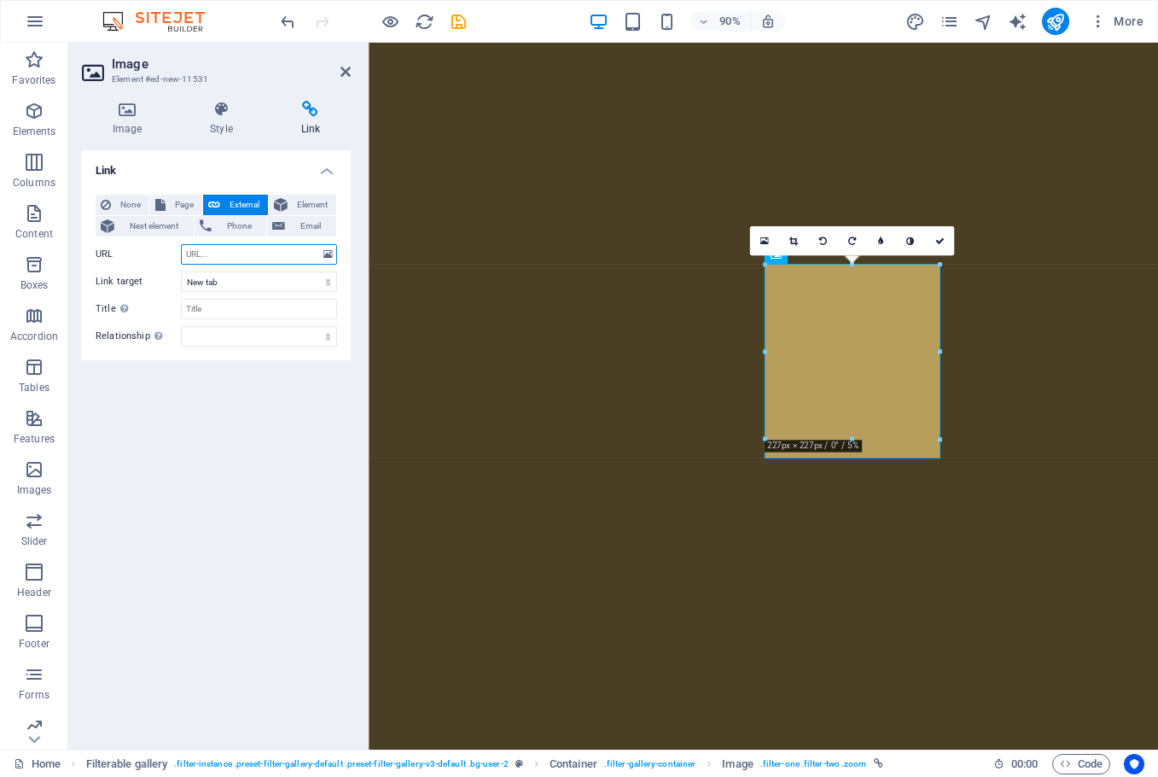
paste input "[URL][DOMAIN_NAME]"
type input "[URL][DOMAIN_NAME]"
select select
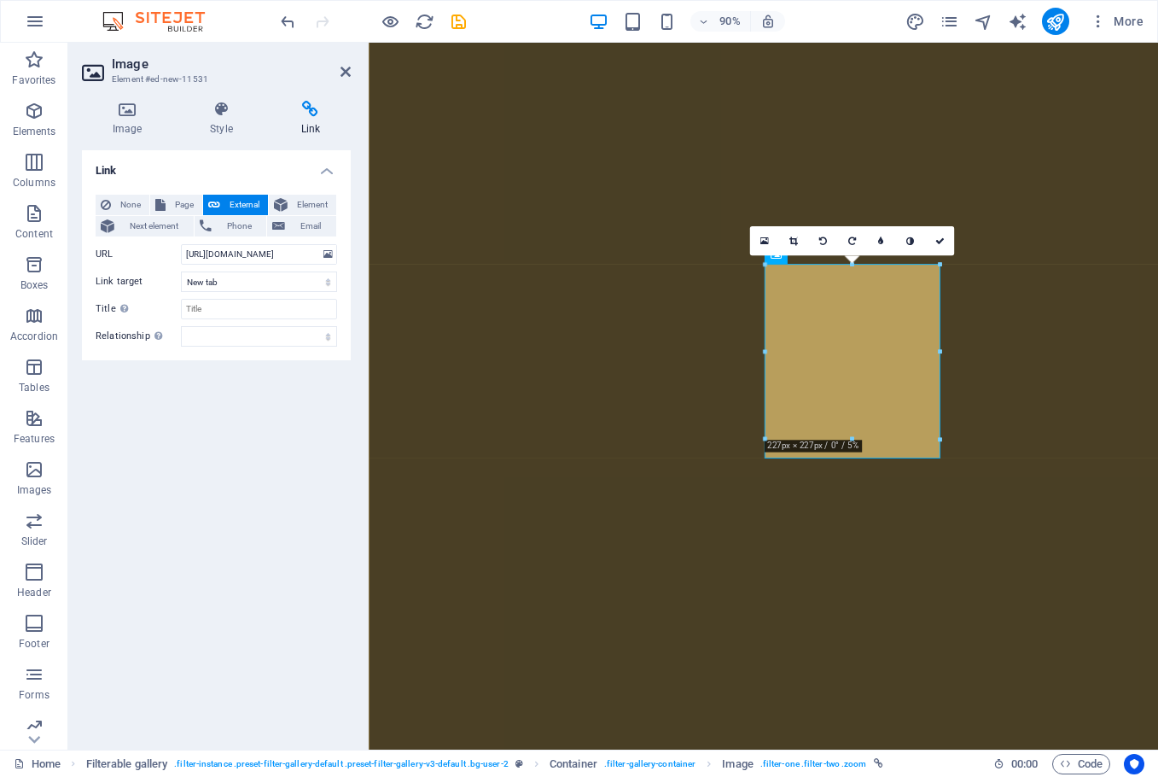
click at [262, 390] on div "Link None Page External Element Next element Phone Email Page Home Holiday Hous…" at bounding box center [216, 442] width 269 height 585
click at [348, 72] on icon at bounding box center [346, 72] width 10 height 14
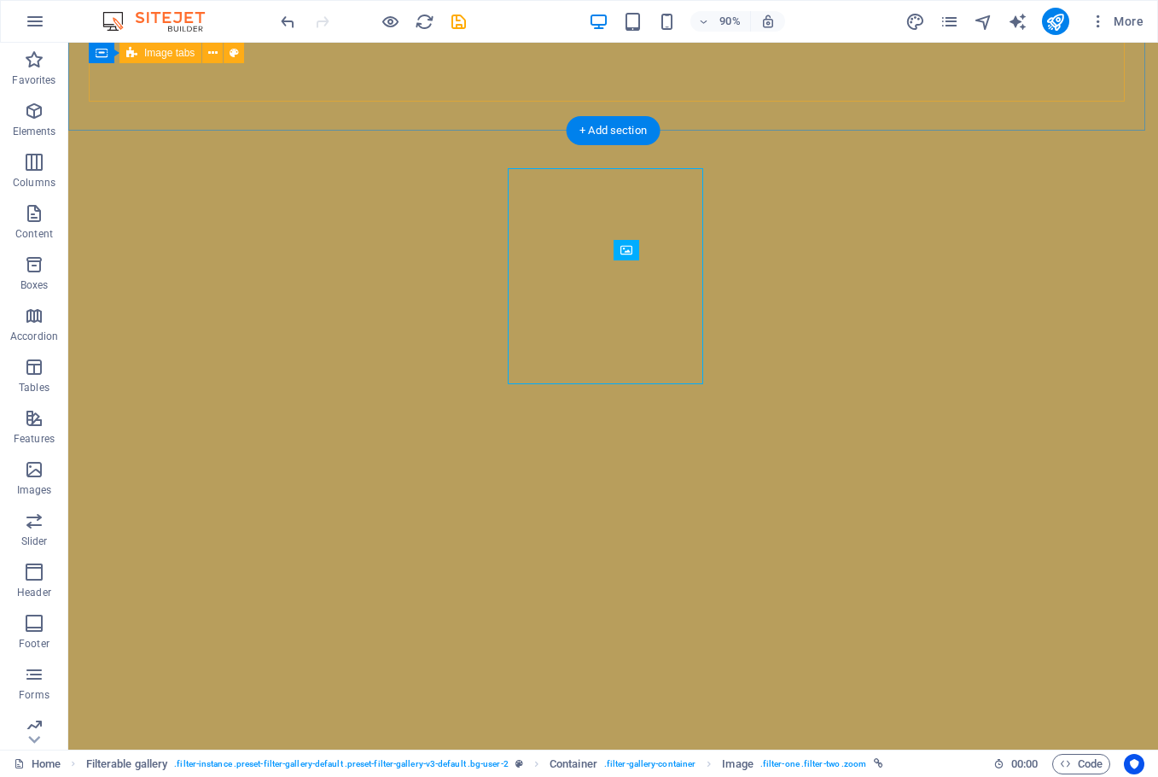
scroll to position [6154, 0]
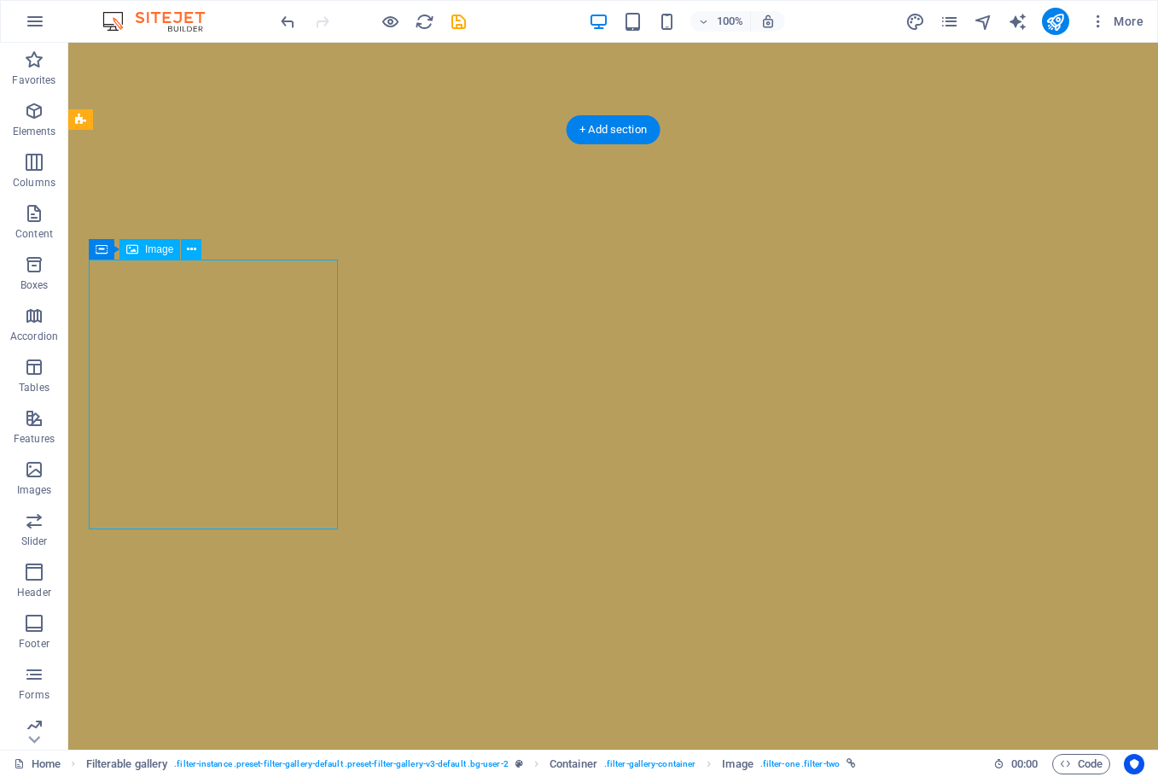
select select "%"
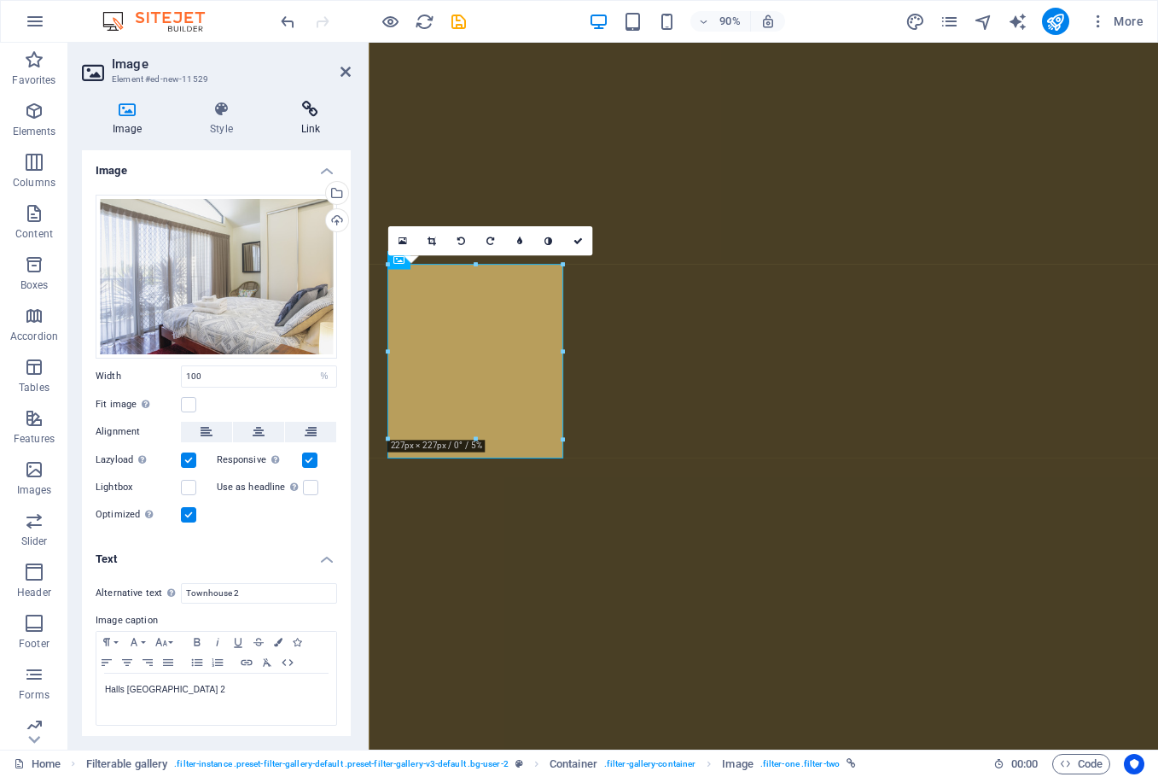
click at [301, 120] on h4 "Link" at bounding box center [311, 119] width 80 height 36
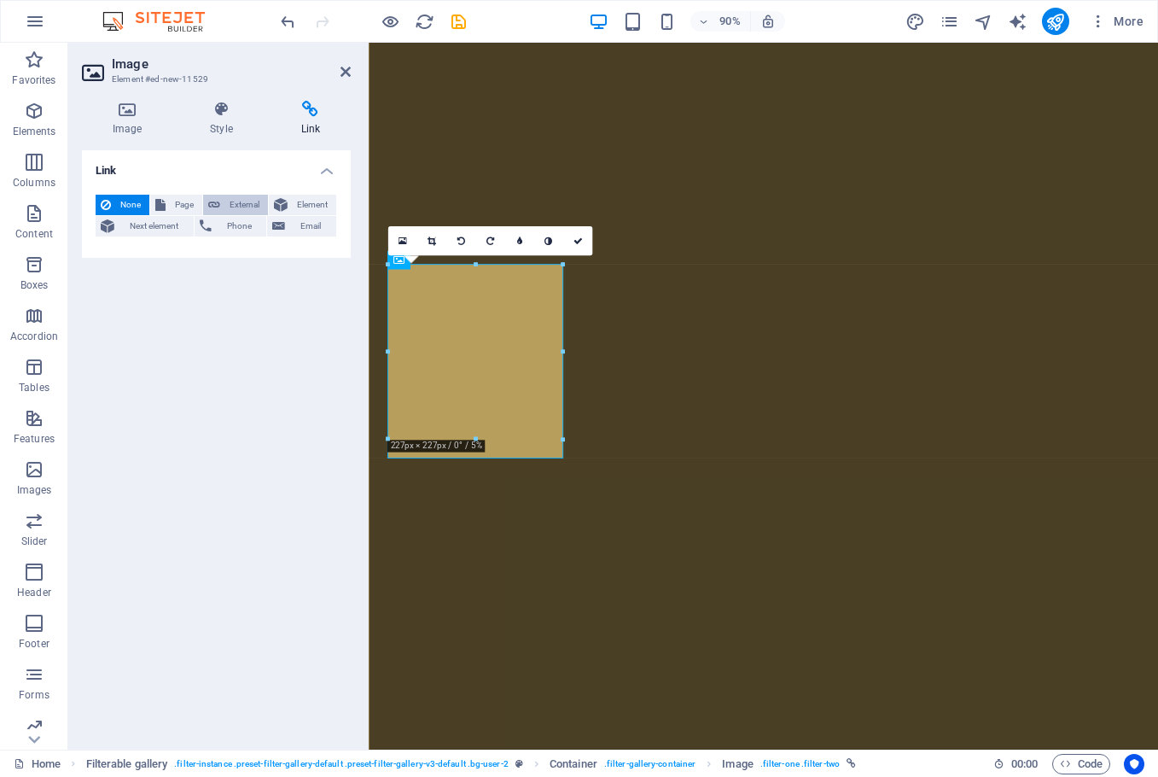
click at [230, 207] on span "External" at bounding box center [244, 205] width 38 height 20
select select "blank"
select select
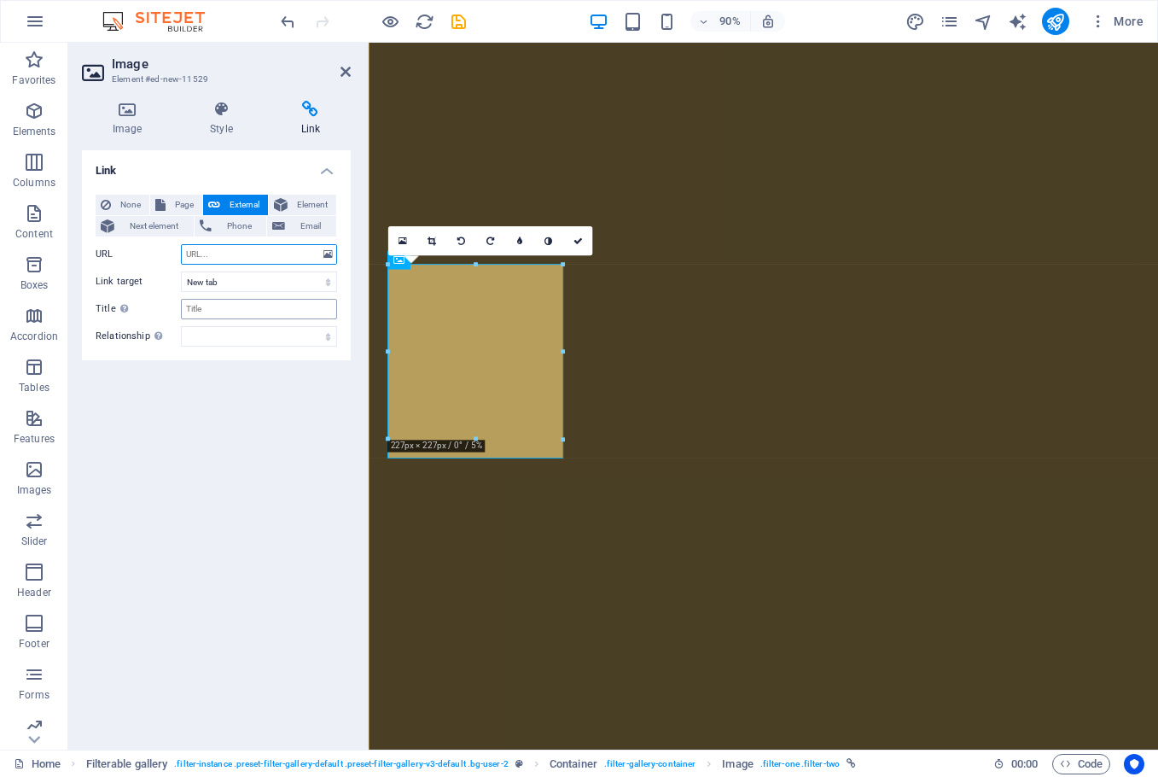
paste input "[URL][DOMAIN_NAME]"
type input "[URL][DOMAIN_NAME]"
select select
type input "[URL][DOMAIN_NAME]"
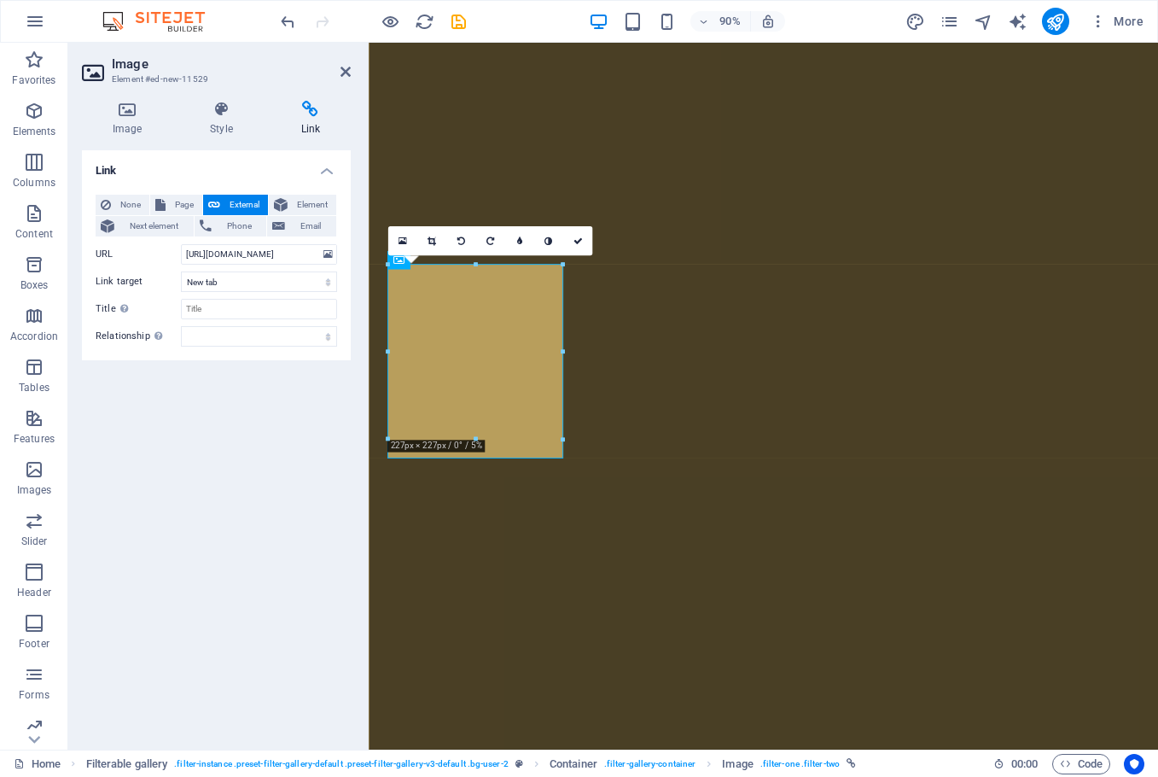
click at [252, 386] on div "Link None Page External Element Next element Phone Email Page Home Holiday Hous…" at bounding box center [216, 442] width 269 height 585
click at [344, 72] on icon at bounding box center [346, 72] width 10 height 14
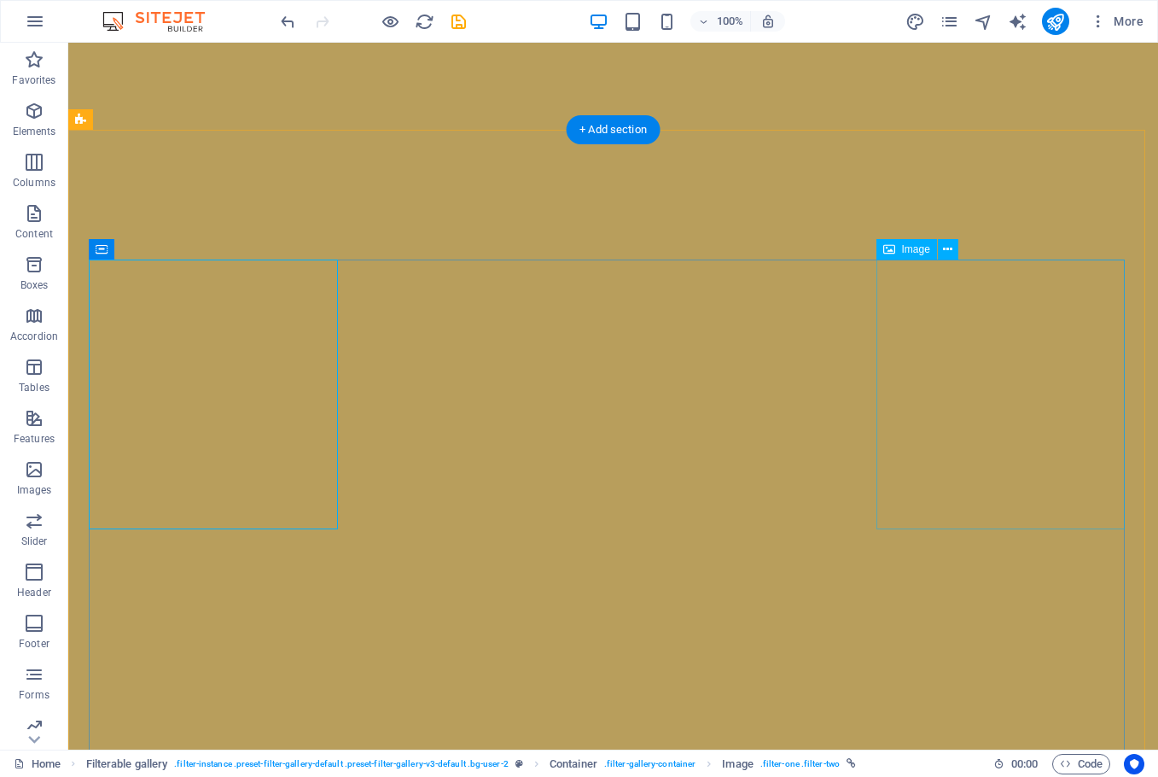
select select "%"
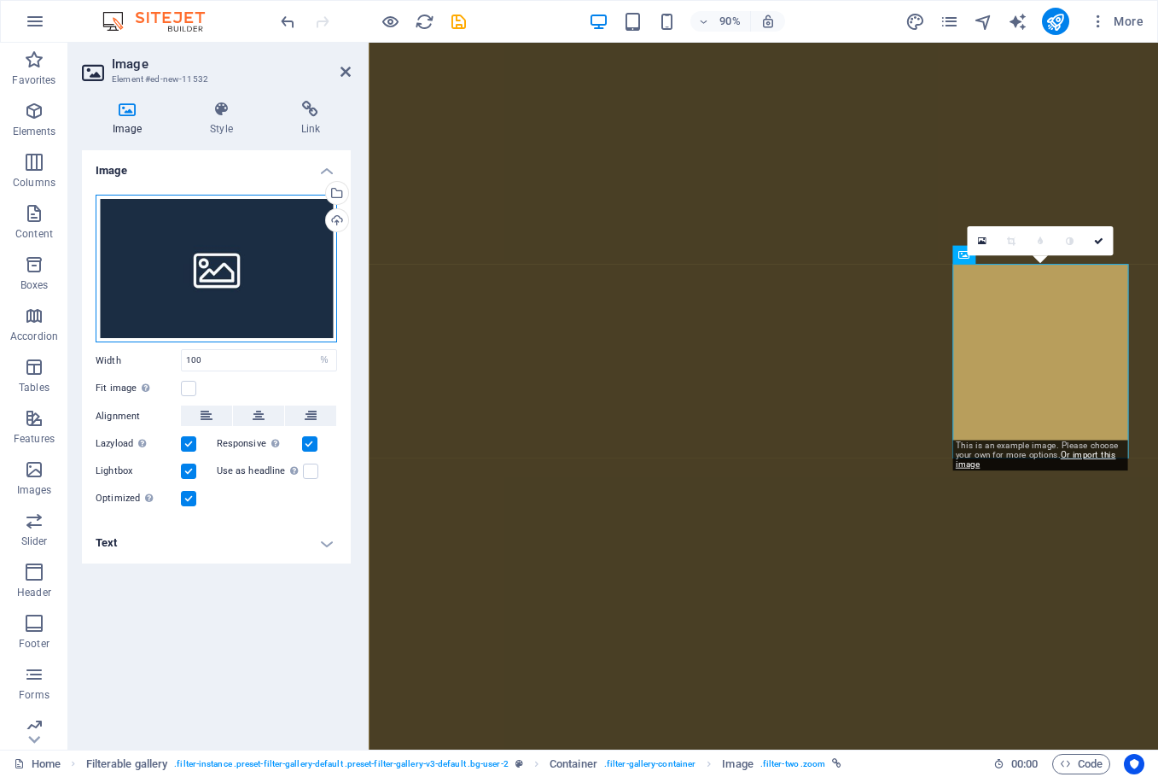
click at [236, 279] on div "Drag files here, click to choose files or select files from Files or our free s…" at bounding box center [217, 269] width 242 height 149
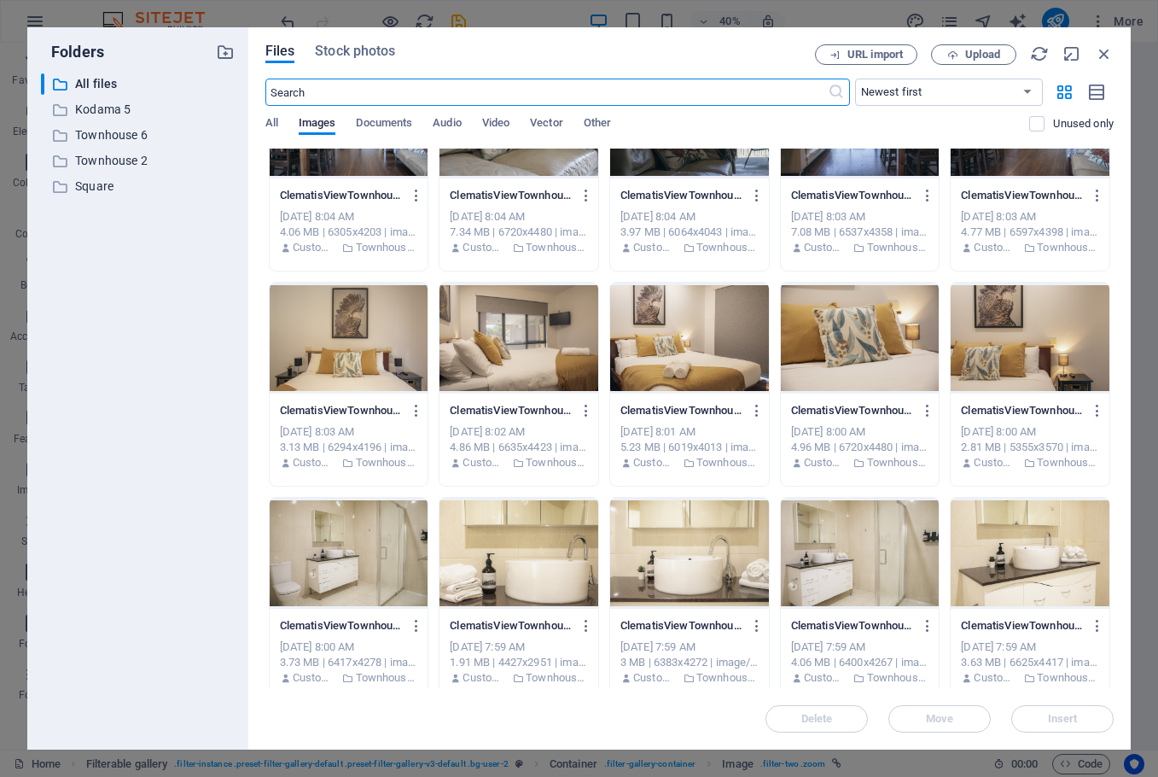
scroll to position [3174, 0]
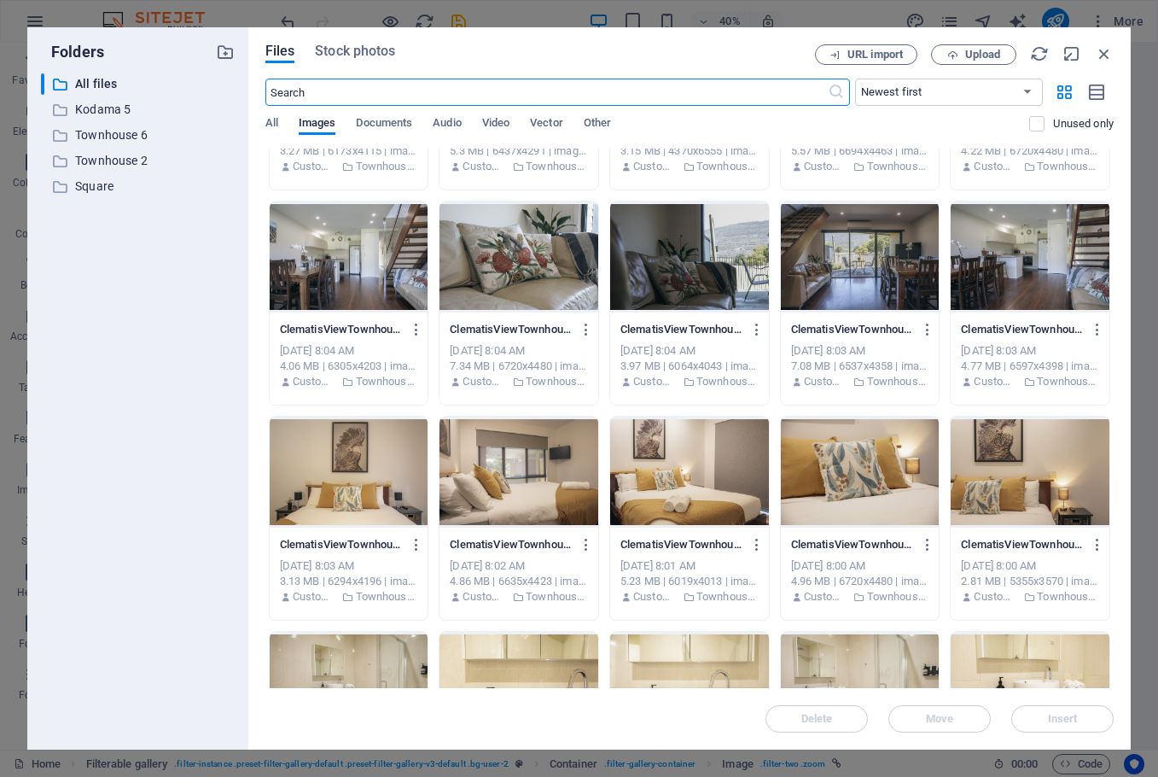
click at [1028, 486] on div at bounding box center [1030, 471] width 159 height 111
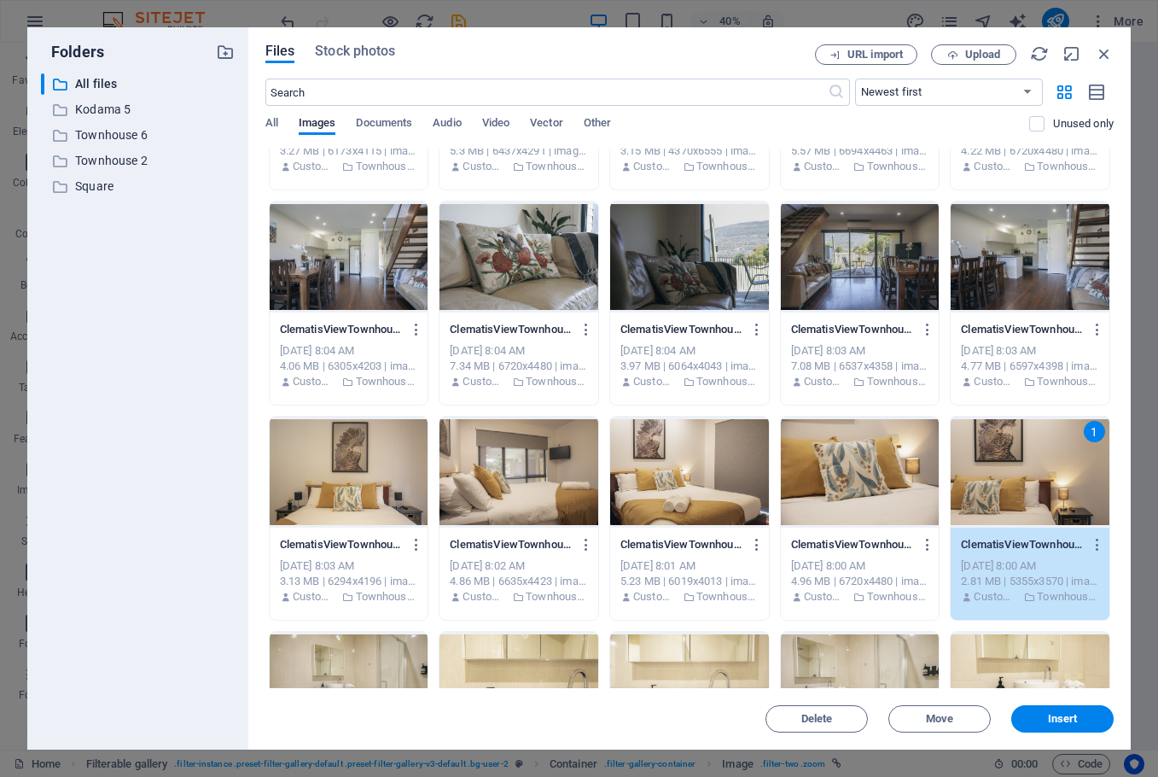
click at [1028, 486] on div "1" at bounding box center [1030, 471] width 159 height 111
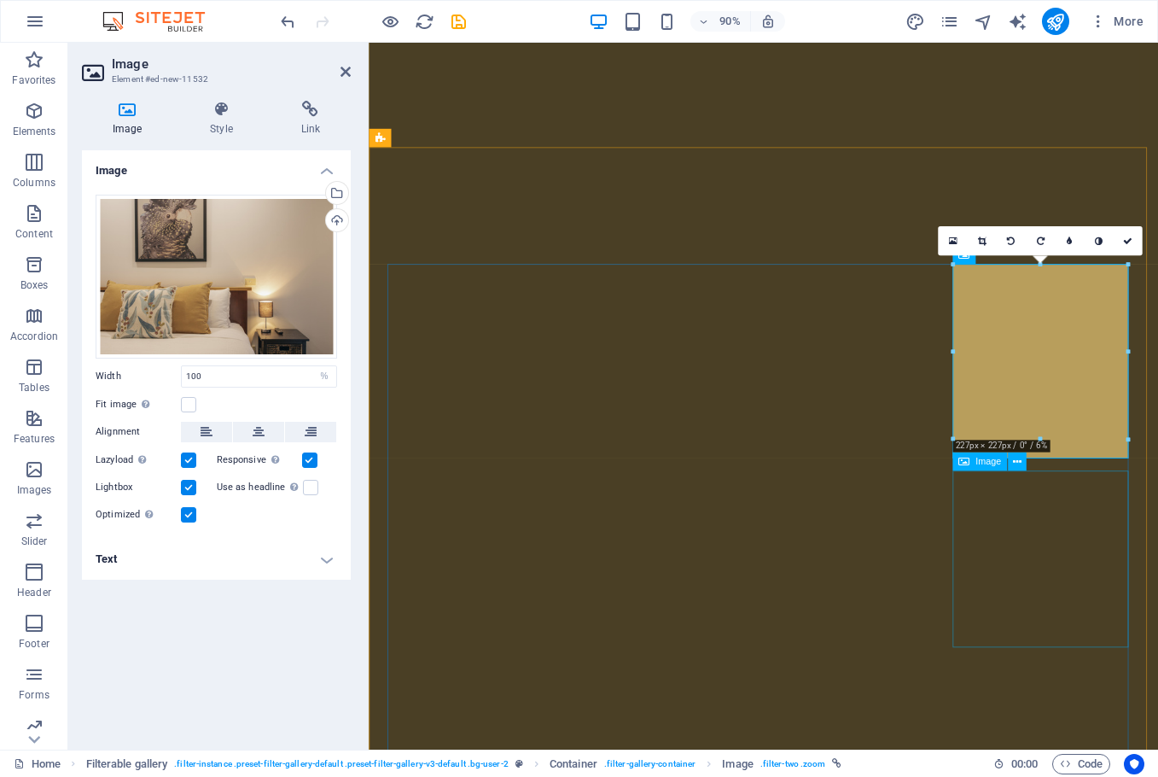
scroll to position [6027, 0]
click at [229, 298] on div "Drag files here, click to choose files or select files from Files or our free s…" at bounding box center [217, 277] width 242 height 164
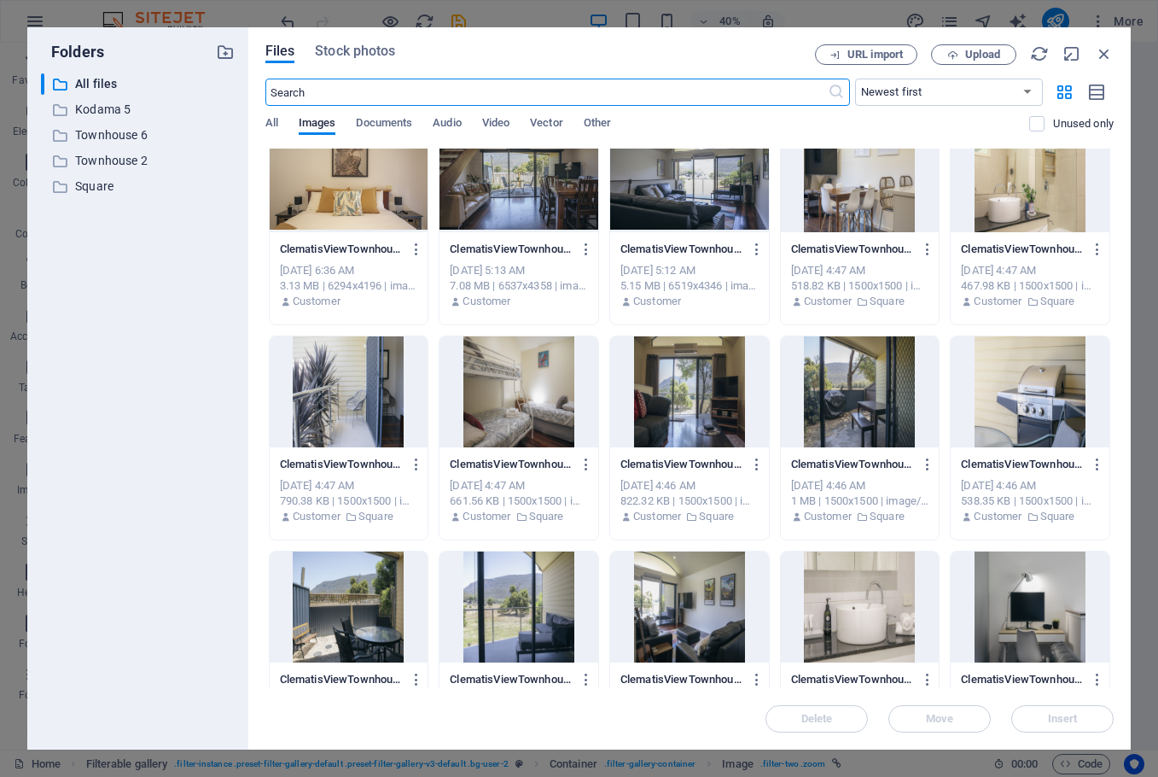
scroll to position [9711, 0]
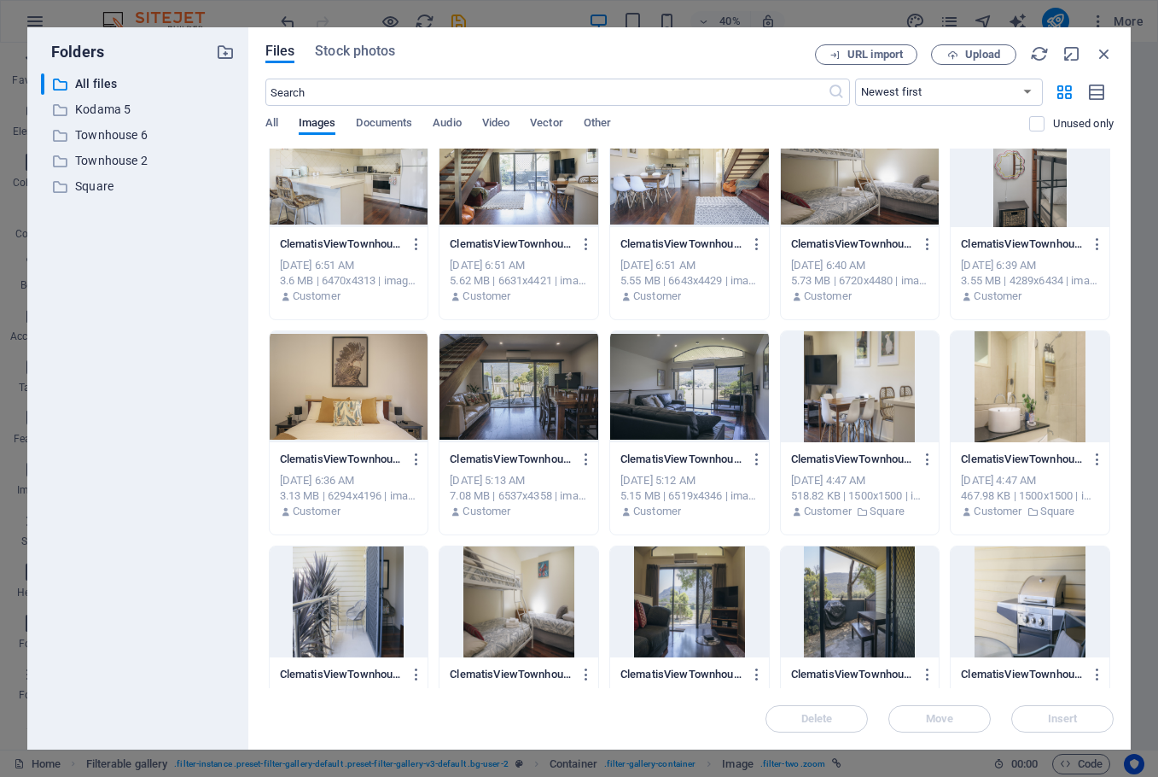
click at [520, 383] on div at bounding box center [519, 386] width 159 height 111
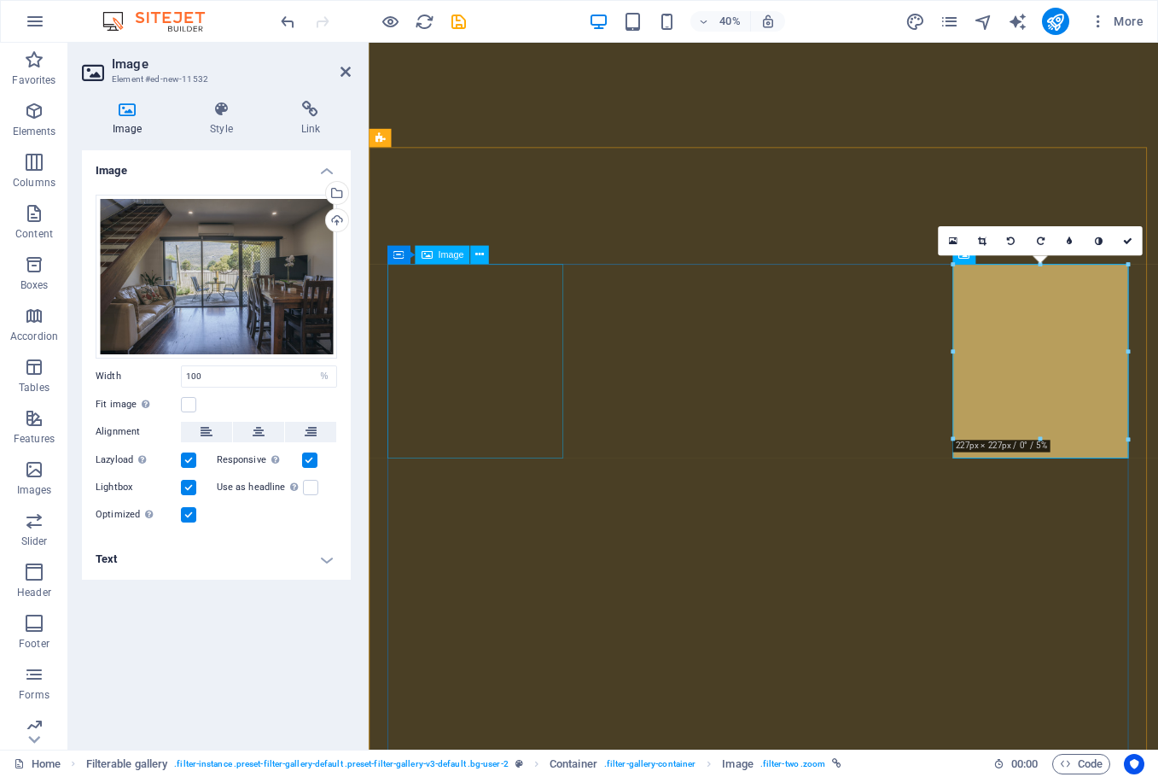
scroll to position [6027, 0]
click at [146, 559] on h4 "Text" at bounding box center [216, 559] width 269 height 41
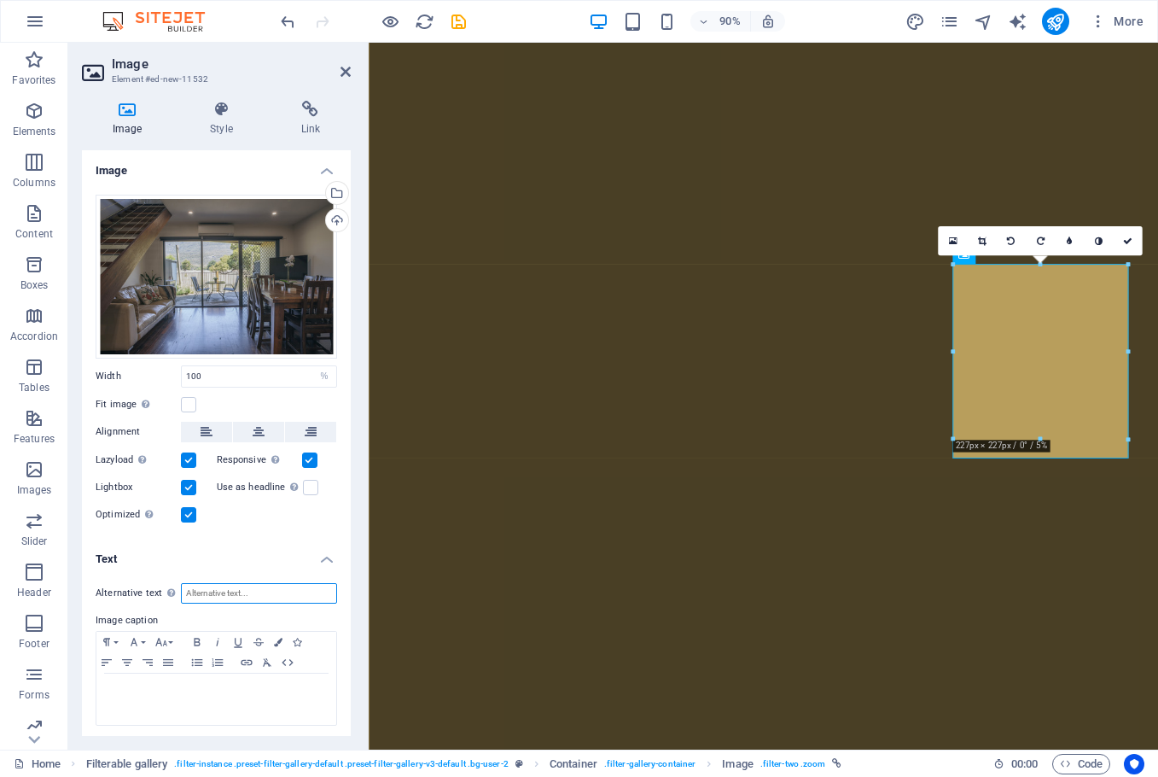
click at [226, 594] on input "Alternative text The alternative text is used by devices that cannot display im…" at bounding box center [259, 593] width 156 height 20
drag, startPoint x: 324, startPoint y: 593, endPoint x: 140, endPoint y: 592, distance: 184.3
click at [140, 592] on div "Alternative text The alternative text is used by devices that cannot display im…" at bounding box center [217, 593] width 242 height 20
type input "Halls [GEOGRAPHIC_DATA] 6"
click at [208, 685] on p at bounding box center [216, 689] width 223 height 15
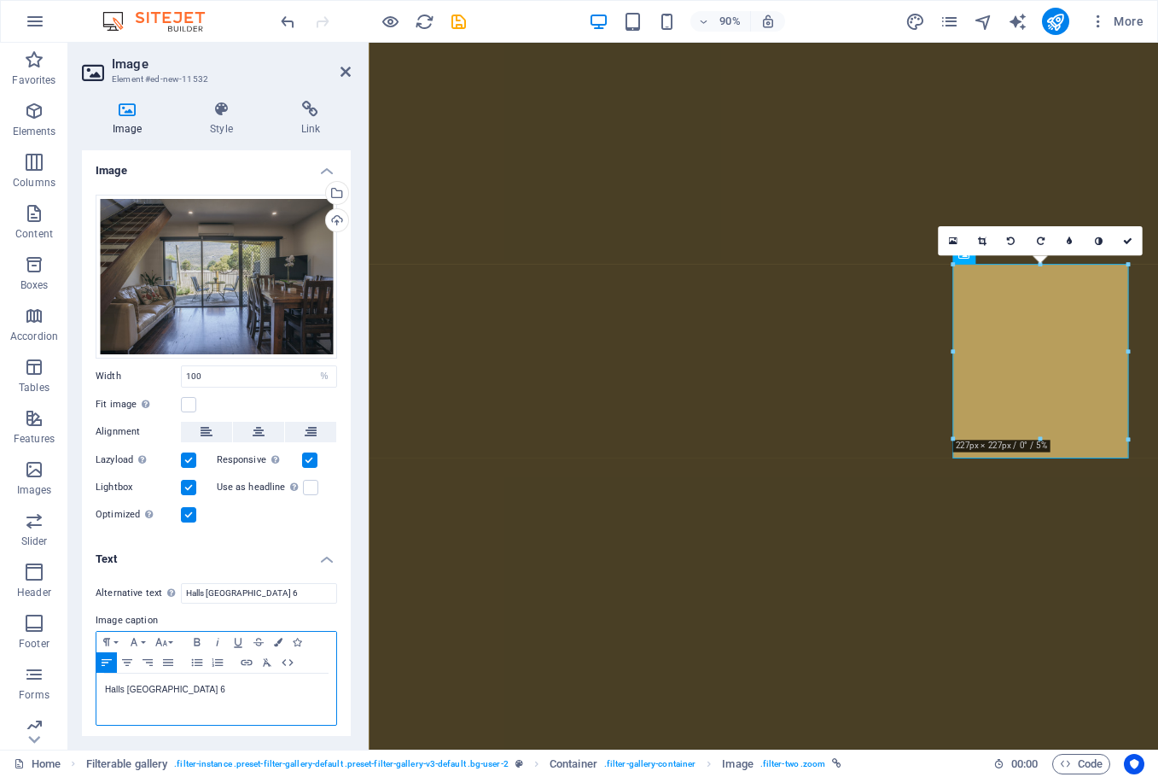
scroll to position [0, 3]
click at [286, 550] on h4 "Text" at bounding box center [216, 554] width 269 height 31
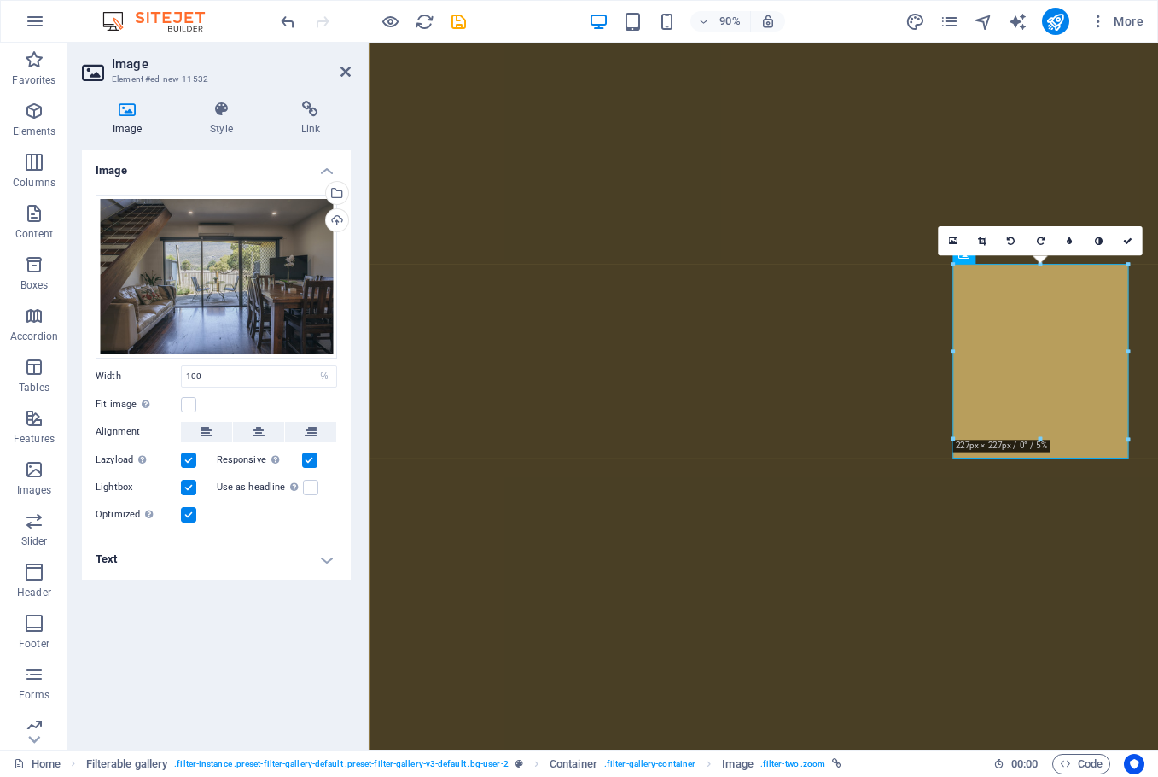
click at [287, 550] on h4 "Text" at bounding box center [216, 559] width 269 height 41
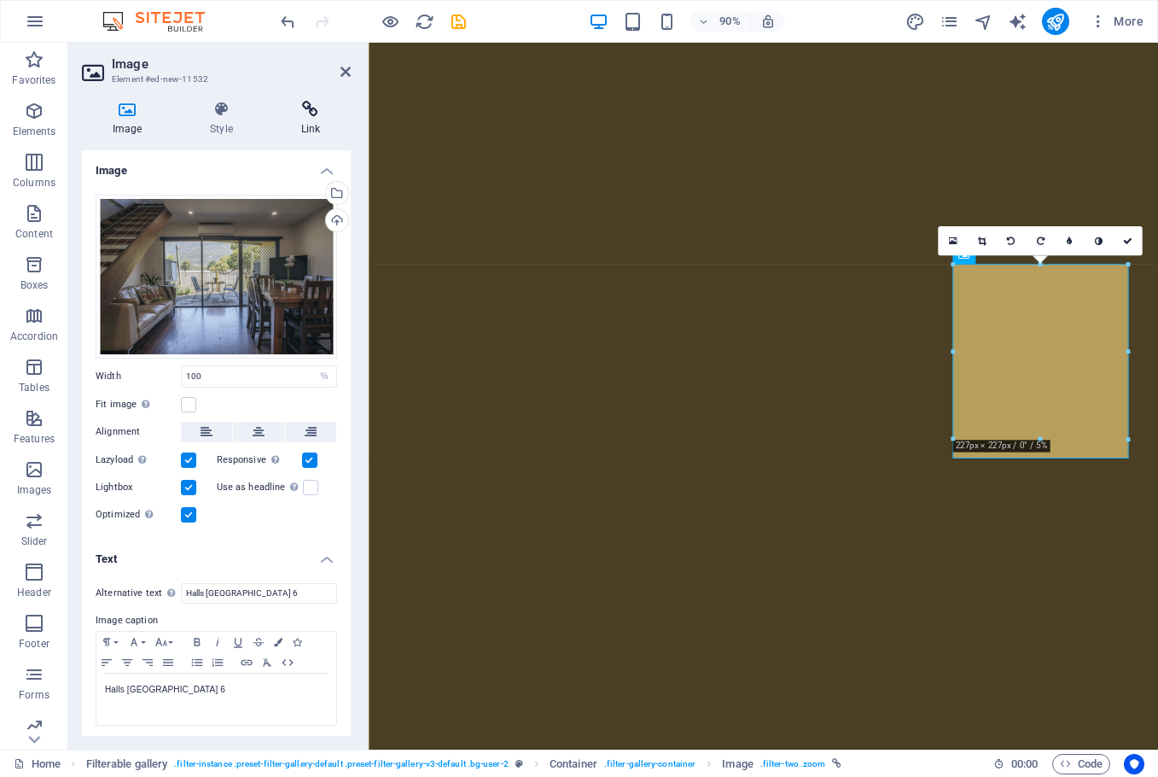
click at [316, 108] on icon at bounding box center [311, 109] width 80 height 17
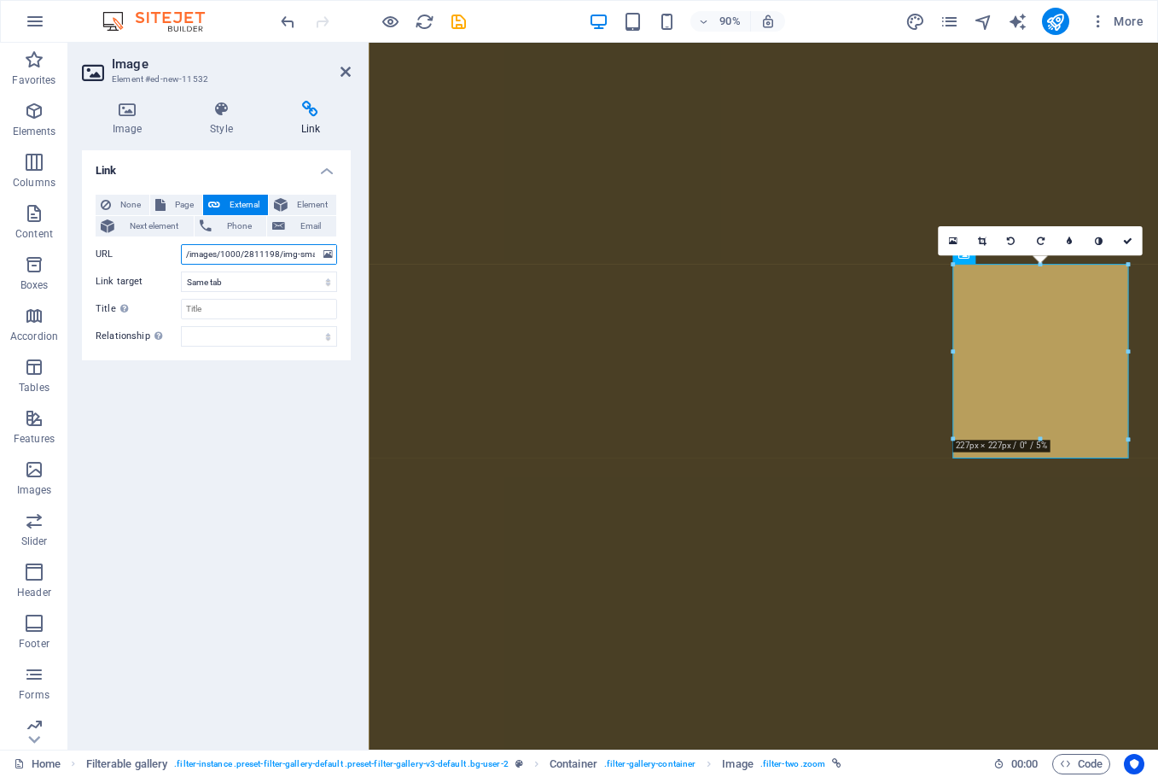
click at [248, 244] on input "/images/1000/2811198/img-small.jpg" at bounding box center [259, 254] width 156 height 20
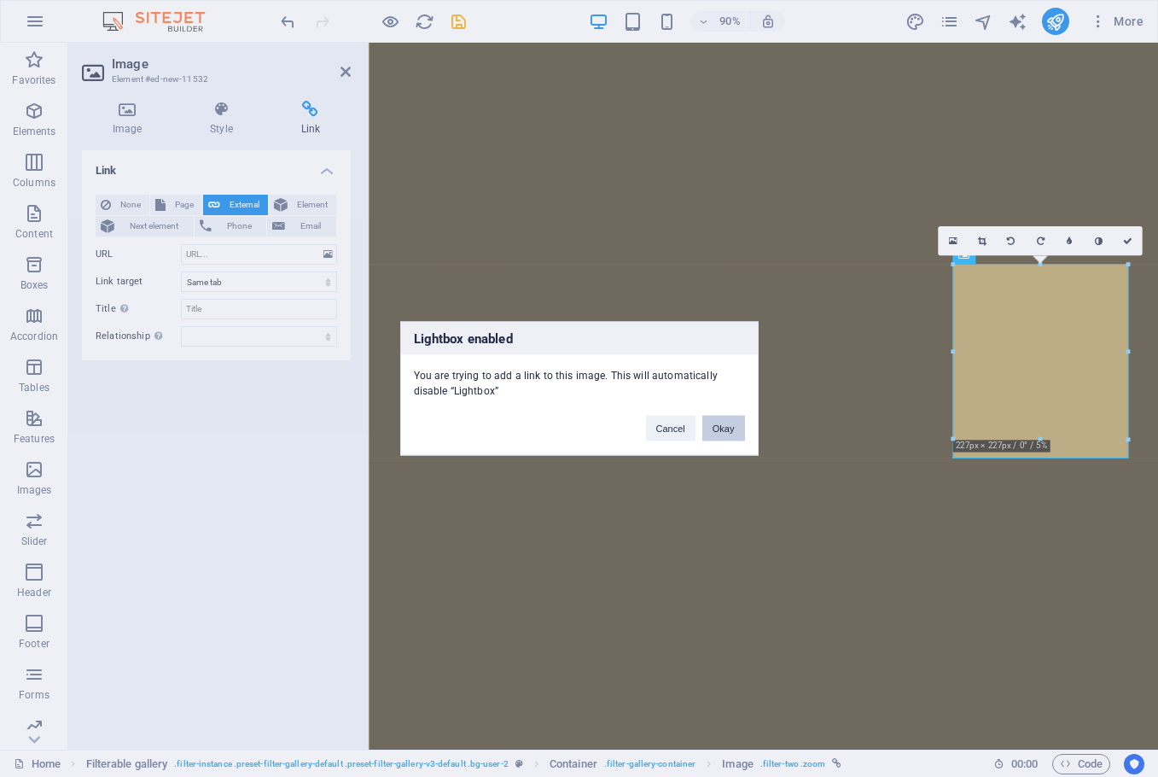
click at [726, 436] on button "Okay" at bounding box center [723, 429] width 43 height 26
select select
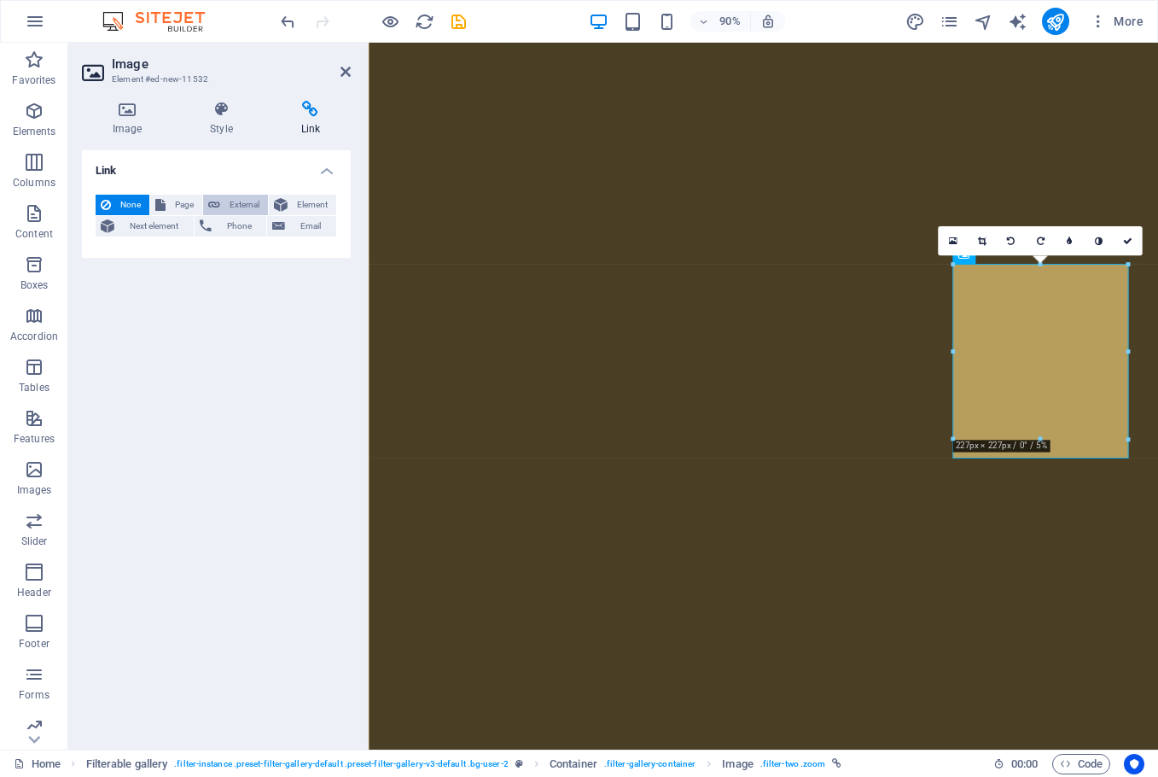
click at [251, 203] on span "External" at bounding box center [244, 205] width 38 height 20
select select "blank"
select select
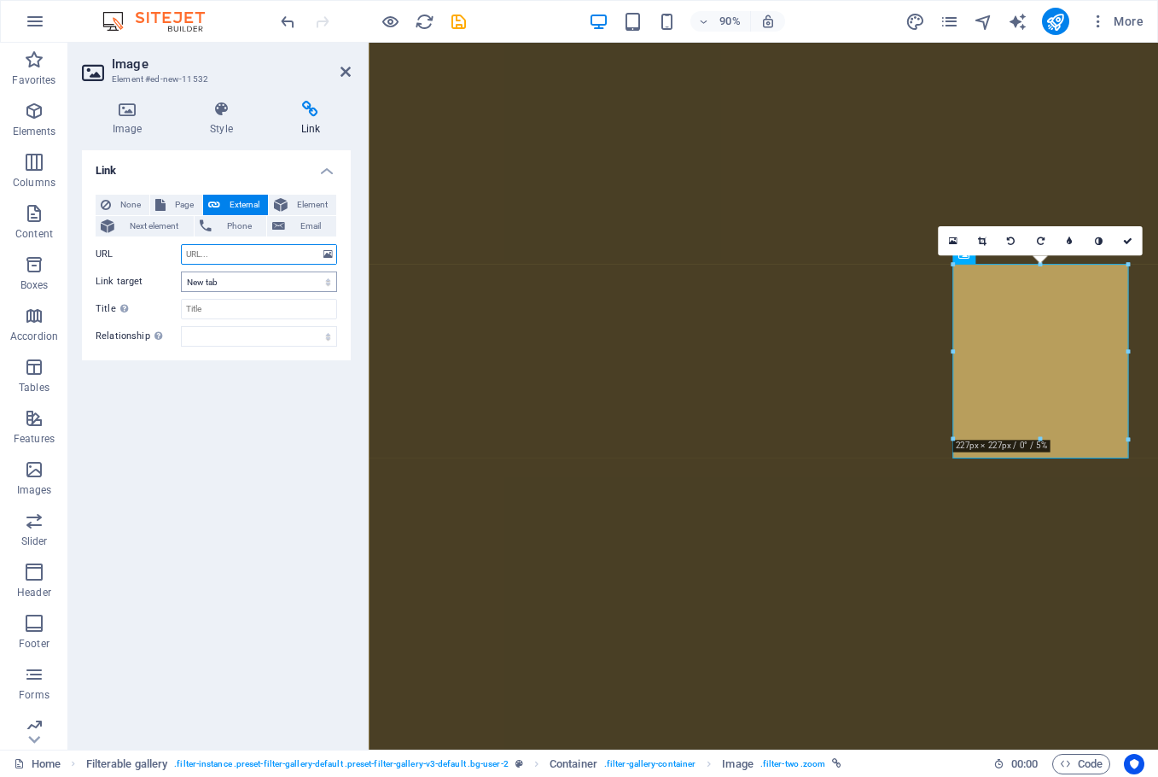
paste input "[URL][DOMAIN_NAME]"
type input "[URL][DOMAIN_NAME]"
select select
click at [263, 428] on div "Link None Page External Element Next element Phone Email Page Home Holiday Hous…" at bounding box center [216, 442] width 269 height 585
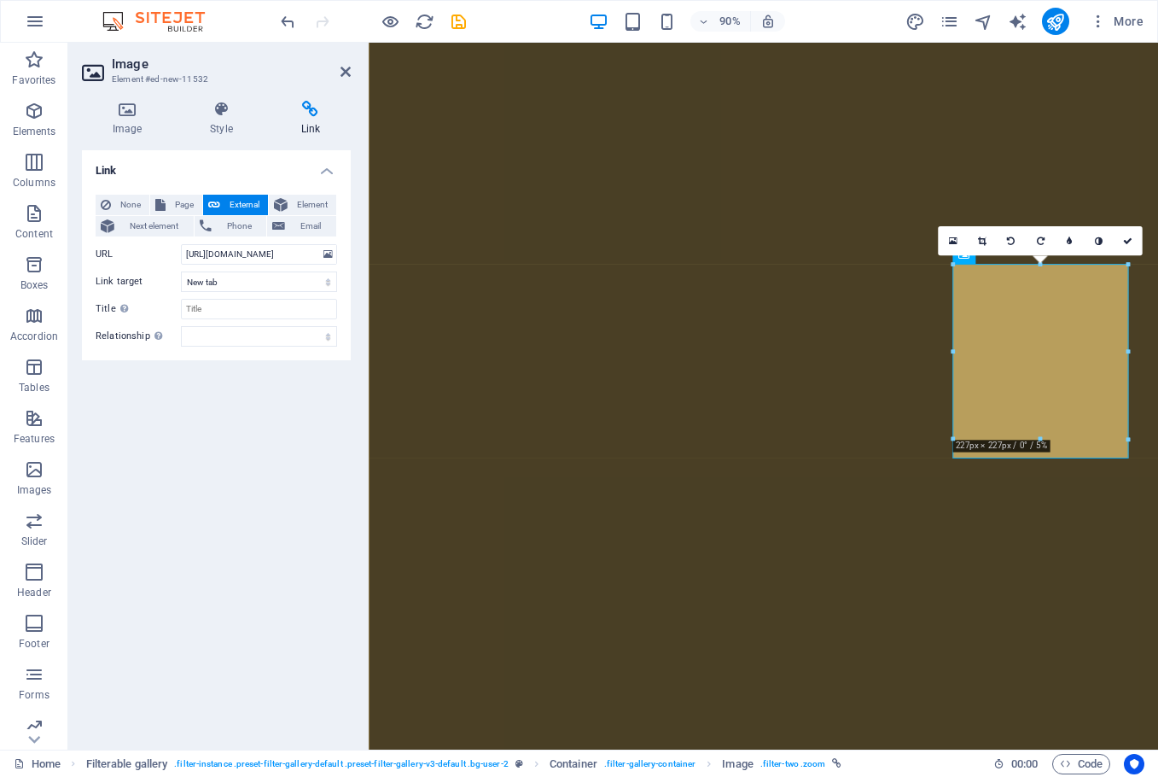
scroll to position [0, 0]
click at [341, 72] on icon at bounding box center [346, 72] width 10 height 14
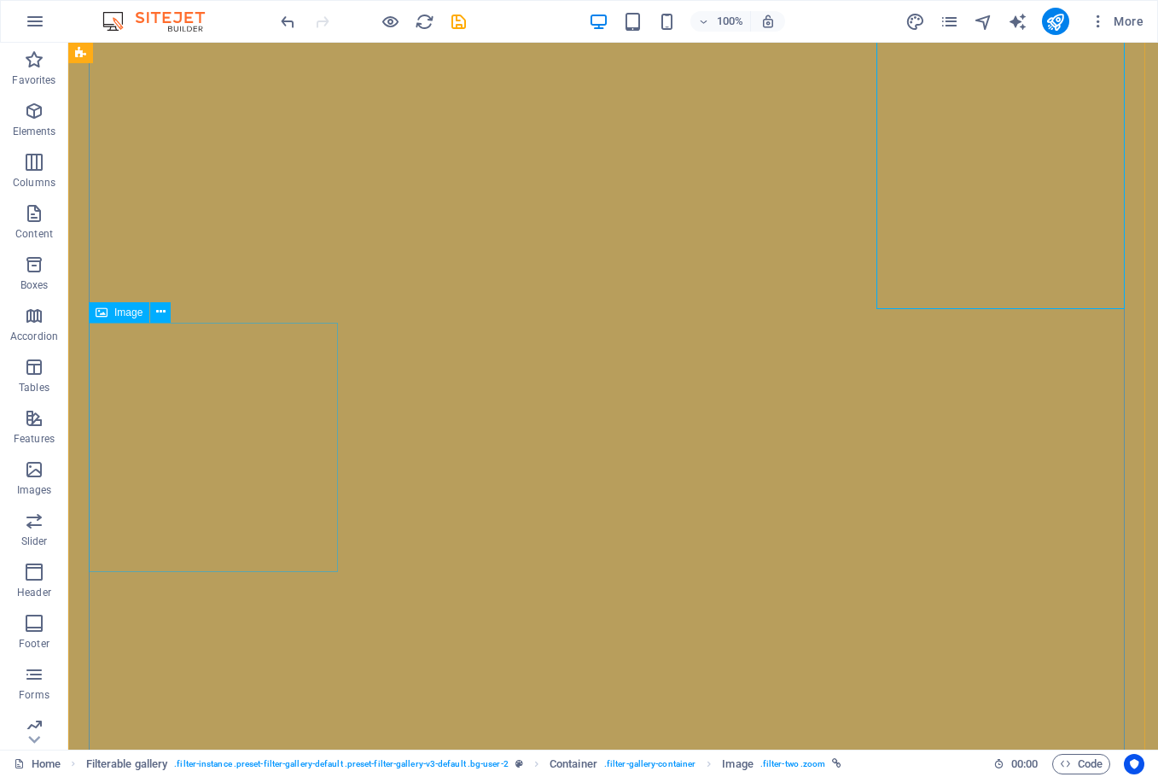
scroll to position [6382, 0]
select select "%"
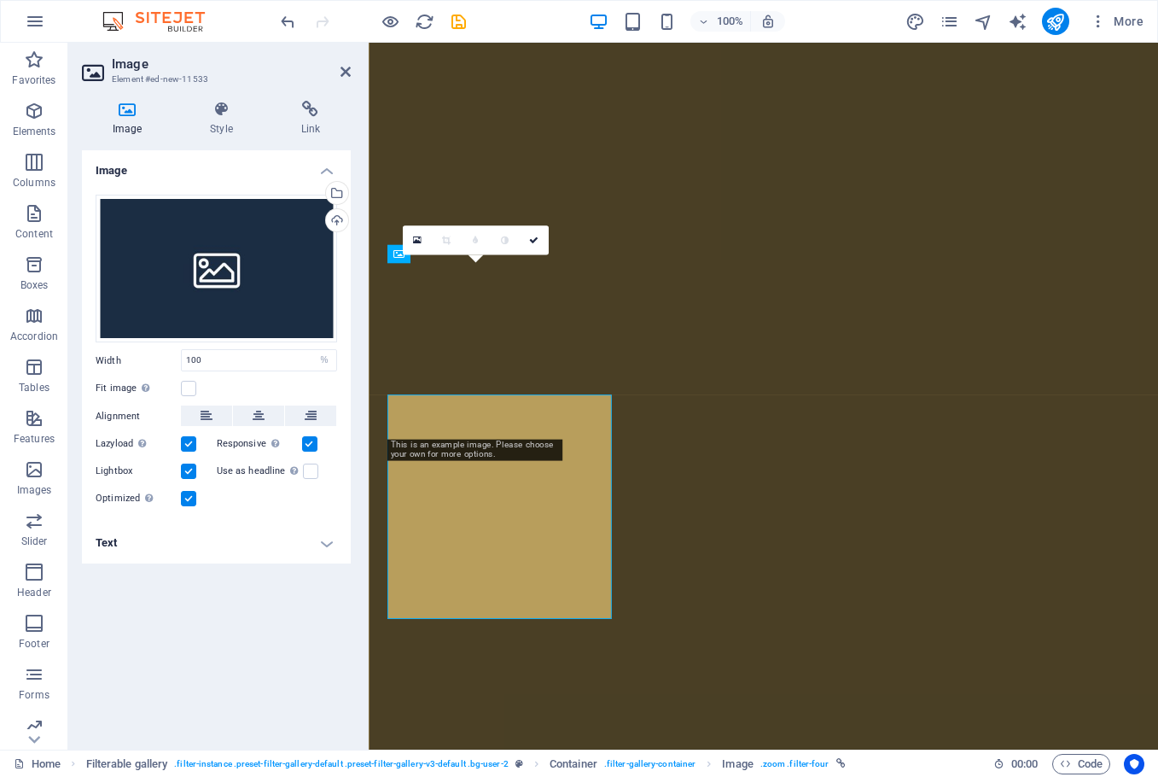
scroll to position [6257, 0]
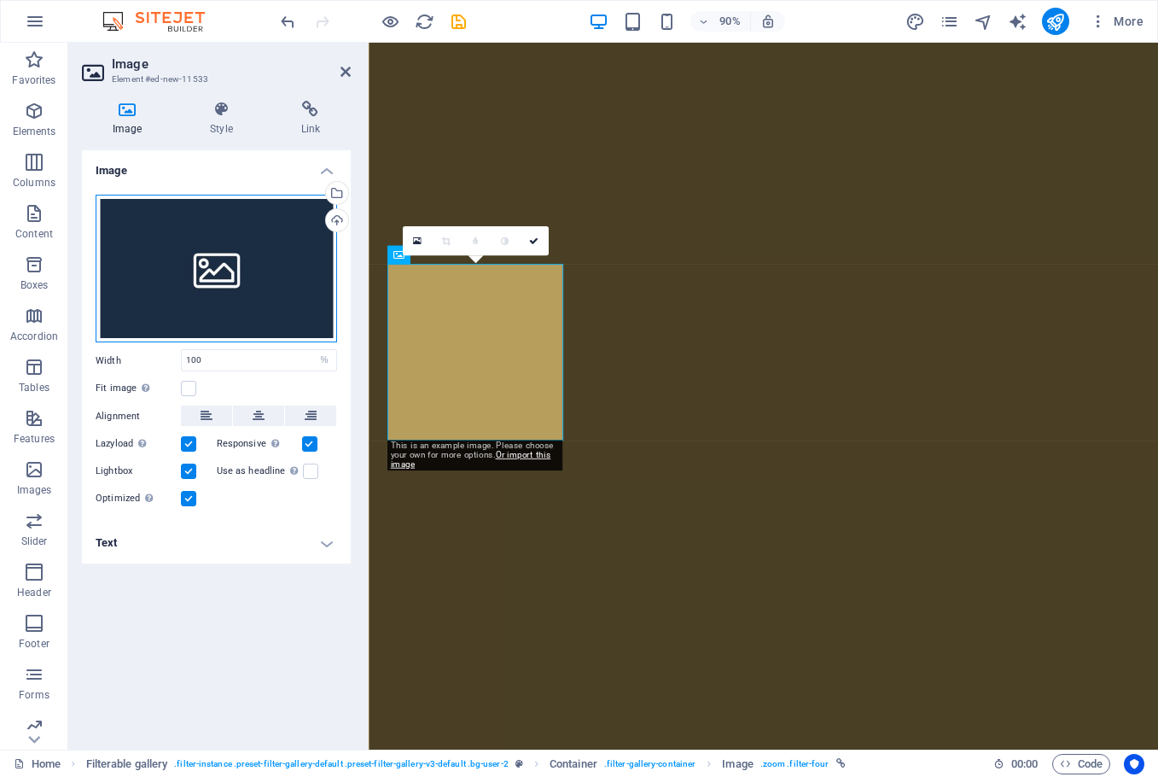
click at [199, 271] on div "Drag files here, click to choose files or select files from Files or our free s…" at bounding box center [217, 269] width 242 height 149
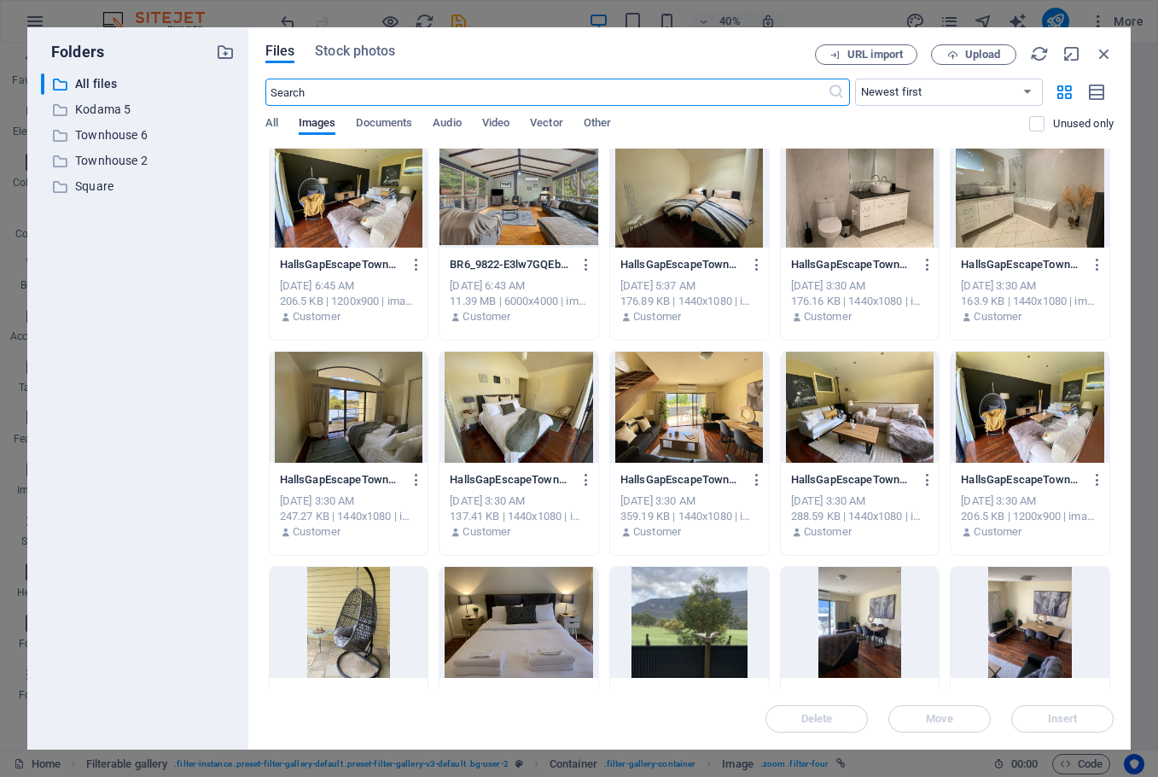
scroll to position [0, 0]
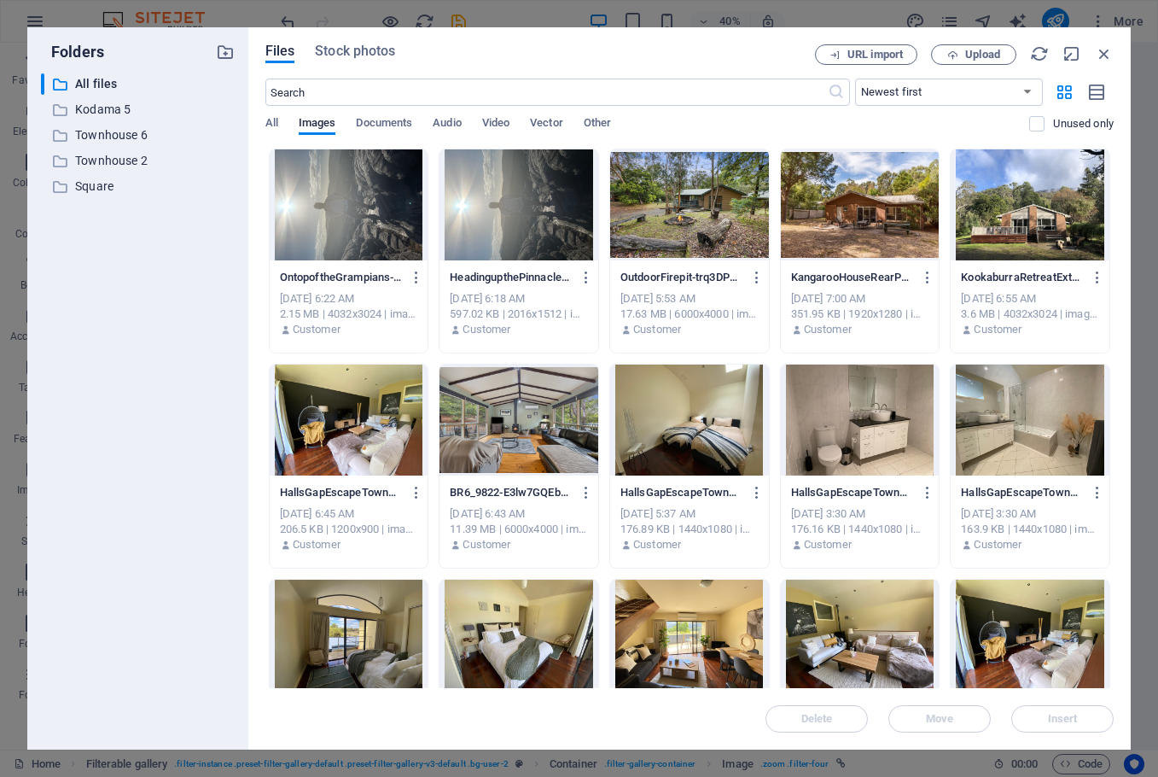
click at [1044, 215] on div at bounding box center [1030, 204] width 159 height 111
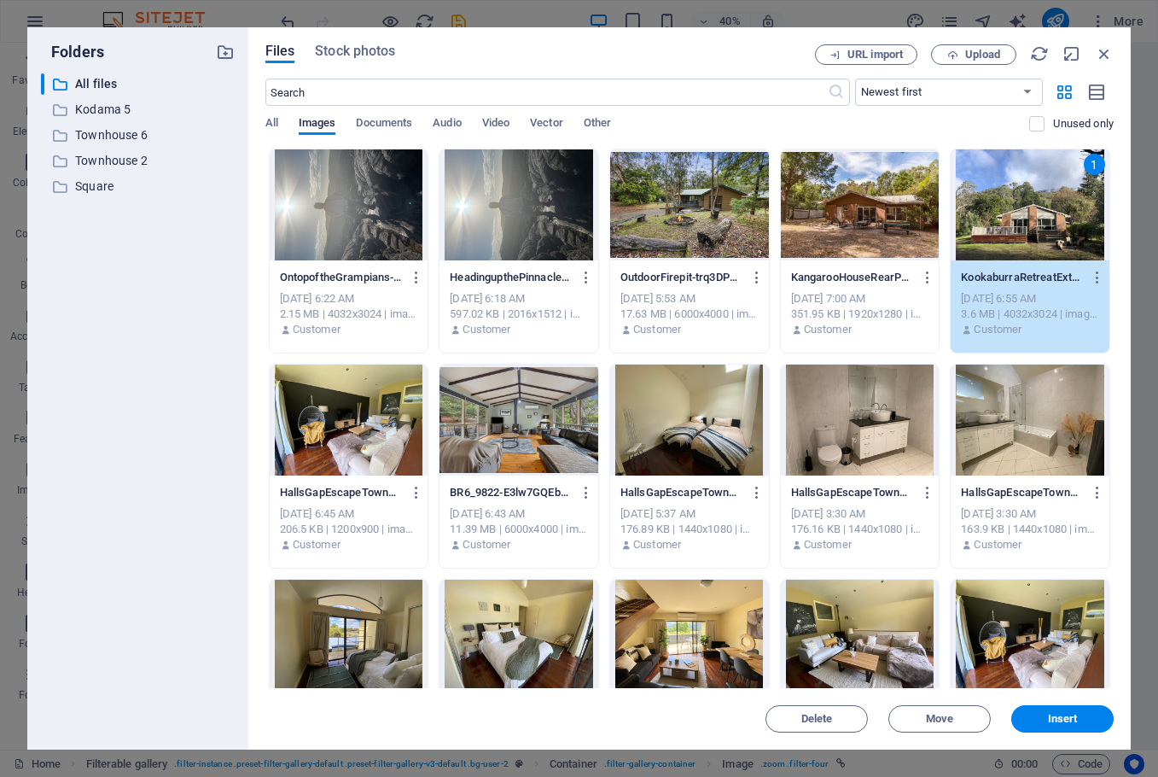
click at [1044, 215] on div "1" at bounding box center [1030, 204] width 159 height 111
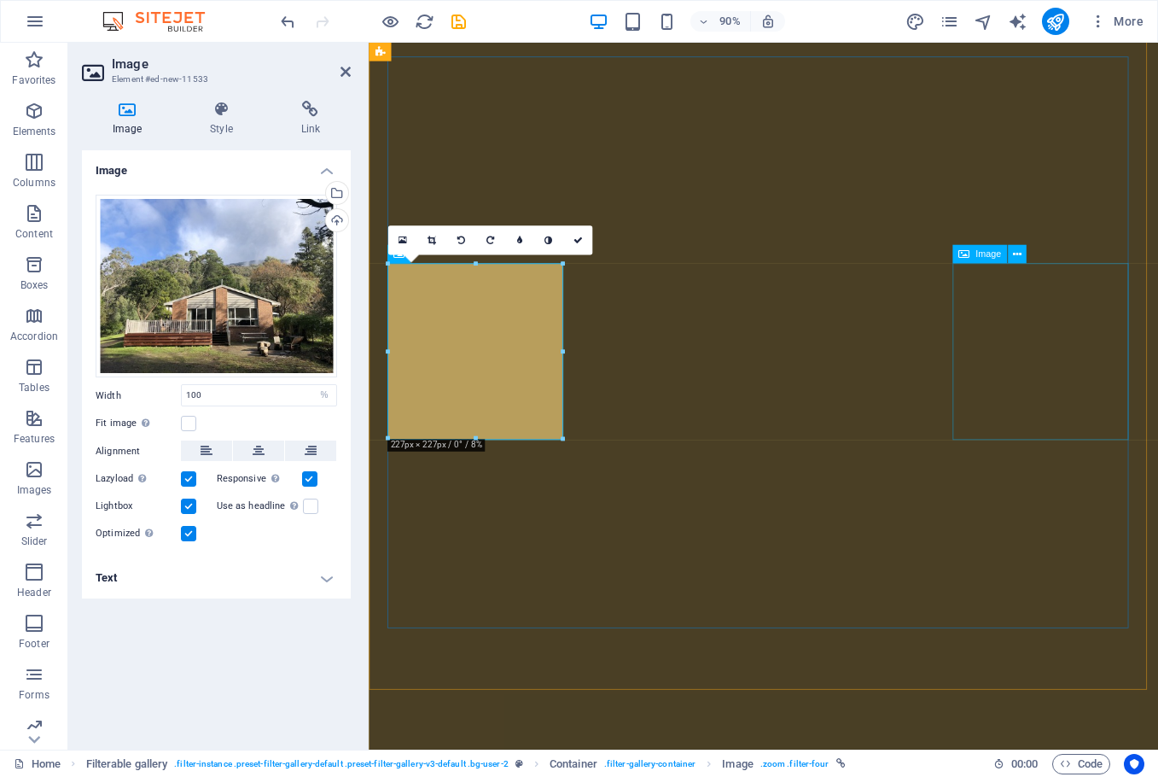
scroll to position [6257, 0]
click at [201, 580] on h4 "Text" at bounding box center [216, 577] width 269 height 41
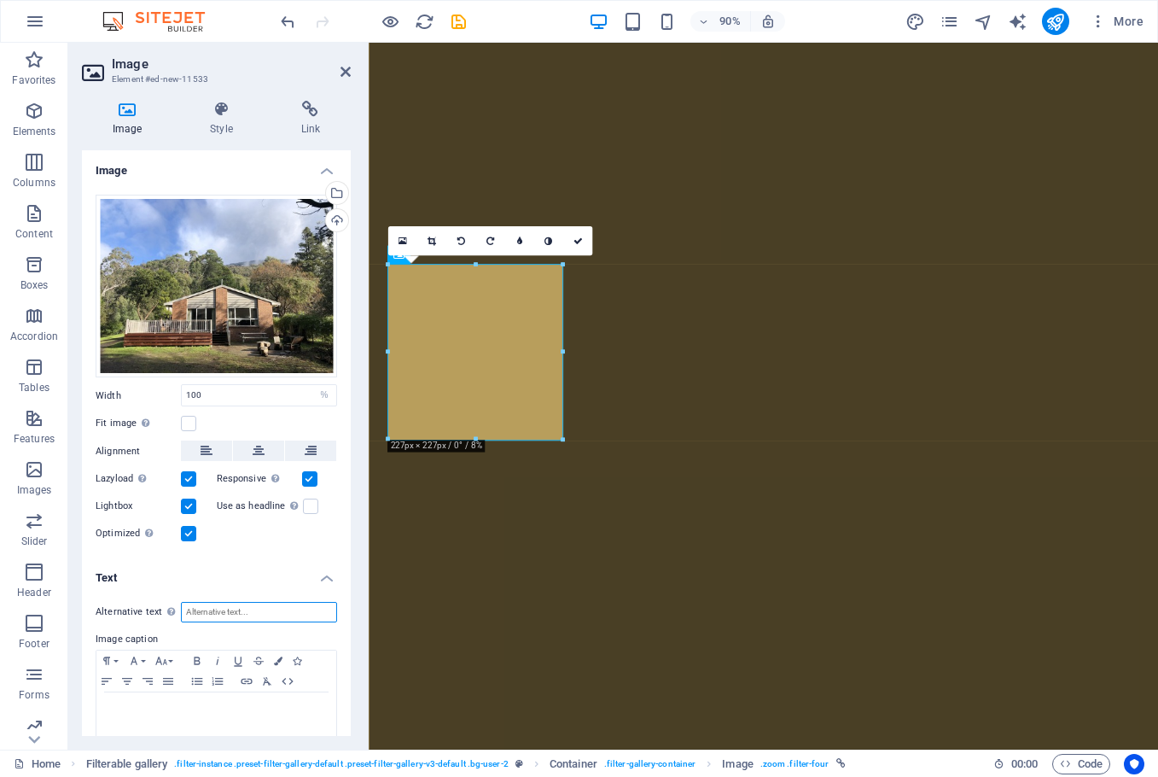
click at [224, 618] on input "Alternative text The alternative text is used by devices that cannot display im…" at bounding box center [259, 612] width 156 height 20
click at [236, 607] on input "Kookaburra Rtreat" at bounding box center [259, 612] width 156 height 20
drag, startPoint x: 277, startPoint y: 609, endPoint x: 134, endPoint y: 609, distance: 142.5
click at [134, 609] on div "Alternative text The alternative text is used by devices that cannot display im…" at bounding box center [217, 612] width 242 height 20
type input "Kookaburra Retreat"
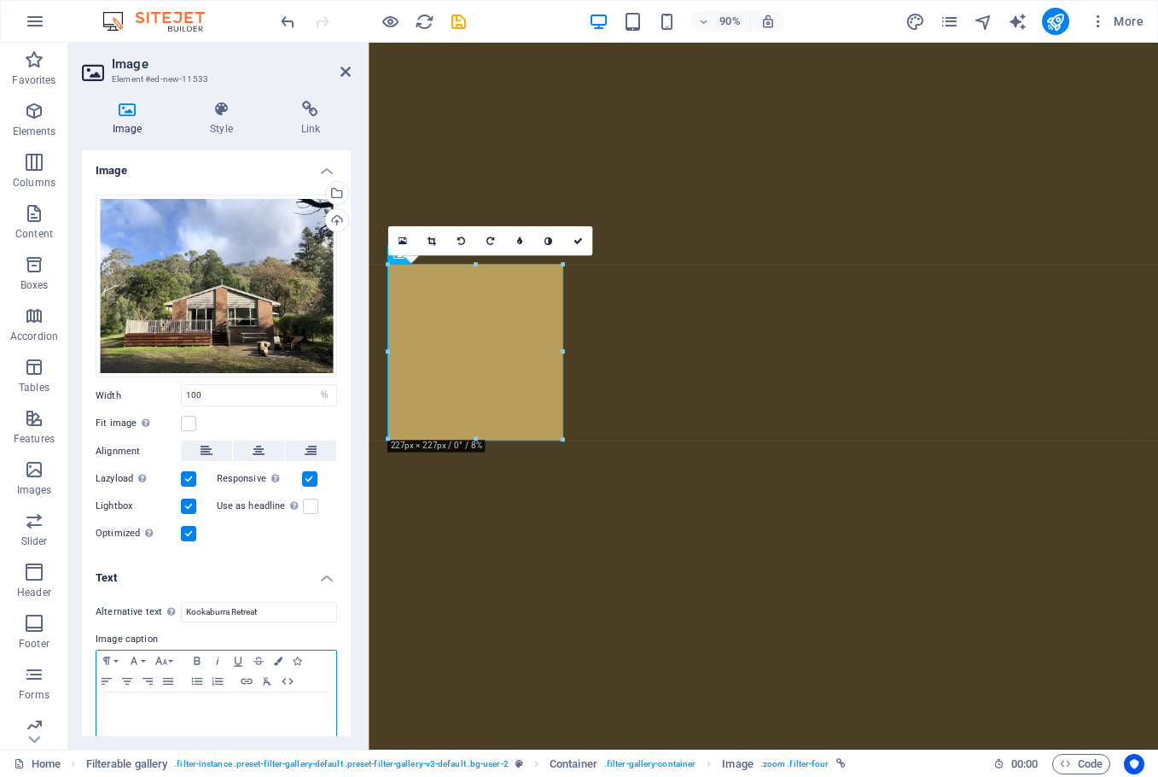
click at [205, 723] on div at bounding box center [216, 717] width 240 height 51
click at [306, 119] on h4 "Link" at bounding box center [311, 119] width 80 height 36
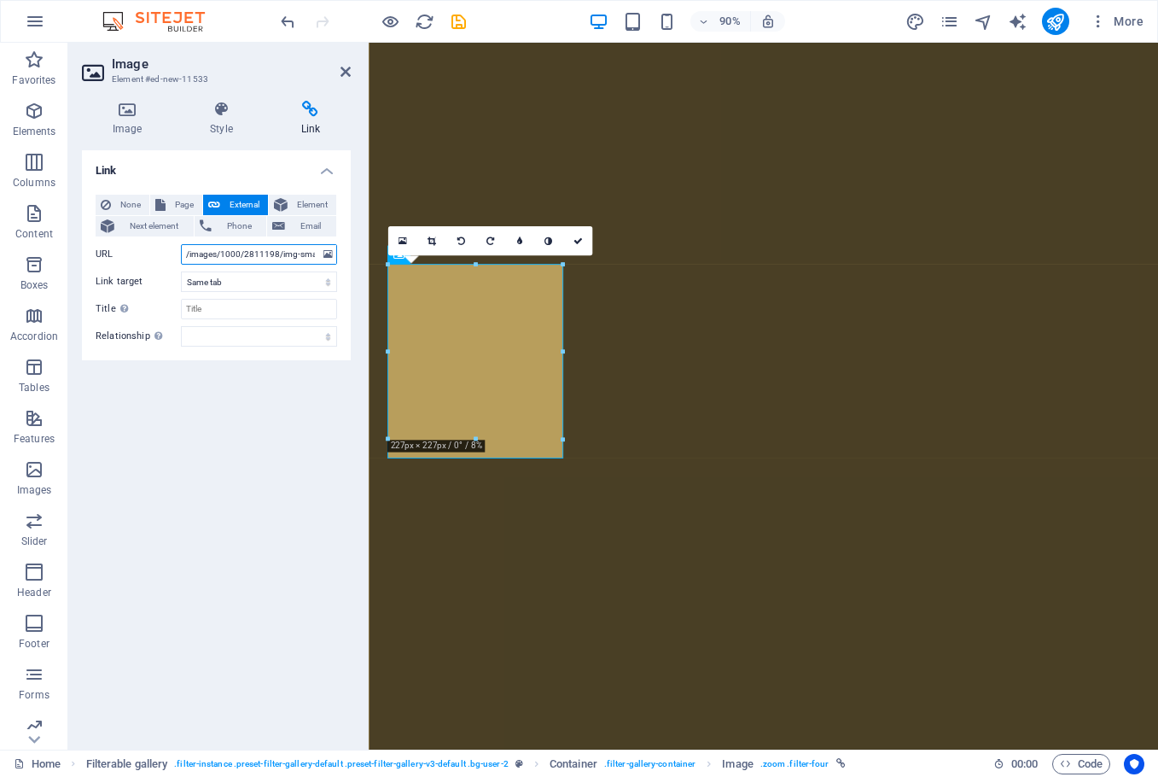
click at [234, 251] on input "/images/1000/2811198/img-small.jpg" at bounding box center [259, 254] width 156 height 20
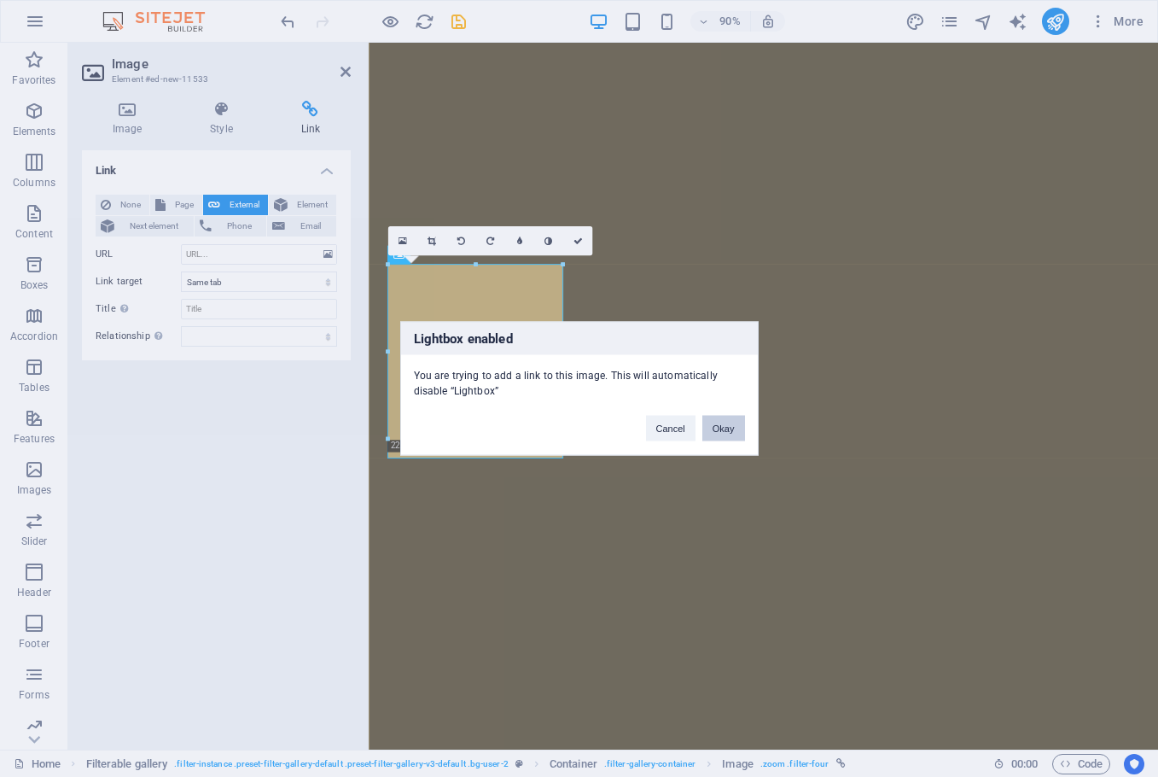
click at [729, 424] on button "Okay" at bounding box center [723, 429] width 43 height 26
select select
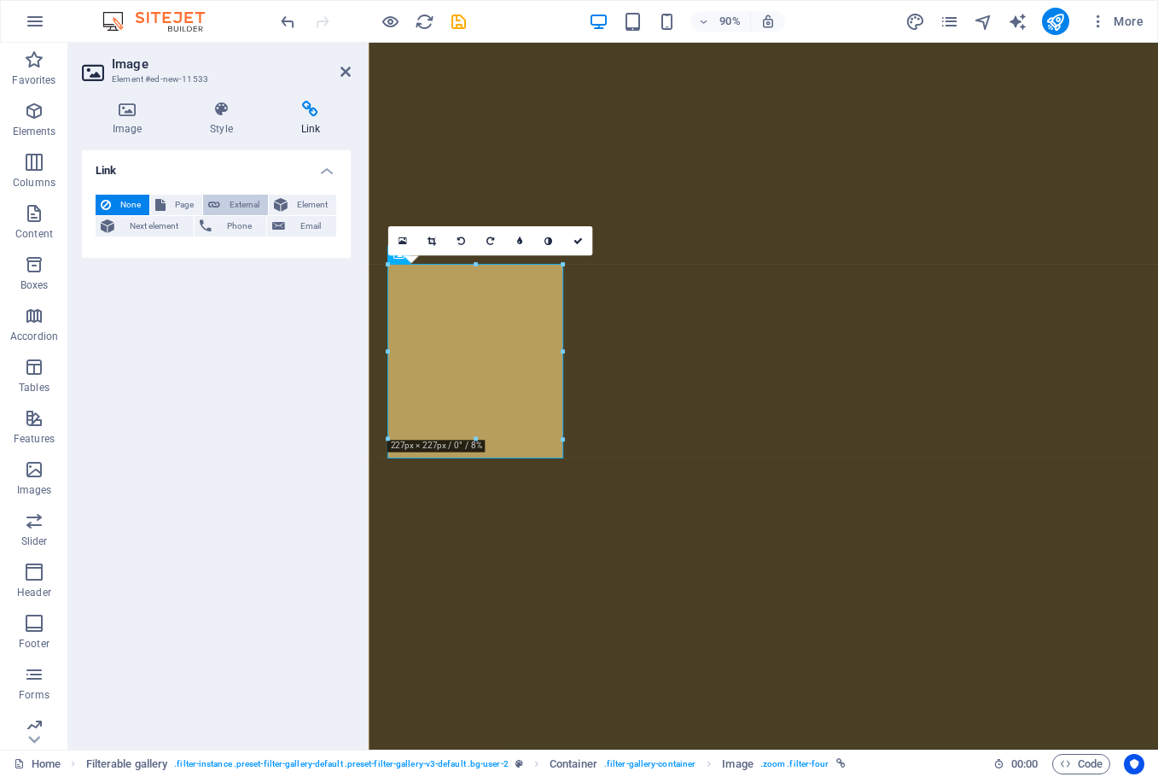
click at [235, 198] on span "External" at bounding box center [244, 205] width 38 height 20
select select "blank"
select select
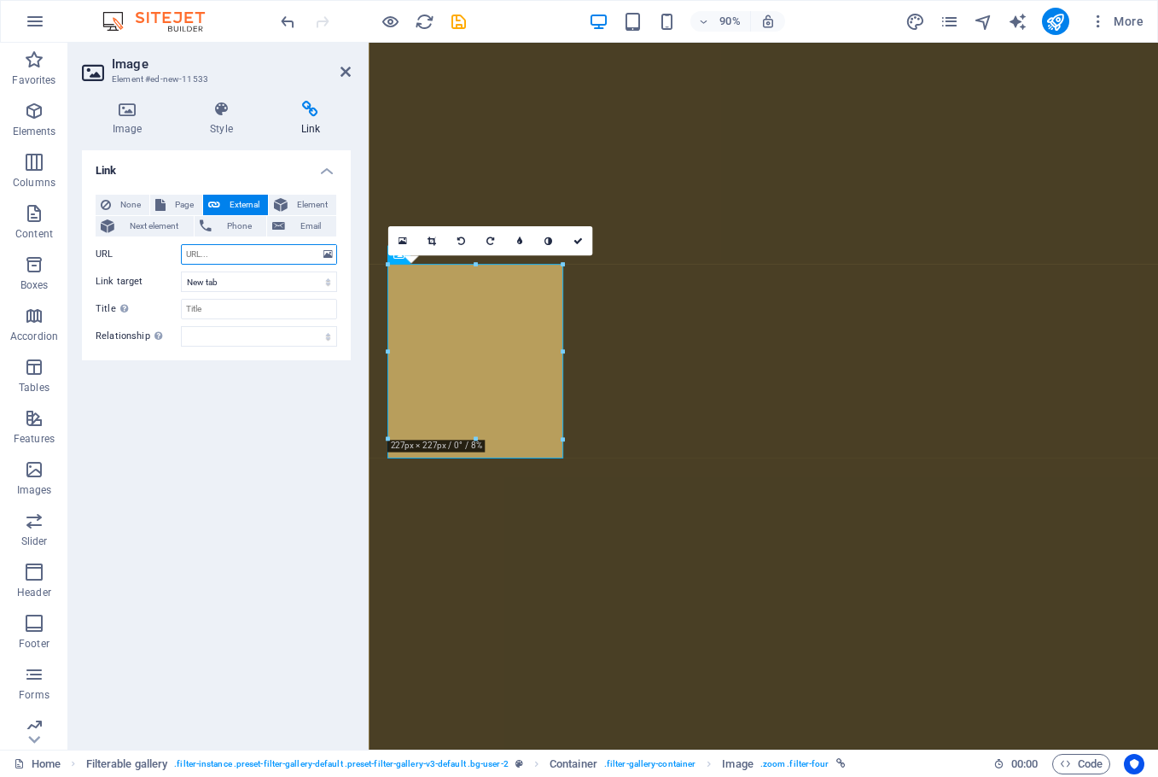
paste input "[URL][DOMAIN_NAME]"
type input "[URL][DOMAIN_NAME]"
select select
type input "[URL][DOMAIN_NAME]"
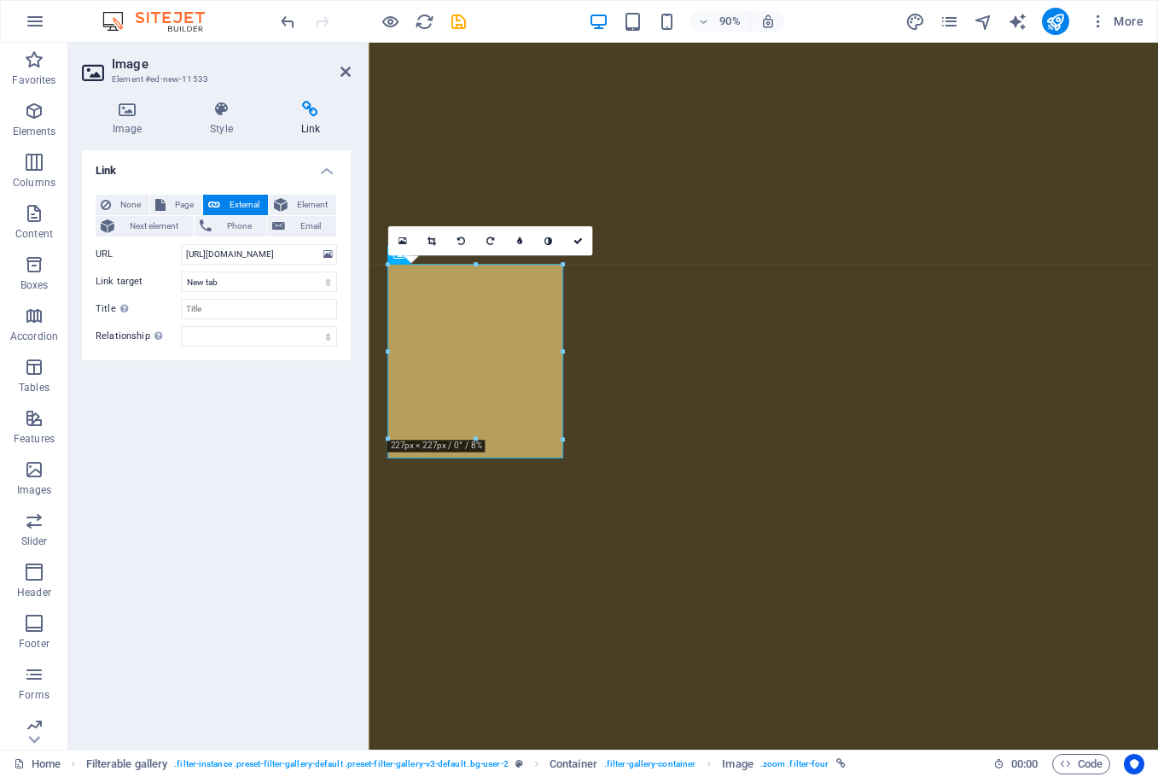
click at [219, 376] on div "Link None Page External Element Next element Phone Email Page Home Holiday Hous…" at bounding box center [216, 442] width 269 height 585
click at [347, 70] on icon at bounding box center [346, 72] width 10 height 14
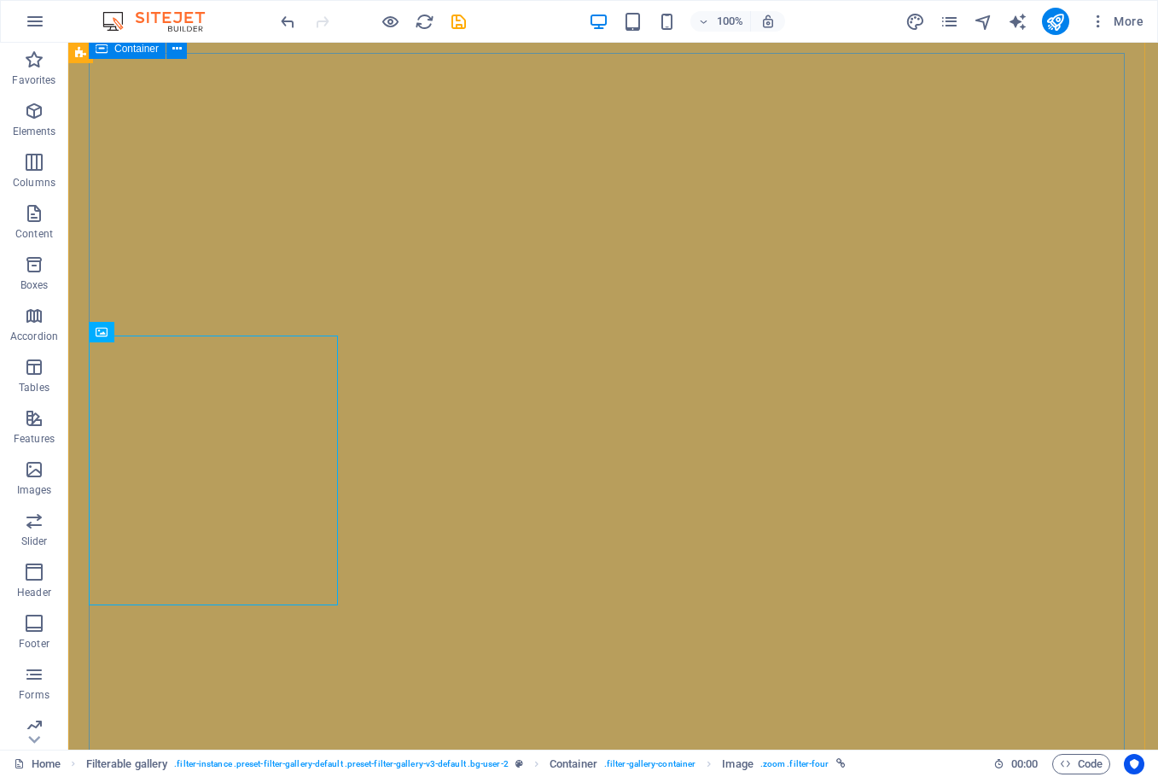
scroll to position [6355, 0]
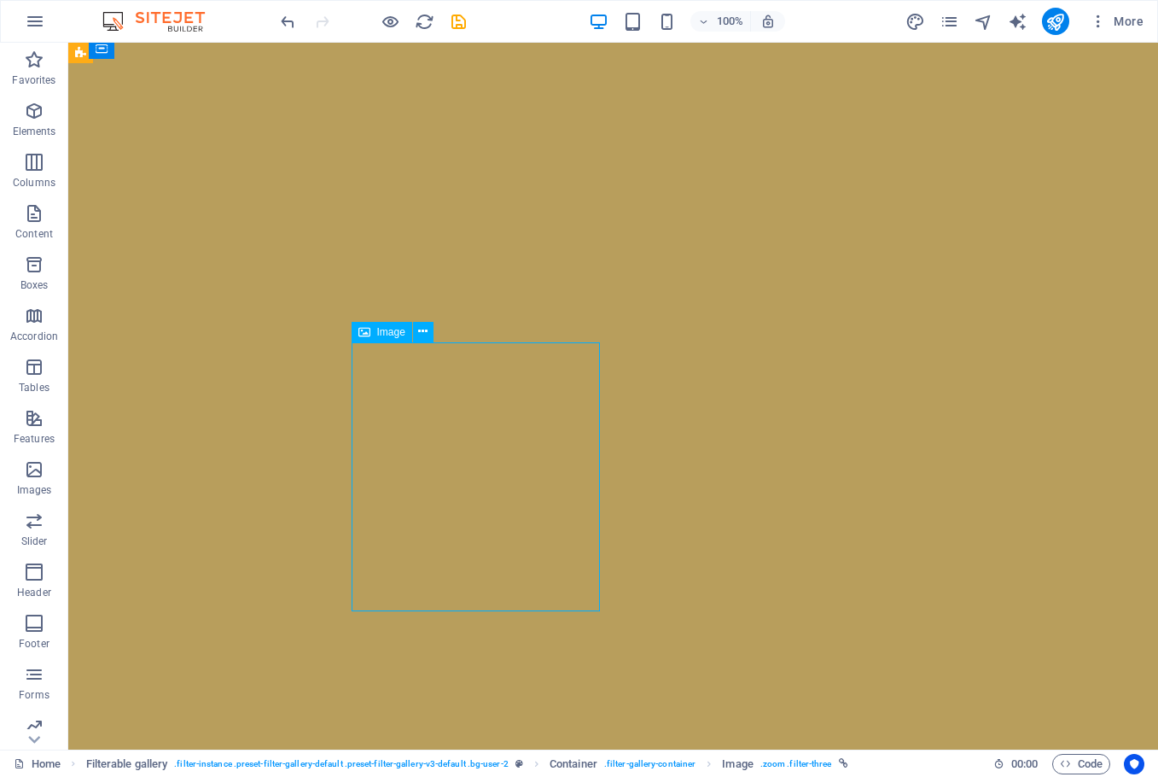
select select "%"
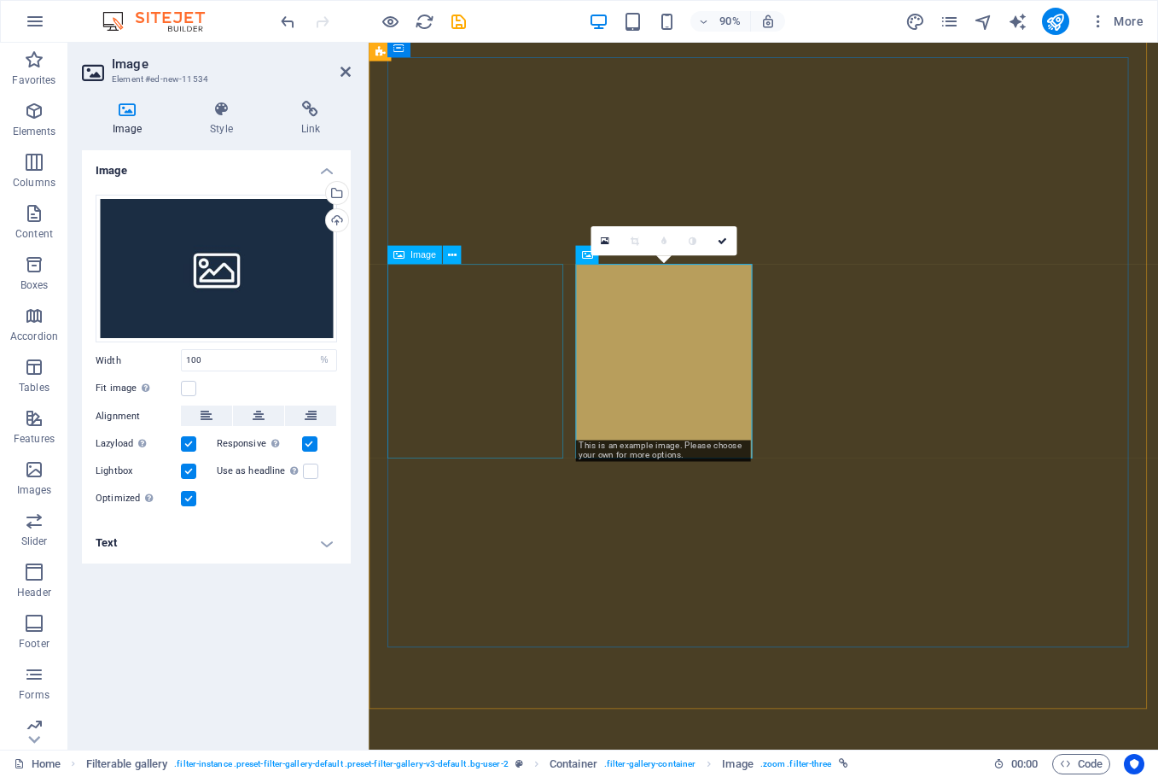
scroll to position [6257, 0]
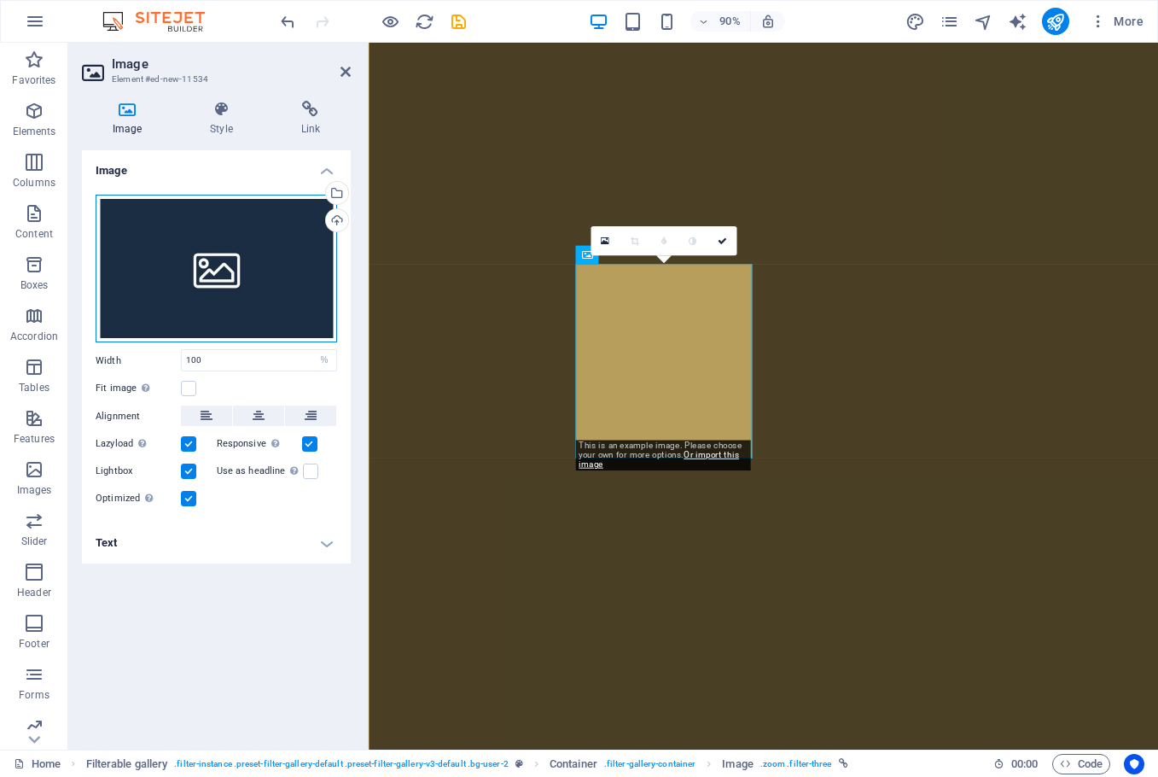
click at [223, 262] on div "Drag files here, click to choose files or select files from Files or our free s…" at bounding box center [217, 269] width 242 height 149
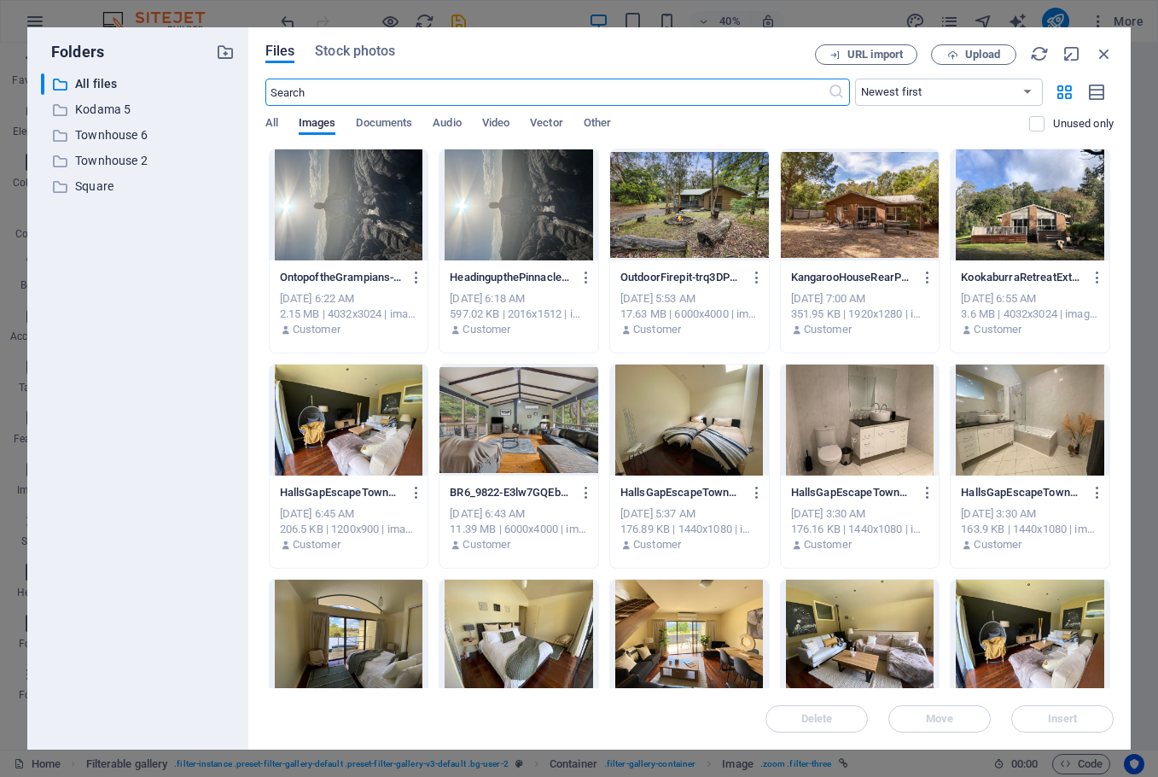
click at [865, 226] on div at bounding box center [860, 204] width 159 height 111
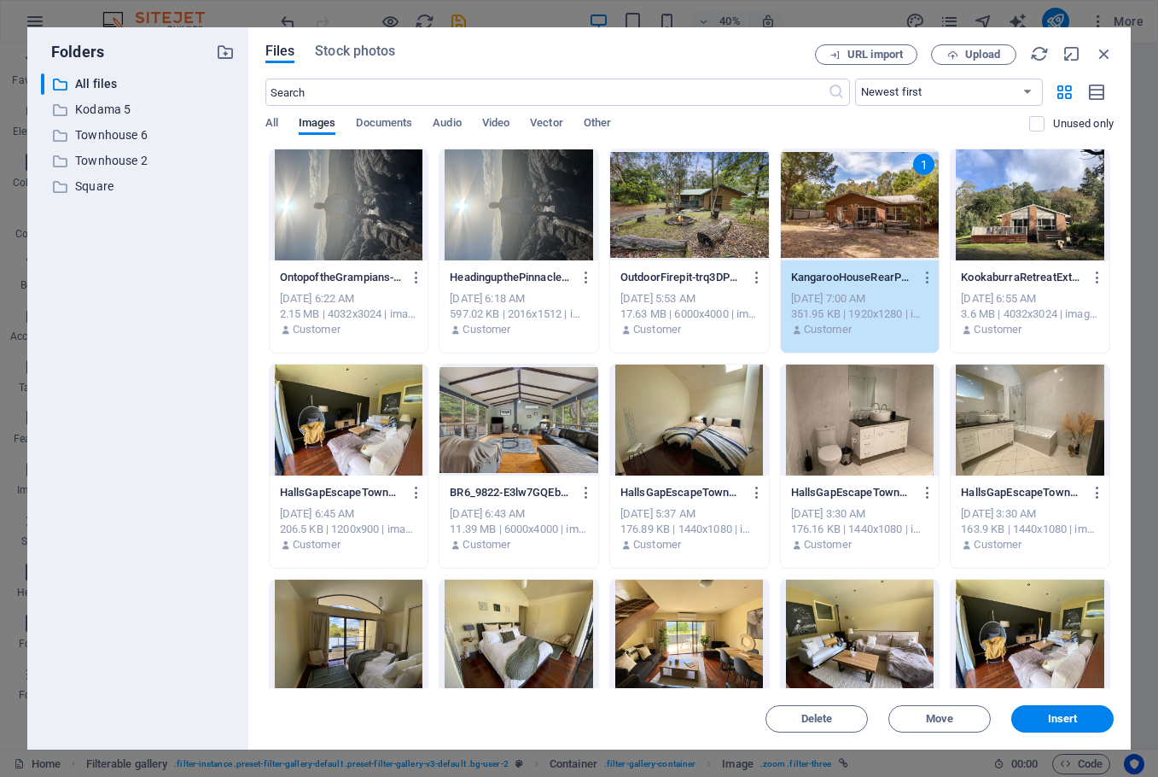
click at [865, 226] on div "1" at bounding box center [860, 204] width 159 height 111
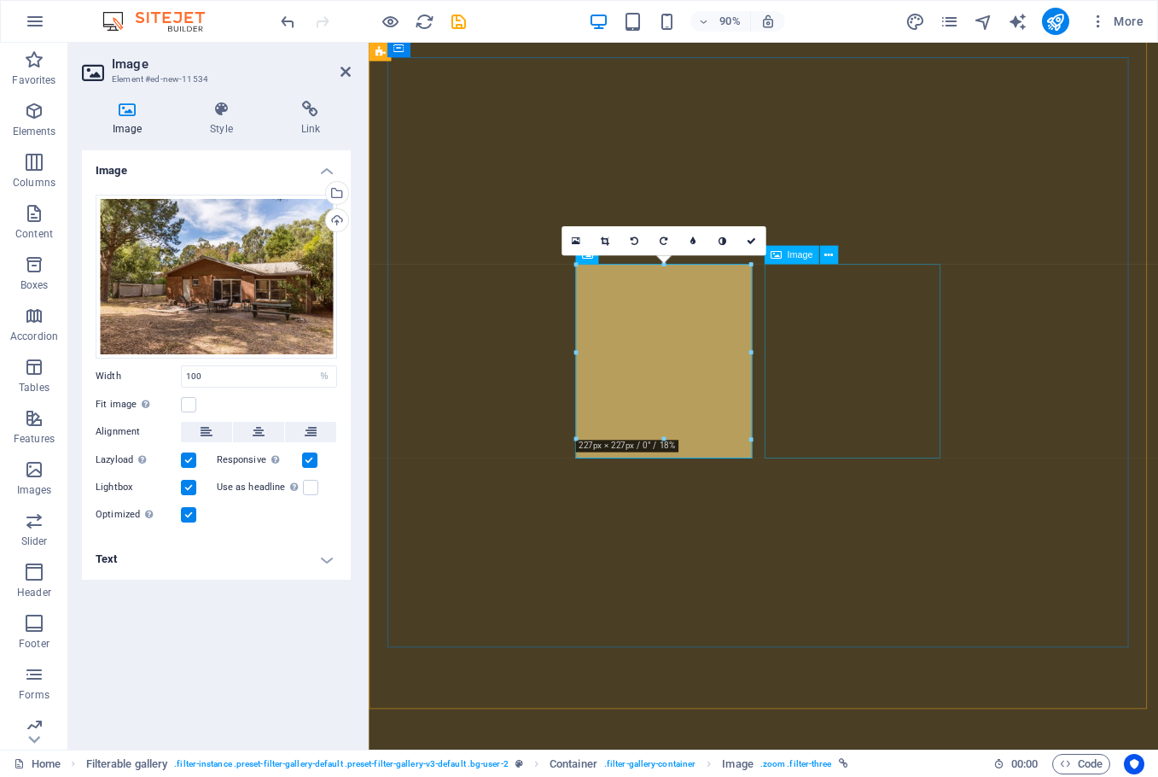
scroll to position [6257, 0]
click at [189, 564] on h4 "Text" at bounding box center [216, 559] width 269 height 41
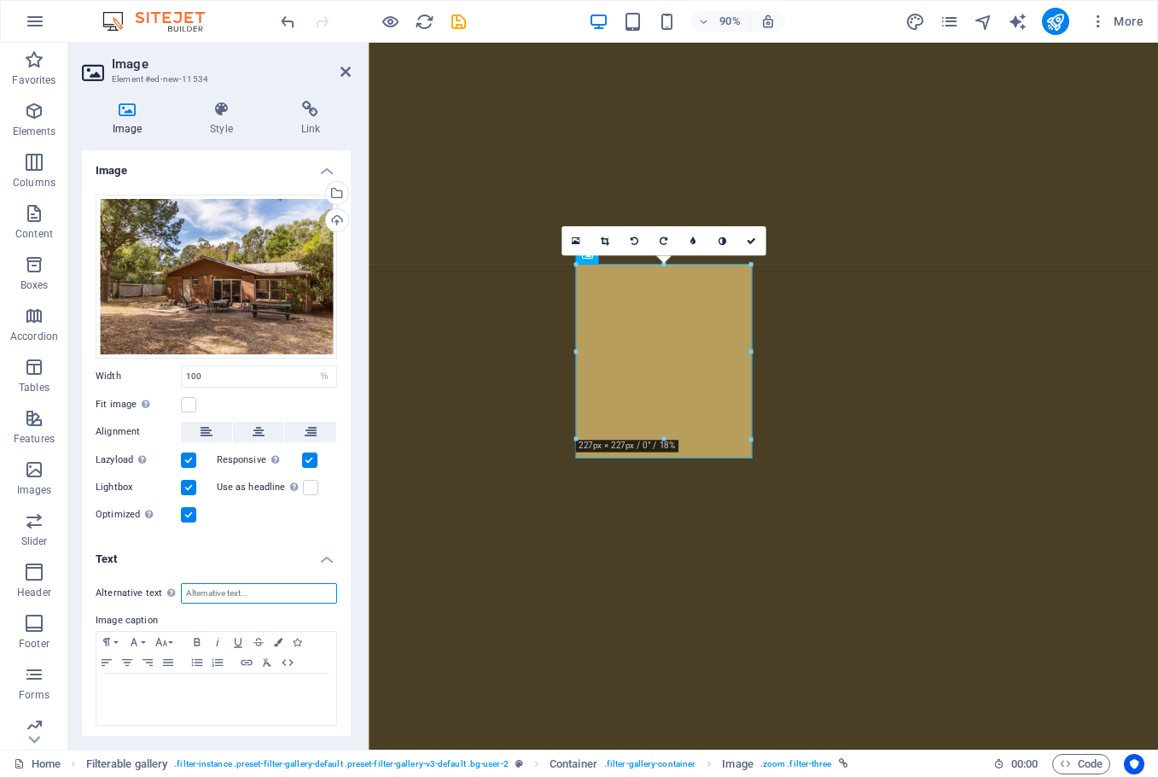
click at [238, 593] on input "Alternative text The alternative text is used by devices that cannot display im…" at bounding box center [259, 593] width 156 height 20
drag, startPoint x: 286, startPoint y: 581, endPoint x: 68, endPoint y: 572, distance: 217.8
click at [68, 572] on div "Image Style Link Image Drag files here, click to choose files or select files f…" at bounding box center [216, 418] width 296 height 662
type input "[GEOGRAPHIC_DATA]"
click at [224, 695] on p at bounding box center [216, 689] width 223 height 15
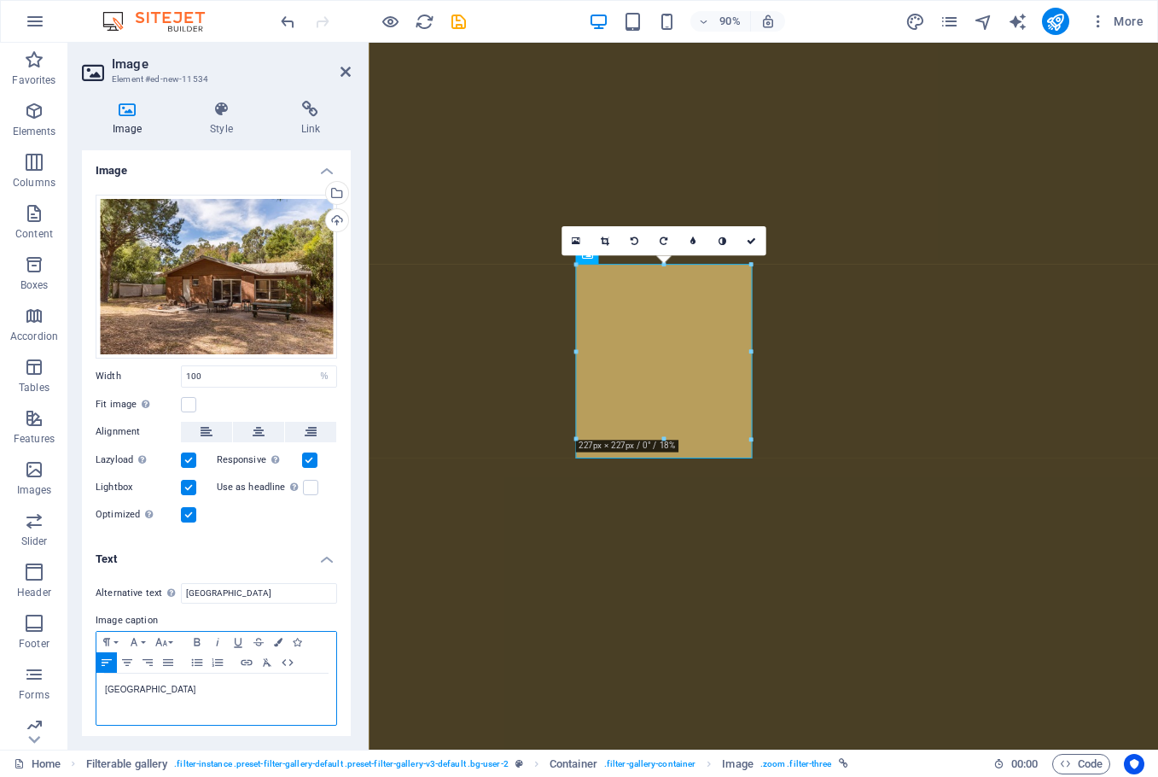
scroll to position [0, 3]
click at [300, 116] on icon at bounding box center [311, 109] width 80 height 17
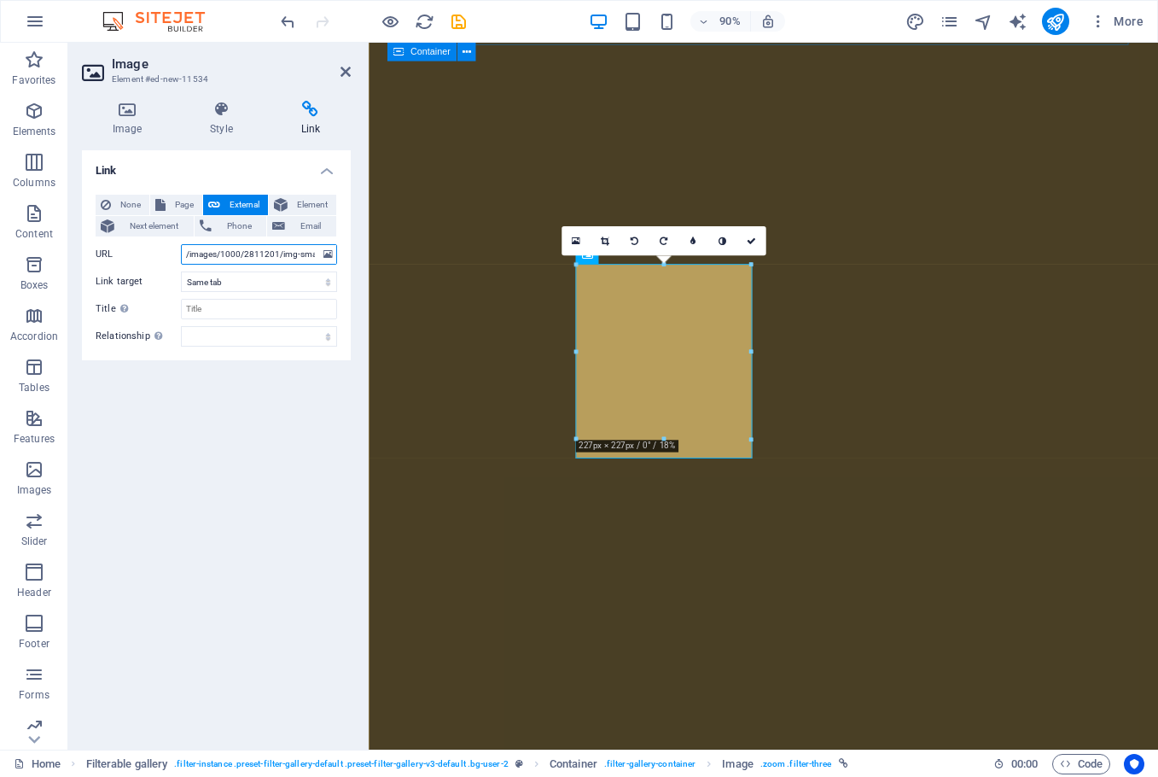
click at [248, 255] on input "/images/1000/2811201/img-small.jpg" at bounding box center [259, 254] width 156 height 20
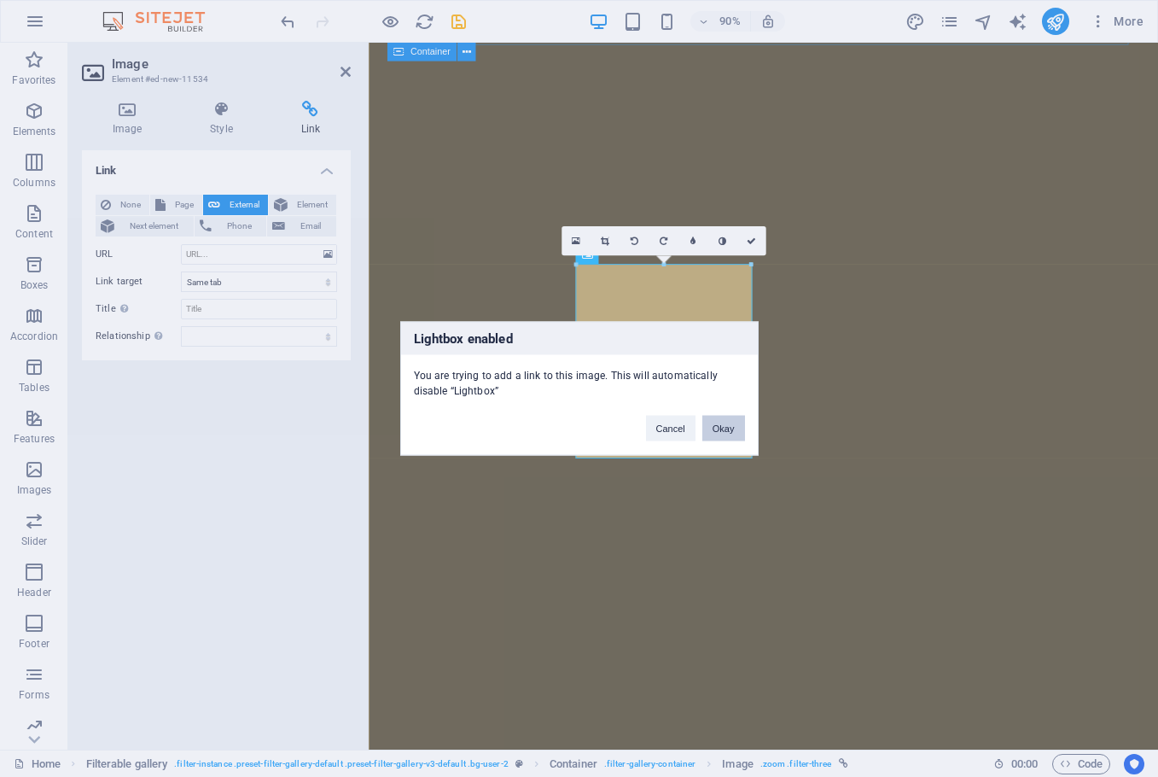
click at [727, 425] on button "Okay" at bounding box center [723, 429] width 43 height 26
select select
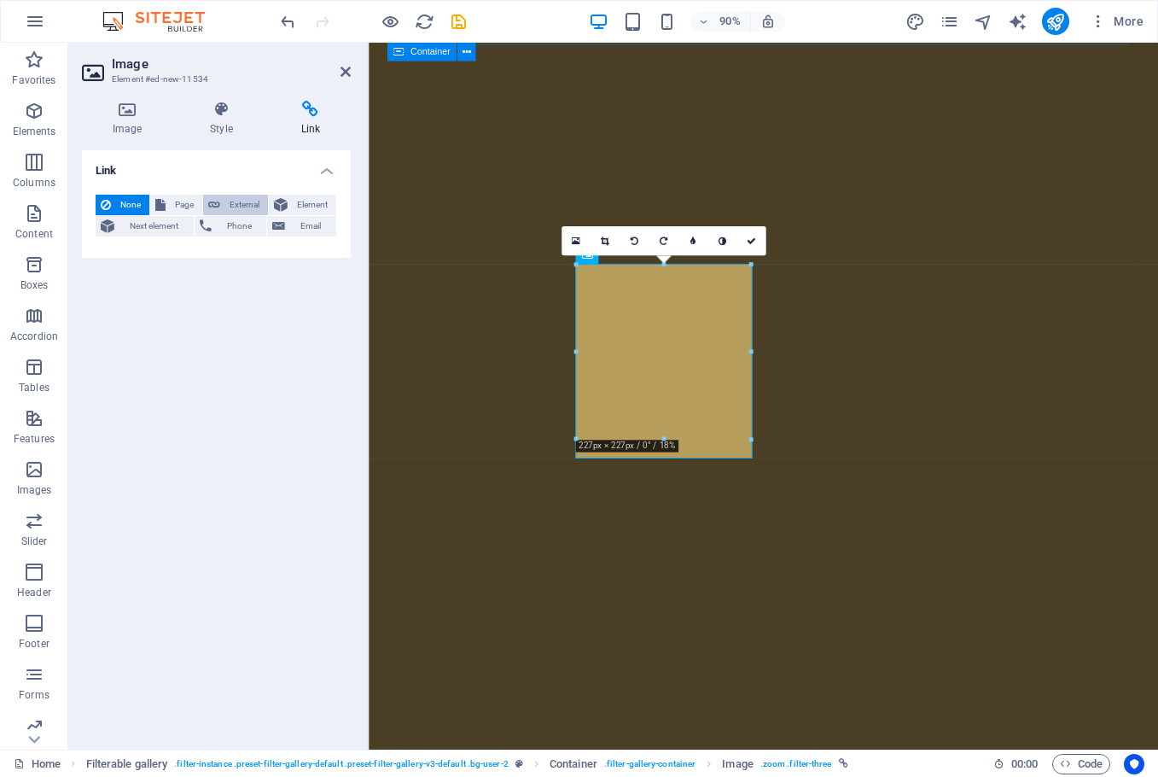
click at [227, 203] on span "External" at bounding box center [244, 205] width 38 height 20
select select "blank"
select select
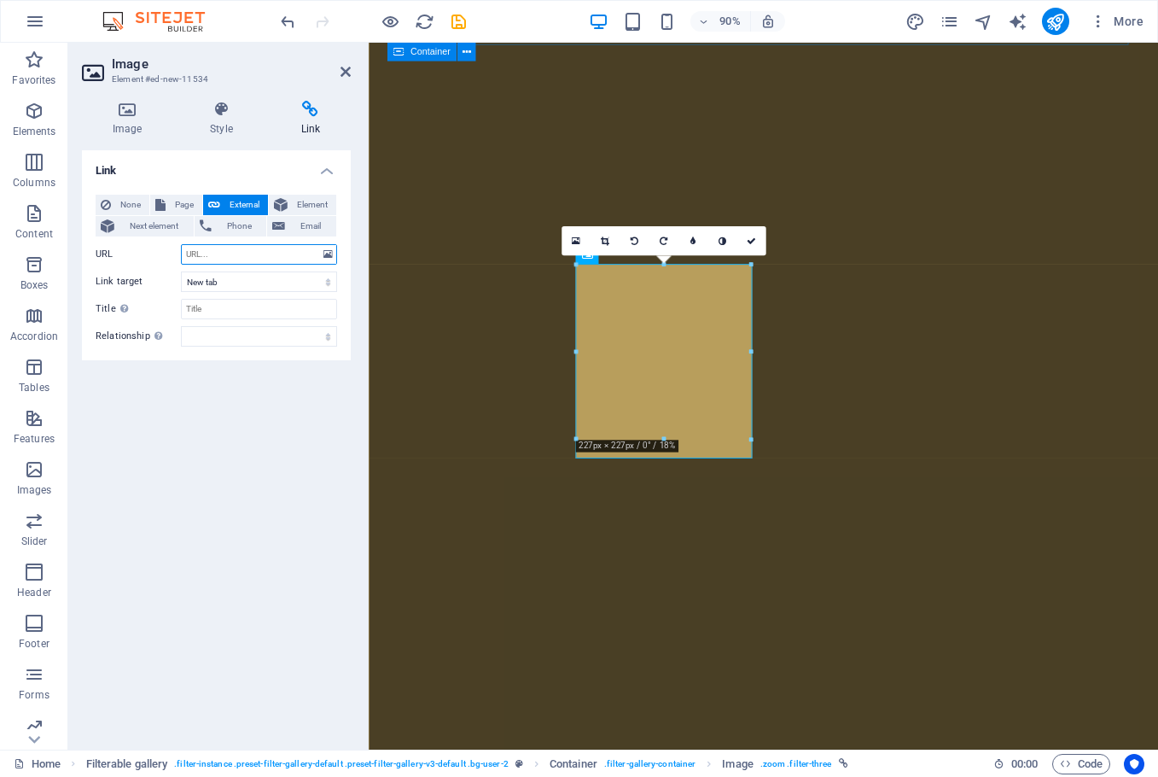
click at [235, 249] on input "URL" at bounding box center [259, 254] width 156 height 20
paste input "[URL][DOMAIN_NAME]"
type input "[URL][DOMAIN_NAME]"
select select
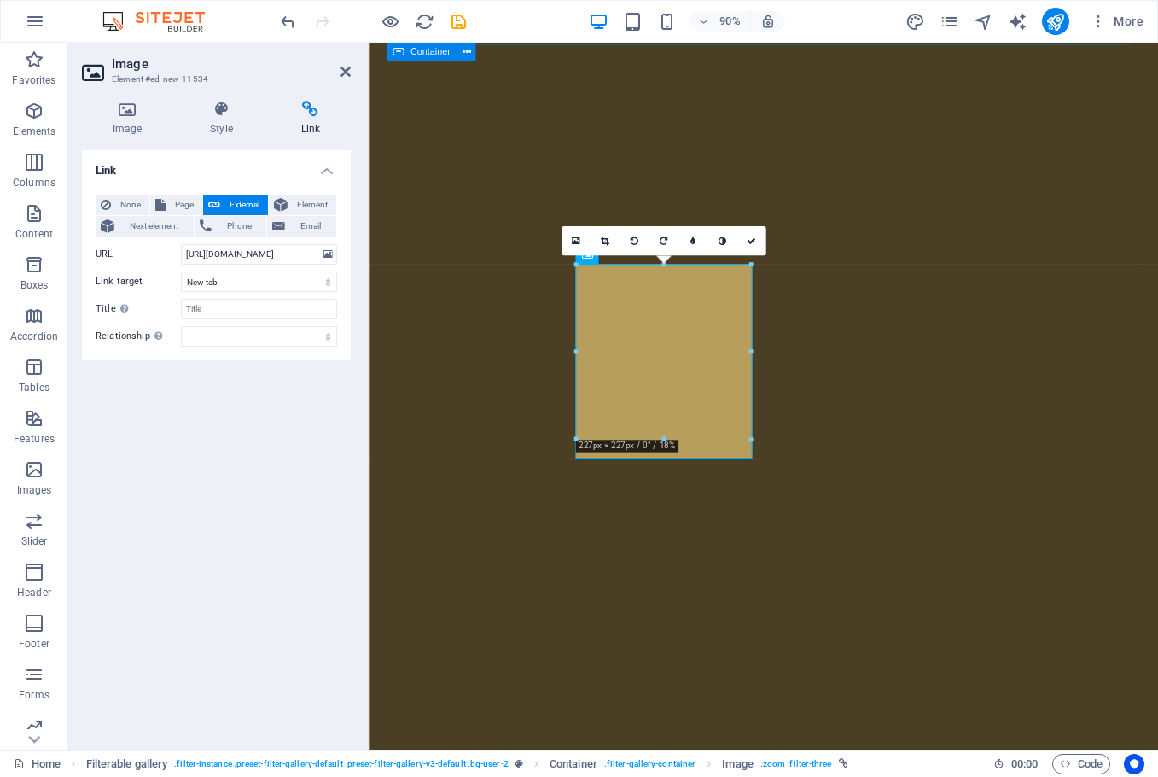
scroll to position [0, 0]
click at [274, 425] on div "Link None Page External Element Next element Phone Email Page Home Holiday Hous…" at bounding box center [216, 442] width 269 height 585
click at [345, 64] on h2 "Image" at bounding box center [231, 63] width 239 height 15
click at [347, 67] on icon at bounding box center [346, 72] width 10 height 14
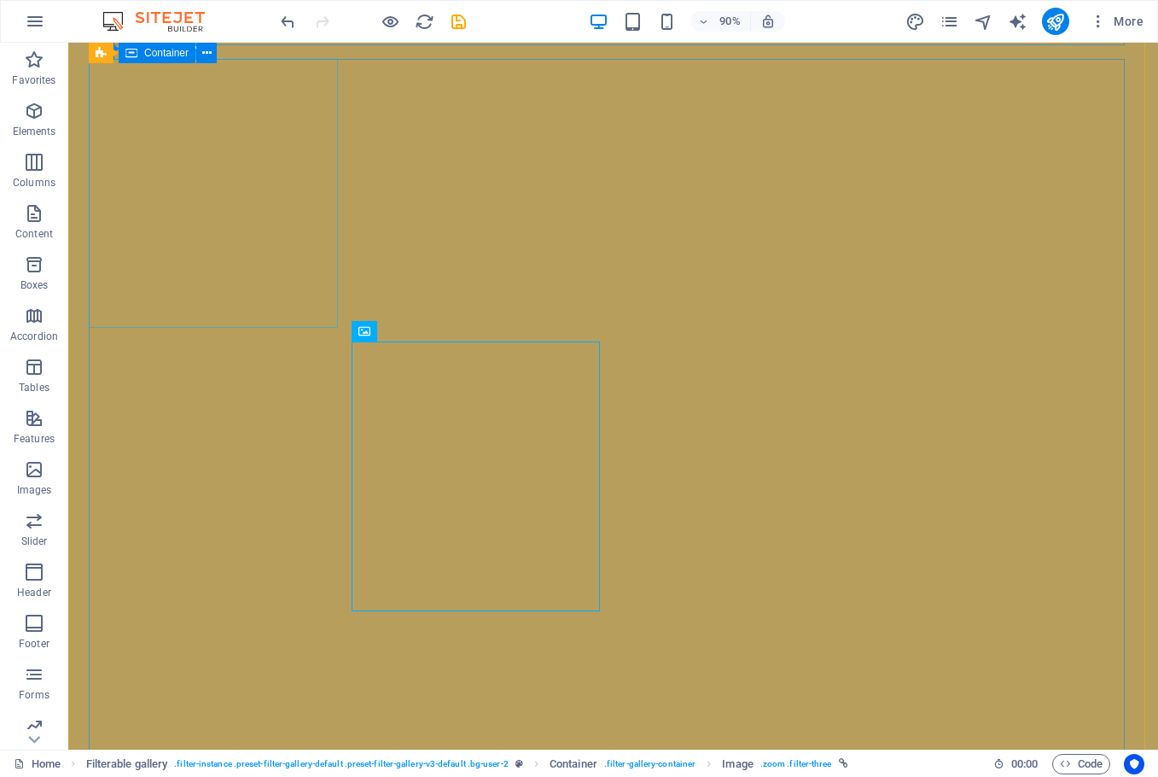
scroll to position [6355, 0]
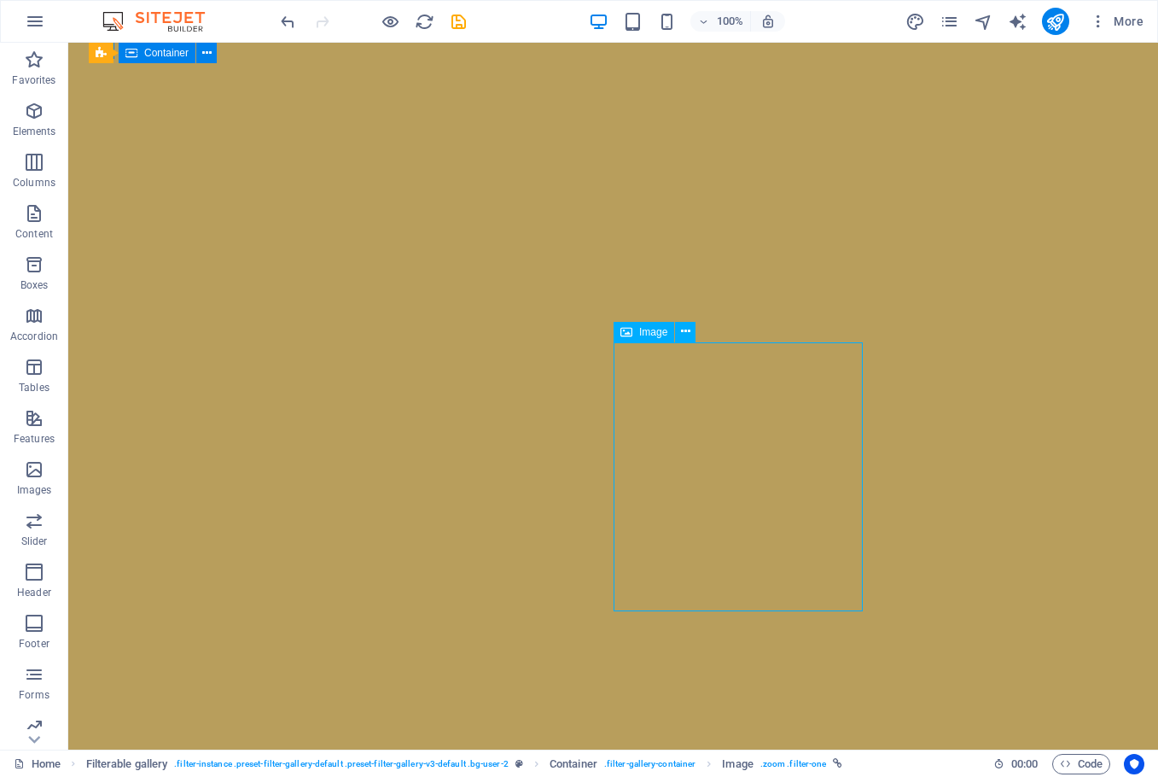
select select "%"
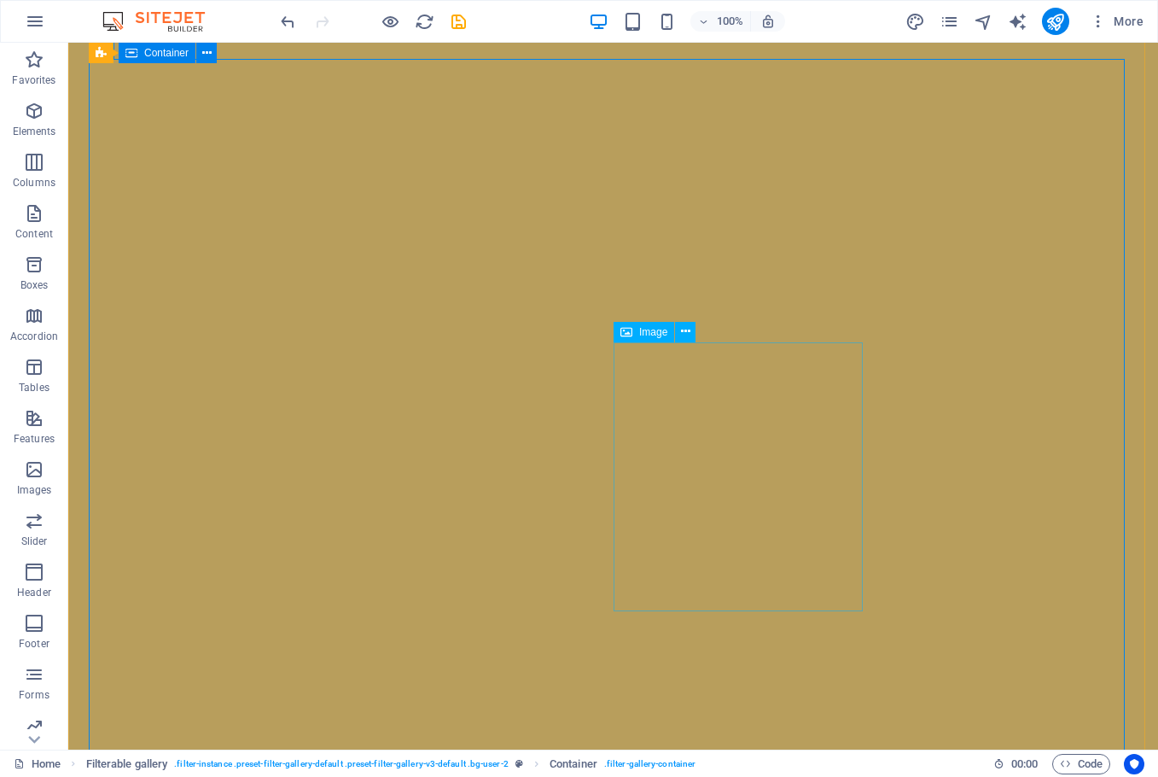
select select "%"
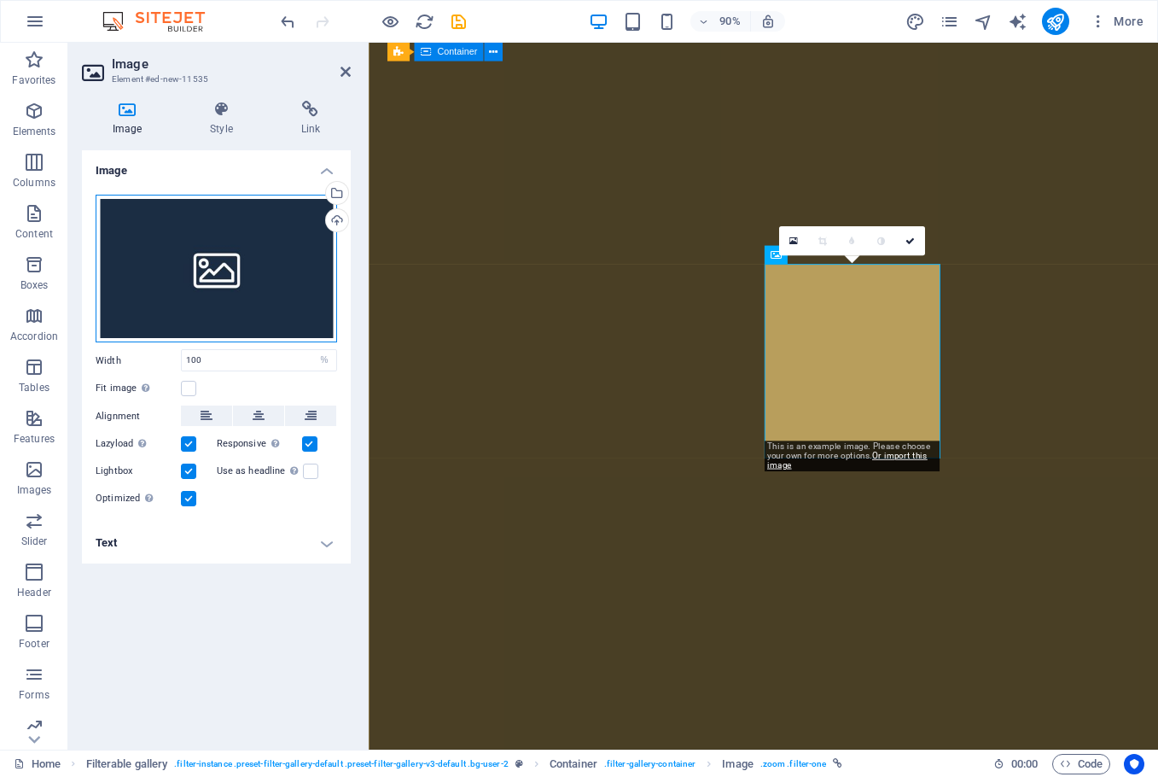
click at [189, 282] on div "Drag files here, click to choose files or select files from Files or our free s…" at bounding box center [217, 269] width 242 height 149
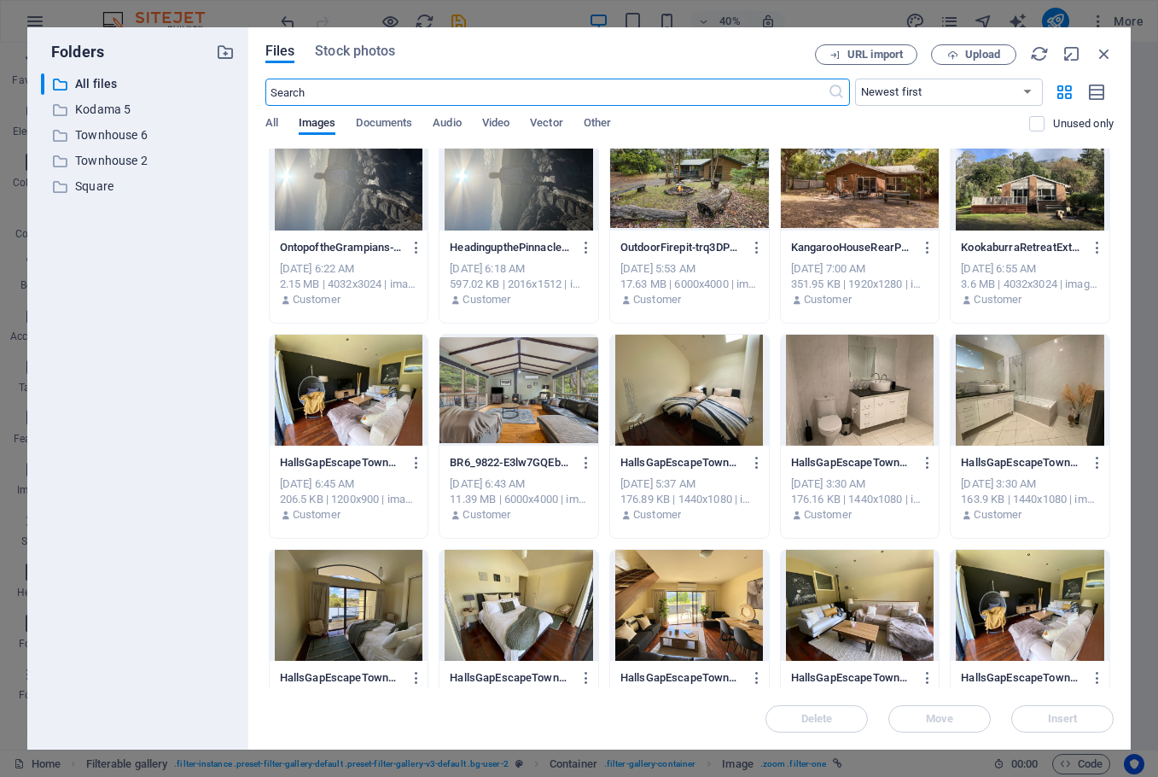
scroll to position [0, 0]
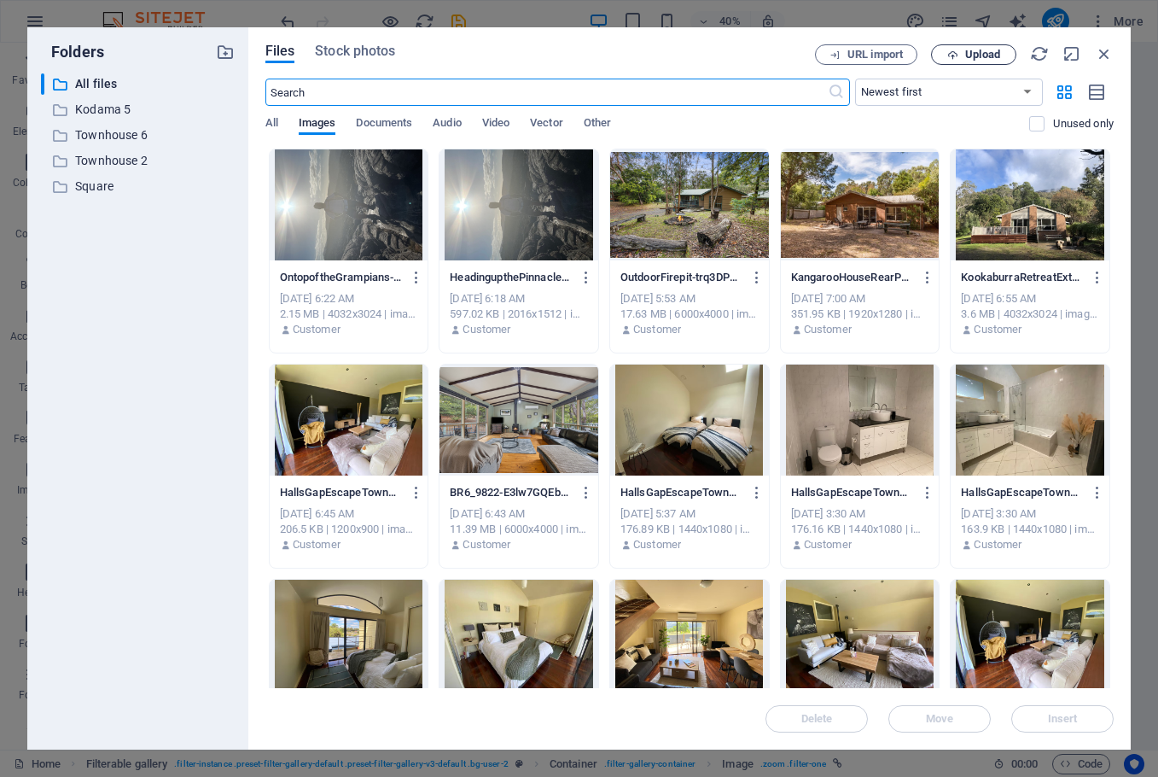
click at [992, 50] on span "Upload" at bounding box center [982, 55] width 35 height 10
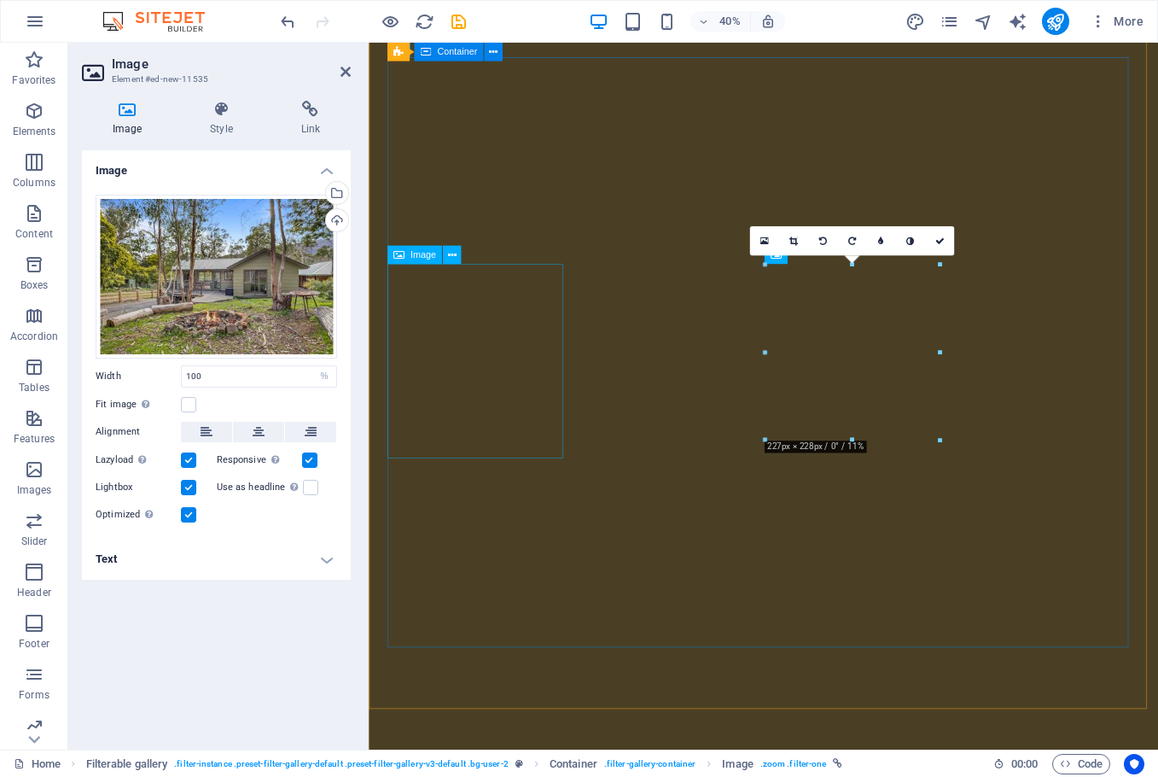
scroll to position [6257, 0]
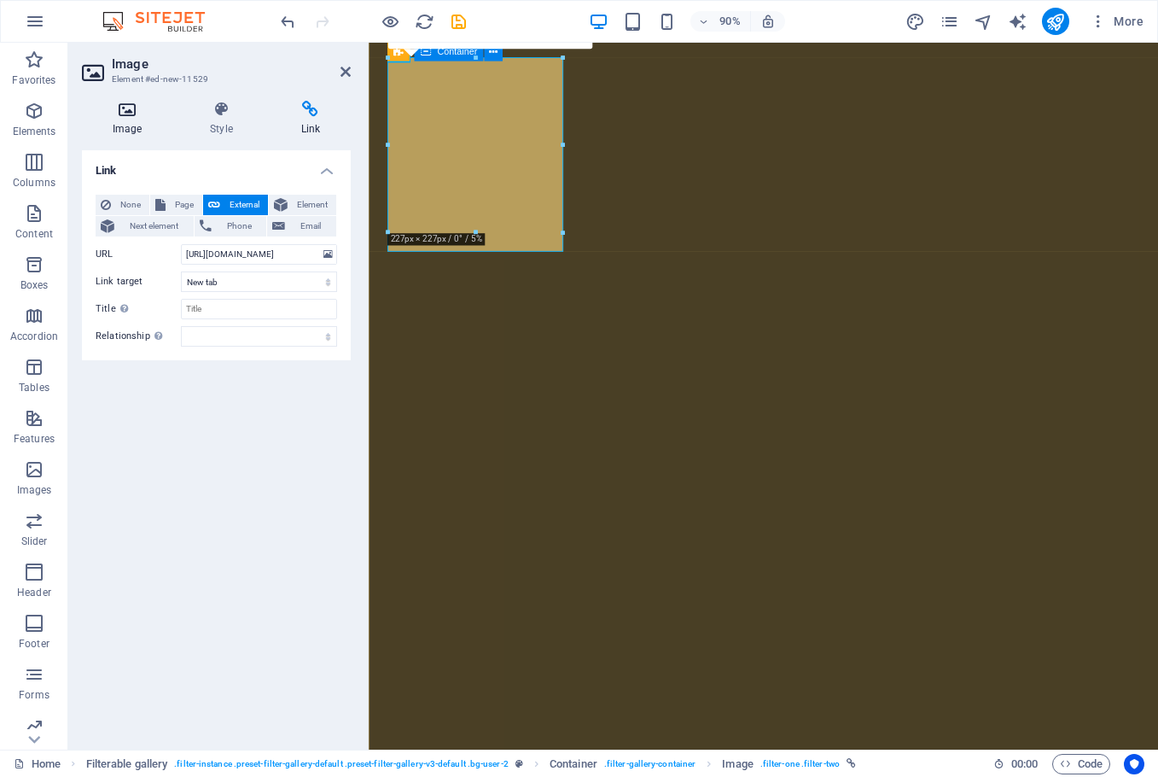
click at [133, 113] on icon at bounding box center [127, 109] width 90 height 17
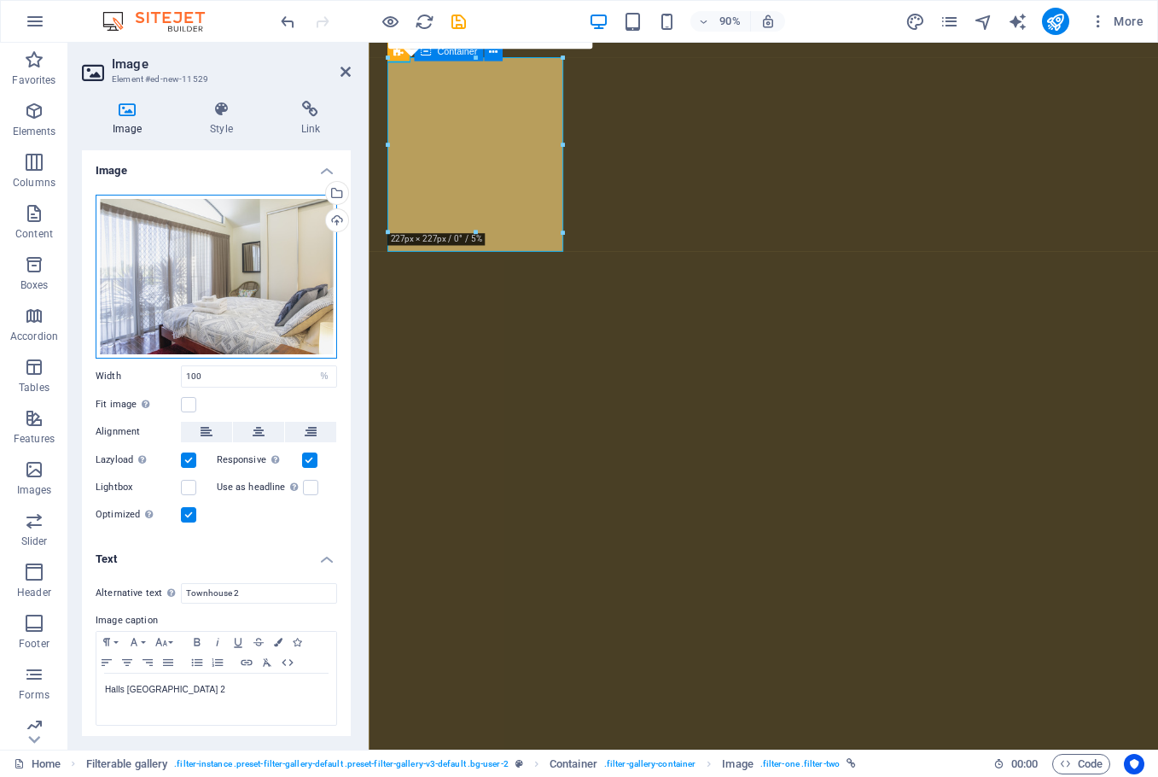
click at [240, 270] on div "Drag files here, click to choose files or select files from Files or our free s…" at bounding box center [217, 277] width 242 height 164
click at [240, 270] on body "[DOMAIN_NAME] Home Favorites Elements Columns Content Boxes Accordion Tables Fe…" at bounding box center [579, 388] width 1158 height 777
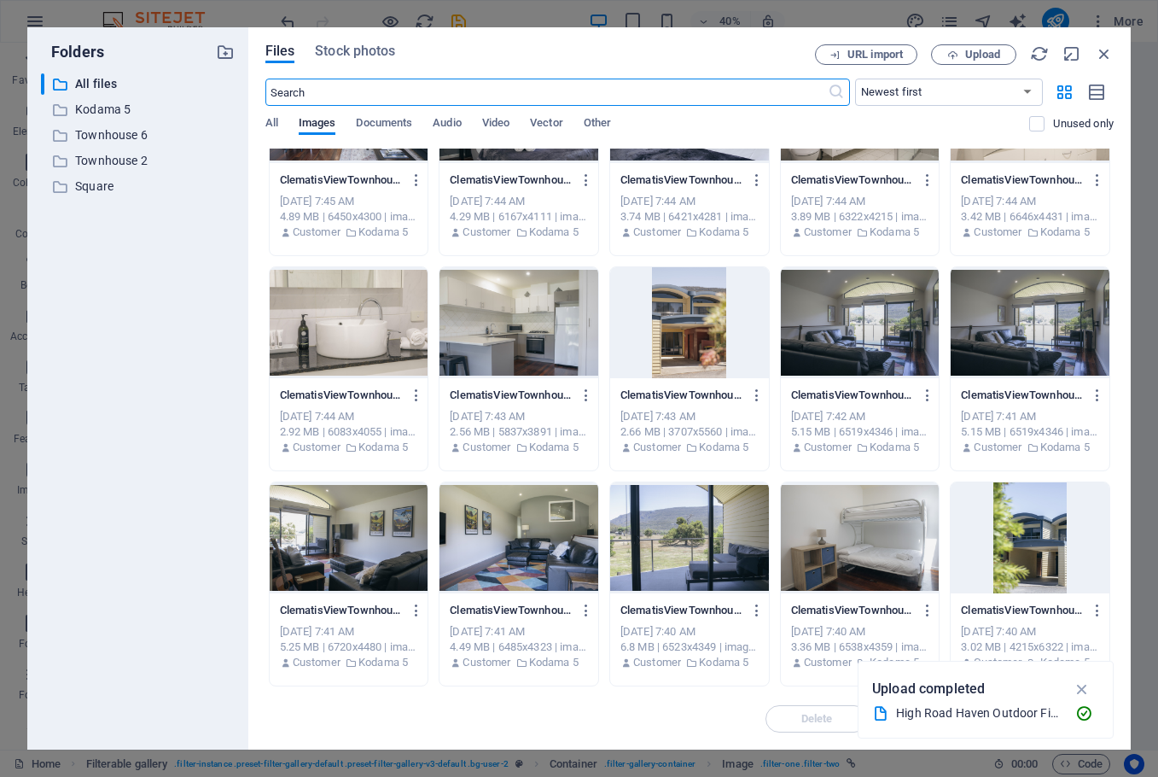
scroll to position [5523, 0]
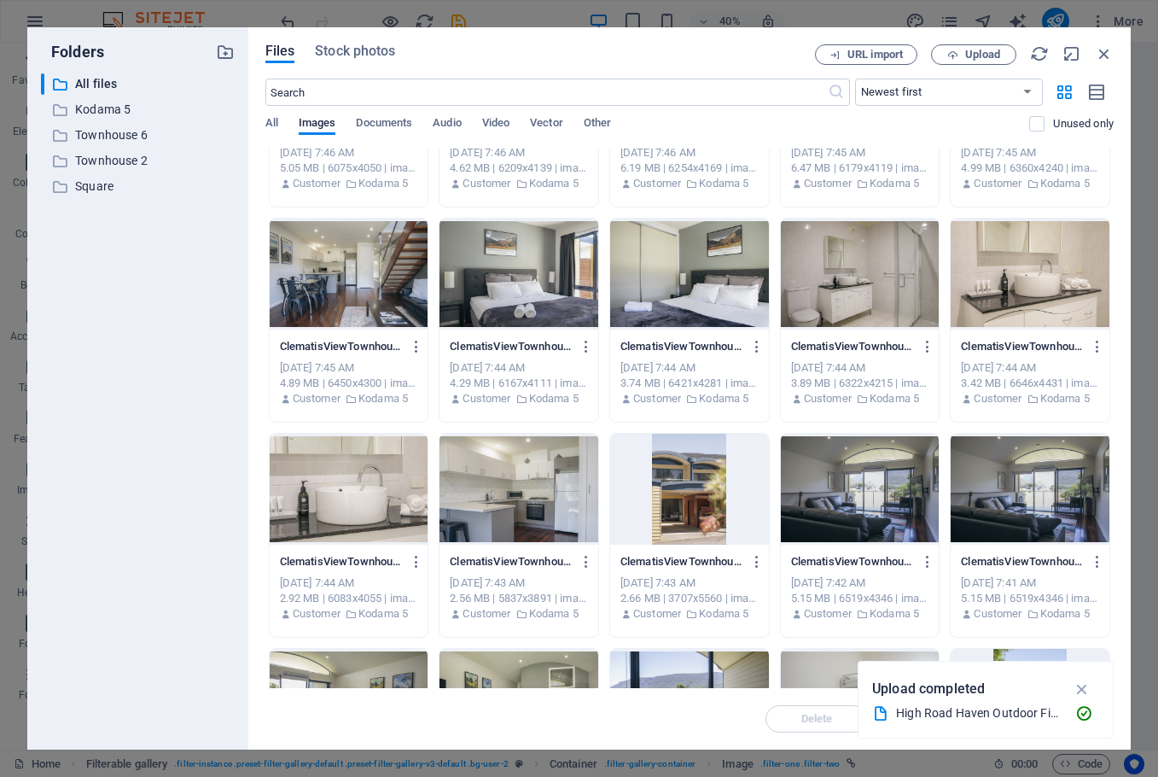
click at [698, 479] on div at bounding box center [689, 489] width 159 height 111
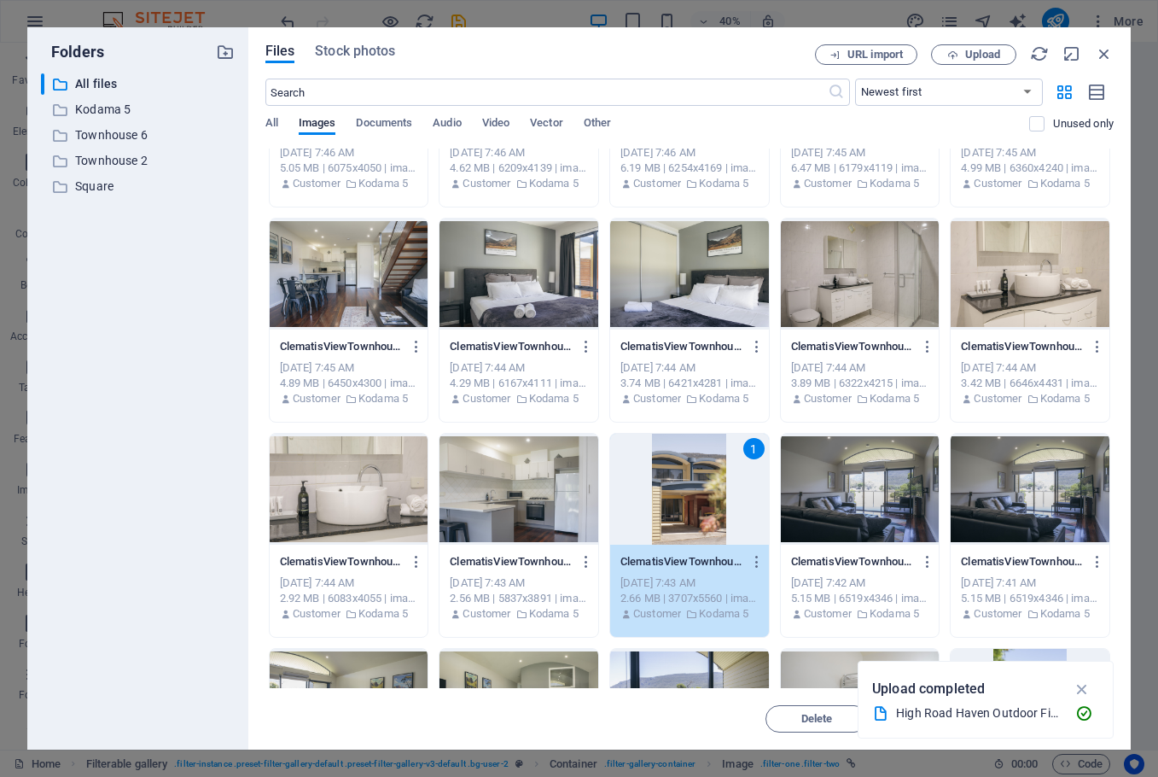
click at [698, 479] on div "1" at bounding box center [689, 489] width 159 height 111
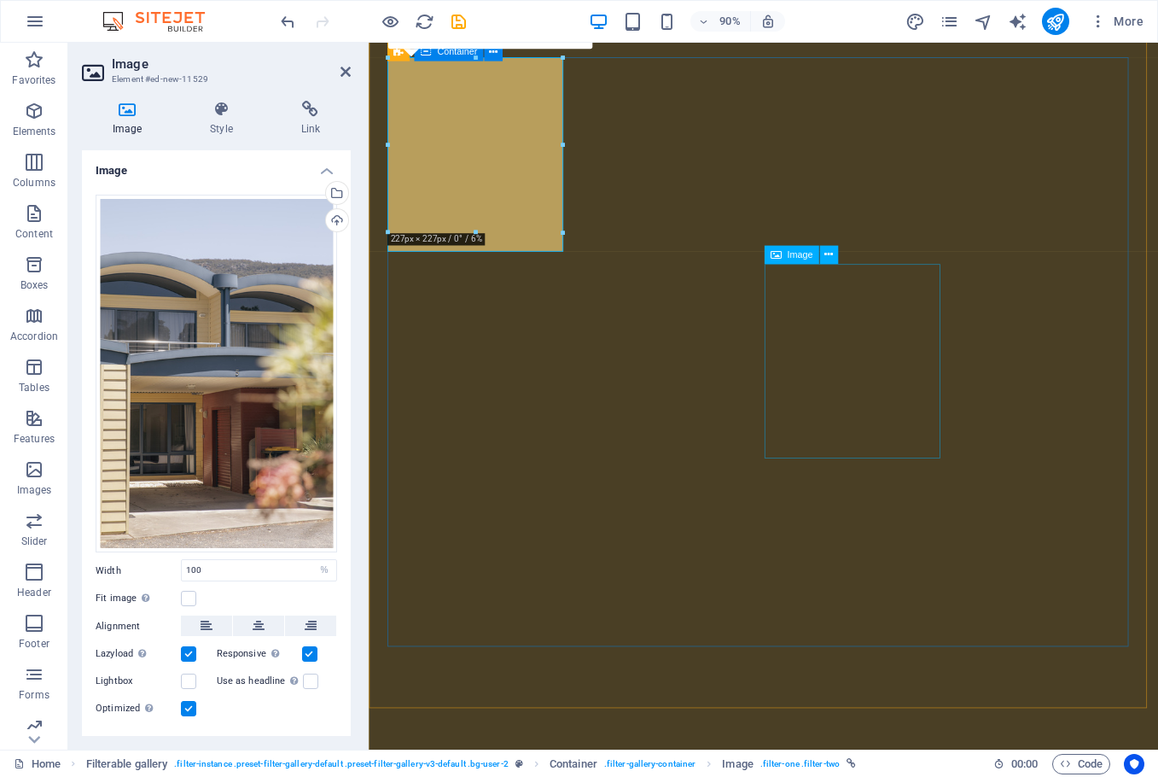
select select "%"
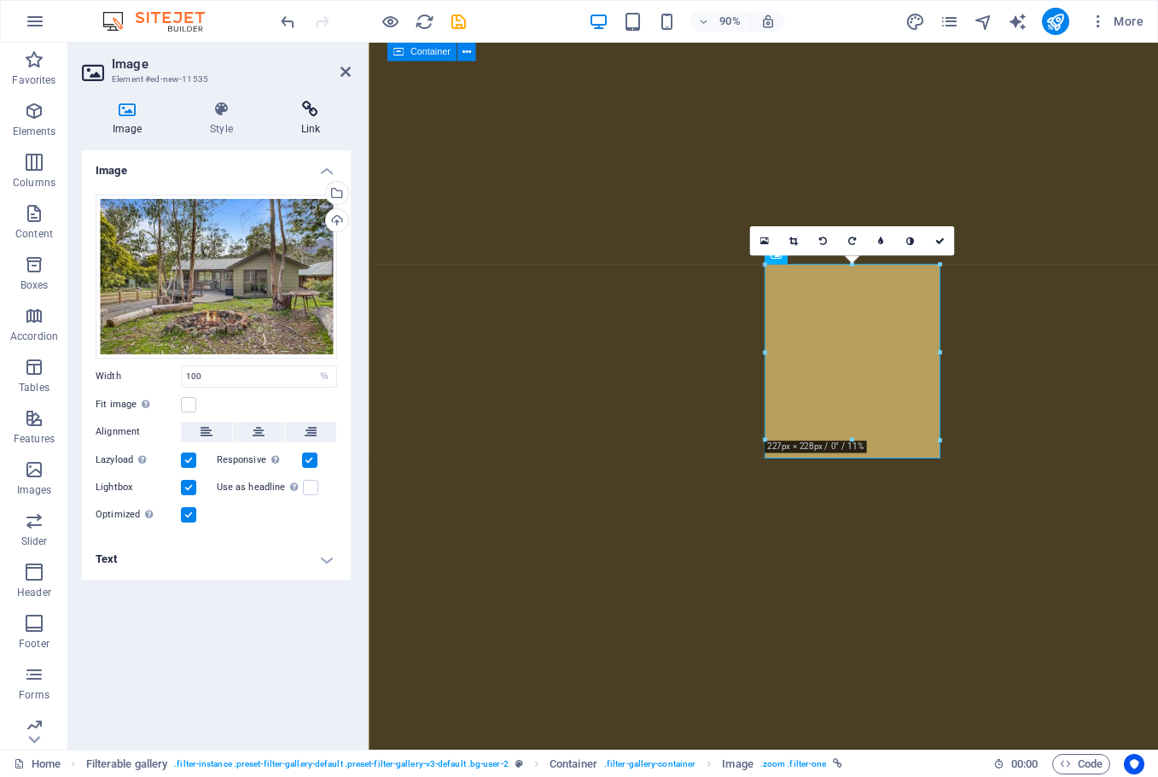
click at [307, 108] on icon at bounding box center [311, 109] width 80 height 17
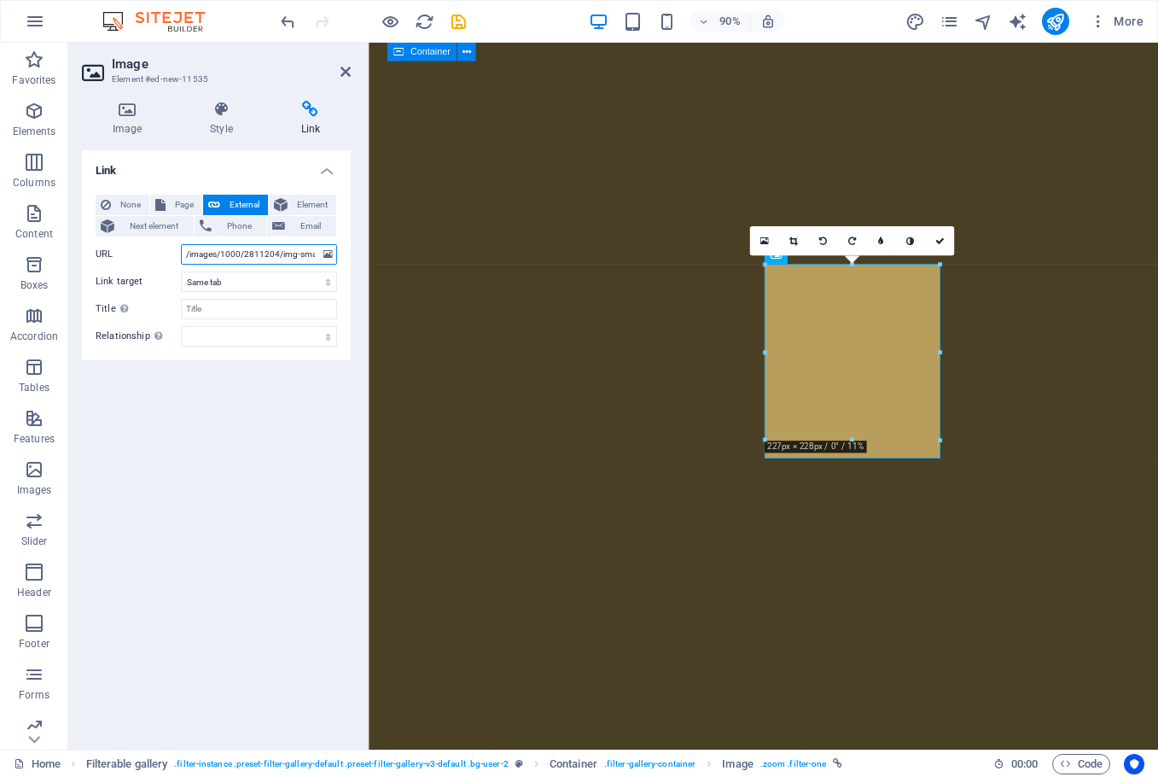
click at [236, 249] on input "/images/1000/2811204/img-small.jpg" at bounding box center [259, 254] width 156 height 20
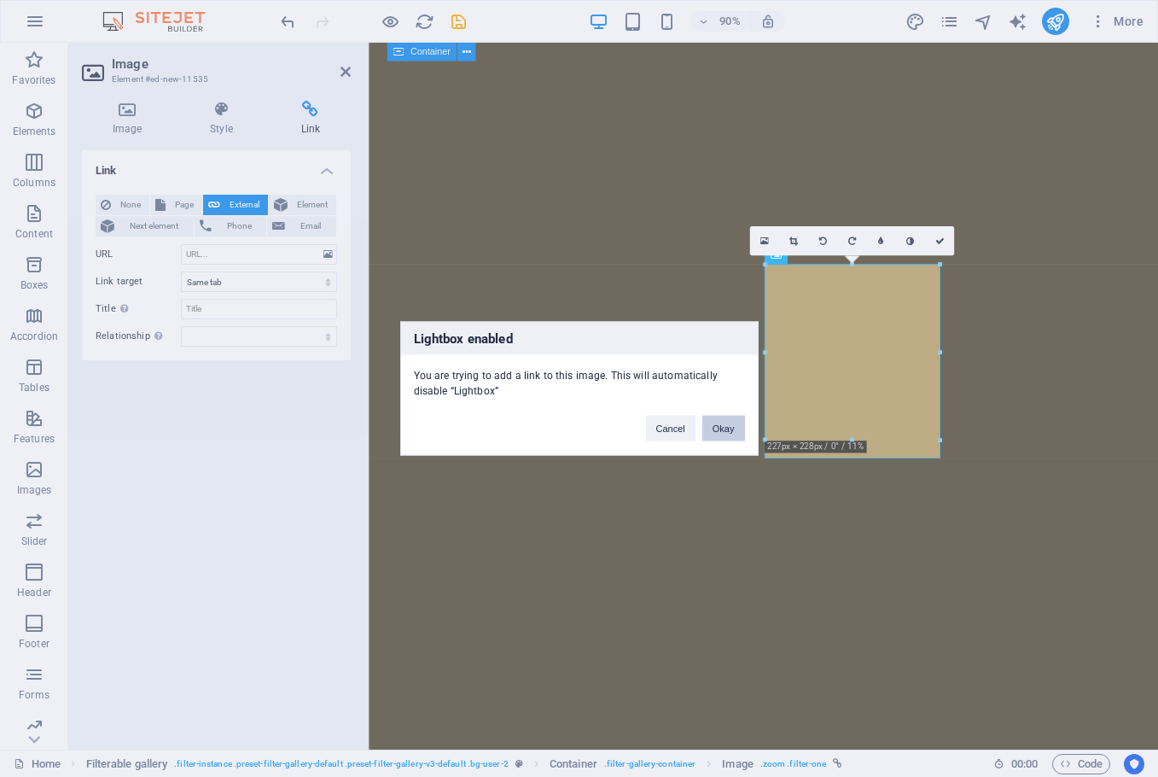
click at [727, 423] on button "Okay" at bounding box center [723, 429] width 43 height 26
select select
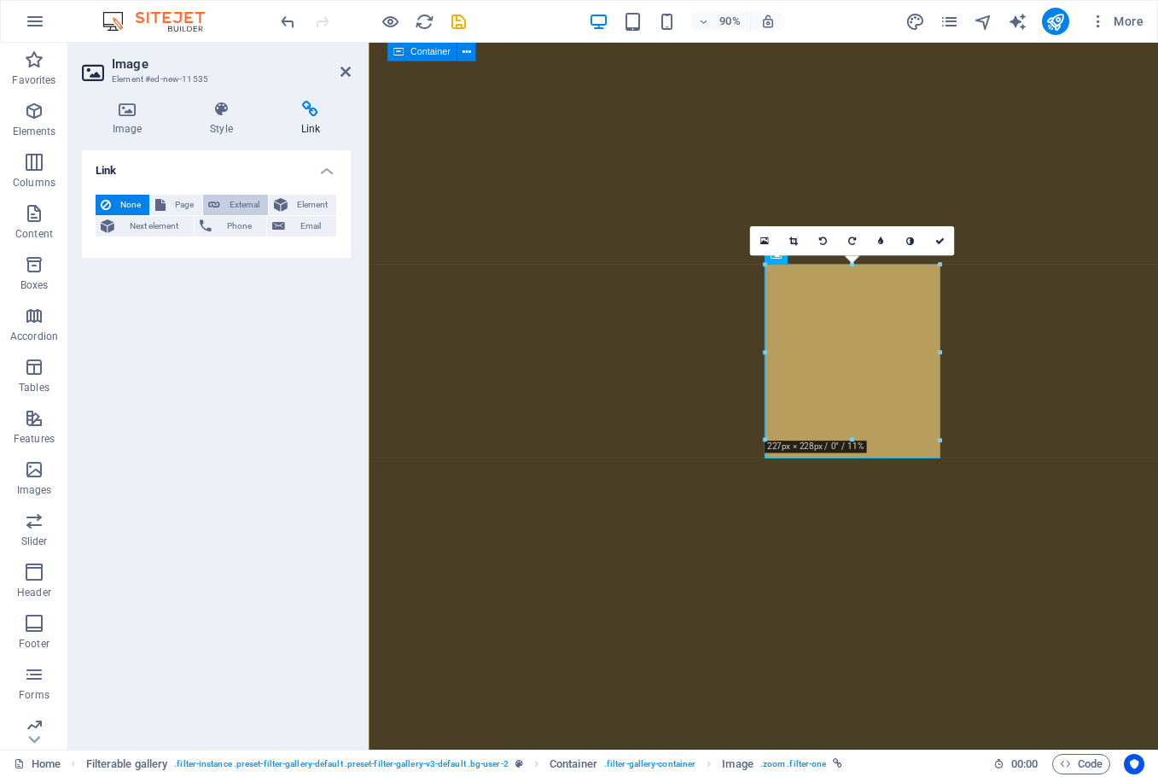
click at [234, 207] on span "External" at bounding box center [244, 205] width 38 height 20
select select "blank"
select select
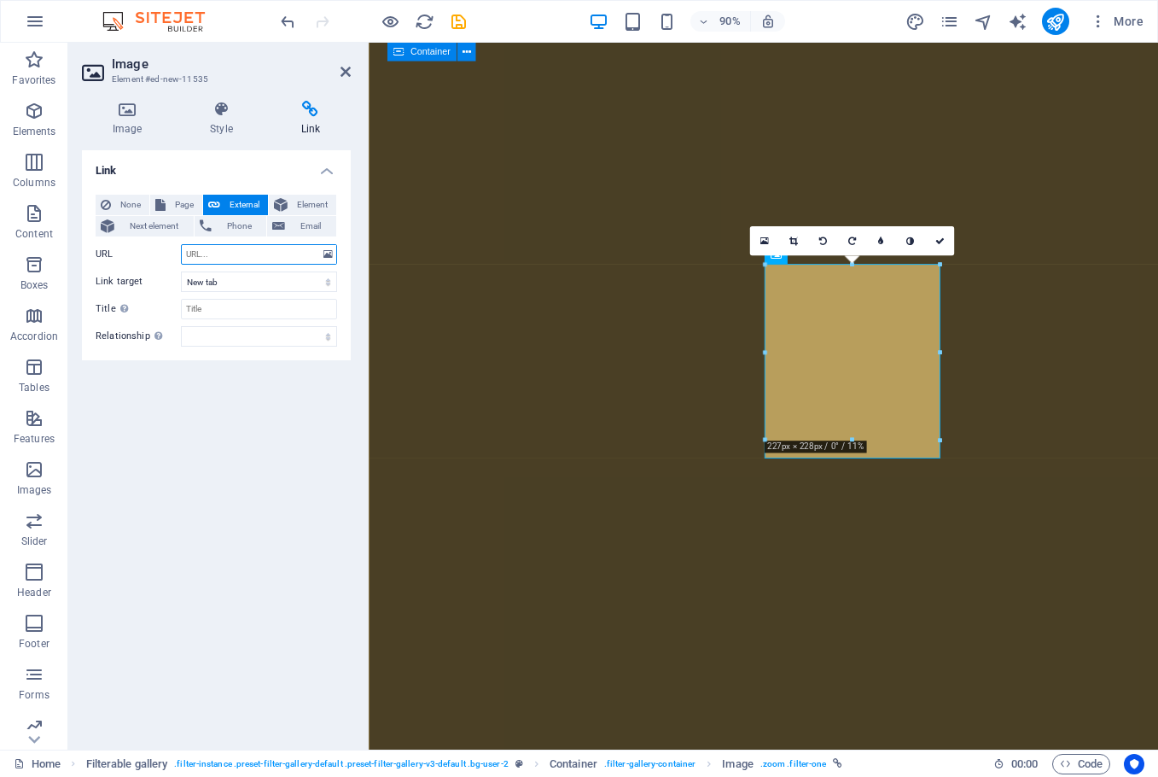
paste input "[URL][DOMAIN_NAME]"
type input "[URL][DOMAIN_NAME]"
select select
type input "[URL][DOMAIN_NAME]"
click at [246, 387] on div "Link None Page External Element Next element Phone Email Page Home Holiday Hous…" at bounding box center [216, 442] width 269 height 585
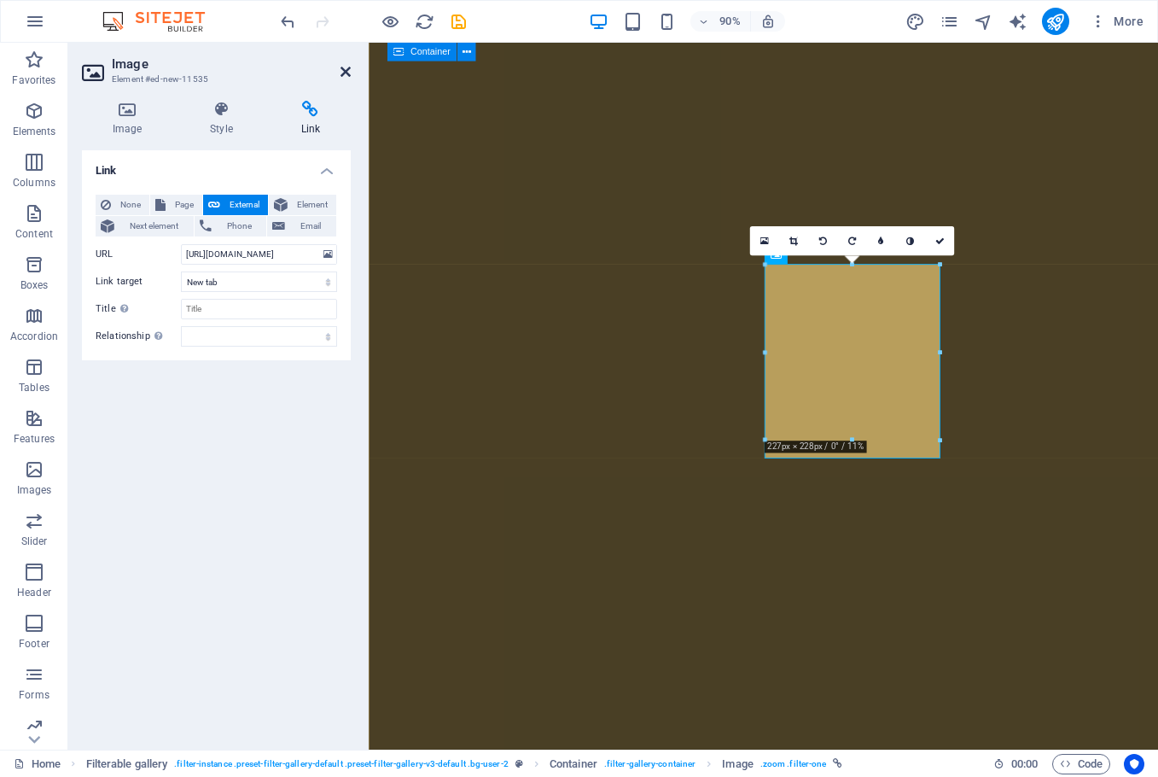
click at [341, 74] on icon at bounding box center [346, 72] width 10 height 14
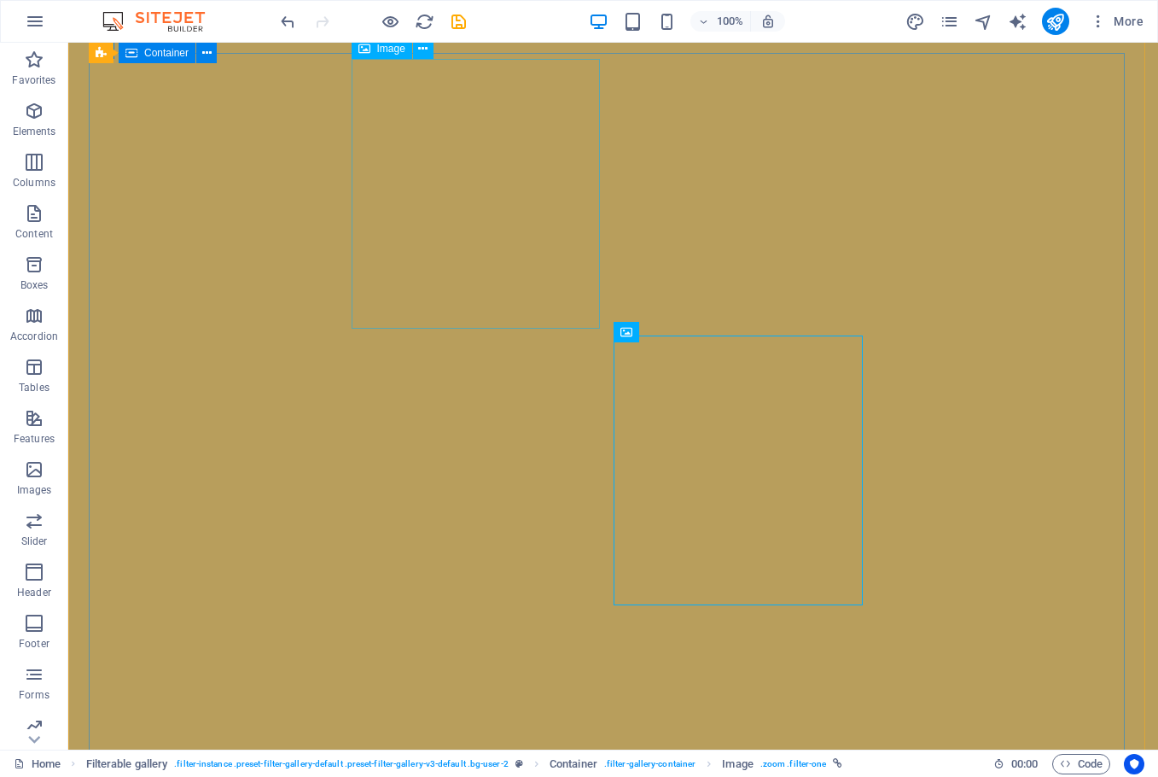
scroll to position [6355, 0]
select select "%"
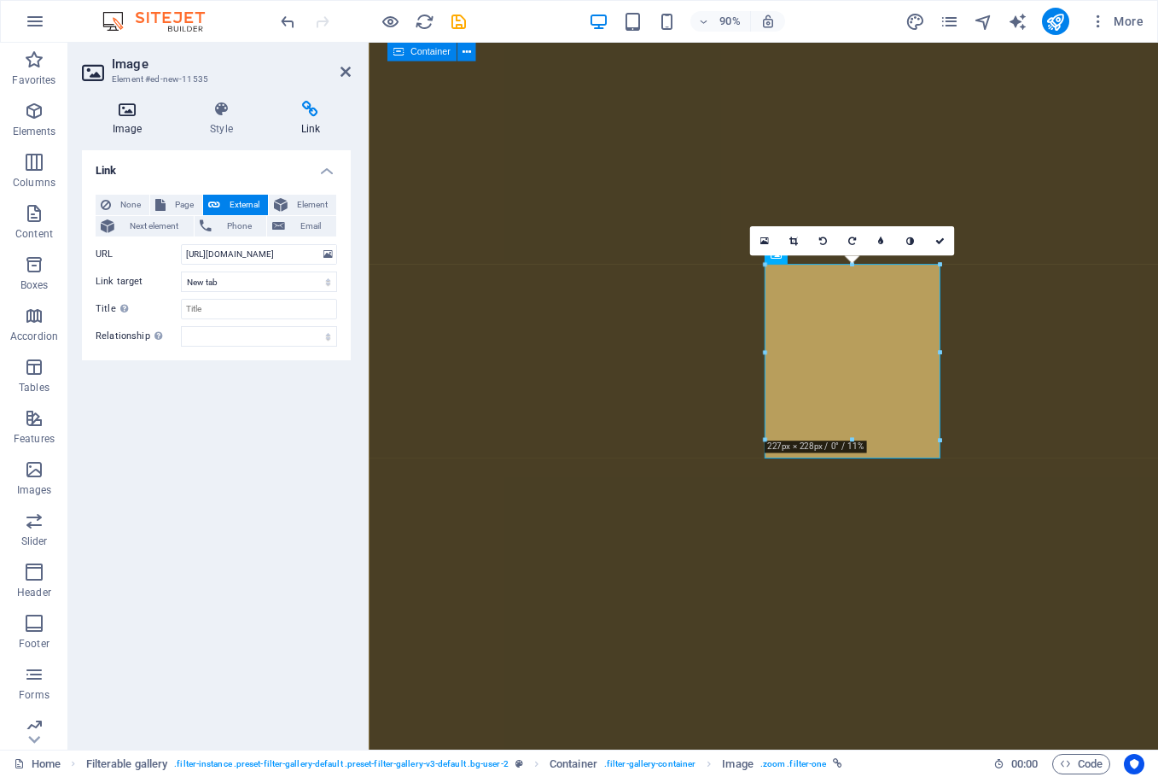
click at [131, 120] on h4 "Image" at bounding box center [130, 119] width 97 height 36
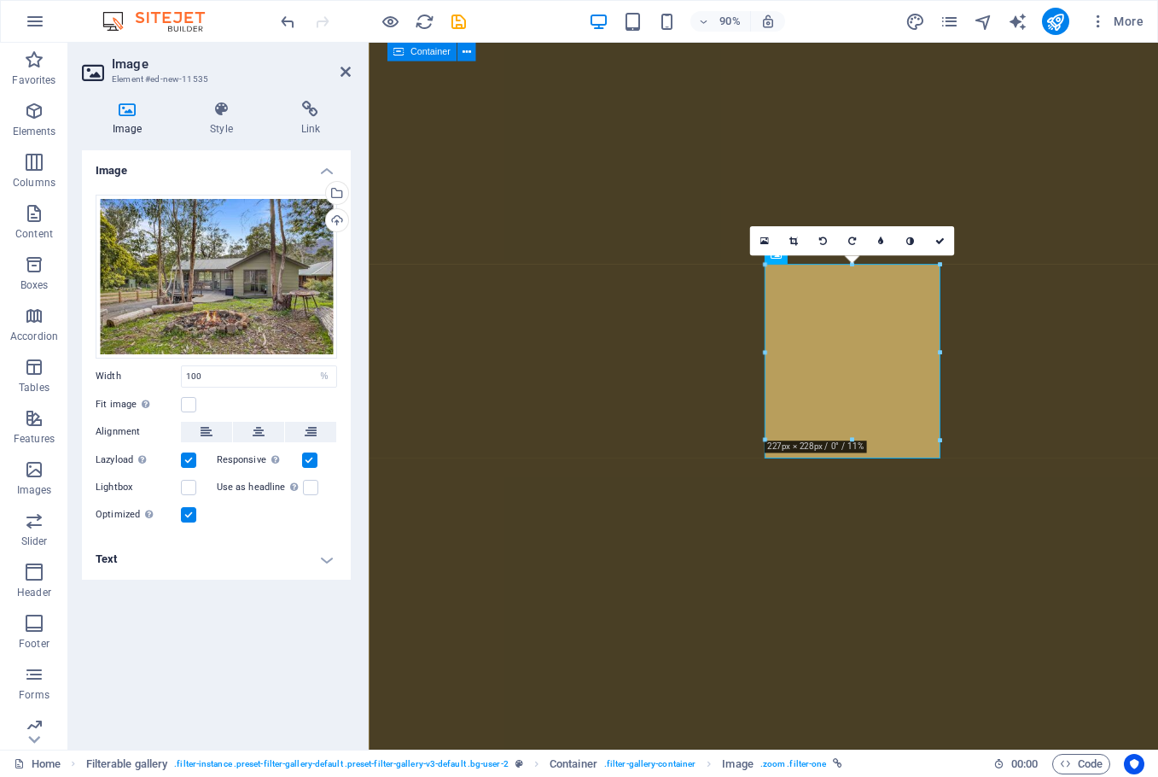
click at [178, 562] on h4 "Text" at bounding box center [216, 559] width 269 height 41
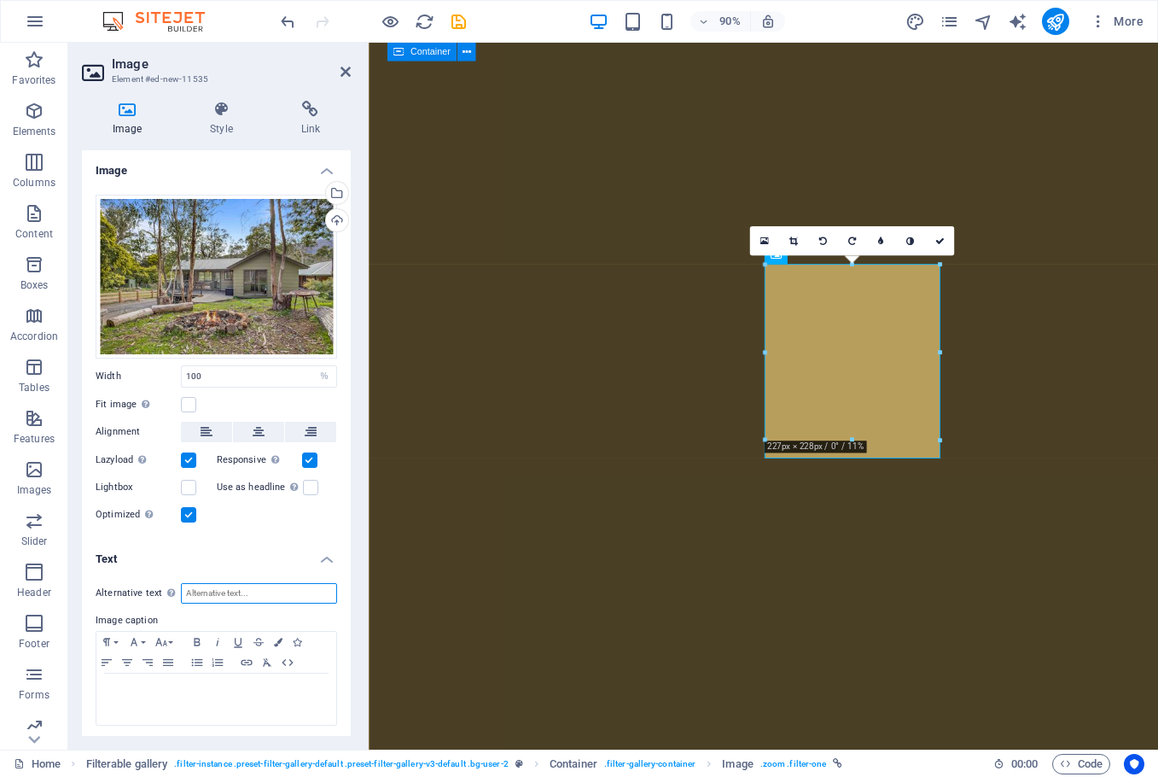
click at [210, 586] on input "Alternative text The alternative text is used by devices that cannot display im…" at bounding box center [259, 593] width 156 height 20
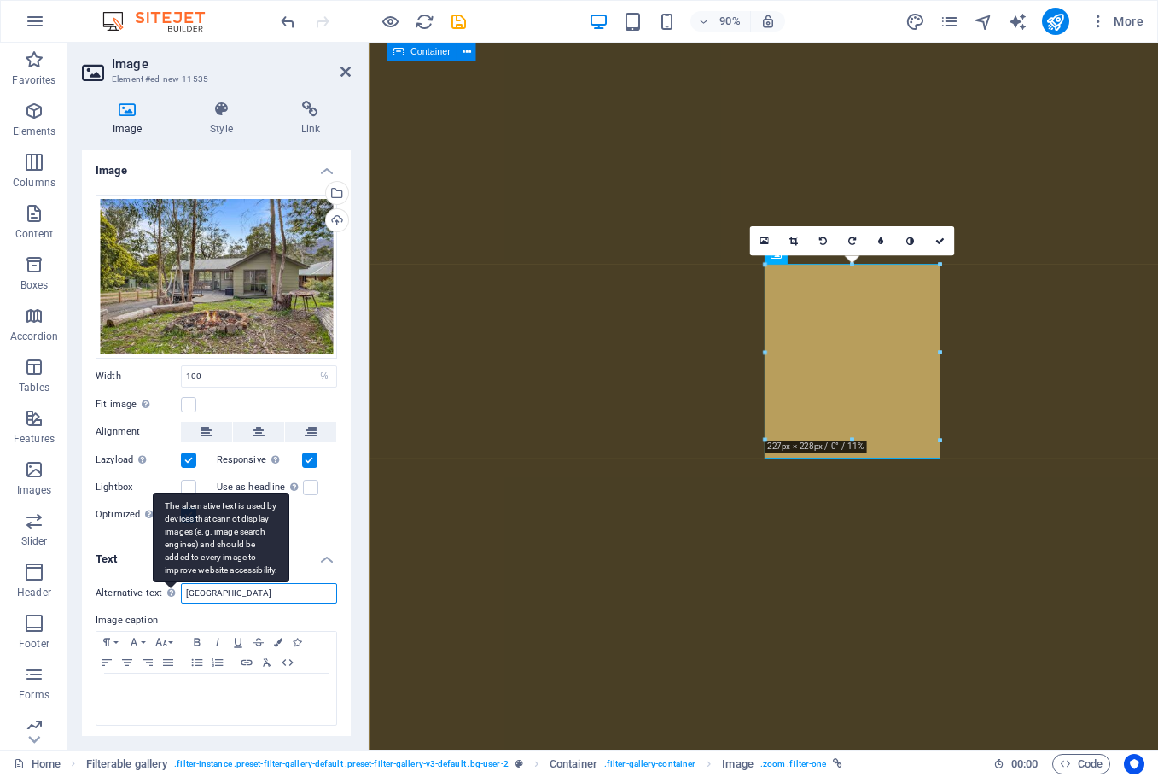
drag, startPoint x: 277, startPoint y: 590, endPoint x: 166, endPoint y: 585, distance: 110.2
click at [166, 585] on div "Alternative text The alternative text is used by devices that cannot display im…" at bounding box center [217, 593] width 242 height 20
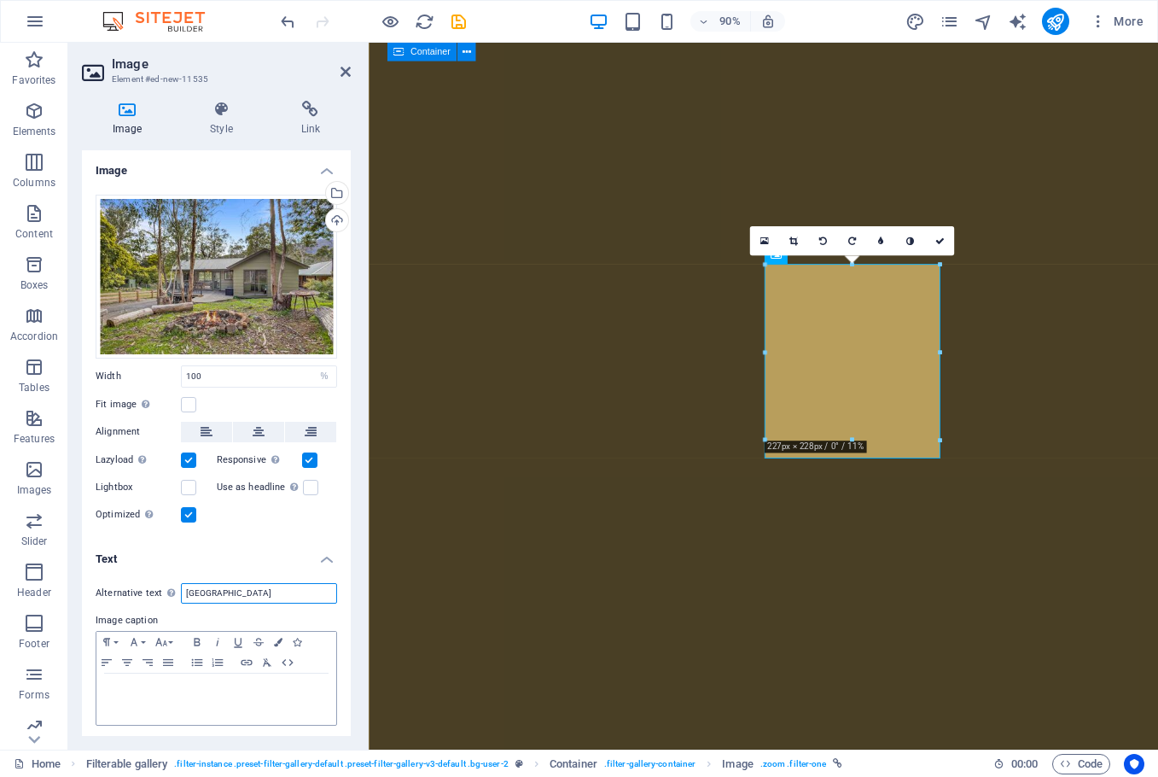
type input "[GEOGRAPHIC_DATA]"
click at [242, 694] on p at bounding box center [216, 689] width 223 height 15
click at [343, 71] on icon at bounding box center [346, 72] width 10 height 14
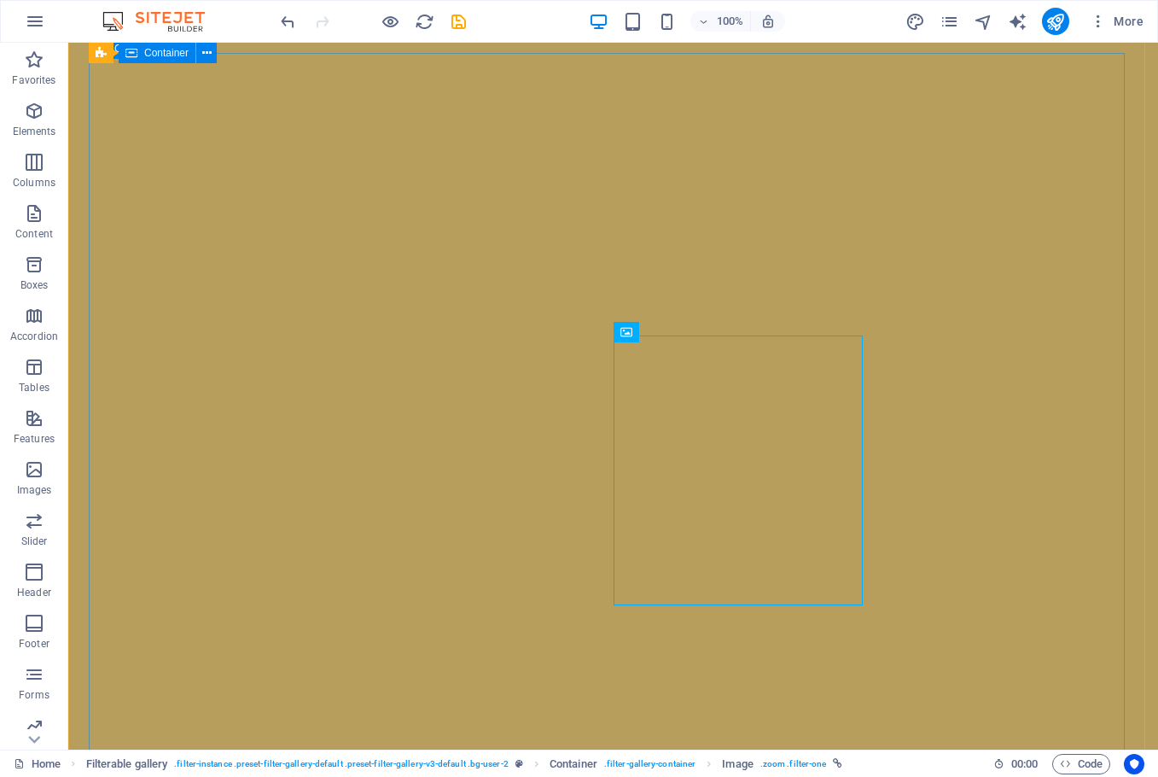
scroll to position [6355, 0]
click at [455, 32] on div at bounding box center [372, 21] width 191 height 27
click at [455, 26] on icon "save" at bounding box center [459, 22] width 20 height 20
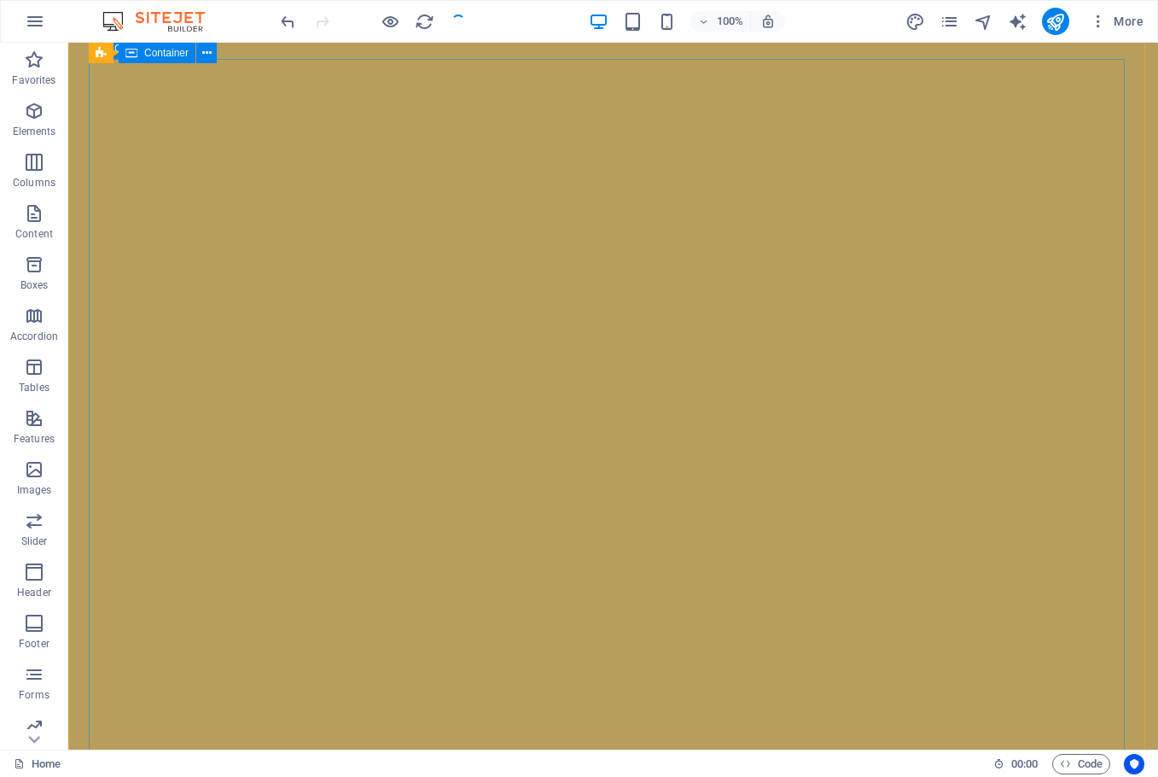
select select "%"
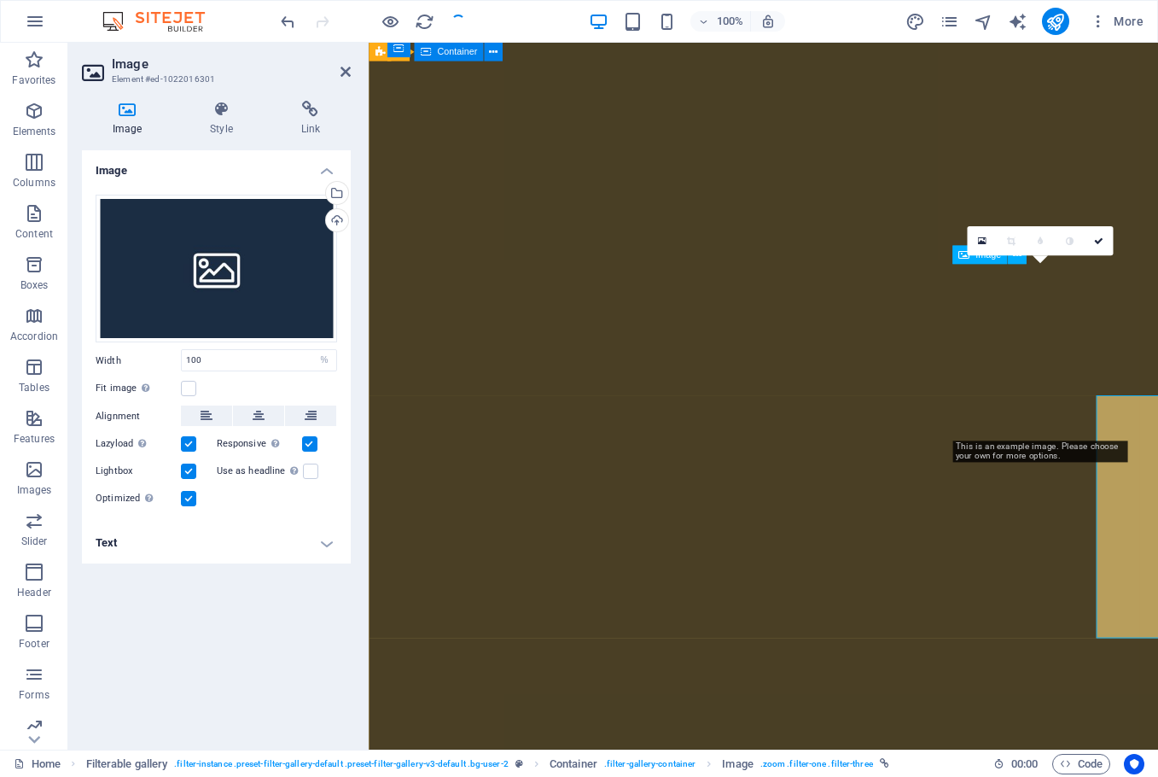
scroll to position [6257, 0]
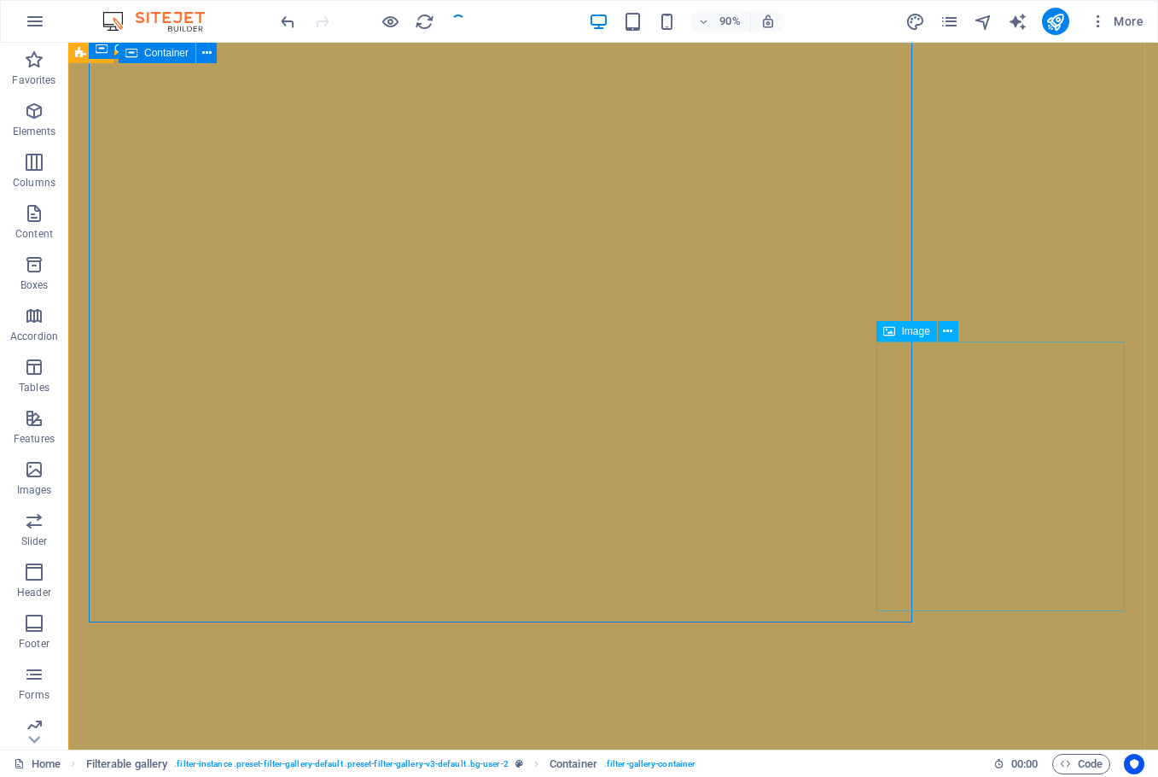
scroll to position [6355, 0]
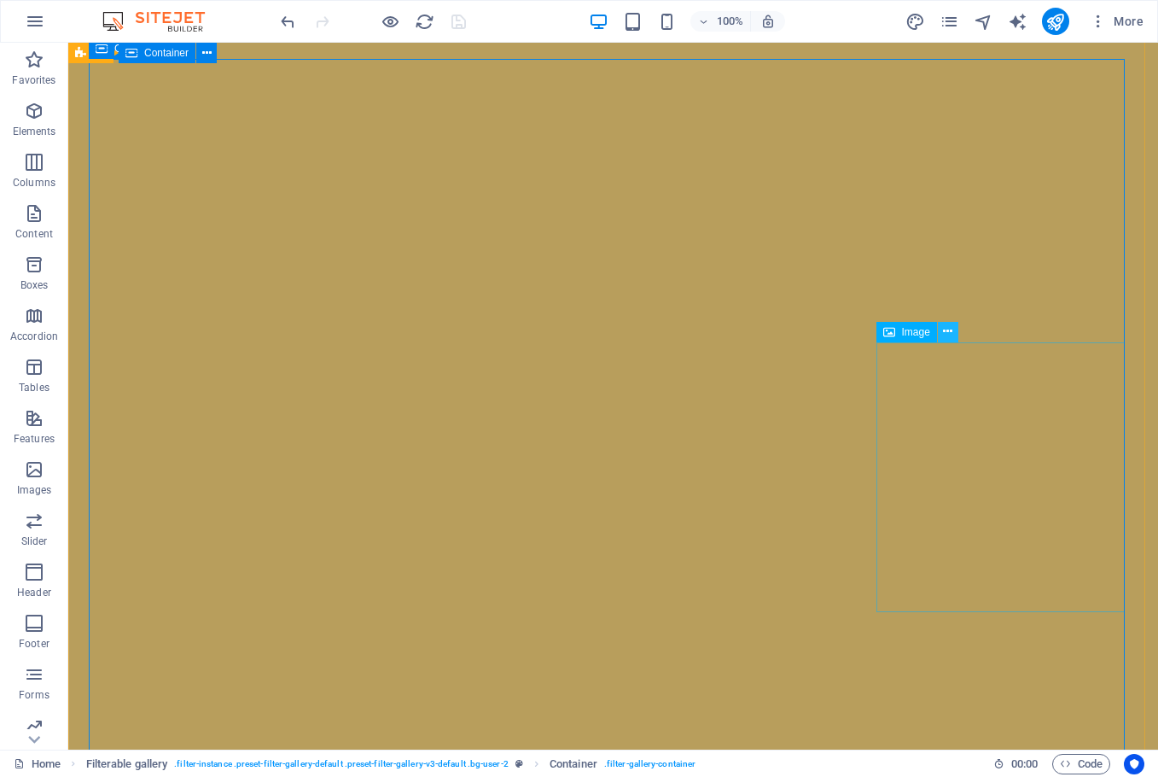
click at [943, 335] on icon at bounding box center [947, 332] width 9 height 18
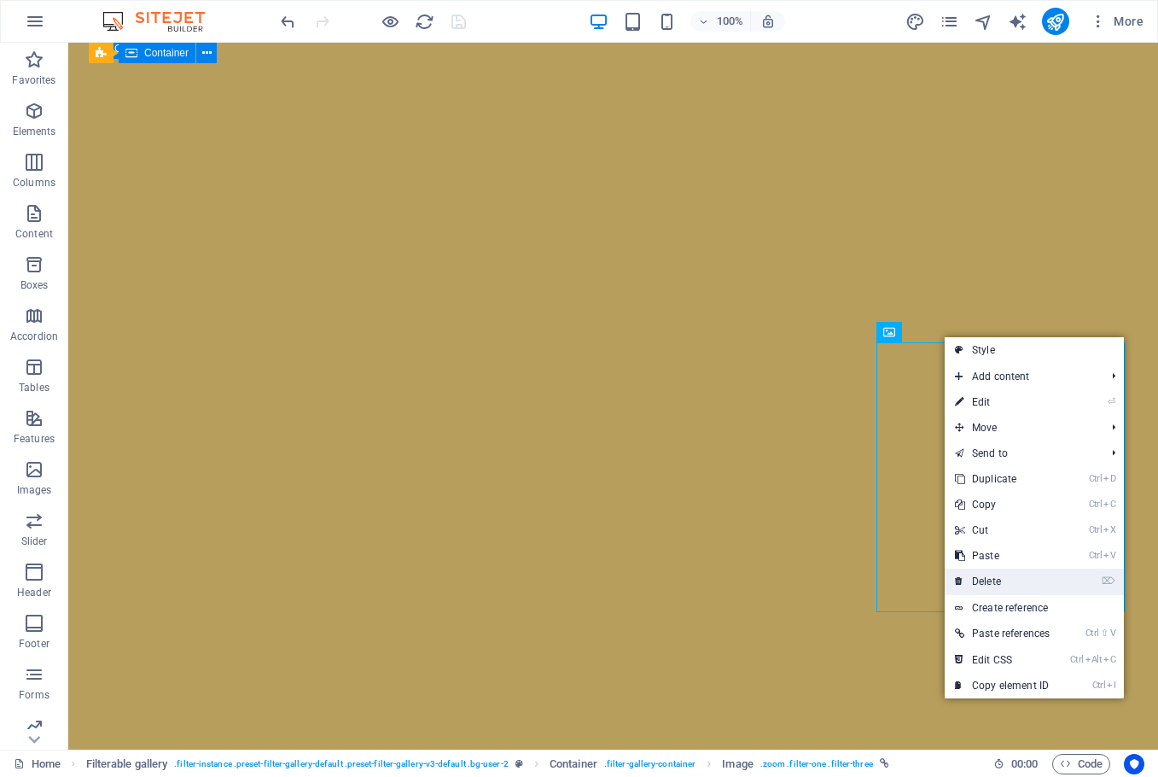
drag, startPoint x: 992, startPoint y: 577, endPoint x: 923, endPoint y: 535, distance: 80.1
click at [992, 578] on link "⌦ Delete" at bounding box center [1002, 581] width 115 height 26
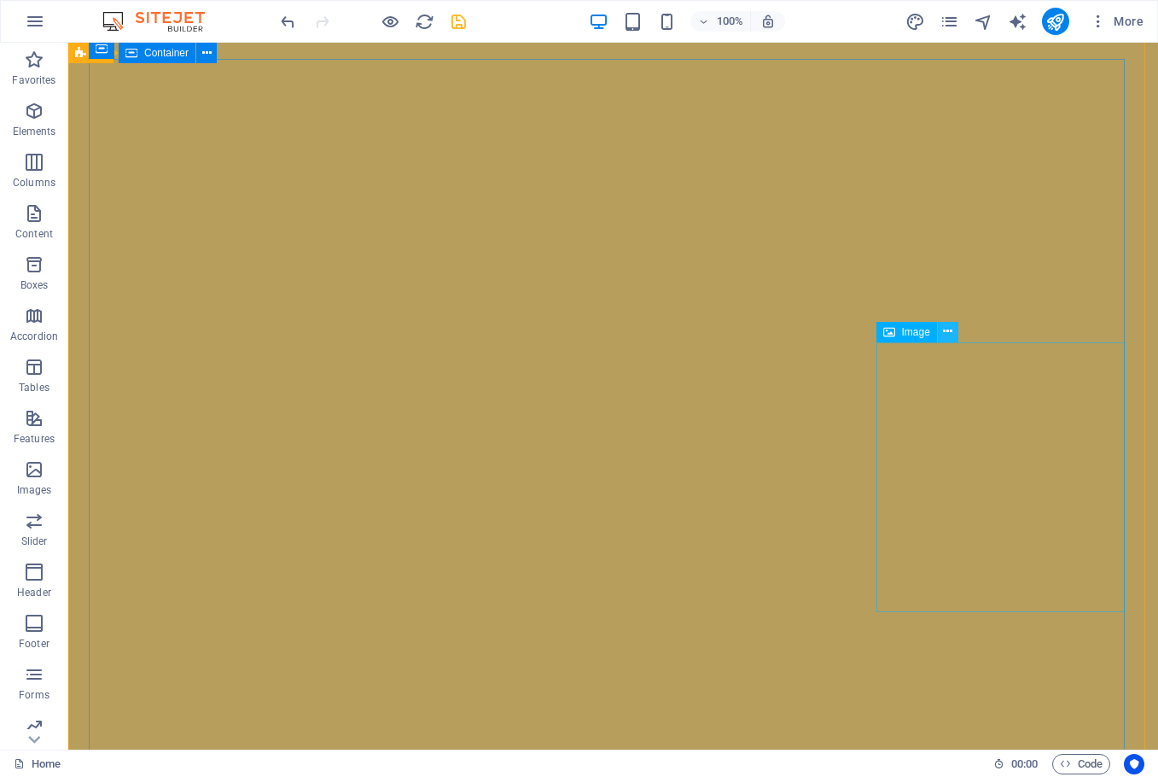
click at [949, 335] on icon at bounding box center [947, 332] width 9 height 18
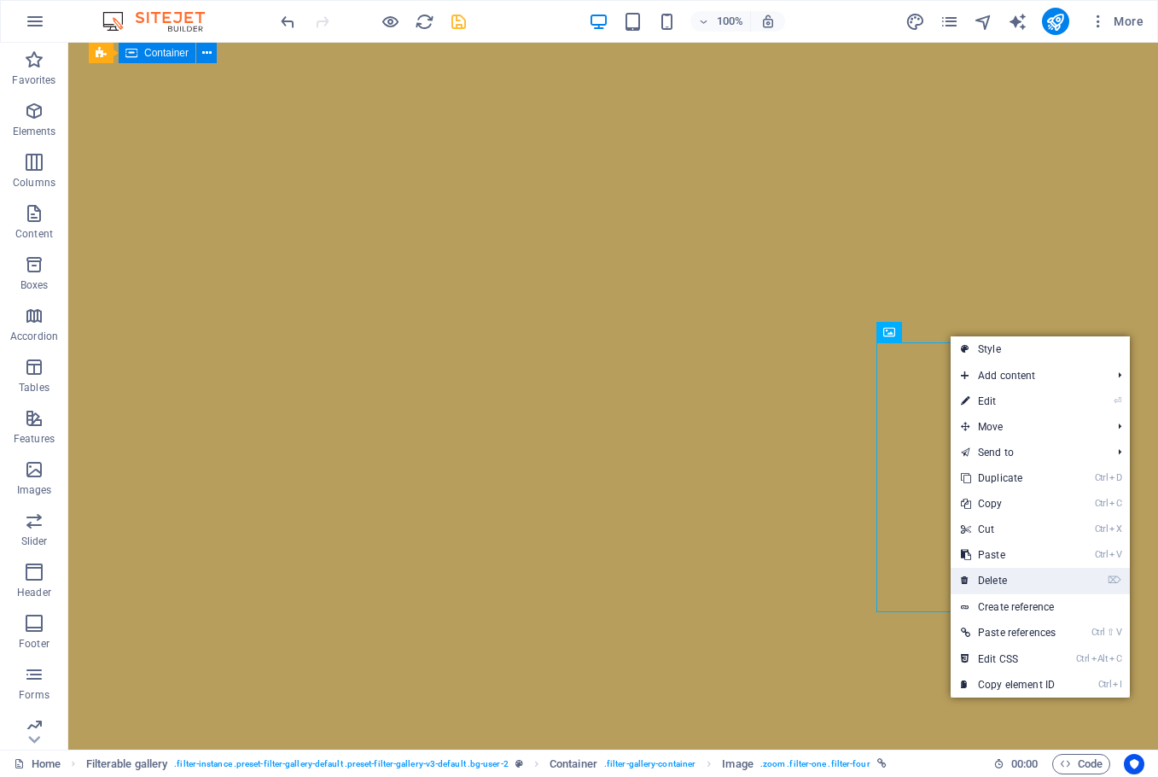
click at [992, 577] on link "⌦ Delete" at bounding box center [1008, 581] width 115 height 26
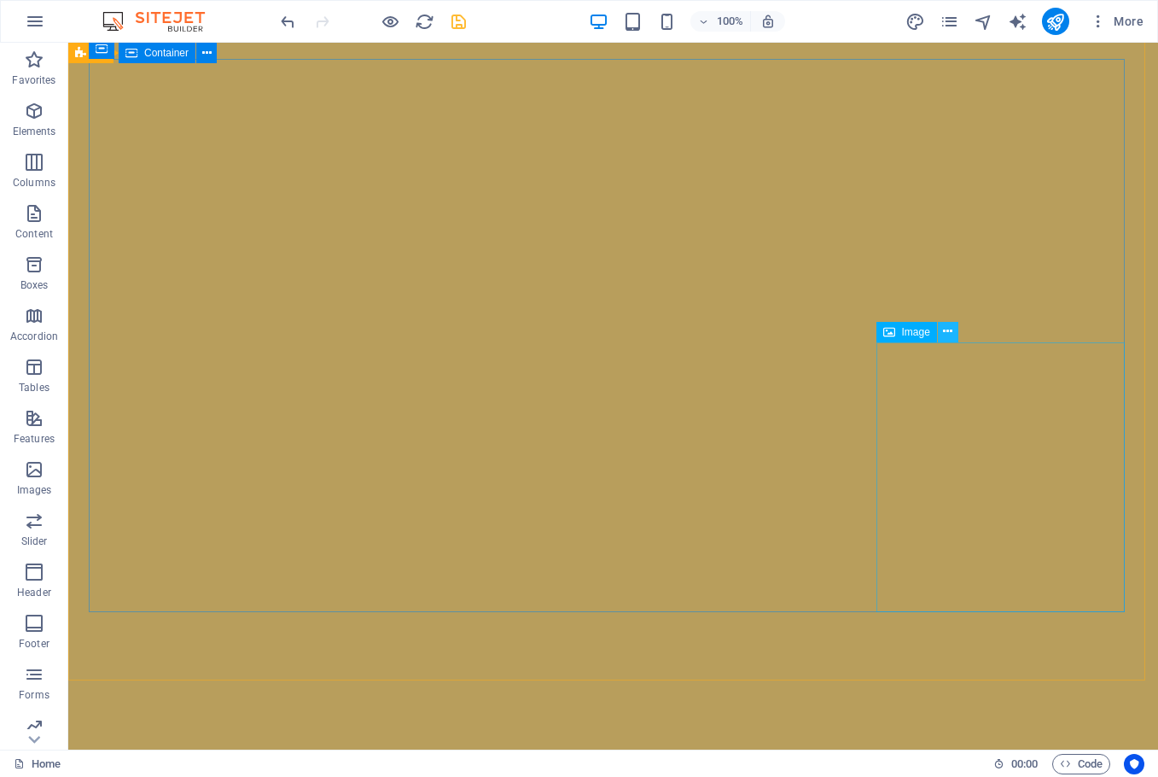
click at [948, 329] on icon at bounding box center [947, 332] width 9 height 18
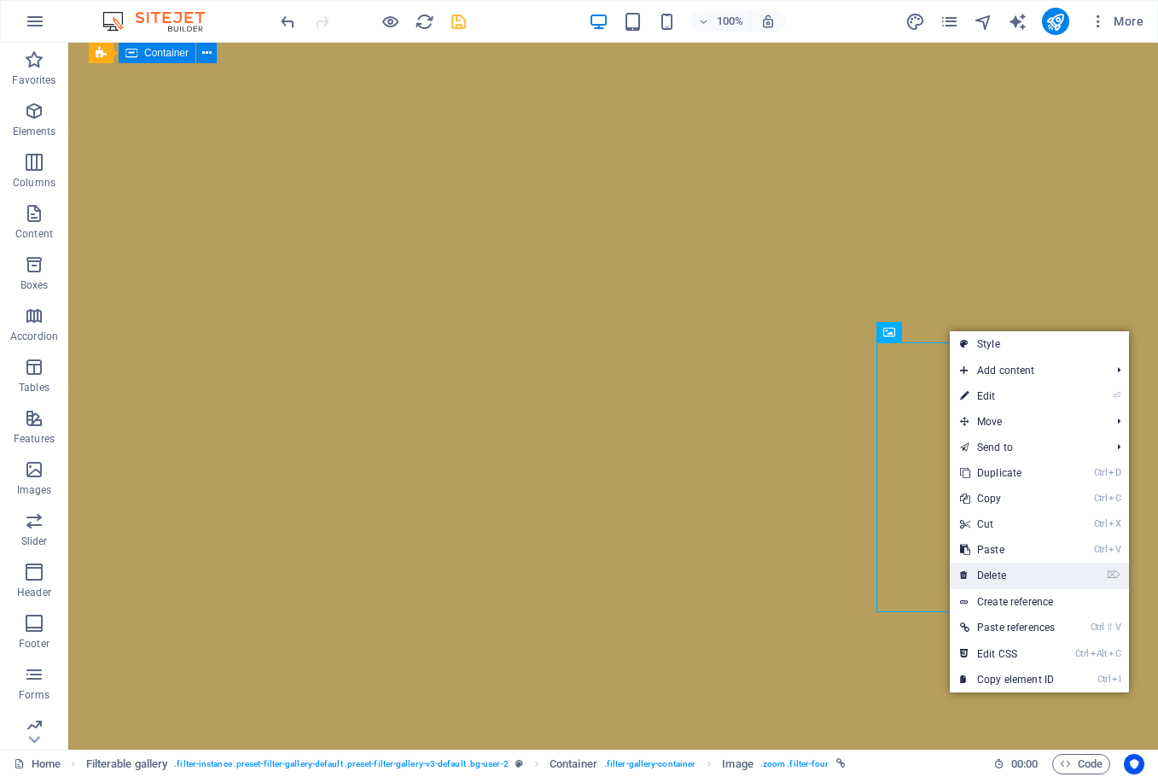
click at [996, 574] on link "⌦ Delete" at bounding box center [1007, 575] width 115 height 26
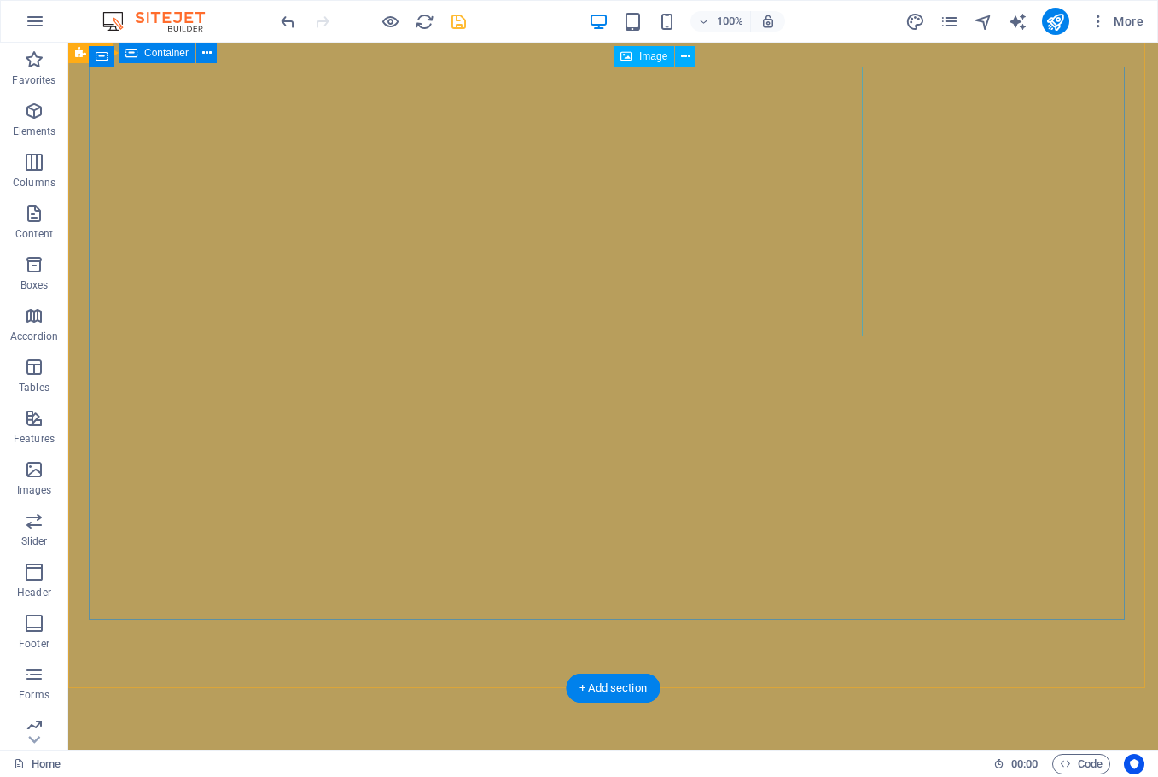
scroll to position [6127, 0]
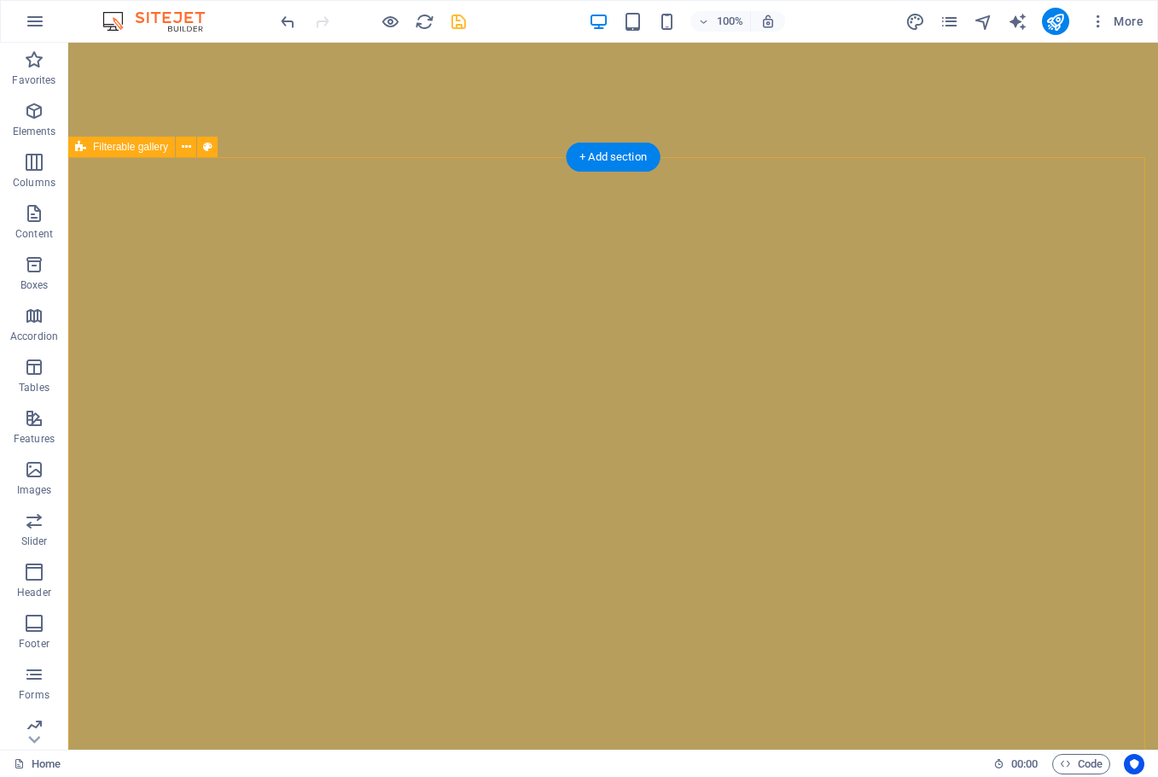
select select "rem"
select select "px"
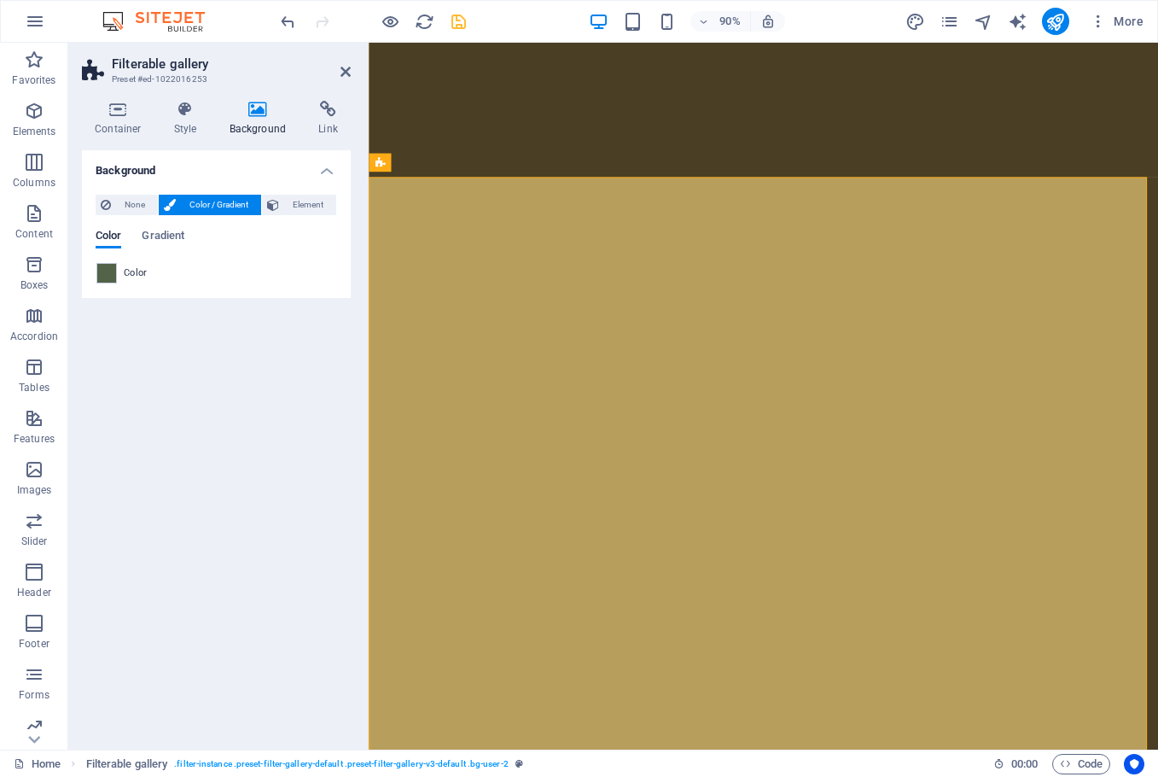
scroll to position [6000, 0]
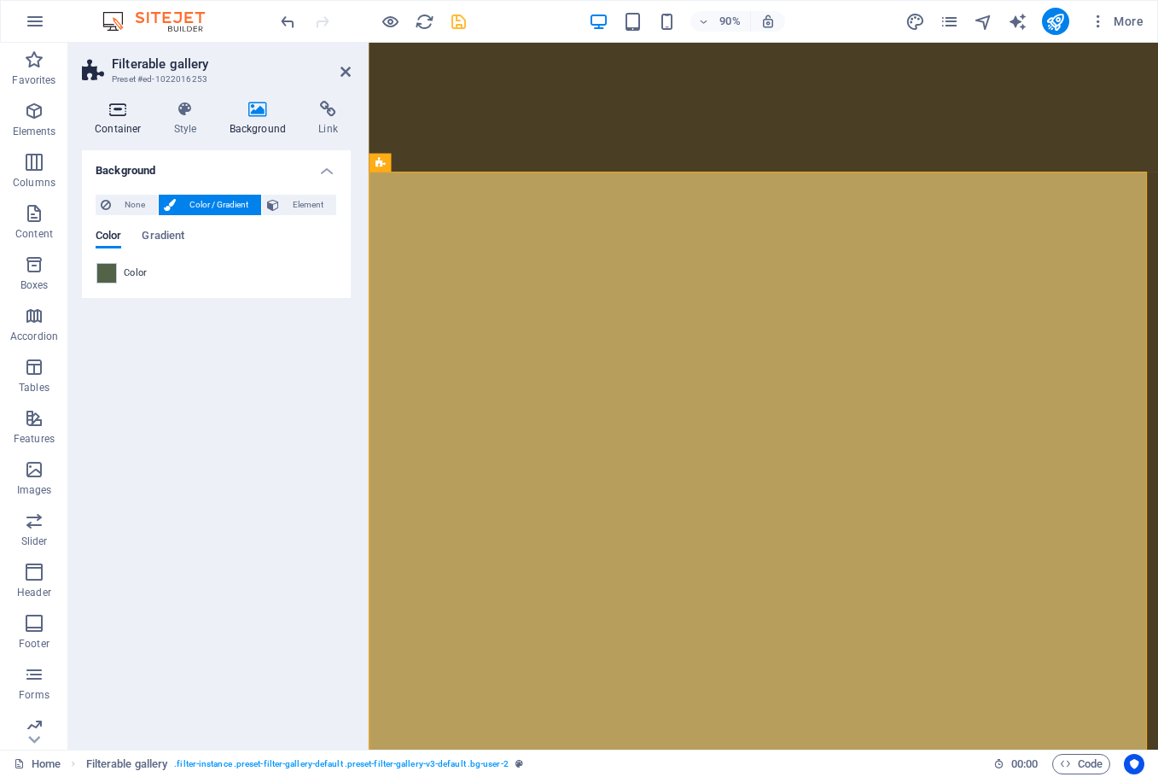
click at [128, 117] on icon at bounding box center [118, 109] width 73 height 17
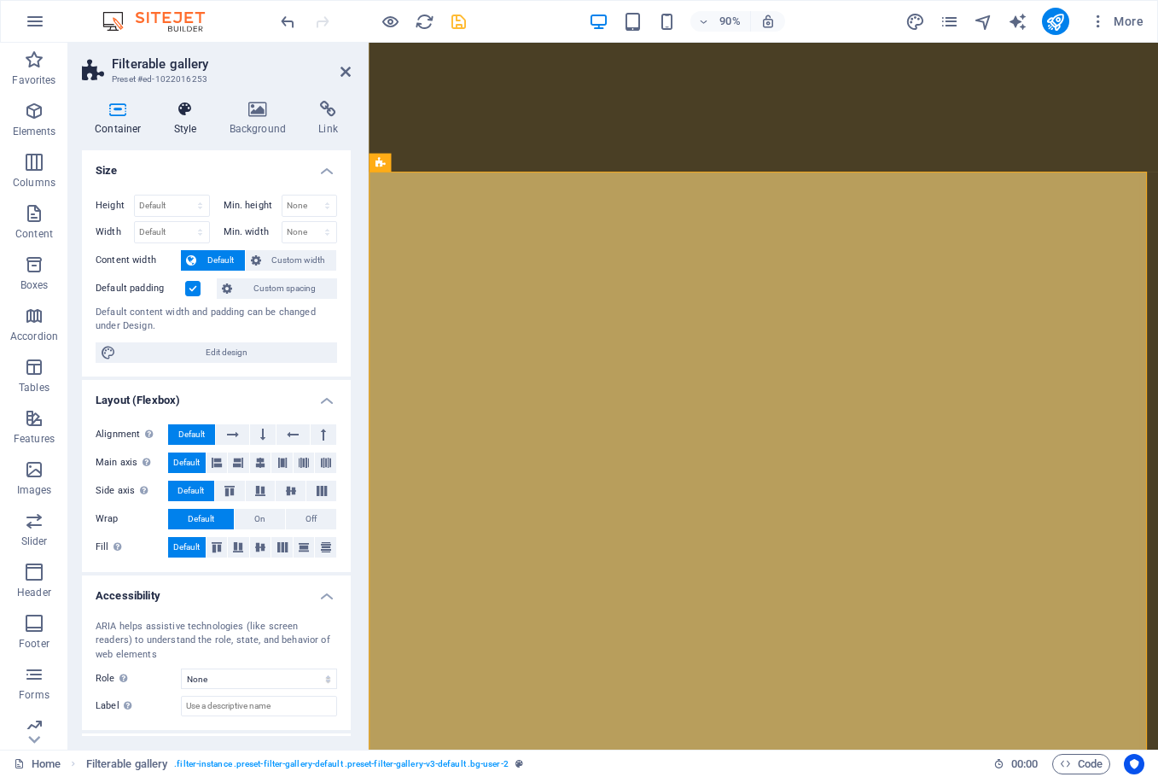
click at [186, 121] on h4 "Style" at bounding box center [188, 119] width 55 height 36
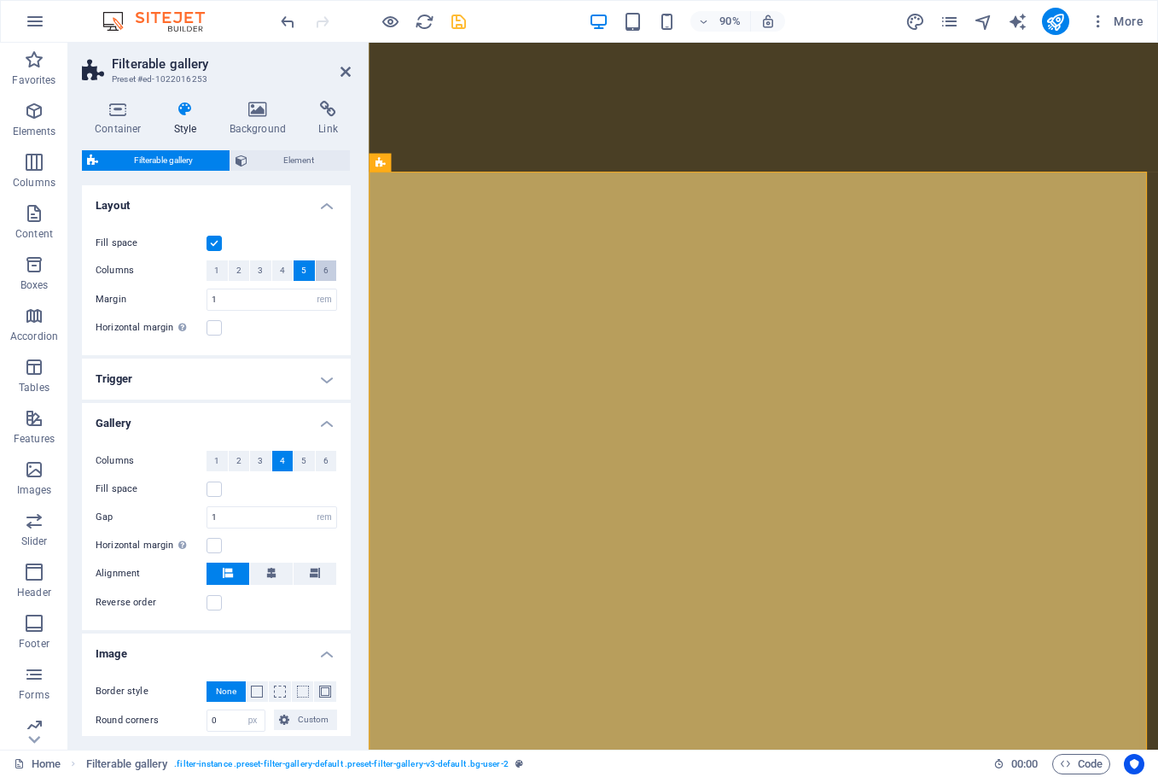
click at [323, 268] on span "6" at bounding box center [325, 270] width 5 height 20
select select
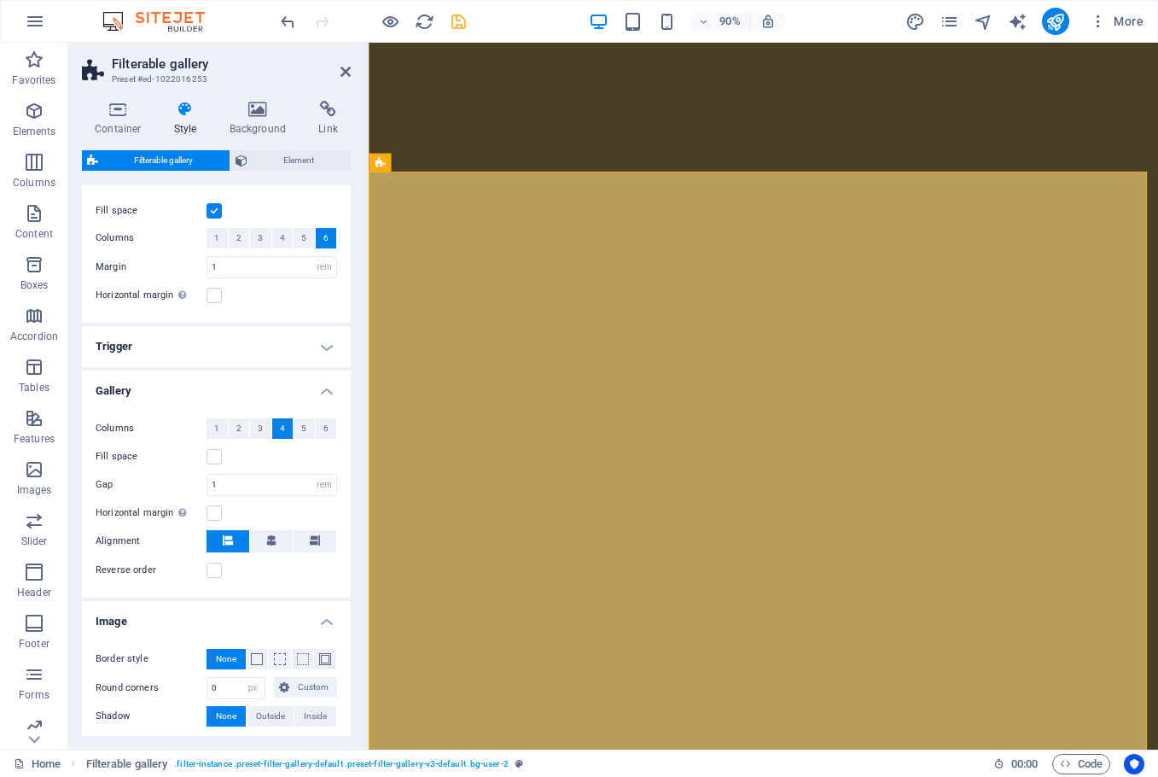
scroll to position [0, 0]
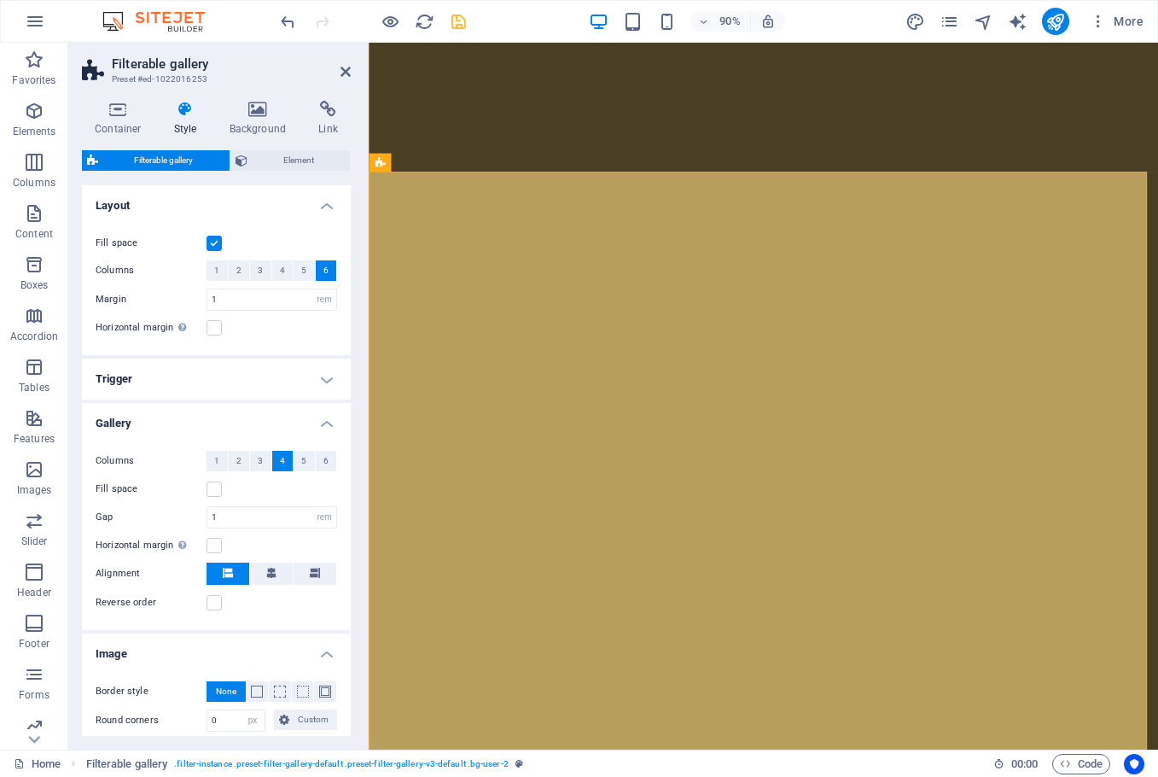
click at [224, 388] on h4 "Trigger" at bounding box center [216, 378] width 269 height 41
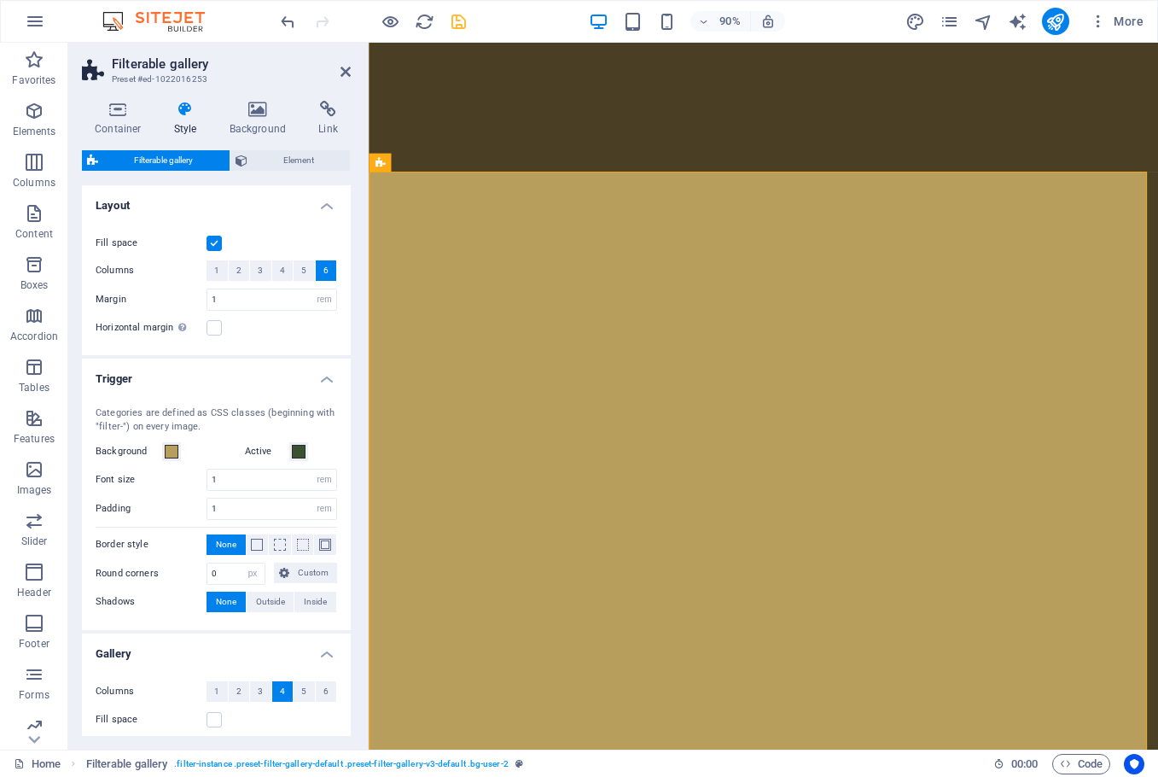
click at [224, 384] on h4 "Trigger" at bounding box center [216, 373] width 269 height 31
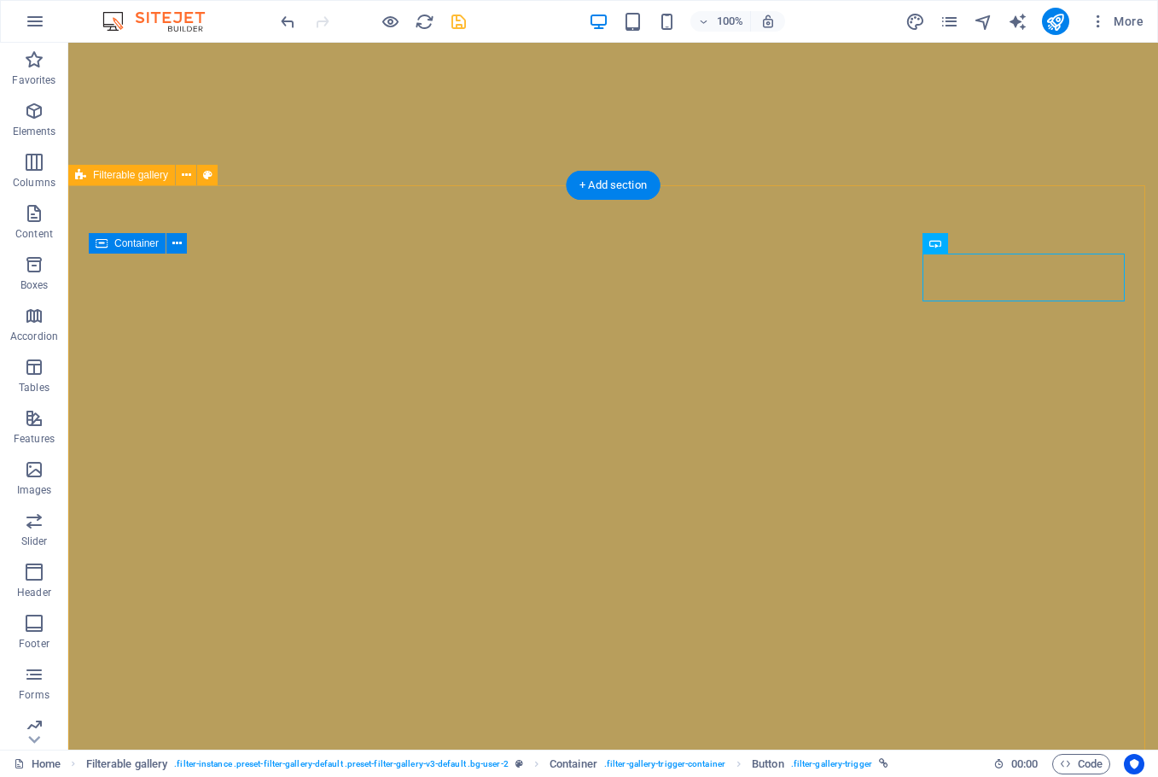
select select "rem"
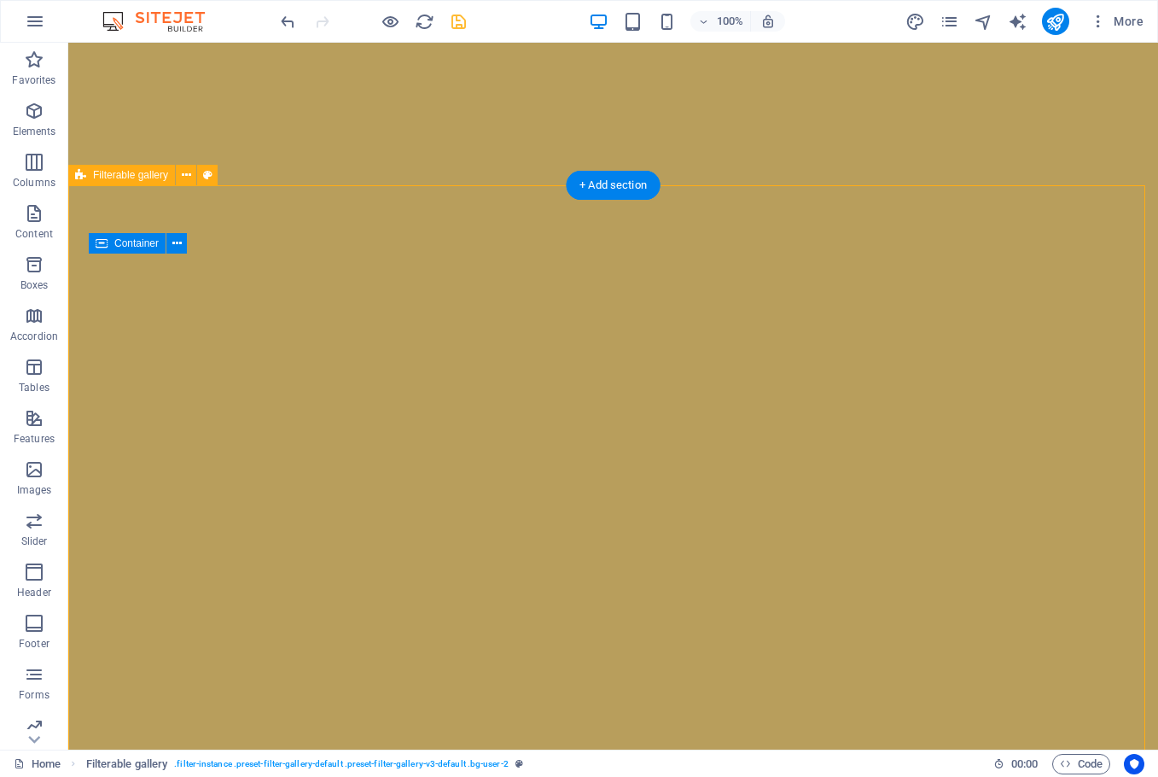
select select "px"
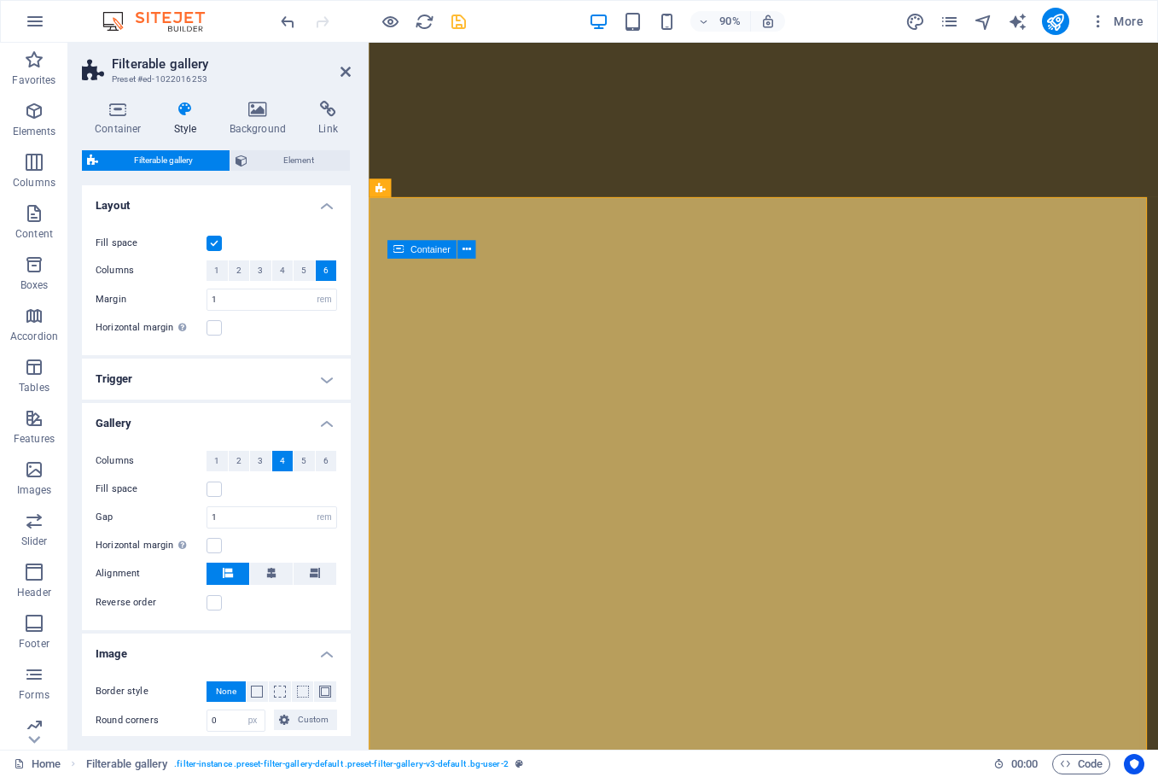
click at [324, 265] on span "6" at bounding box center [325, 270] width 5 height 20
click at [1062, 247] on button at bounding box center [1057, 249] width 19 height 19
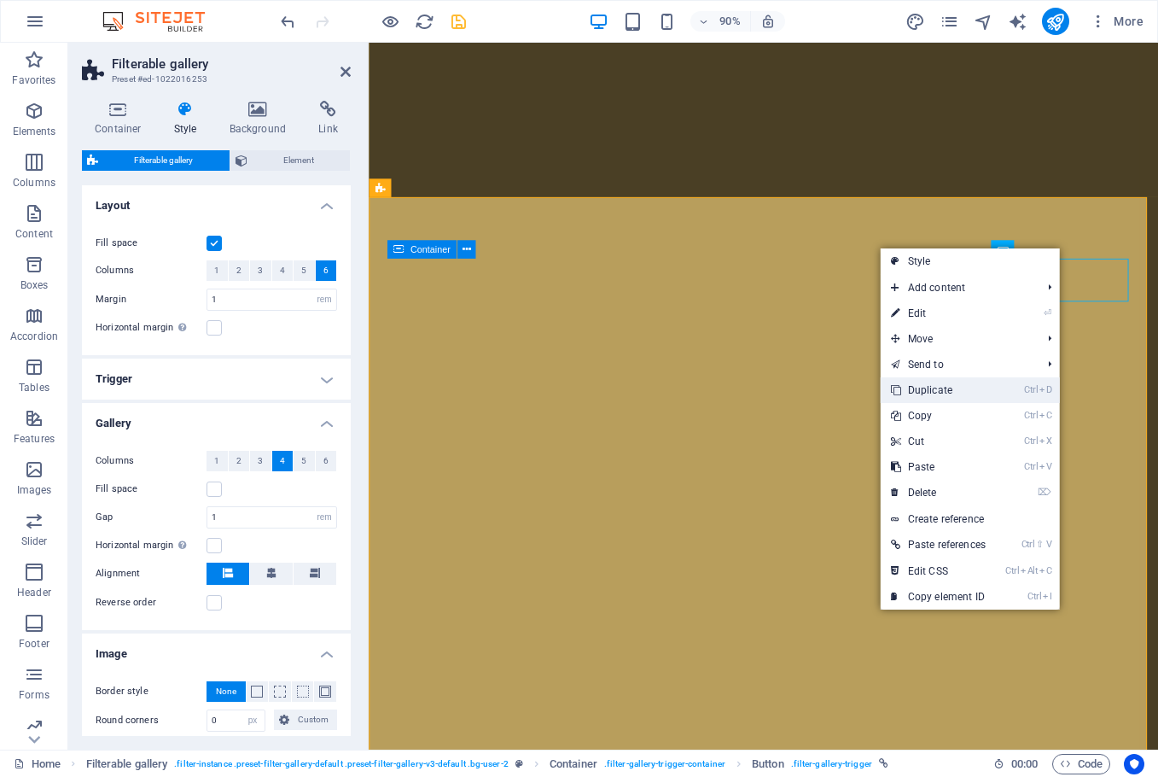
click at [1002, 385] on li "Ctrl D Duplicate" at bounding box center [970, 390] width 179 height 26
click at [944, 389] on link "Ctrl D Duplicate" at bounding box center [938, 390] width 115 height 26
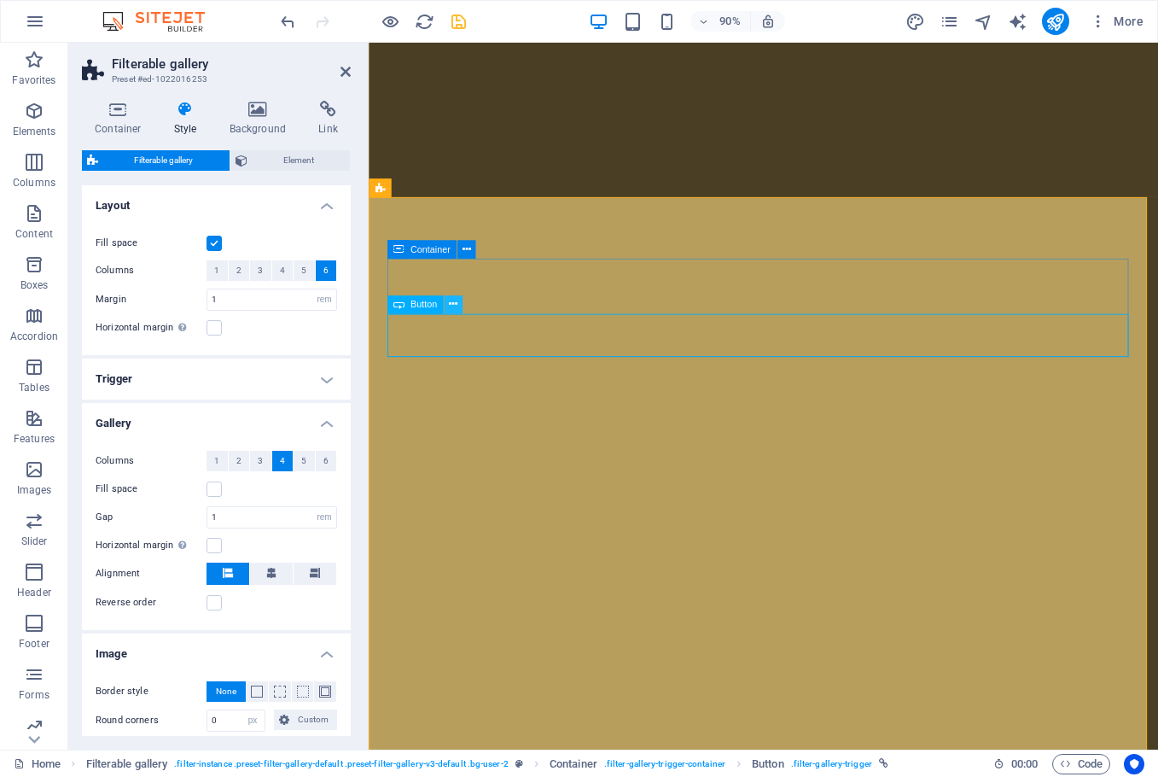
click at [452, 303] on icon at bounding box center [453, 304] width 9 height 16
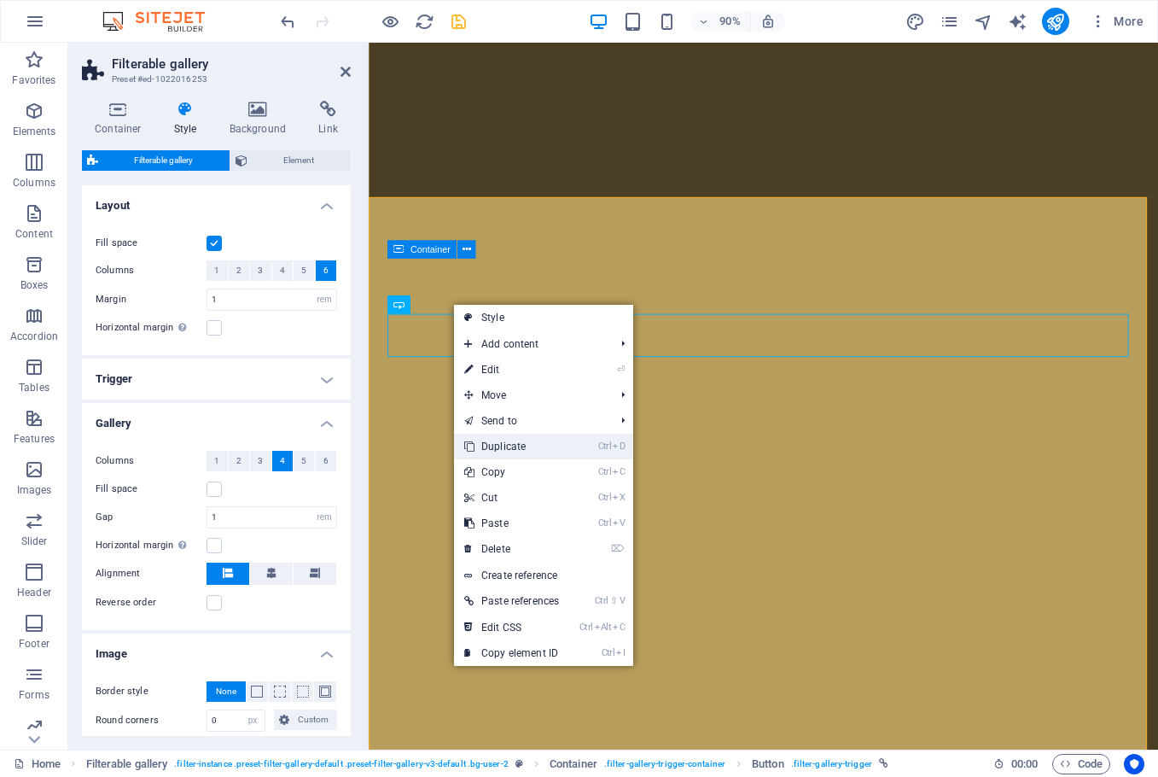
click at [584, 444] on li "Ctrl D Duplicate" at bounding box center [543, 447] width 179 height 26
click at [517, 438] on link "Ctrl D Duplicate" at bounding box center [511, 447] width 115 height 26
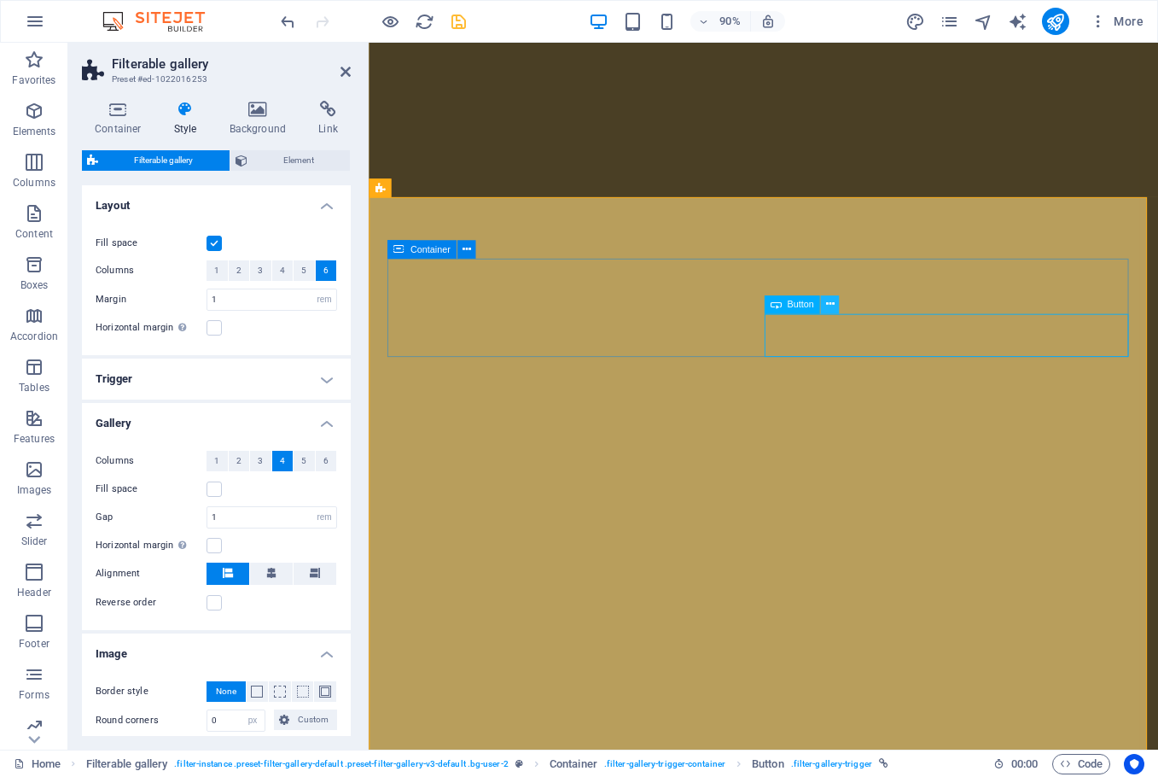
click at [827, 300] on icon at bounding box center [829, 304] width 9 height 16
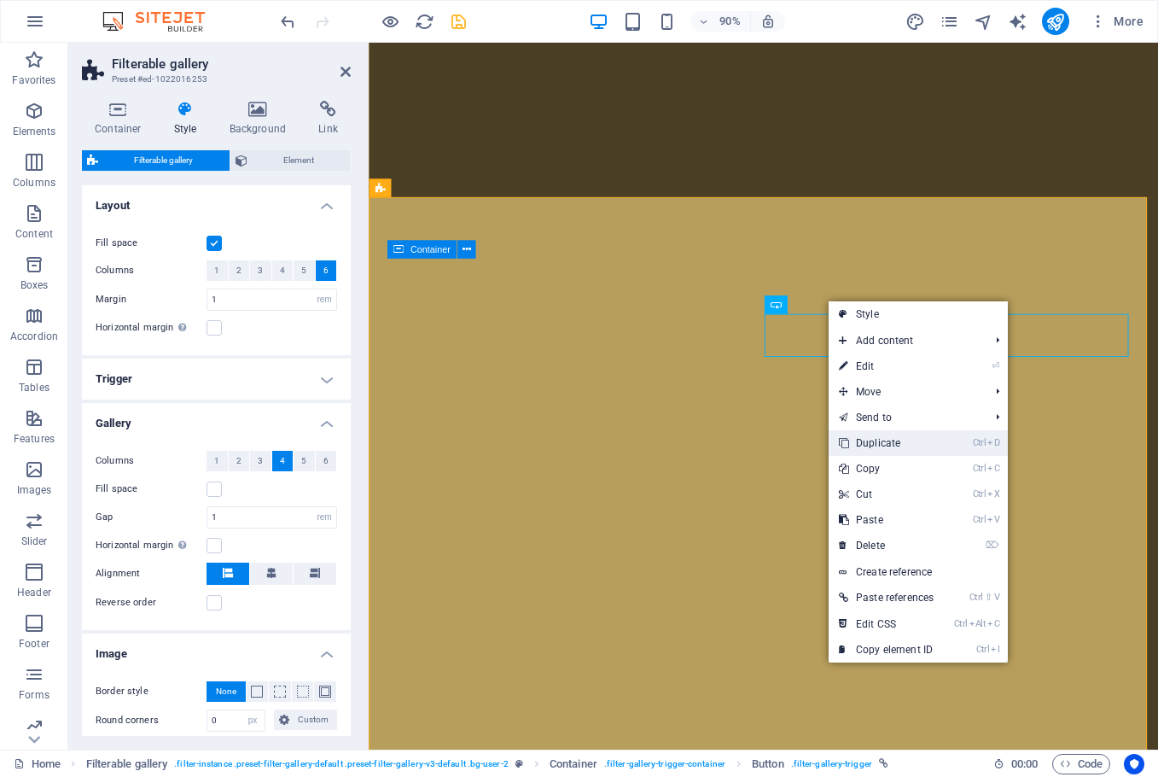
click at [900, 438] on link "Ctrl D Duplicate" at bounding box center [886, 443] width 115 height 26
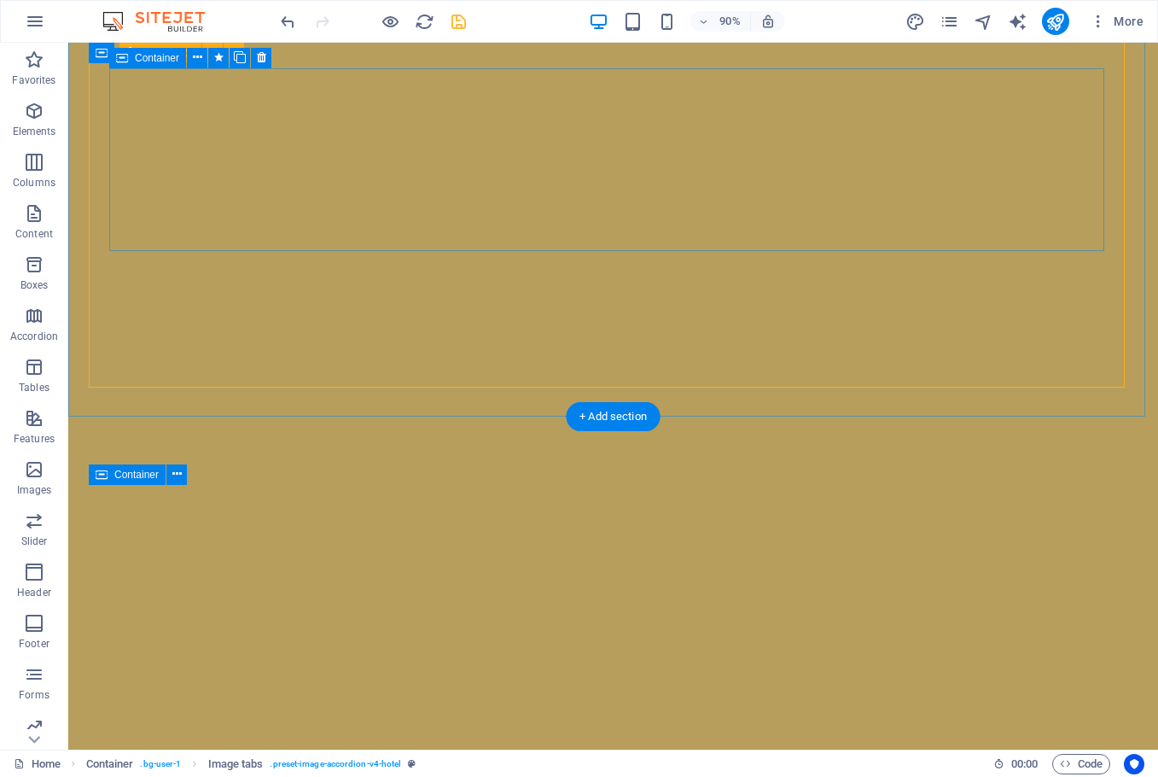
scroll to position [6042, 0]
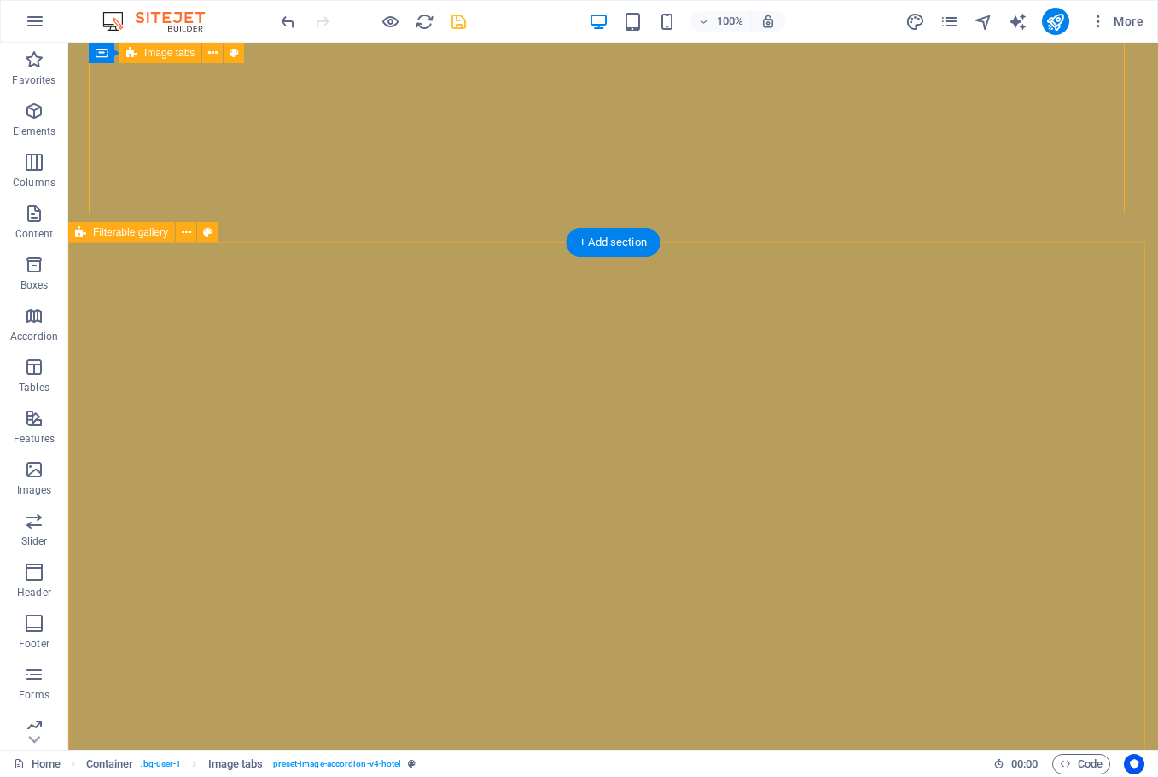
select select "rem"
select select "px"
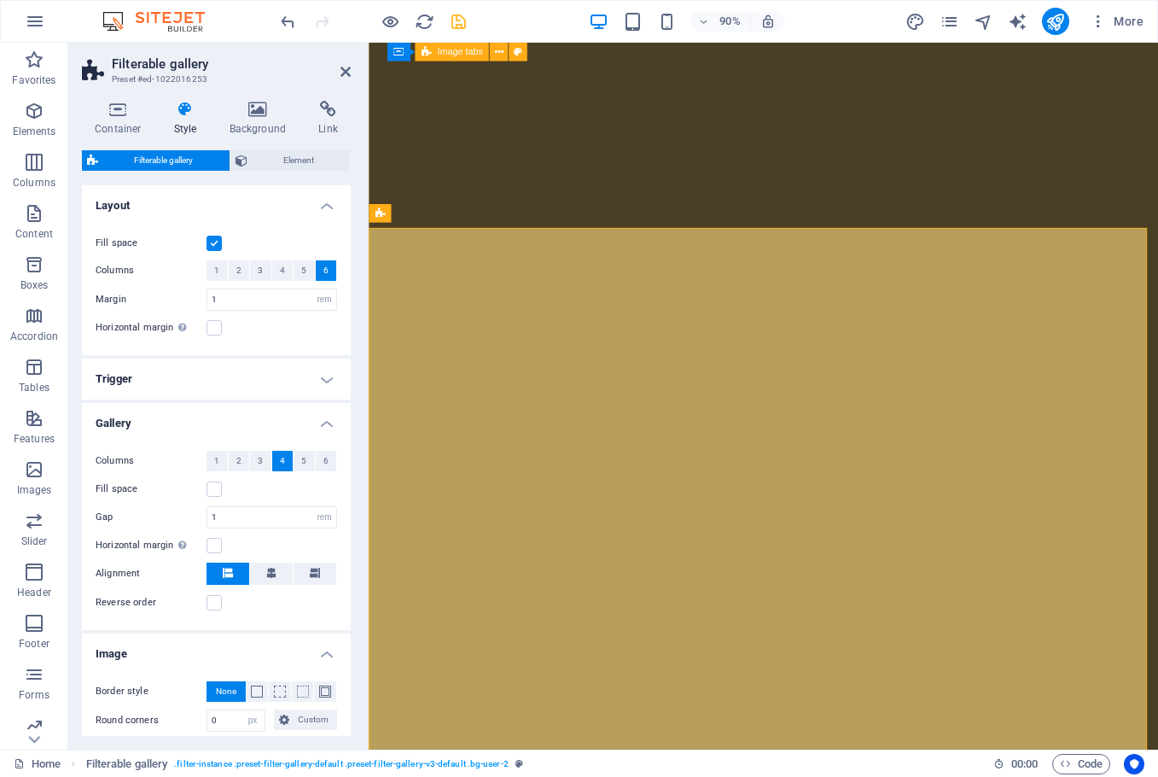
scroll to position [5943, 0]
click at [302, 267] on span "5" at bounding box center [303, 270] width 5 height 20
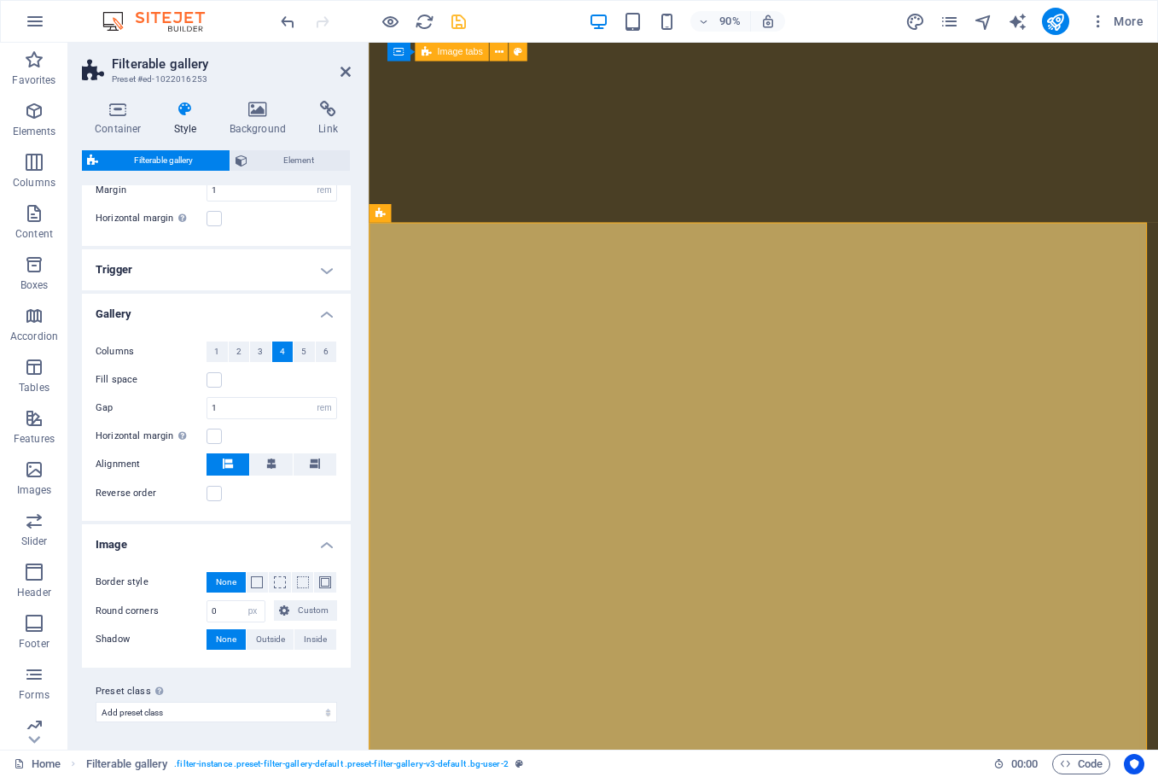
scroll to position [0, 0]
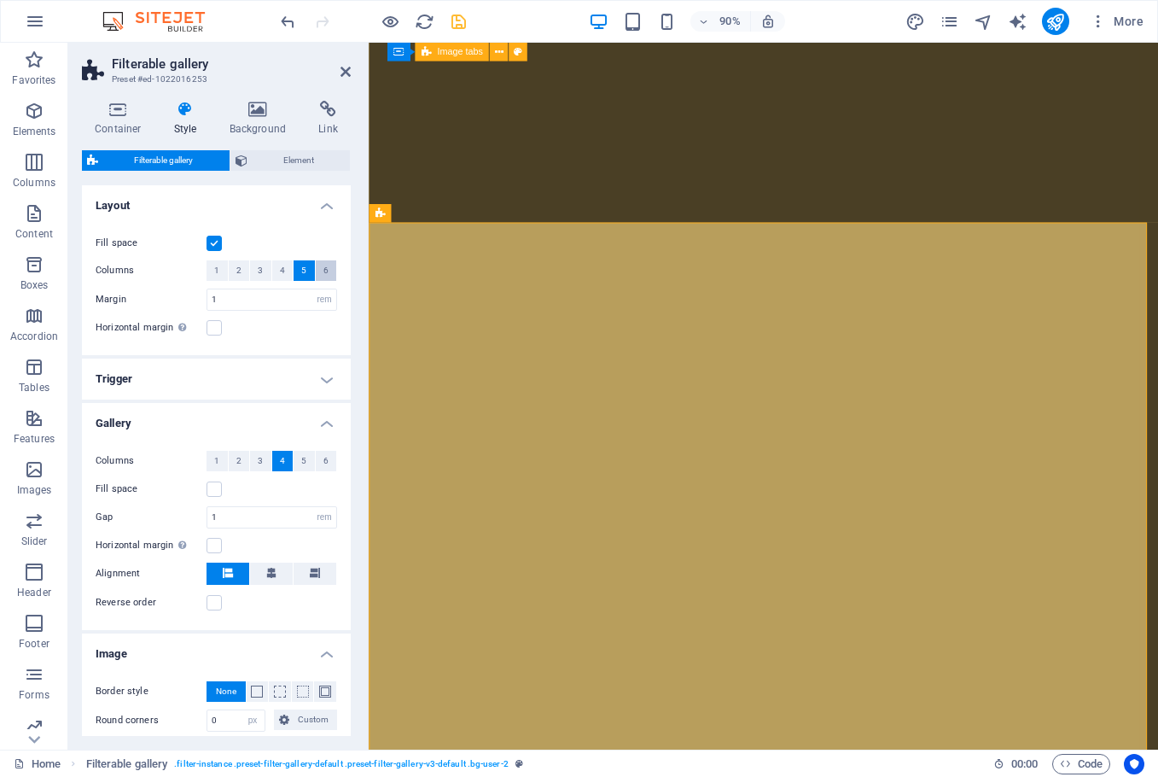
click at [323, 267] on span "6" at bounding box center [325, 270] width 5 height 20
click at [306, 270] on button "5" at bounding box center [304, 270] width 21 height 20
click at [323, 276] on span "6" at bounding box center [325, 270] width 5 height 20
click at [311, 270] on button "5" at bounding box center [304, 270] width 21 height 20
select select
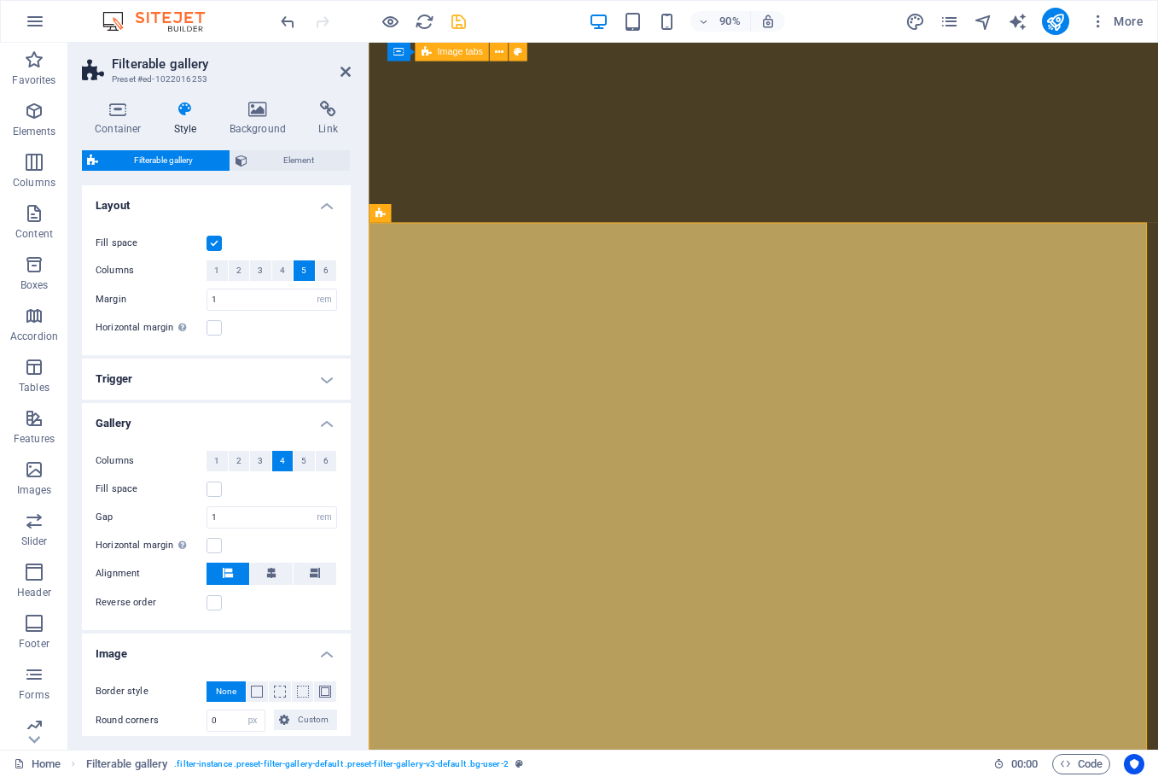
drag, startPoint x: 289, startPoint y: 230, endPoint x: 288, endPoint y: 222, distance: 8.6
click at [289, 226] on div "Fill space Columns 1 2 3 4 5 6 Margin 1 px rem % vw vh Horizontal margin Only i…" at bounding box center [217, 285] width 276 height 139
click at [283, 165] on span "Element" at bounding box center [299, 160] width 93 height 20
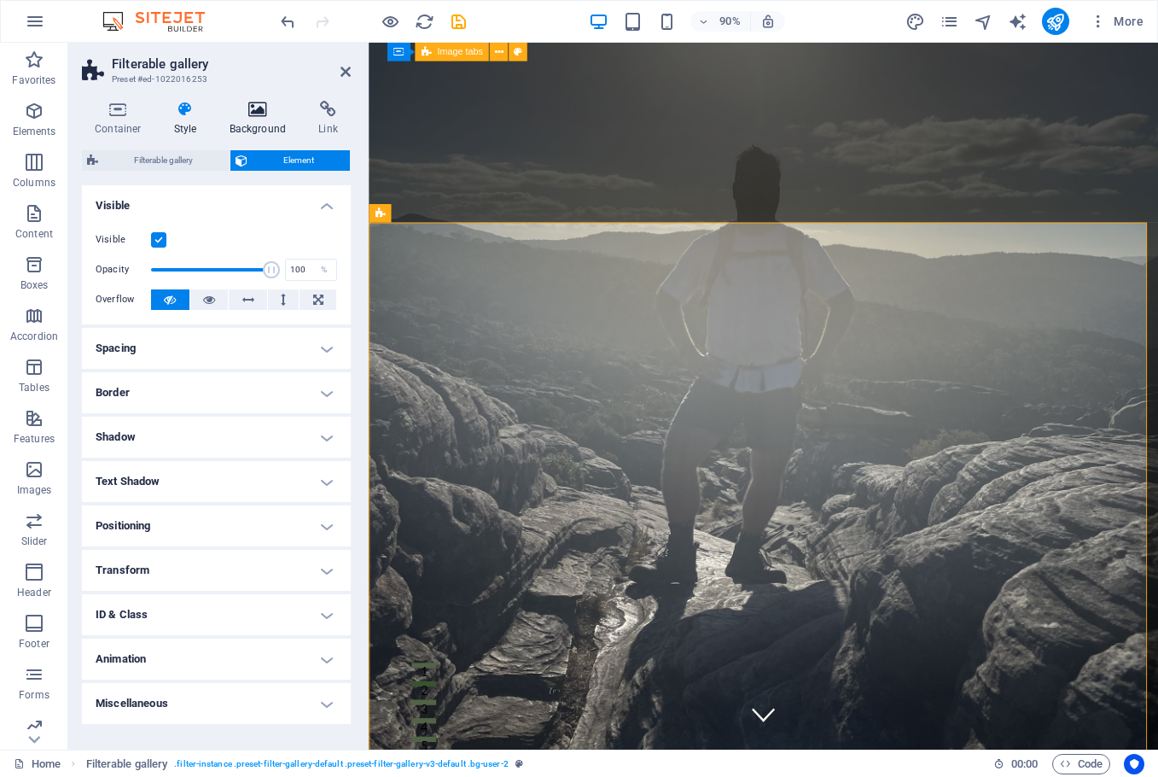
scroll to position [5943, 0]
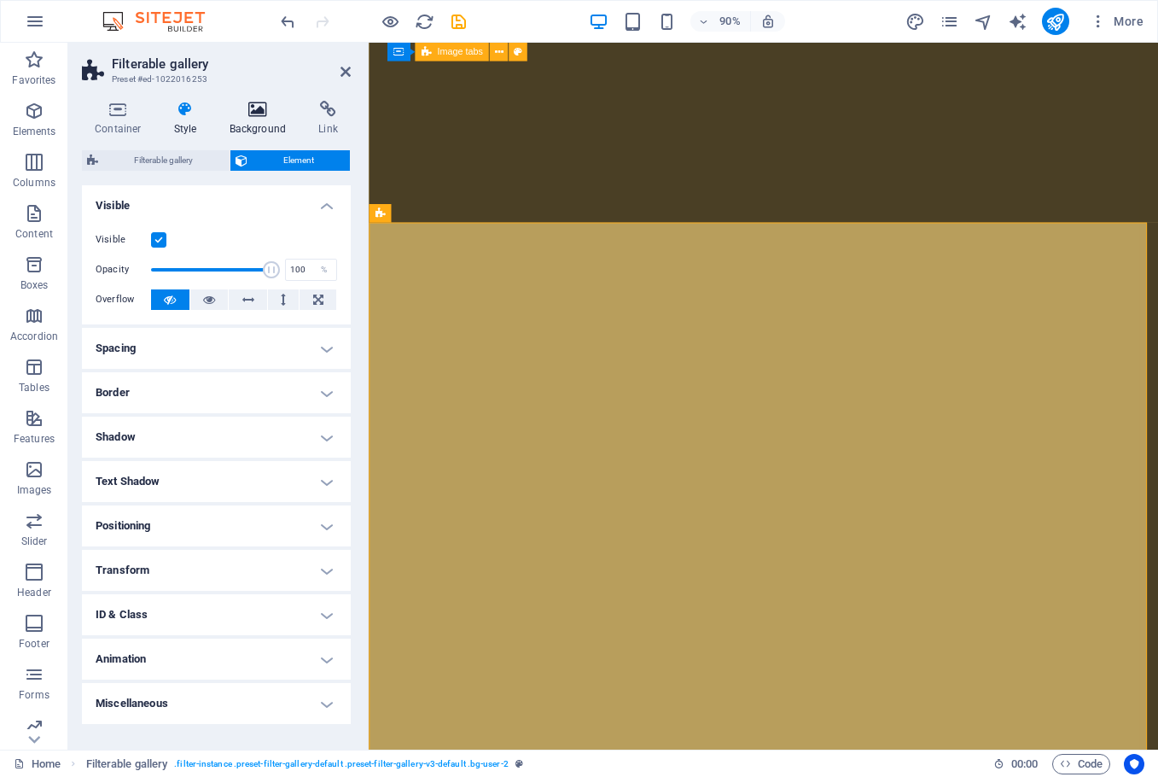
click at [266, 110] on icon at bounding box center [258, 109] width 83 height 17
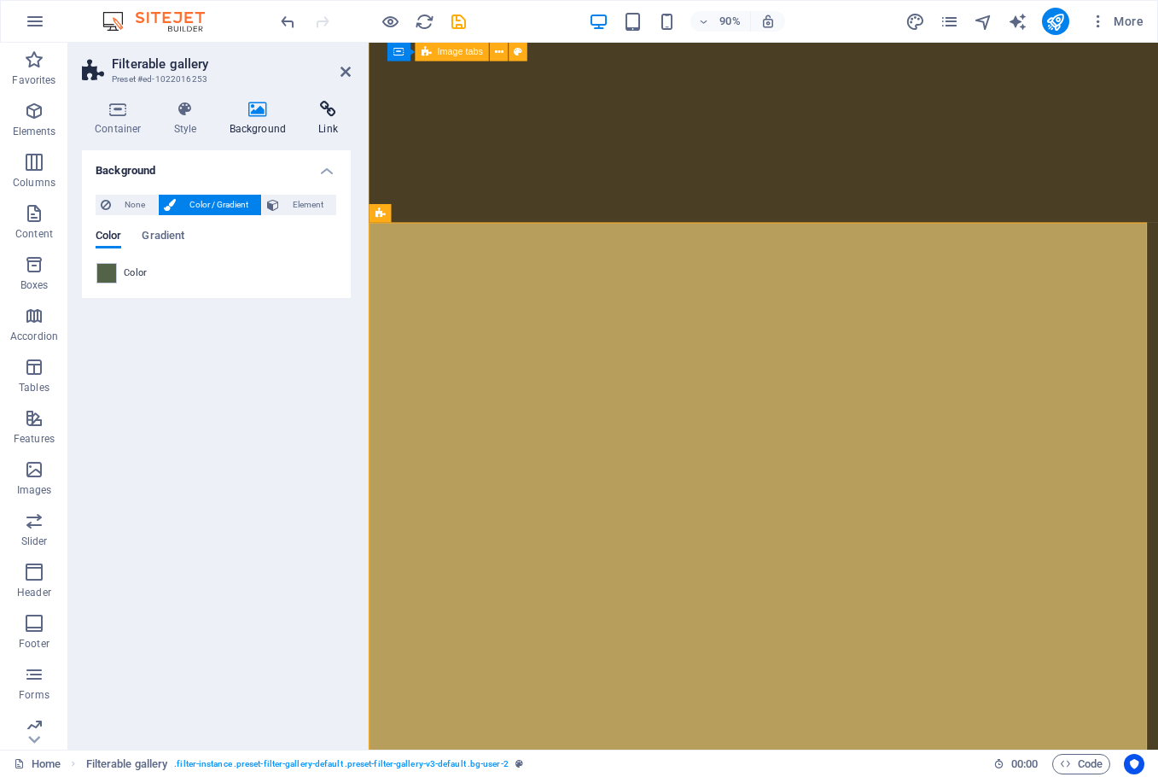
click at [329, 112] on icon at bounding box center [328, 109] width 45 height 17
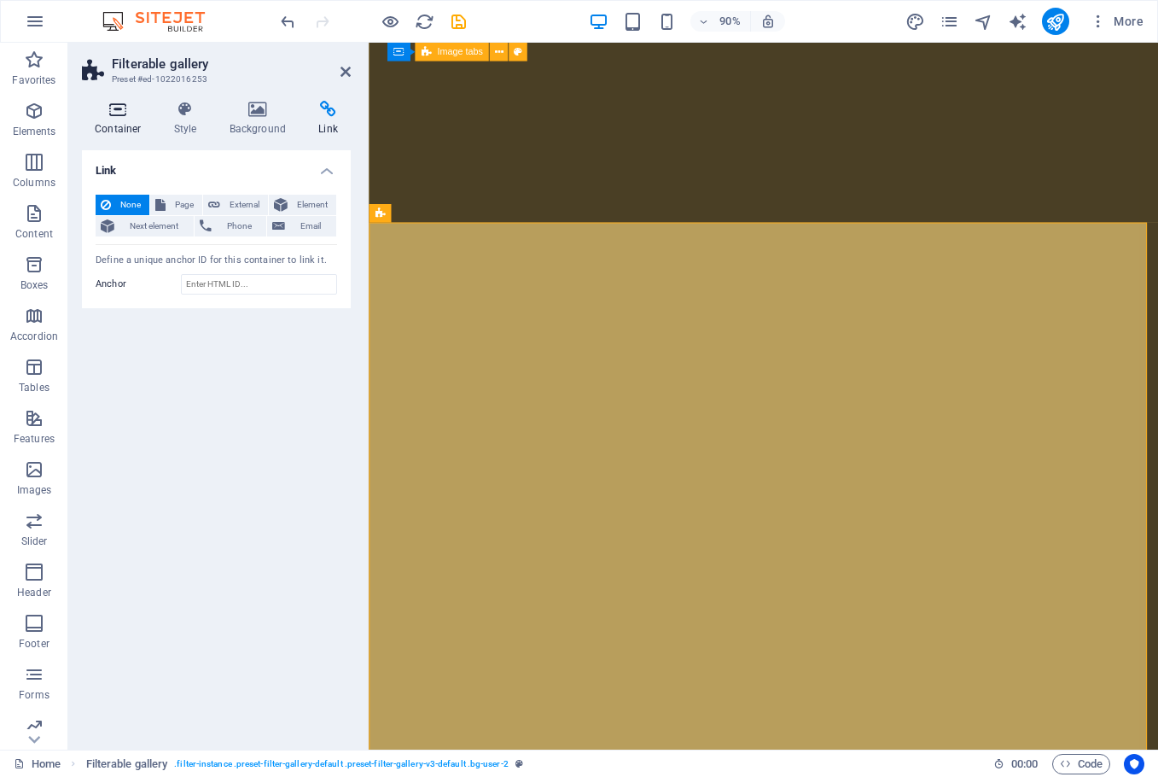
click at [110, 126] on h4 "Container" at bounding box center [121, 119] width 79 height 36
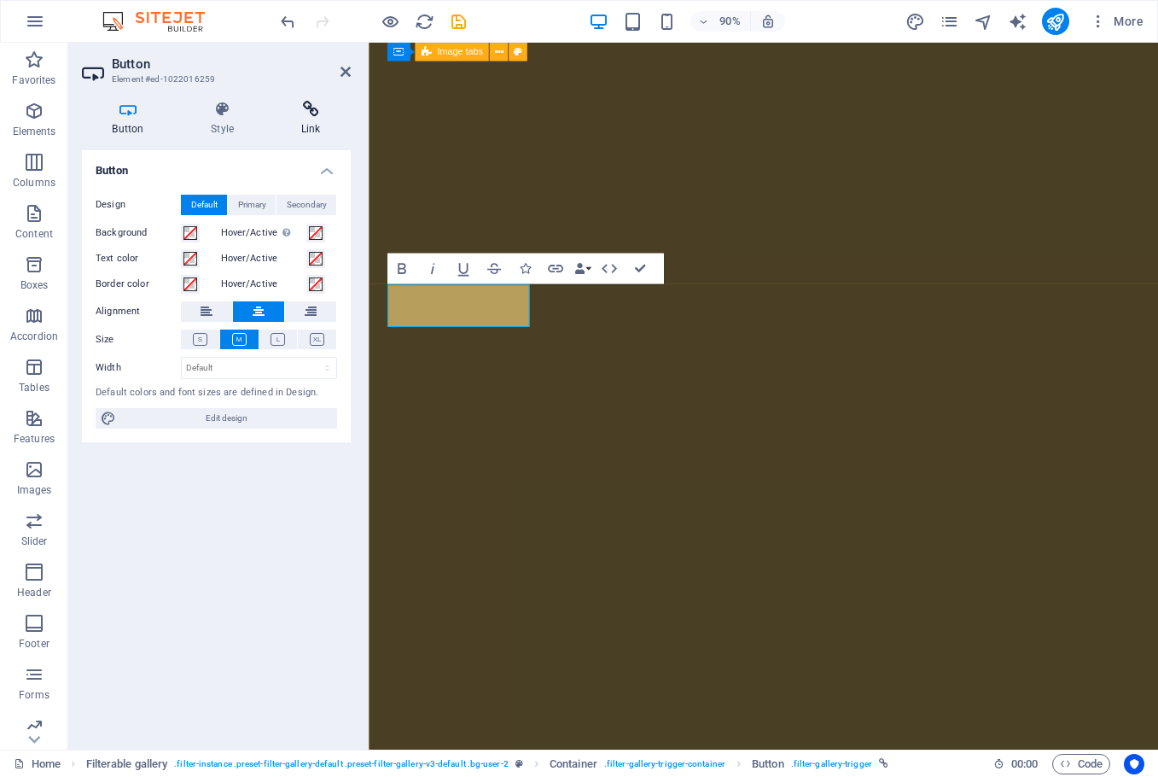
click at [297, 112] on icon at bounding box center [311, 109] width 80 height 17
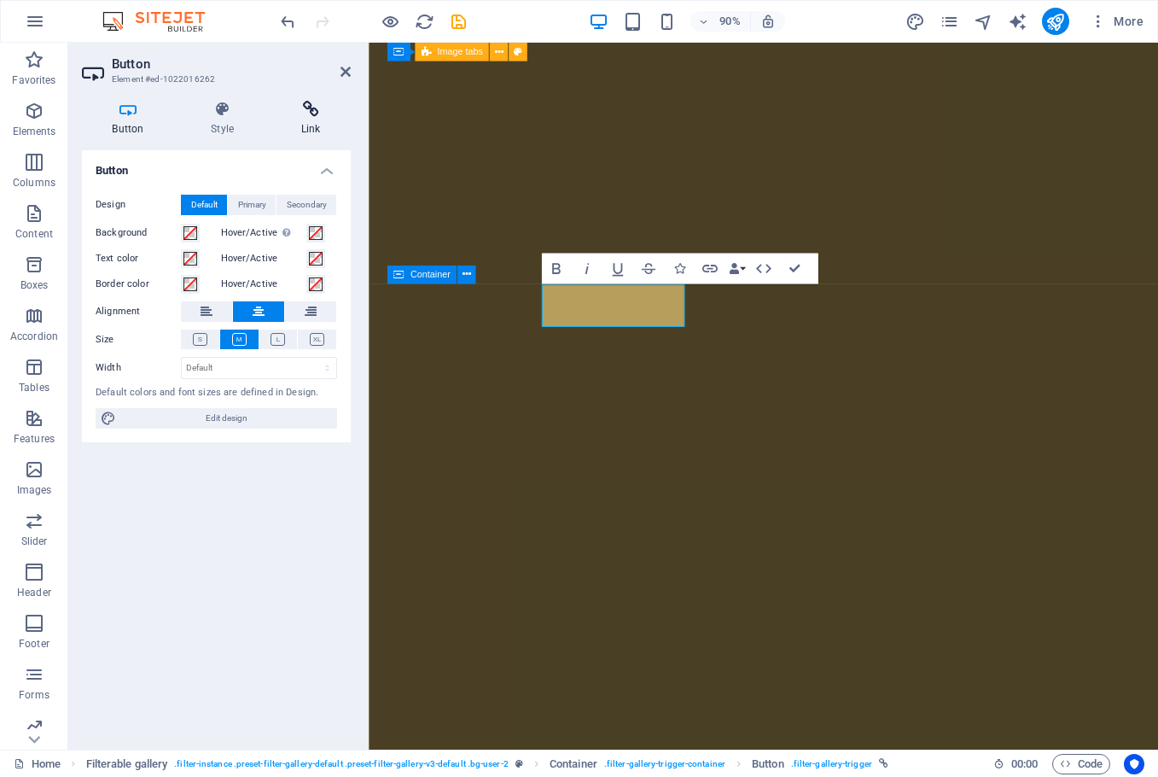
click at [306, 118] on h4 "Link" at bounding box center [311, 119] width 80 height 36
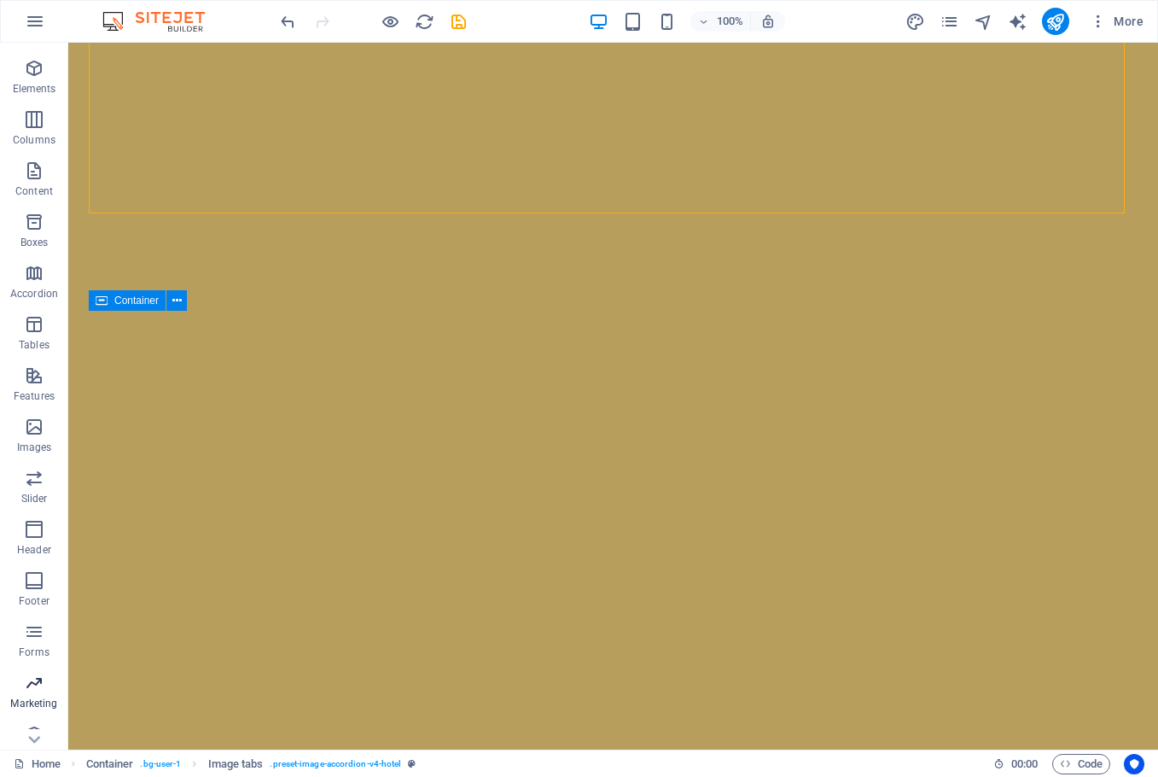
scroll to position [61, 0]
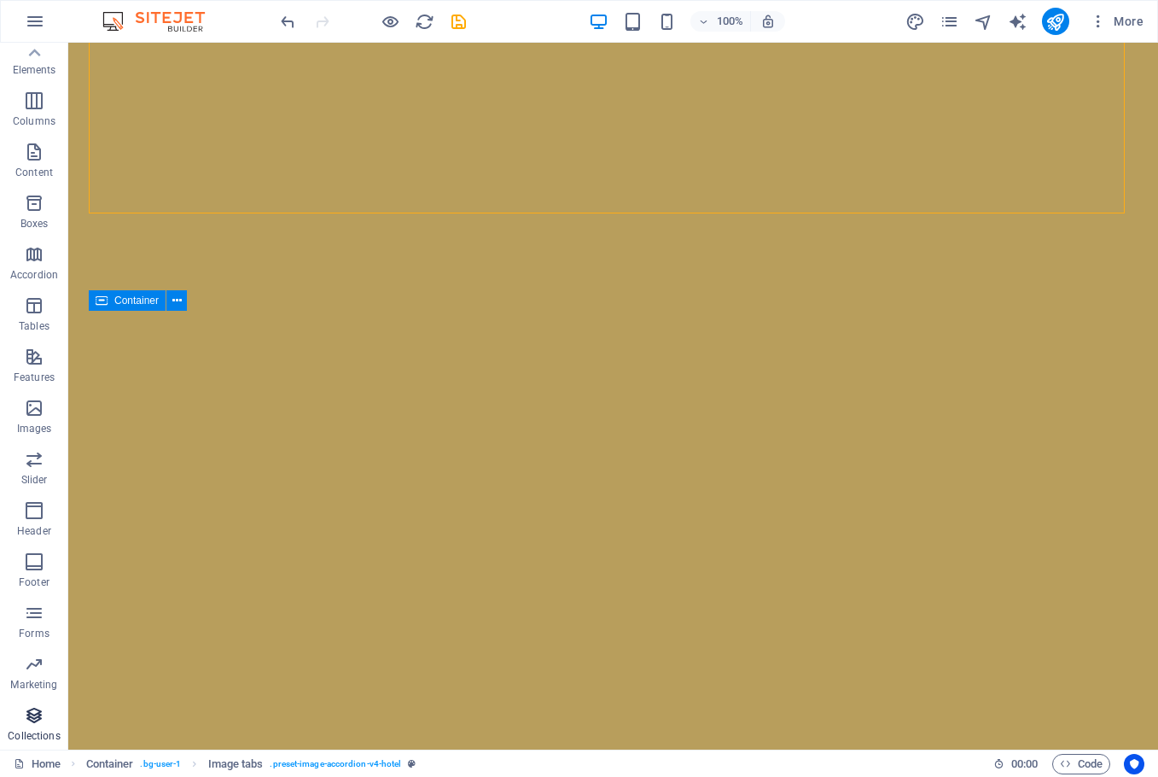
click at [39, 716] on icon "button" at bounding box center [34, 715] width 20 height 20
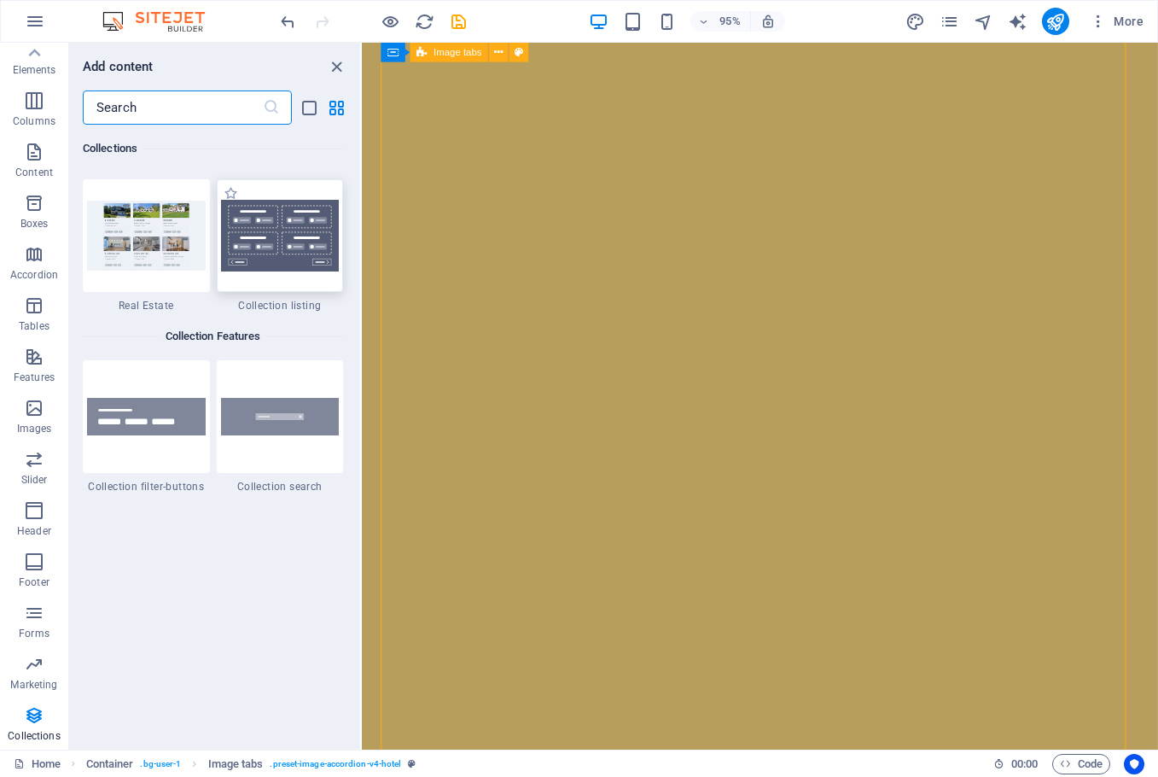
scroll to position [15851, 0]
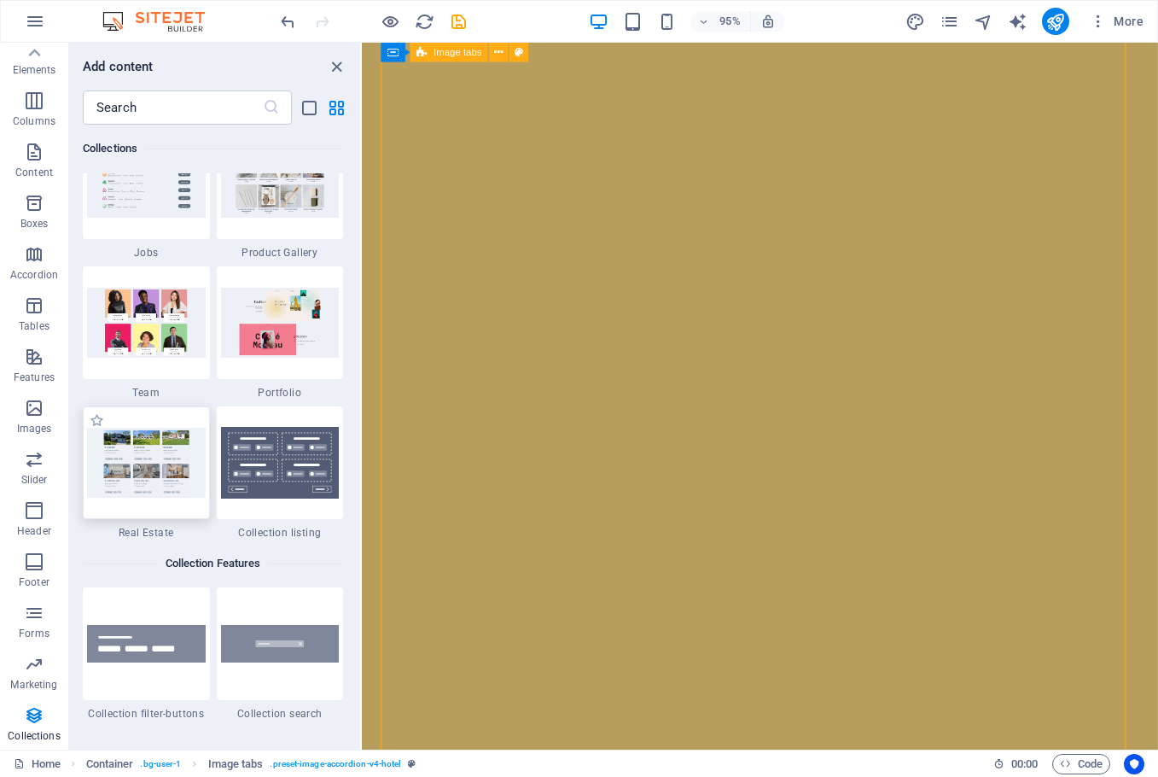
click at [147, 461] on img at bounding box center [146, 462] width 119 height 69
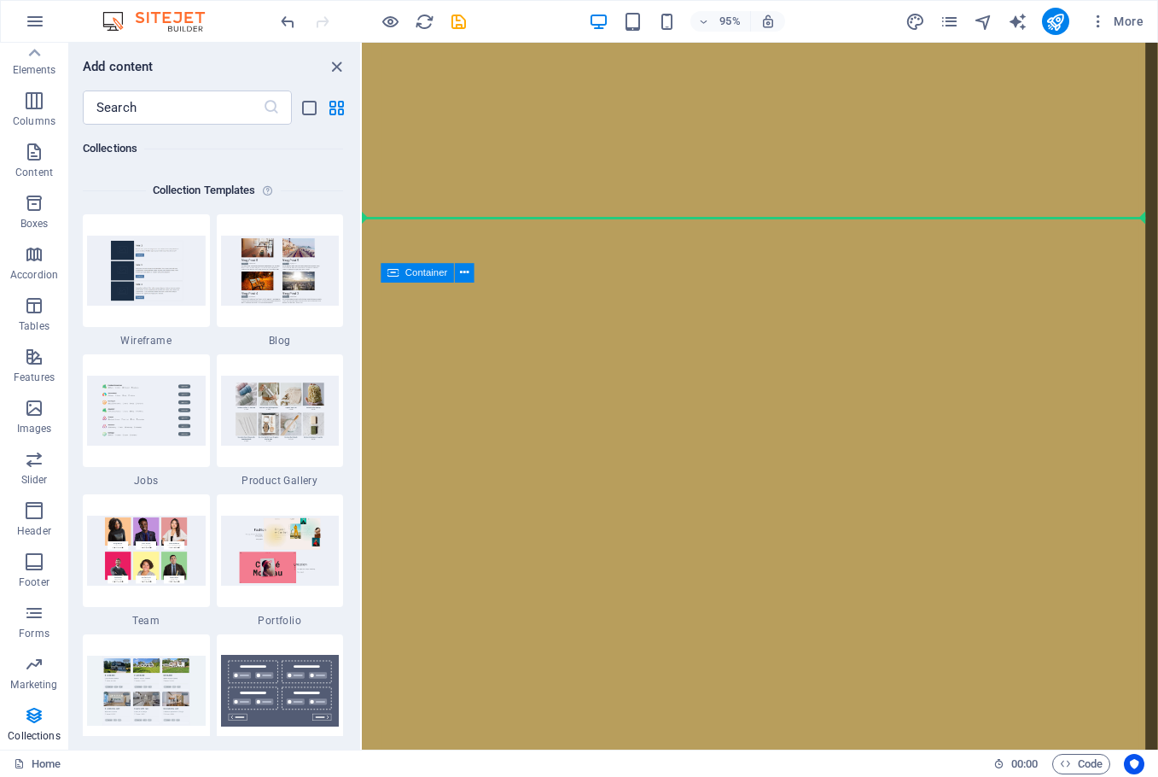
scroll to position [6057, 0]
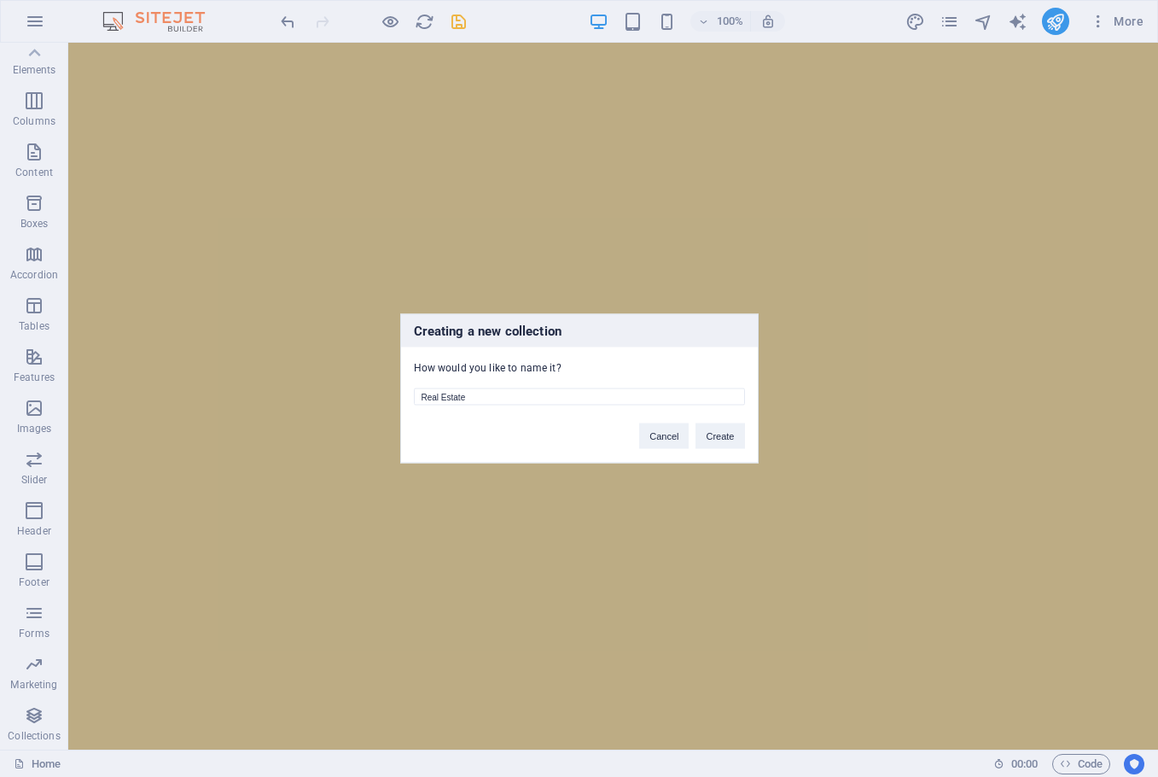
drag, startPoint x: 497, startPoint y: 399, endPoint x: 405, endPoint y: 391, distance: 91.6
click at [405, 391] on div "Real Estate" at bounding box center [579, 391] width 357 height 31
type input "Townhouses"
click at [726, 443] on button "Create" at bounding box center [720, 436] width 49 height 26
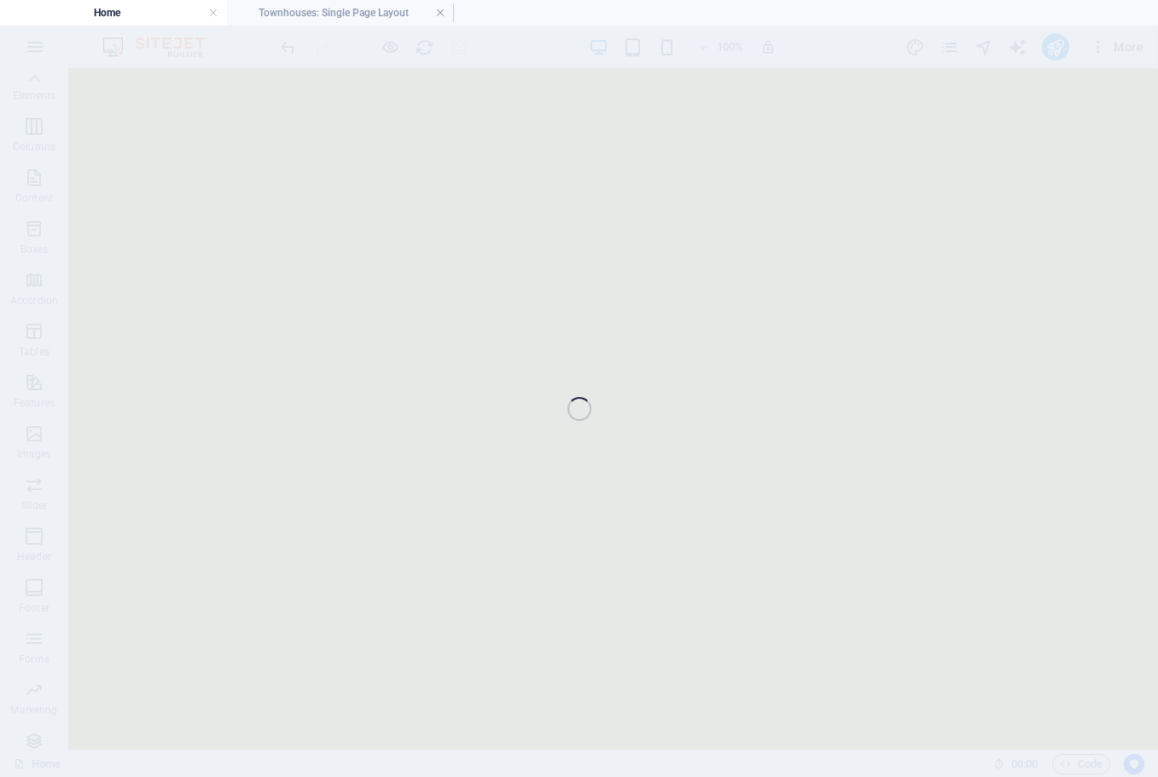
scroll to position [6100, 0]
select select "68e48fc1f22a3817c90eb246"
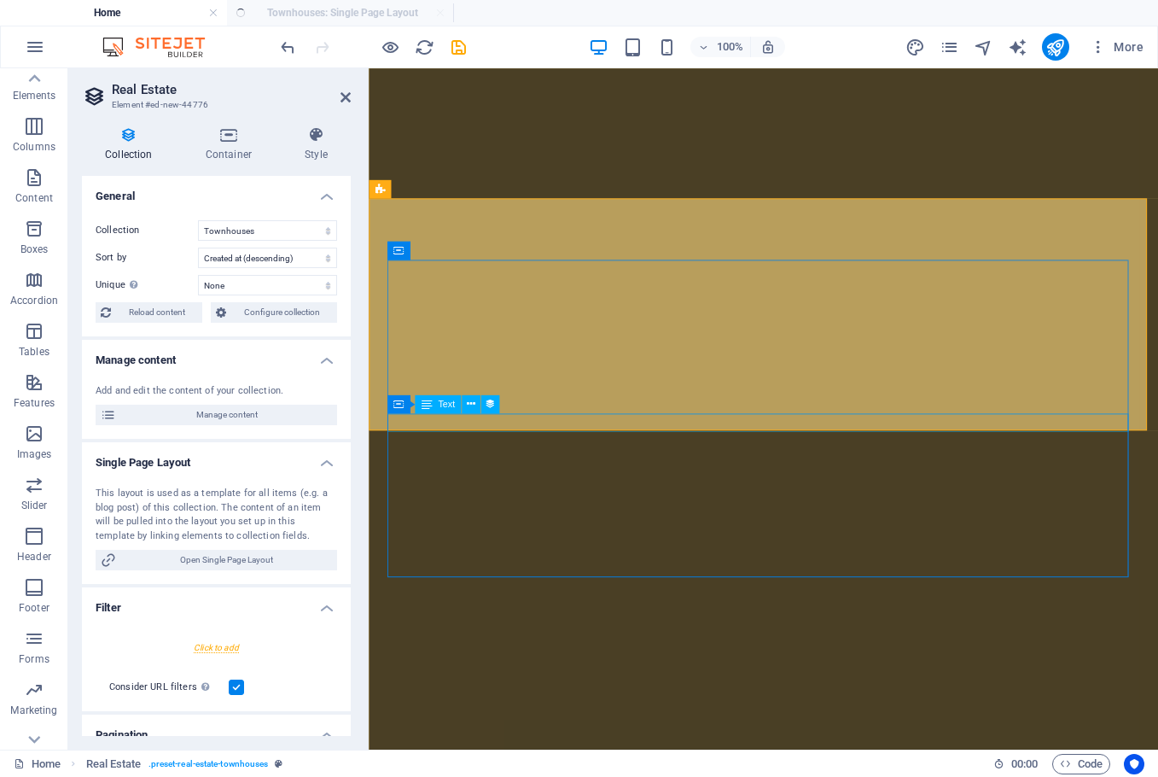
select select "createdAt_DESC"
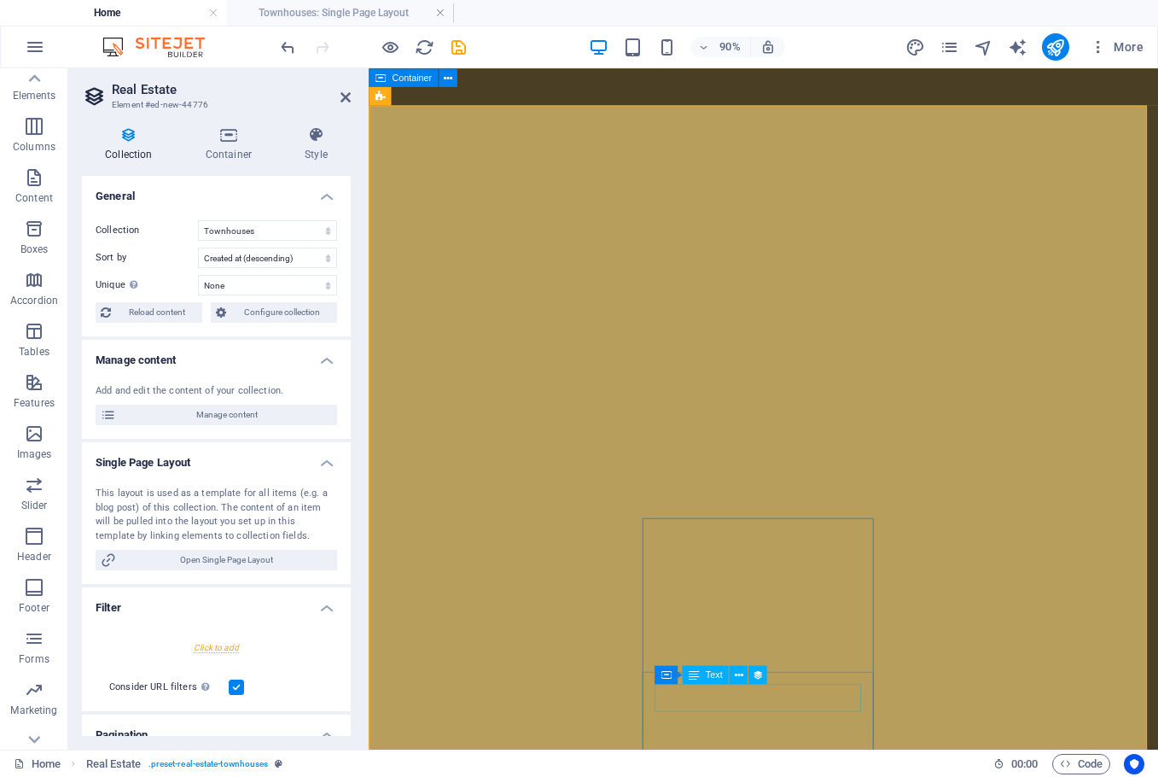
scroll to position [5971, 0]
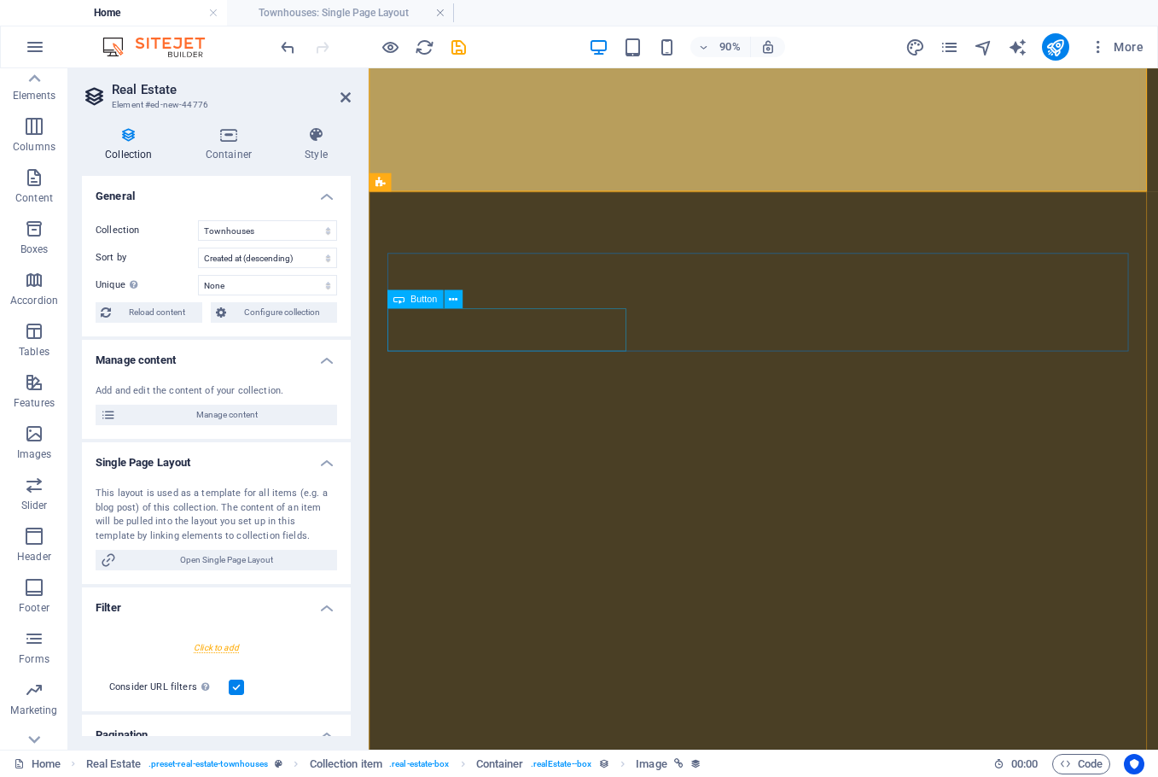
scroll to position [7336, 0]
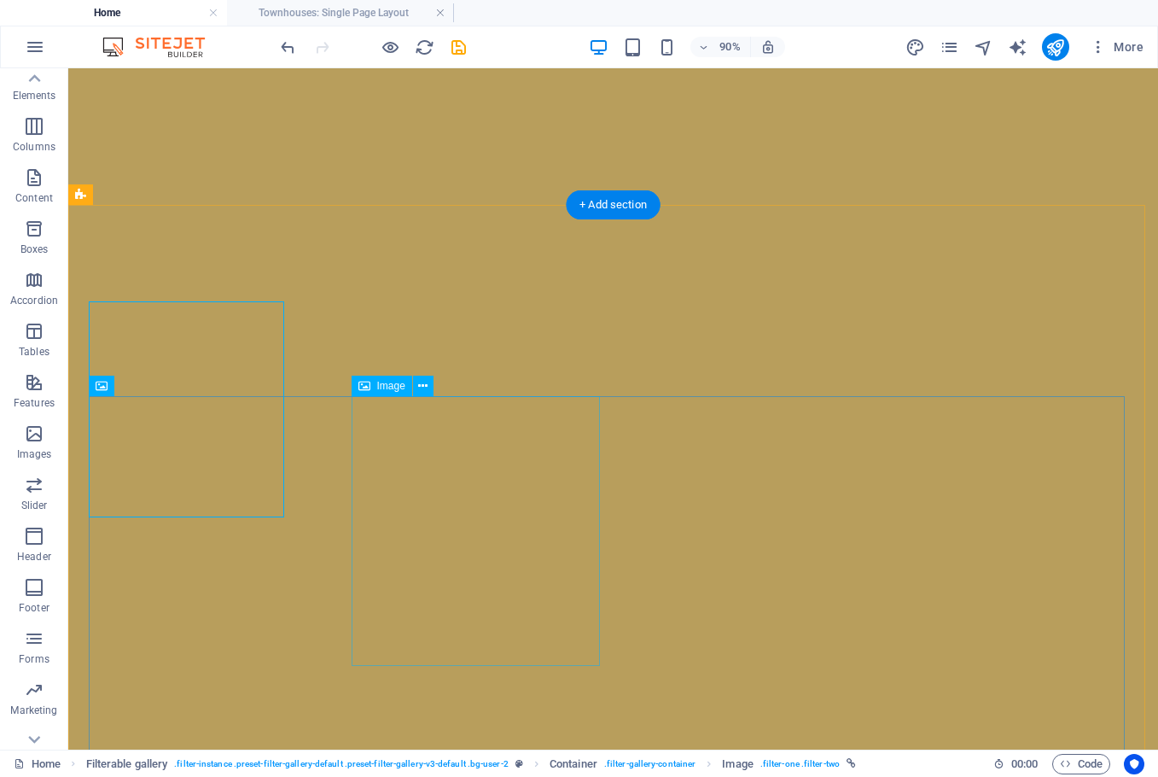
scroll to position [7438, 0]
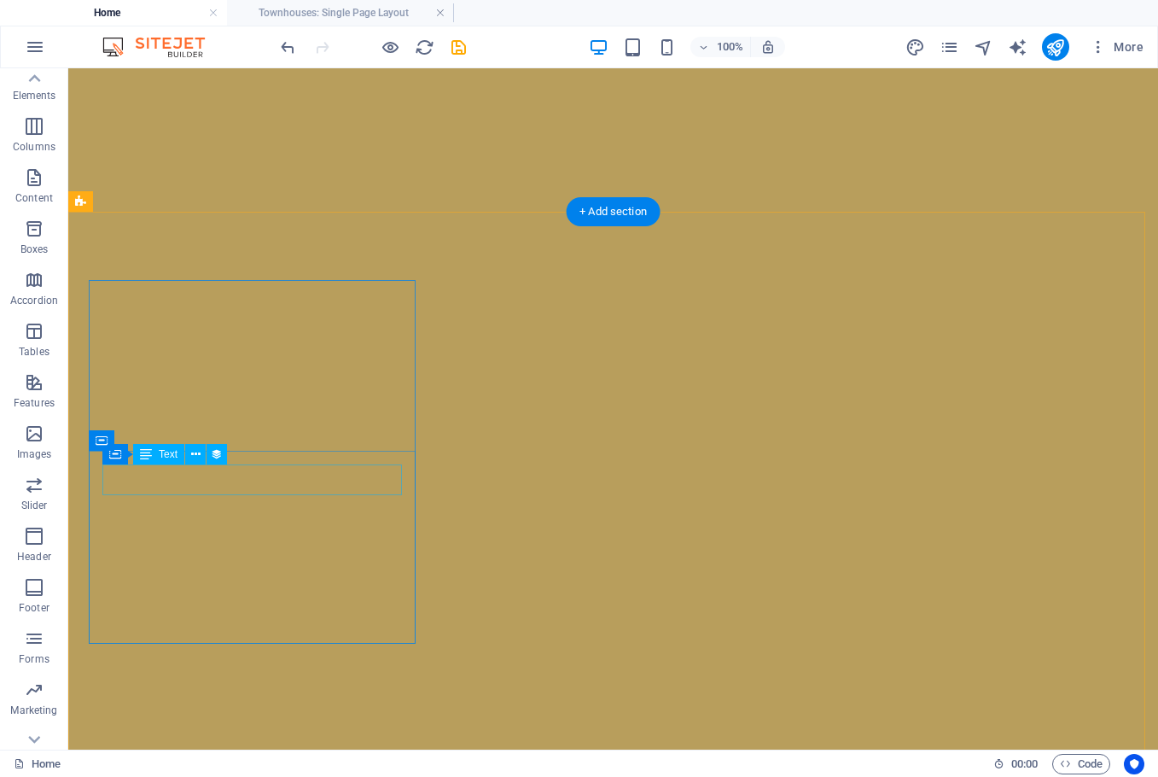
scroll to position [6072, 0]
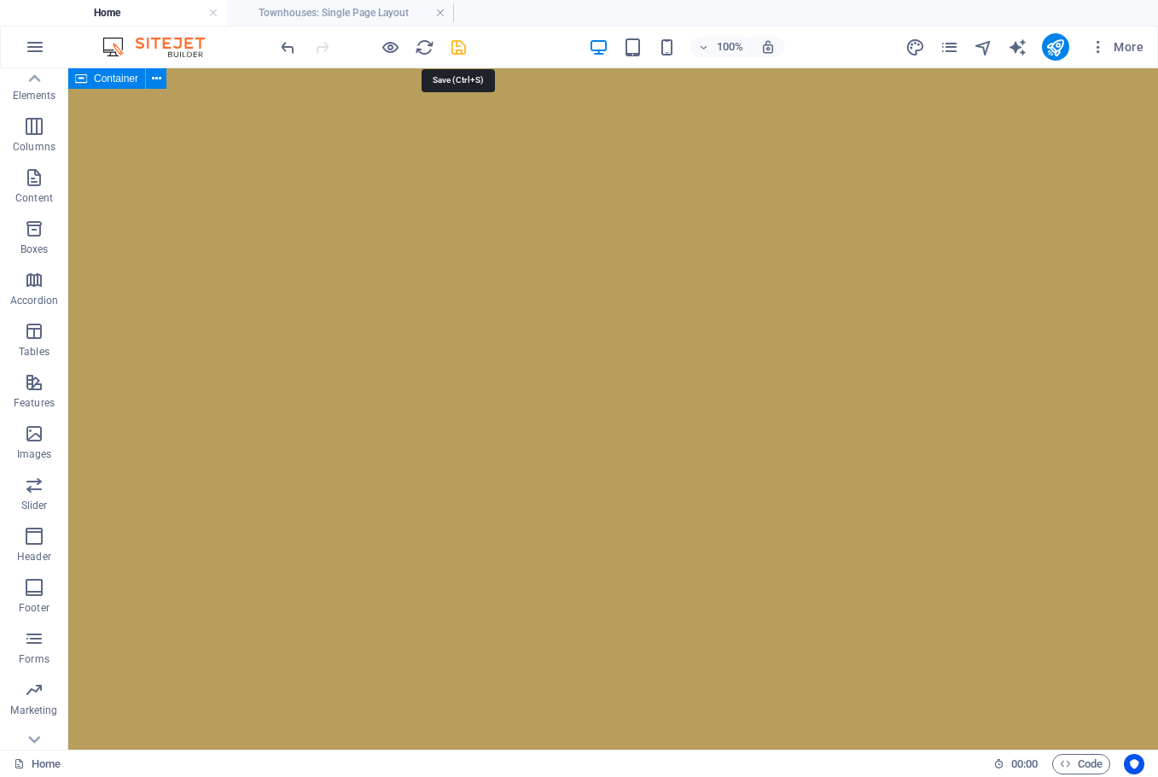
click at [463, 42] on icon "save" at bounding box center [459, 48] width 20 height 20
